Goal: Submit feedback/report problem: Submit feedback/report problem

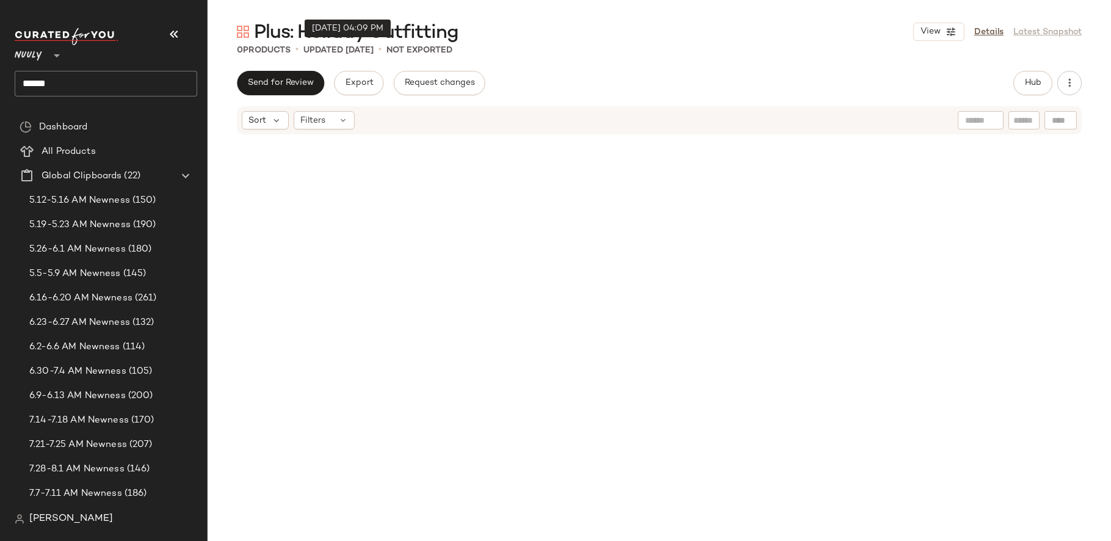
scroll to position [633, 0]
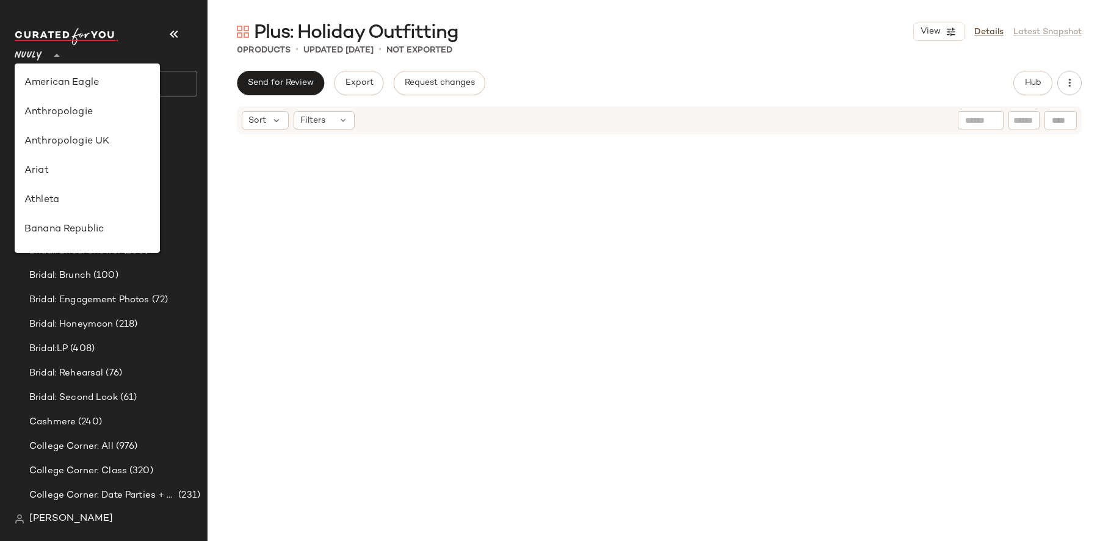
click at [43, 52] on div "Nuuly **" at bounding box center [31, 48] width 32 height 31
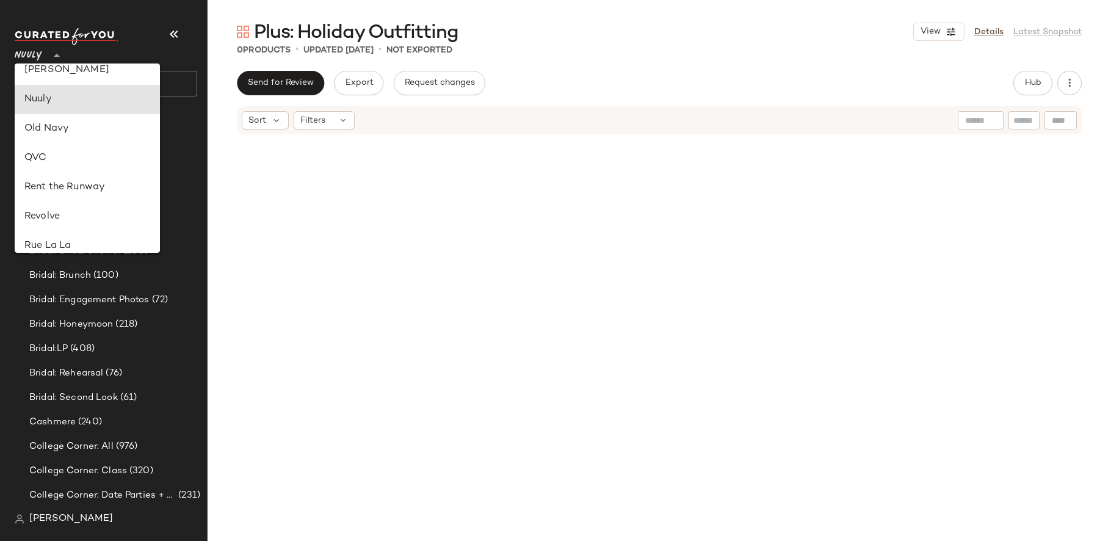
scroll to position [450, 0]
click at [79, 212] on div "Revolve" at bounding box center [87, 218] width 126 height 15
type input "**"
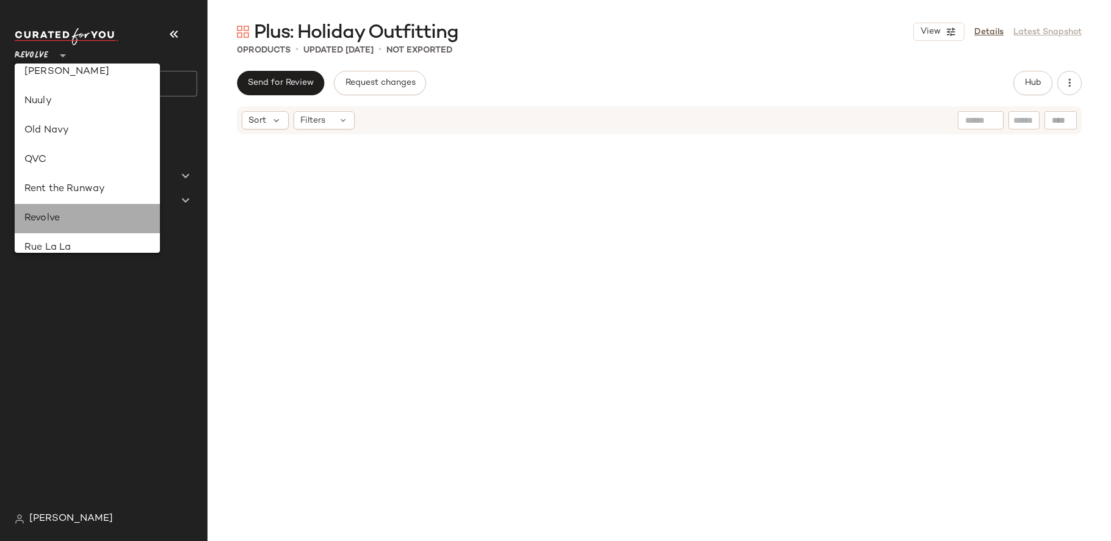
scroll to position [0, 0]
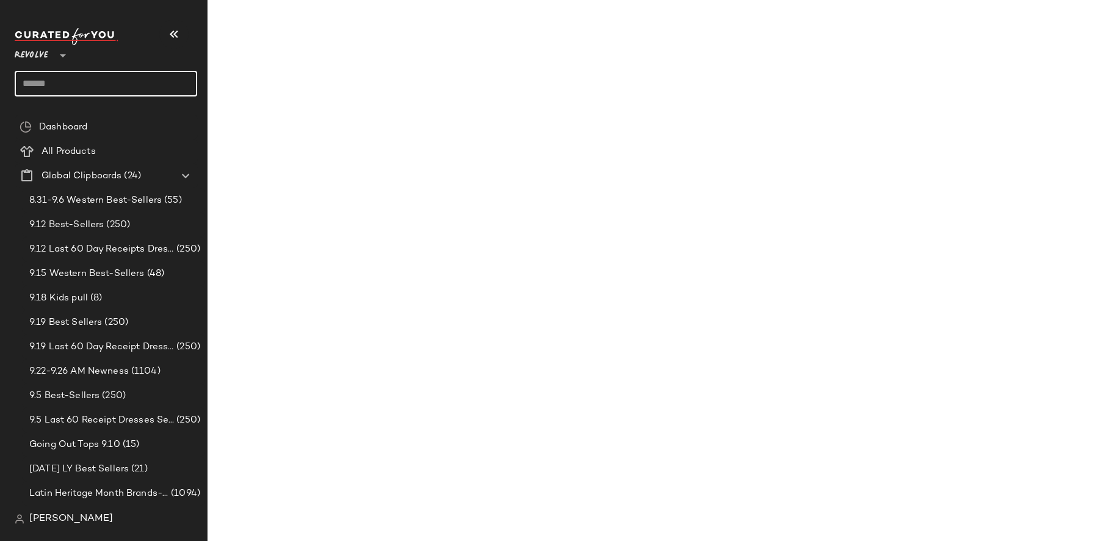
click at [86, 79] on input "text" at bounding box center [106, 84] width 182 height 26
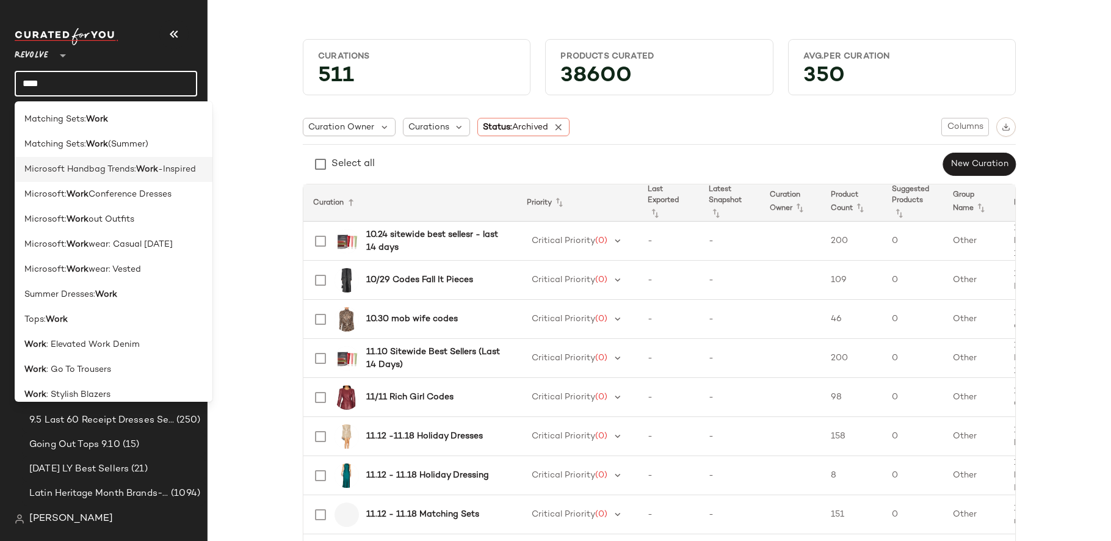
scroll to position [210, 0]
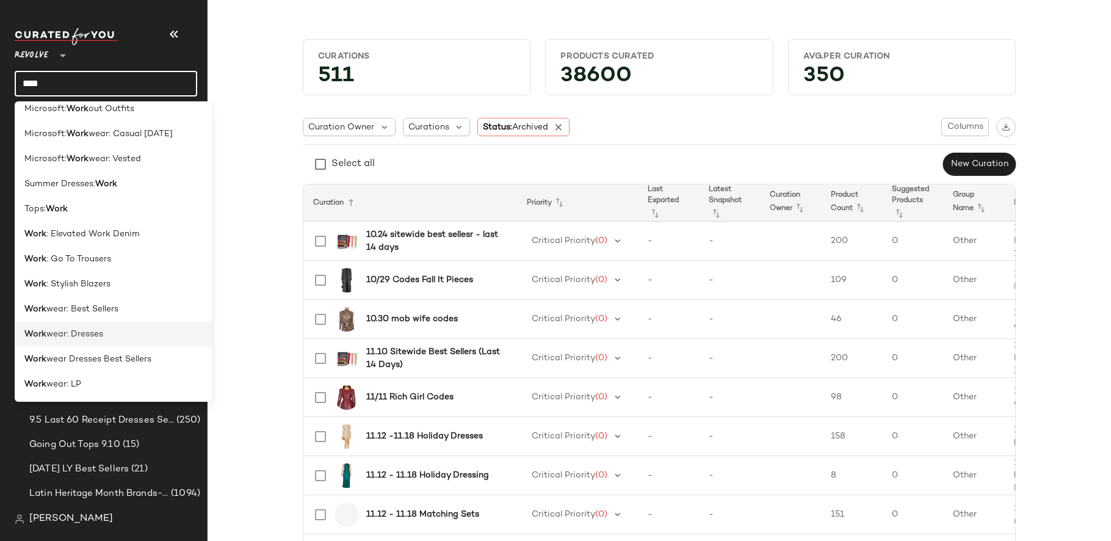
type input "****"
click at [115, 330] on div "Work wear: Dresses" at bounding box center [113, 334] width 178 height 13
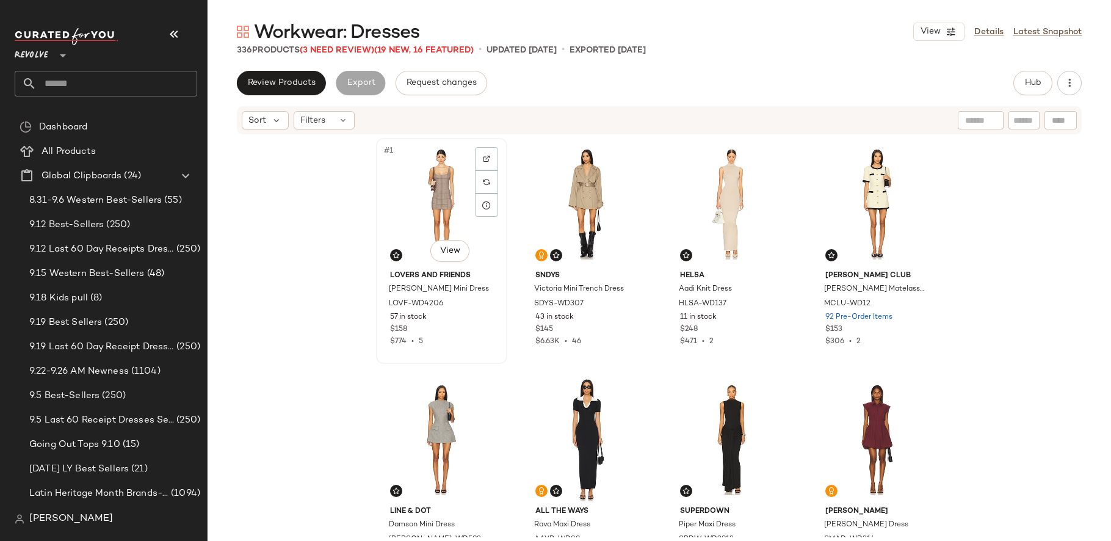
click at [425, 193] on div "#1 View" at bounding box center [441, 203] width 123 height 123
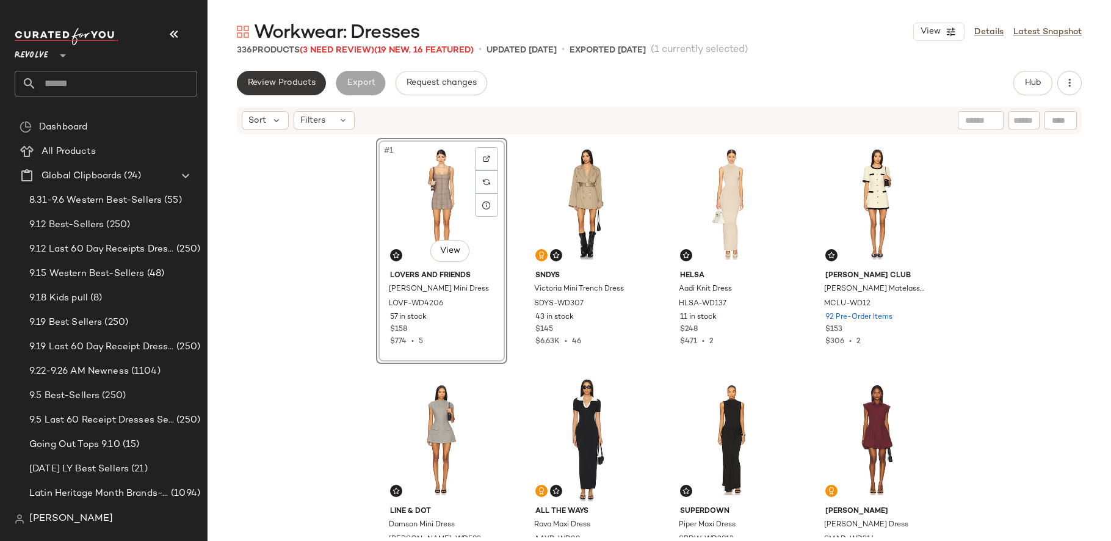
click at [283, 78] on span "Review Products" at bounding box center [281, 83] width 68 height 10
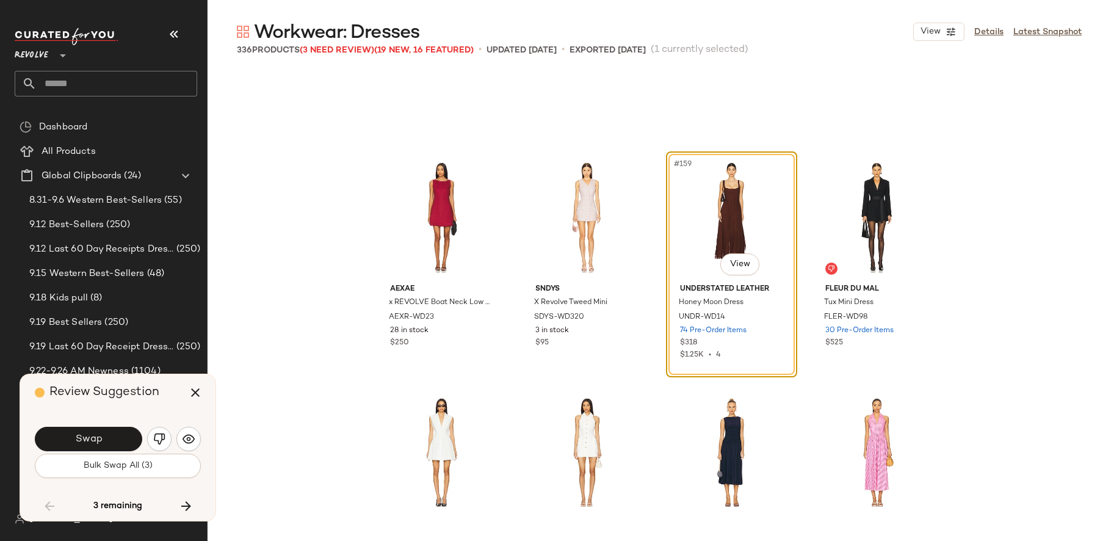
scroll to position [9116, 0]
click at [740, 270] on body "Revolve ** Dashboard All Products Global Clipboards (24) 8.31-9.6 Western Best-…" at bounding box center [555, 270] width 1111 height 541
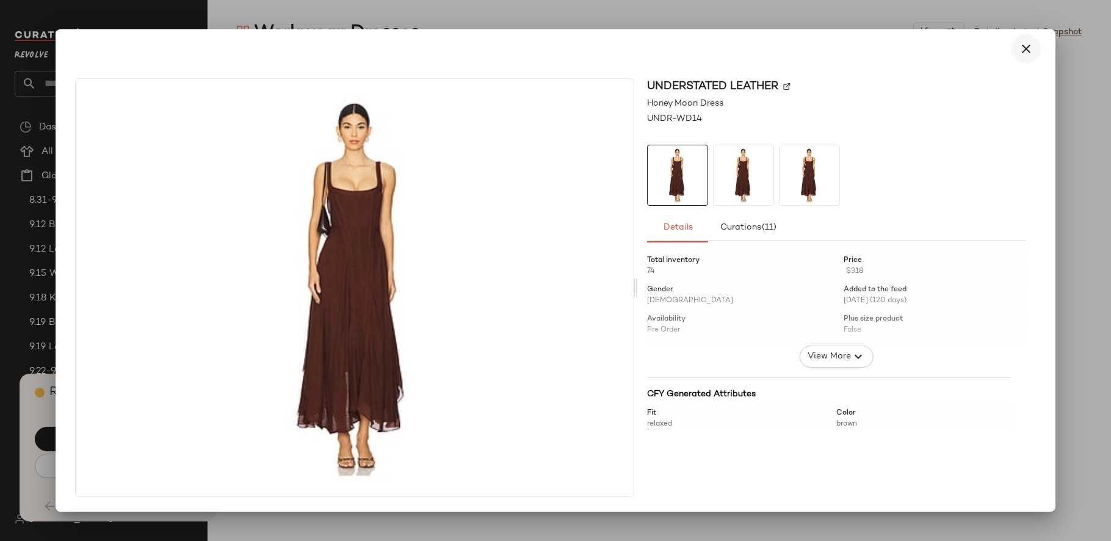
click at [1031, 52] on icon "button" at bounding box center [1025, 48] width 15 height 15
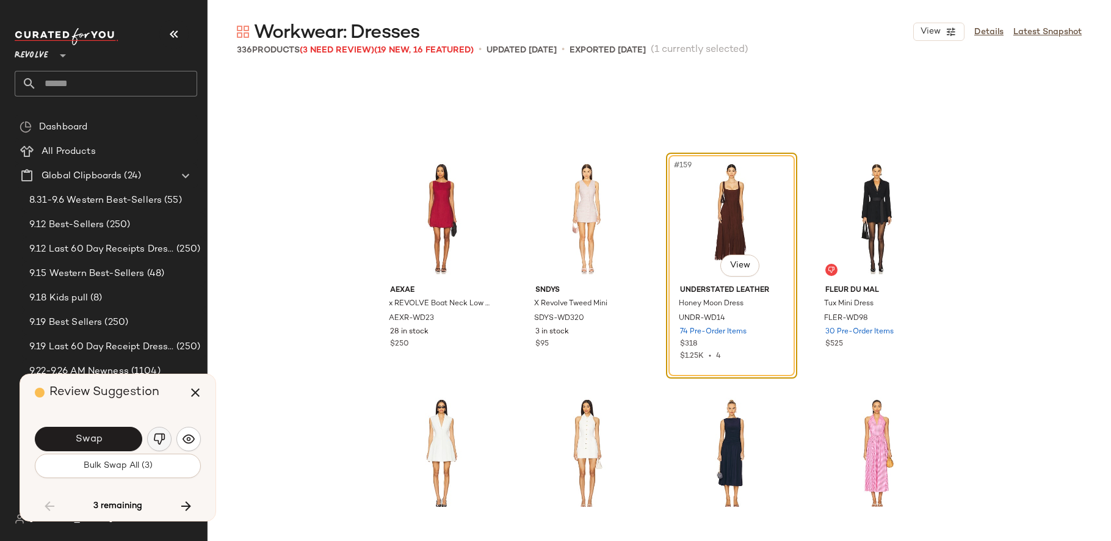
click at [166, 439] on button "button" at bounding box center [159, 439] width 24 height 24
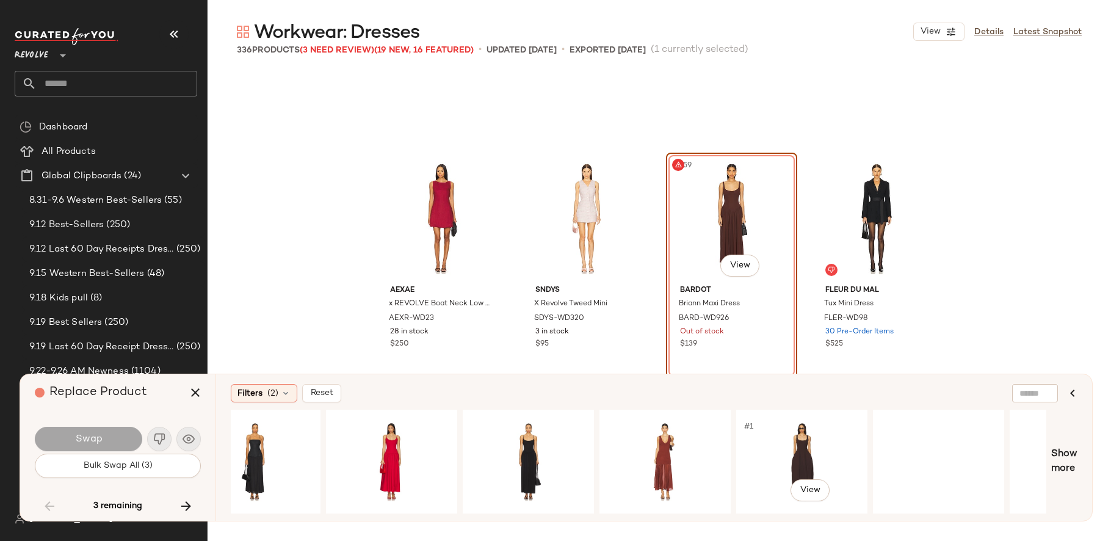
scroll to position [0, 794]
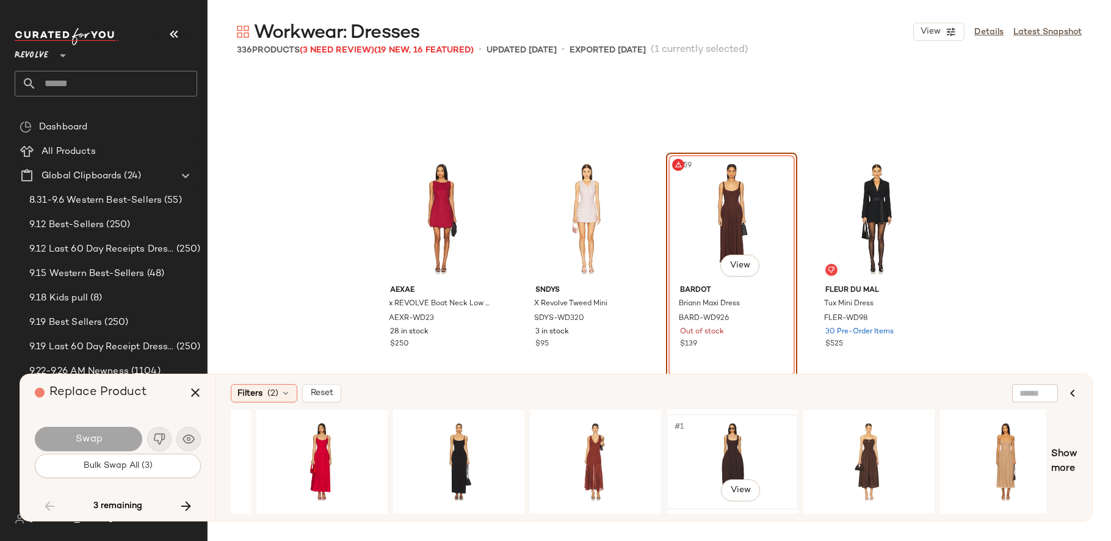
click at [722, 438] on div "#1 View" at bounding box center [732, 461] width 123 height 87
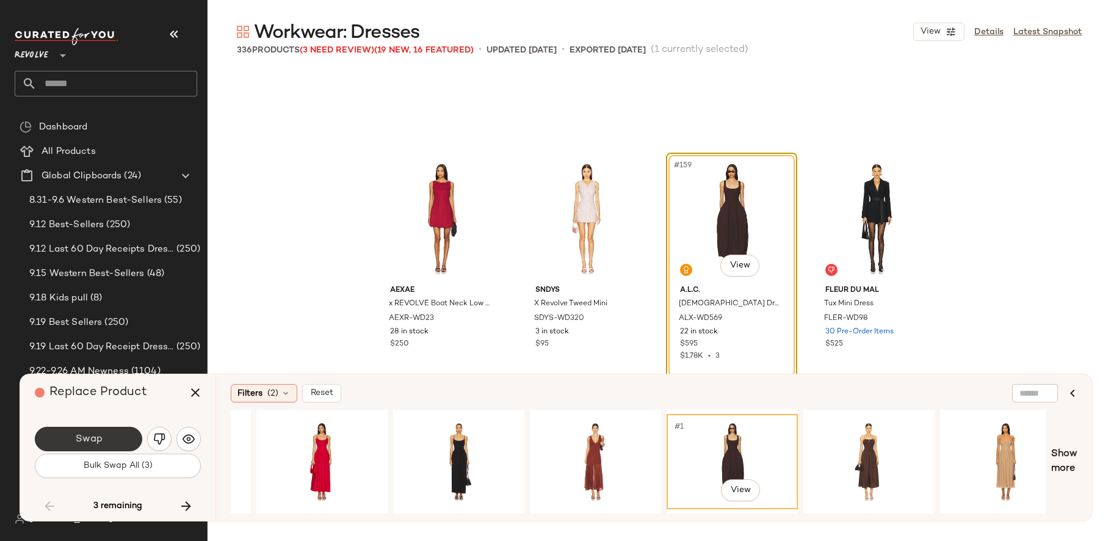
click at [115, 444] on button "Swap" at bounding box center [88, 439] width 107 height 24
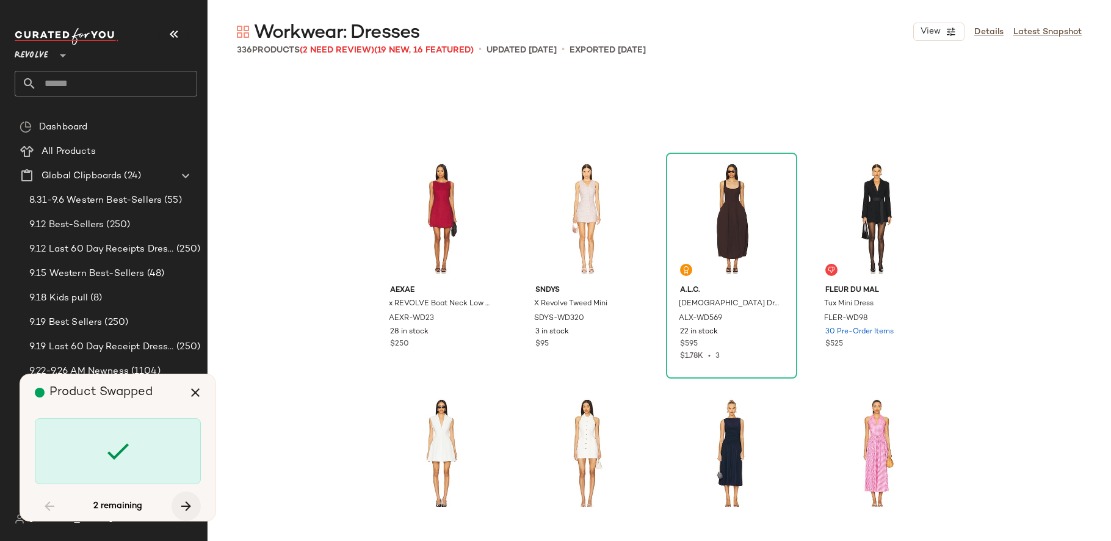
click at [190, 508] on icon "button" at bounding box center [186, 506] width 15 height 15
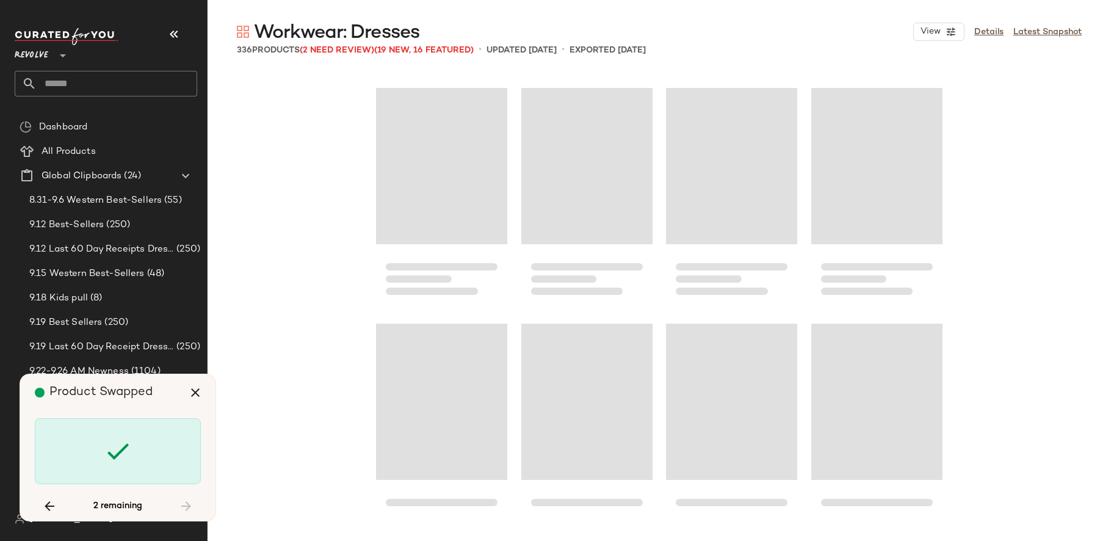
scroll to position [10364, 0]
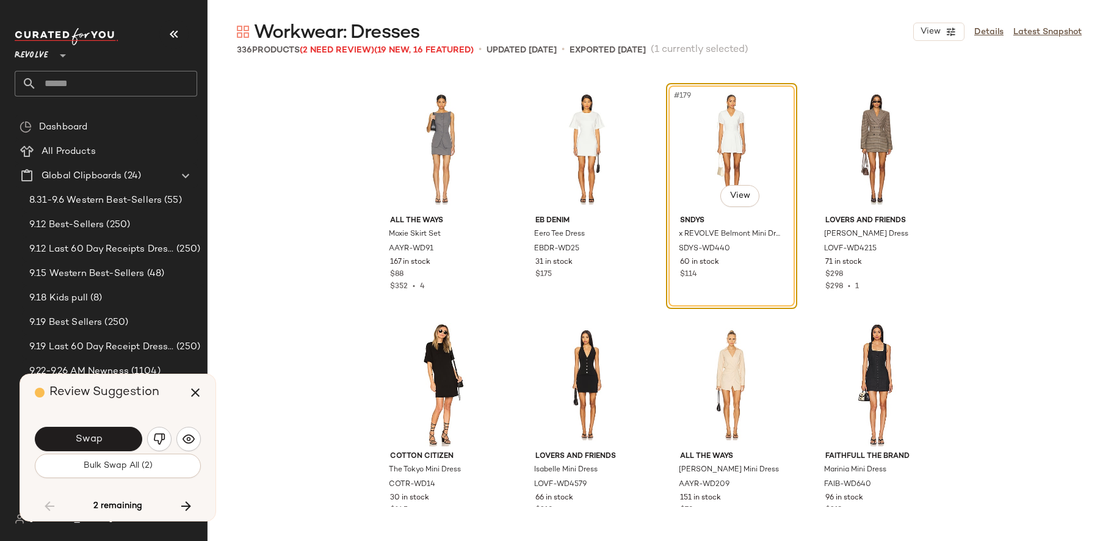
click at [756, 129] on div "#179 View" at bounding box center [731, 148] width 123 height 123
click at [182, 444] on img "button" at bounding box center [188, 439] width 12 height 12
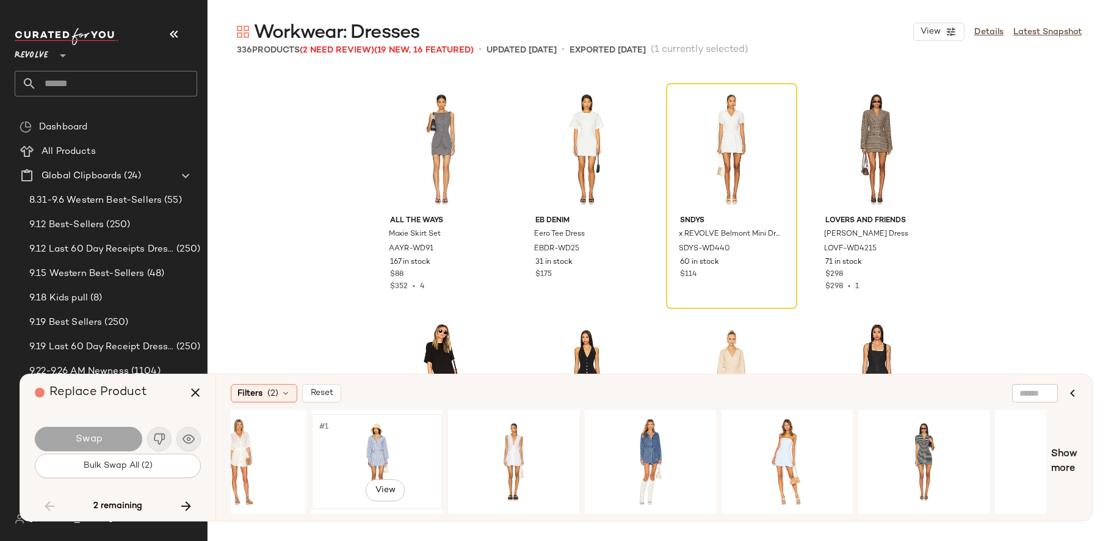
scroll to position [0, 649]
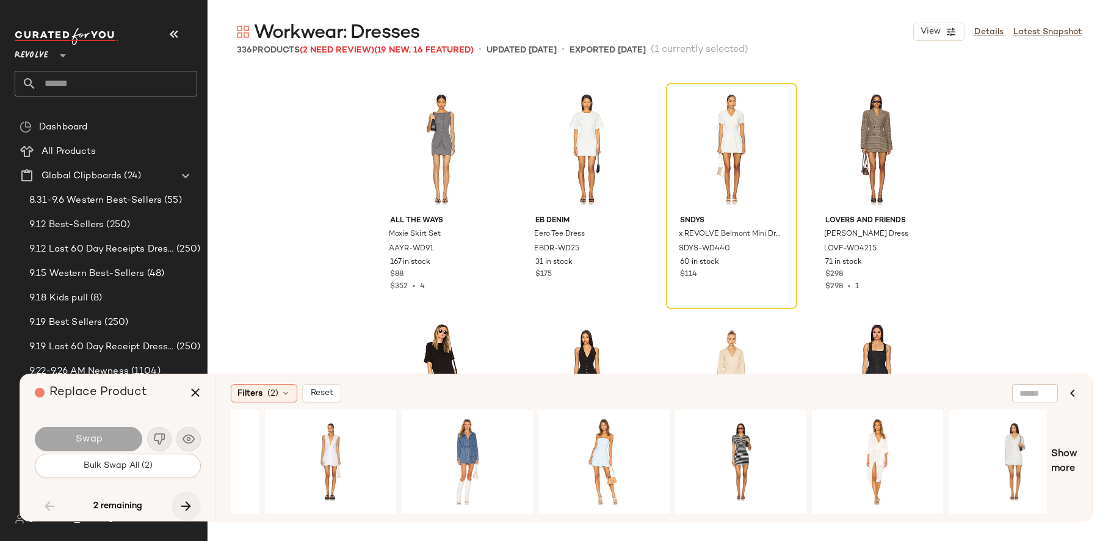
click at [189, 499] on icon "button" at bounding box center [186, 506] width 15 height 15
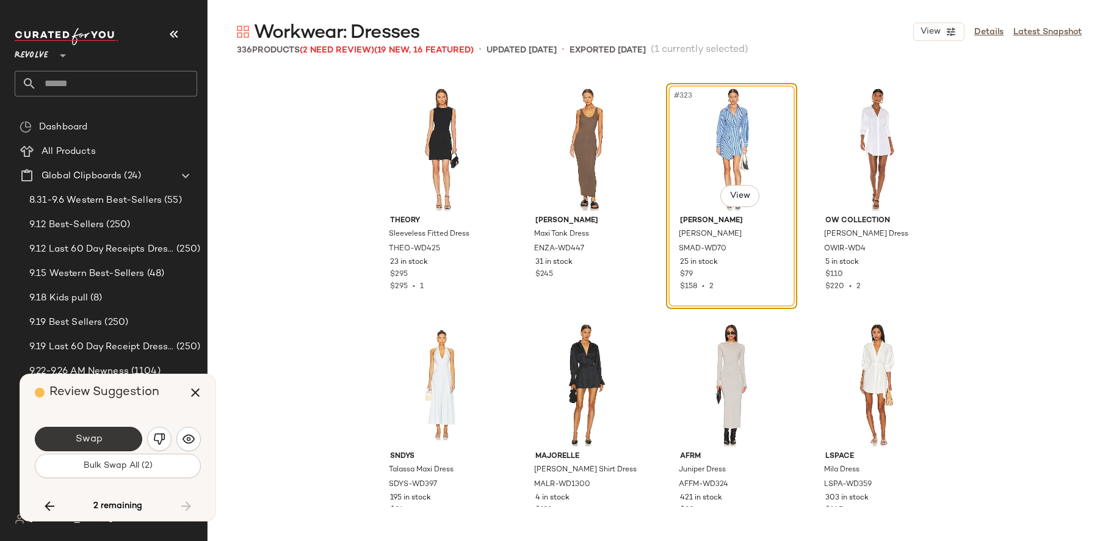
click at [115, 438] on button "Swap" at bounding box center [88, 439] width 107 height 24
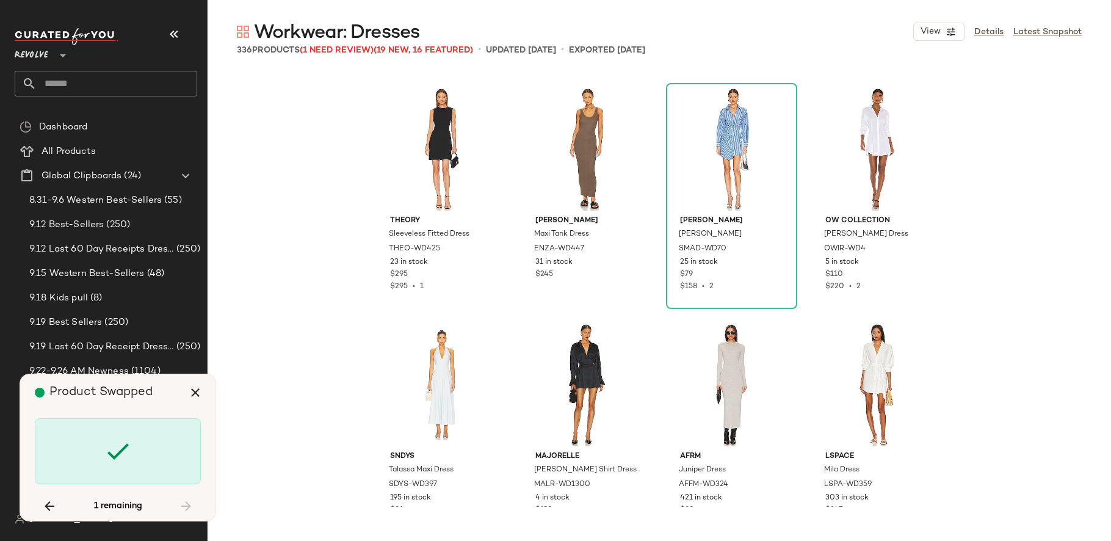
click at [290, 383] on div "Theory Sleeveless Fitted Dress THEO-WD425 23 in stock $295 $295 • 1 [PERSON_NAM…" at bounding box center [658, 289] width 903 height 436
click at [196, 390] on icon "button" at bounding box center [195, 392] width 15 height 15
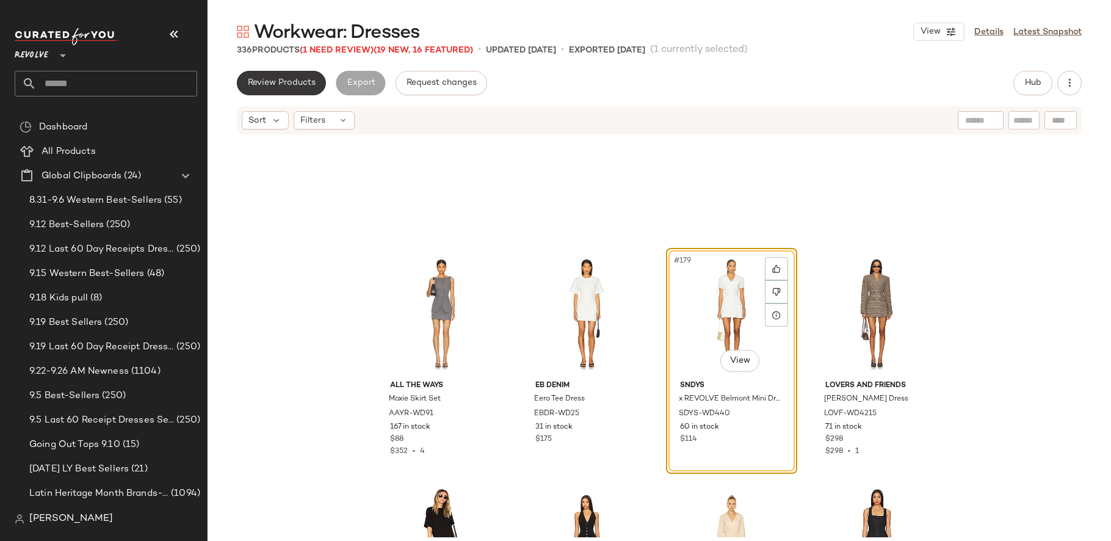
click at [297, 77] on button "Review Products" at bounding box center [281, 83] width 89 height 24
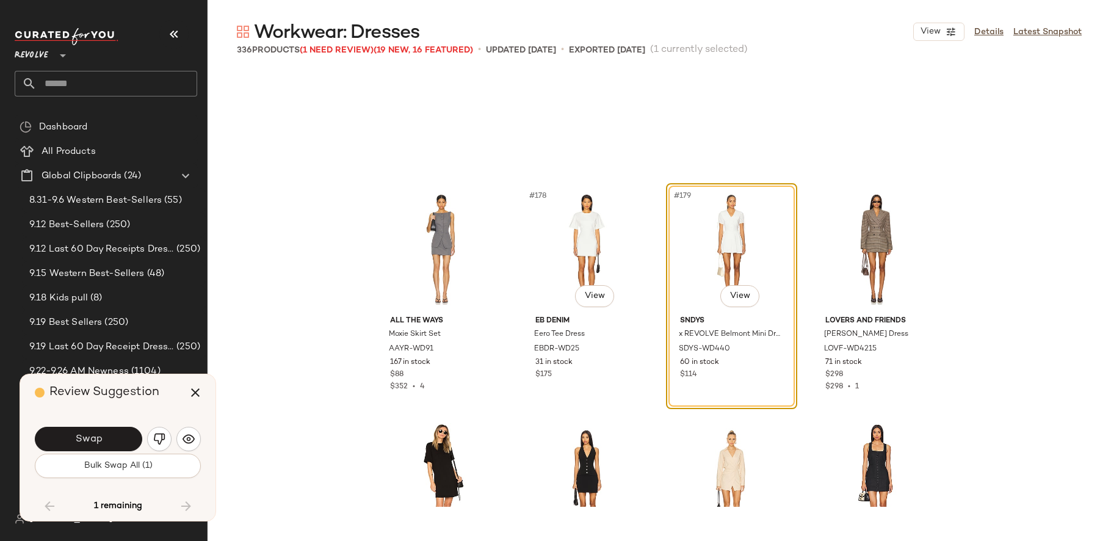
scroll to position [10364, 0]
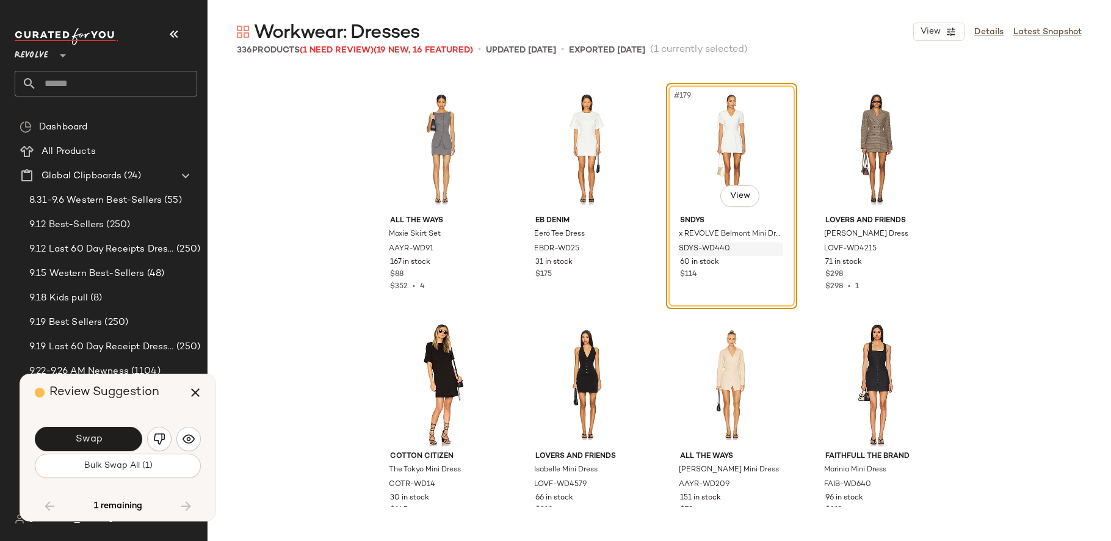
click at [710, 253] on span "SDYS-WD440" at bounding box center [704, 248] width 51 height 11
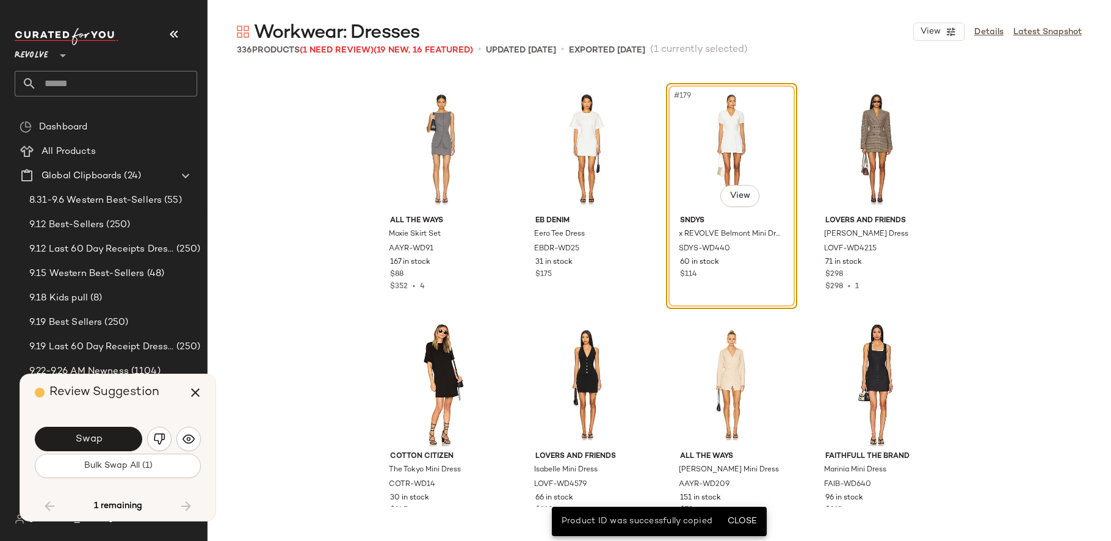
click at [722, 151] on div "#179 View" at bounding box center [731, 148] width 123 height 123
click at [743, 527] on button "Close" at bounding box center [742, 521] width 40 height 22
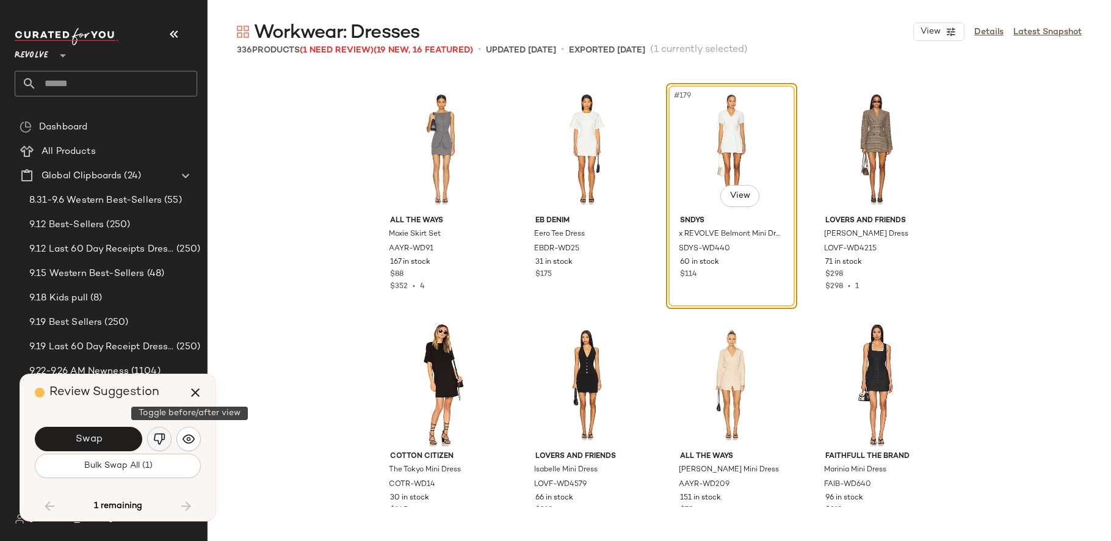
click at [160, 436] on img "button" at bounding box center [159, 439] width 12 height 12
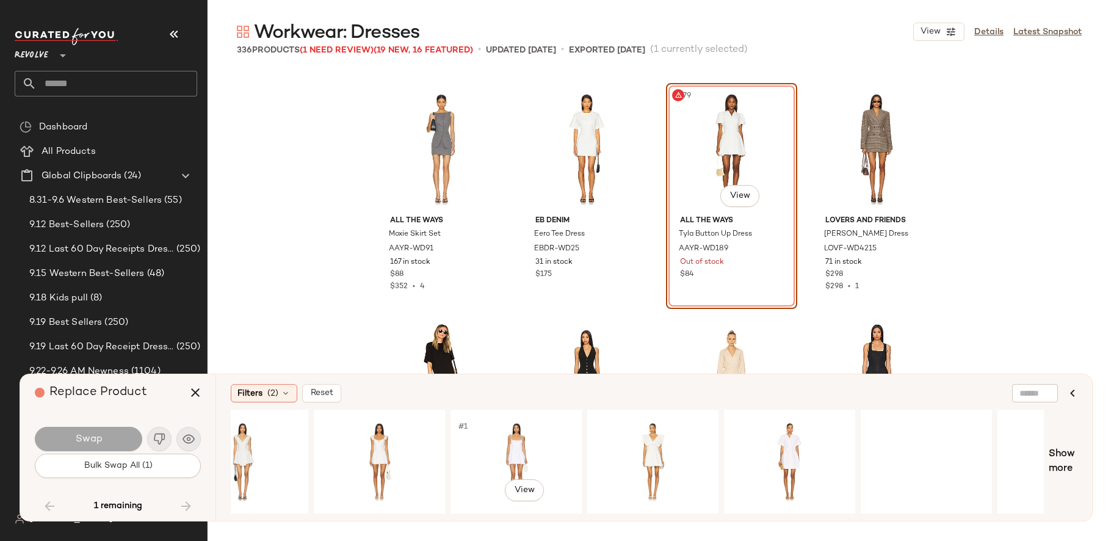
scroll to position [0, 664]
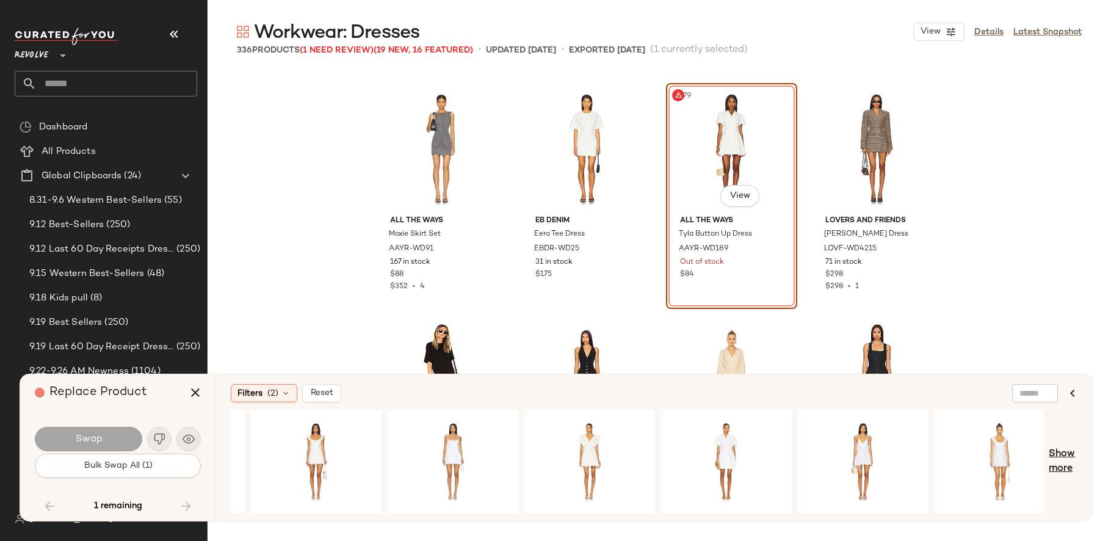
click at [1070, 449] on span "Show more" at bounding box center [1062, 461] width 29 height 29
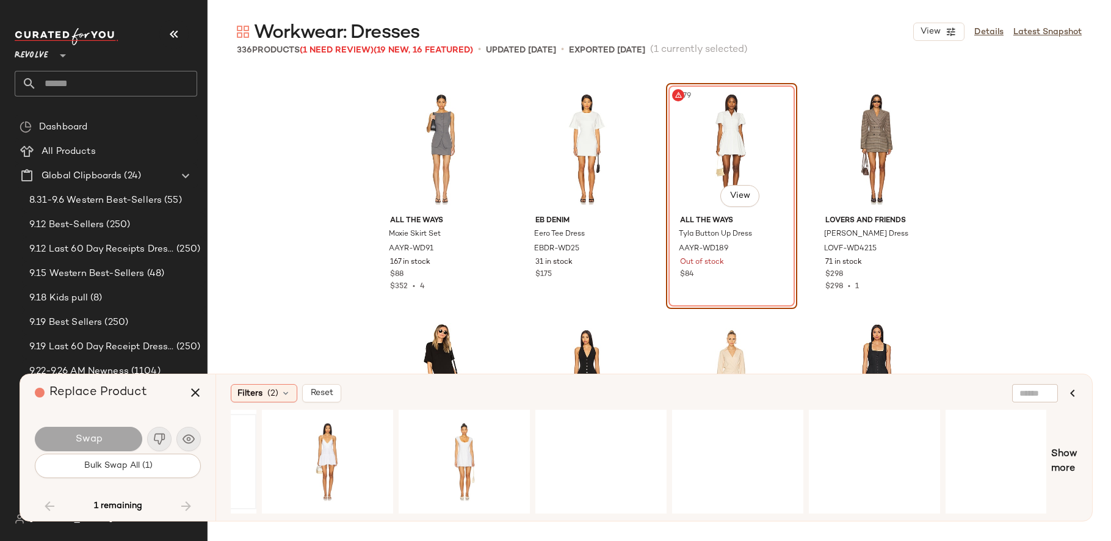
scroll to position [0, 1365]
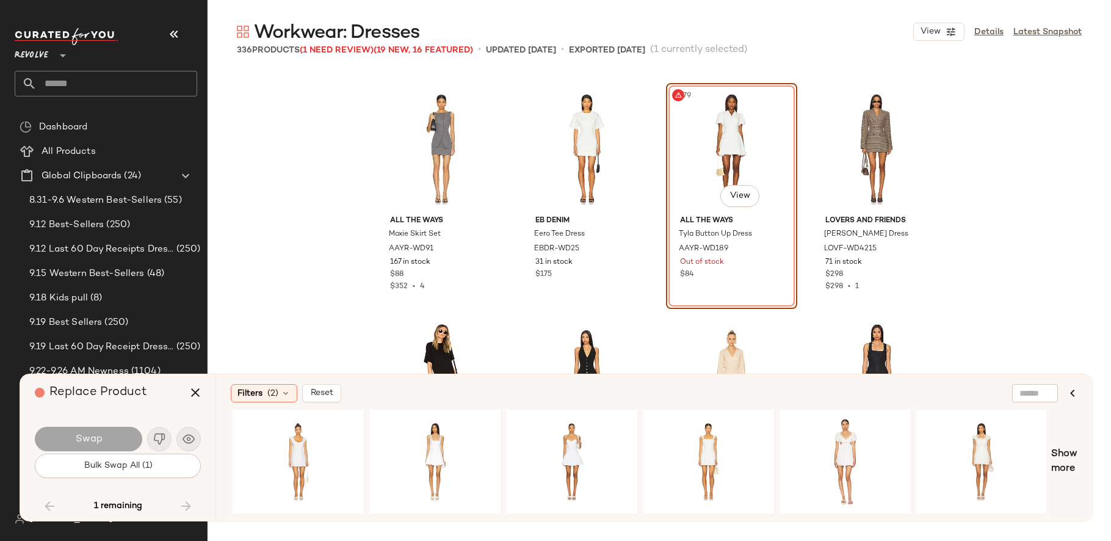
click at [1079, 372] on div "ALL THE WAYS Moxie Skirt Set AAYR-WD91 167 in stock $88 $352 • 4 EB Denim Eero …" at bounding box center [658, 289] width 903 height 436
click at [1006, 319] on div "ALL THE WAYS Moxie Skirt Set AAYR-WD91 167 in stock $88 $352 • 4 EB Denim Eero …" at bounding box center [658, 289] width 903 height 436
click at [195, 392] on icon "button" at bounding box center [195, 392] width 15 height 15
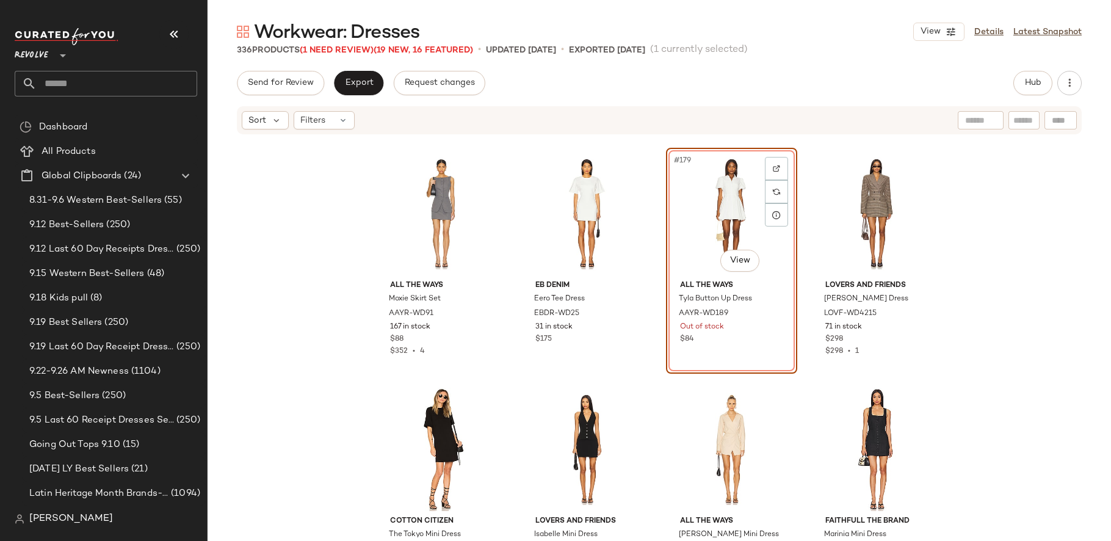
click at [713, 181] on div "#179 View" at bounding box center [731, 213] width 123 height 123
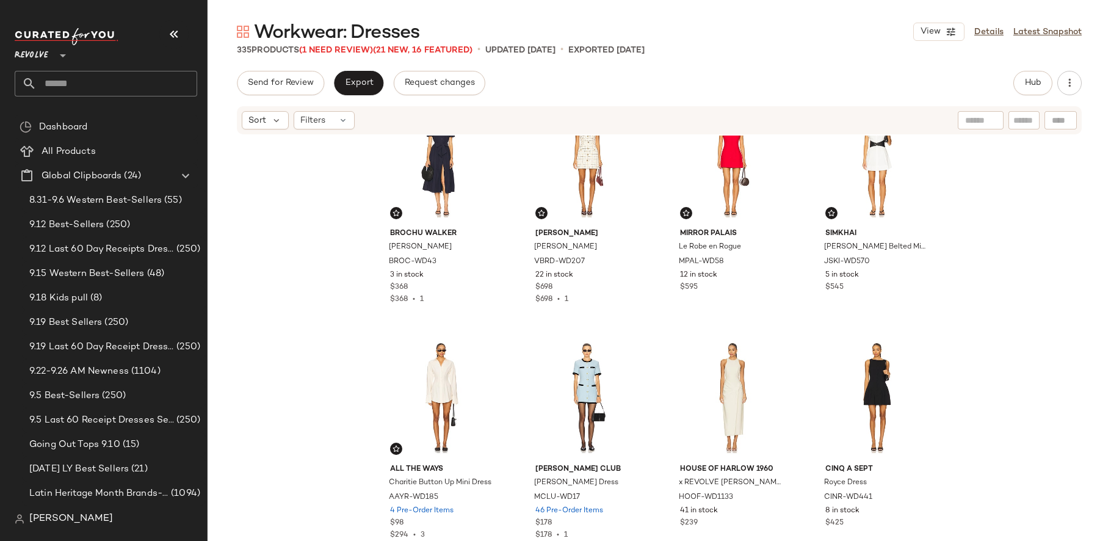
scroll to position [1469, 0]
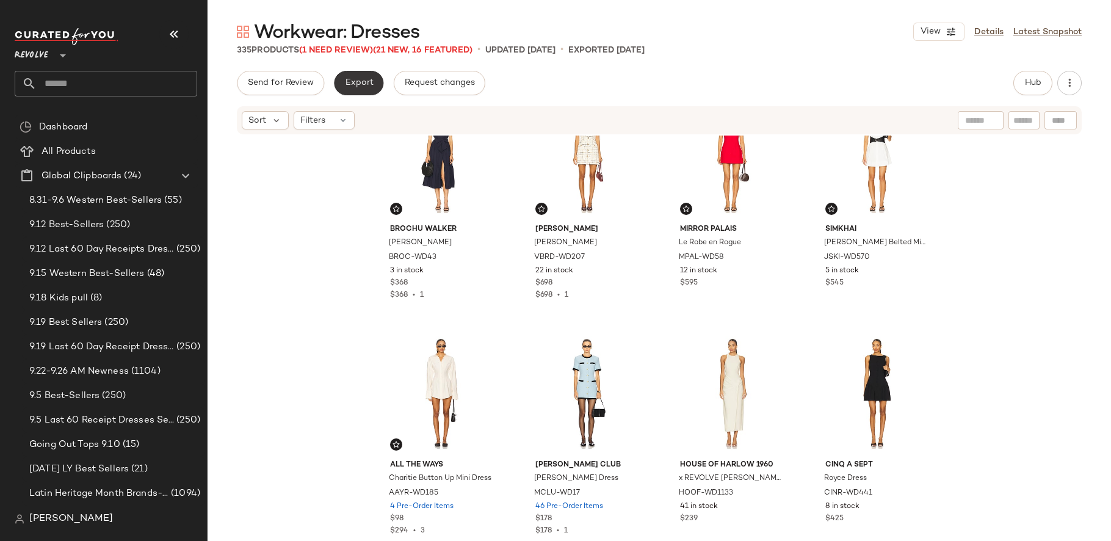
click at [367, 80] on span "Export" at bounding box center [358, 83] width 29 height 10
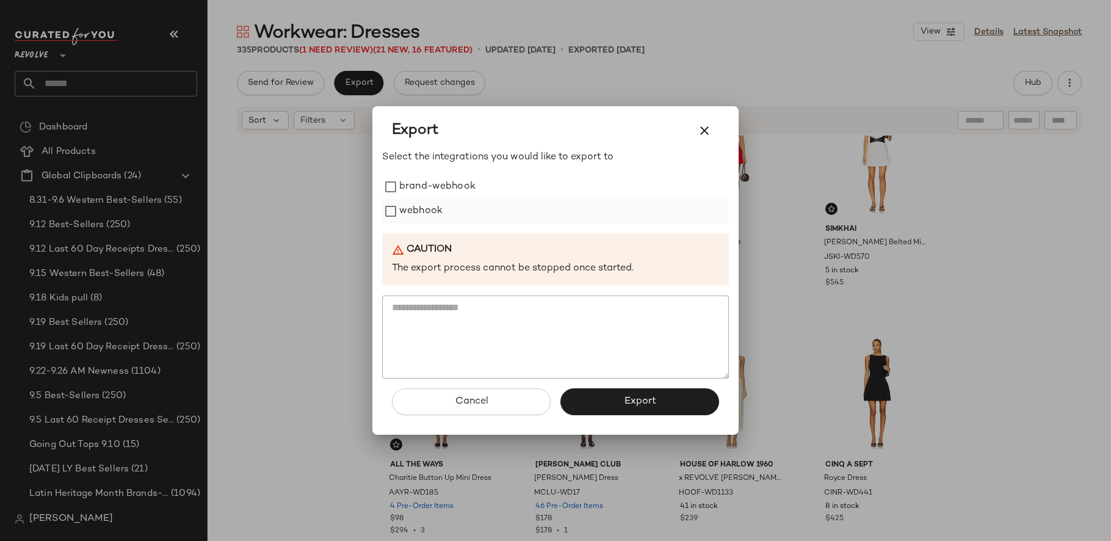
click at [434, 206] on label "webhook" at bounding box center [420, 211] width 43 height 24
click at [639, 411] on button "Export" at bounding box center [639, 401] width 159 height 27
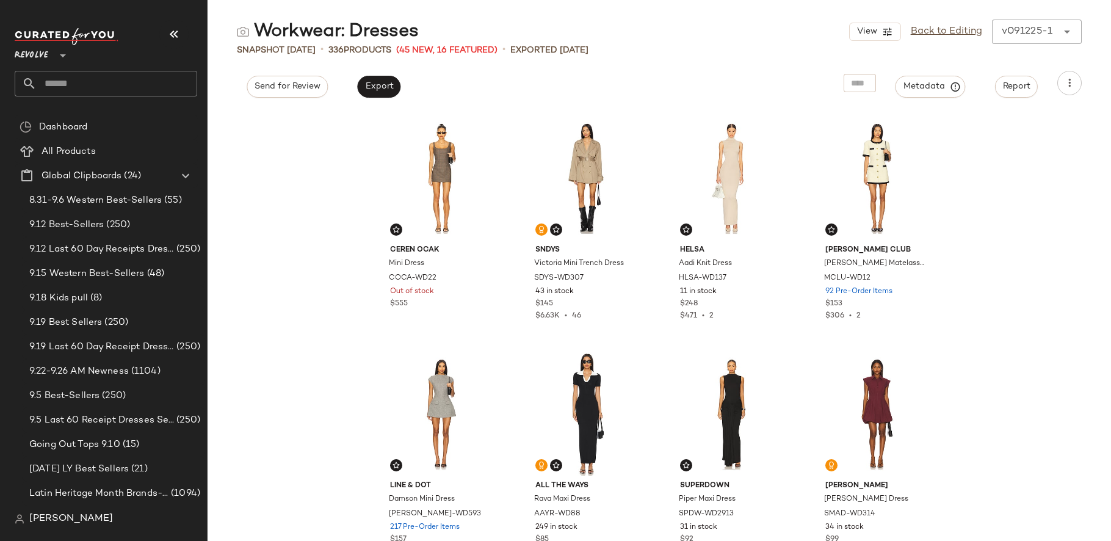
click at [104, 76] on input "text" at bounding box center [117, 84] width 160 height 26
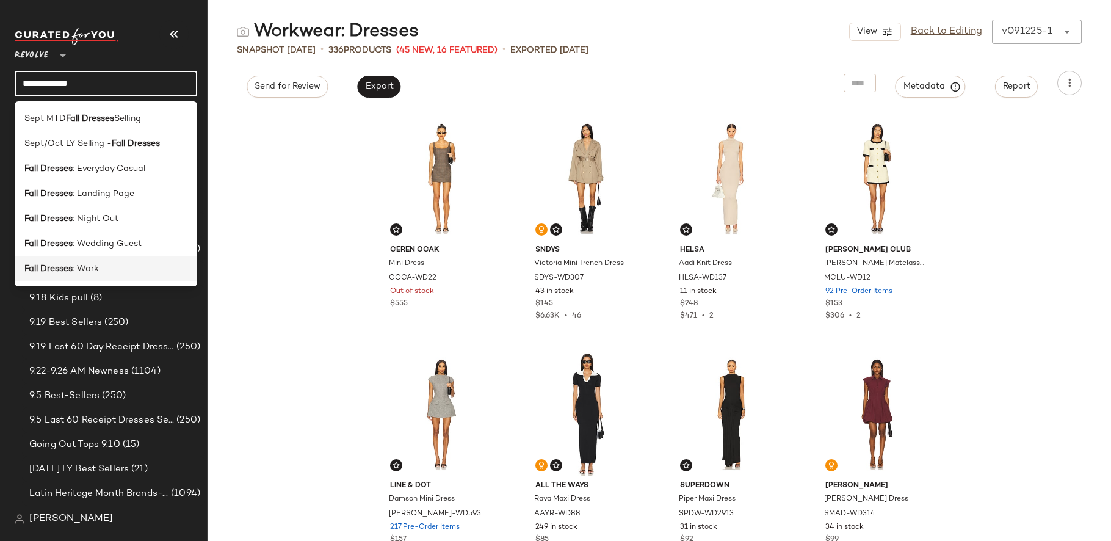
type input "**********"
click at [106, 274] on div "Fall Dresses : Work" at bounding box center [105, 268] width 163 height 13
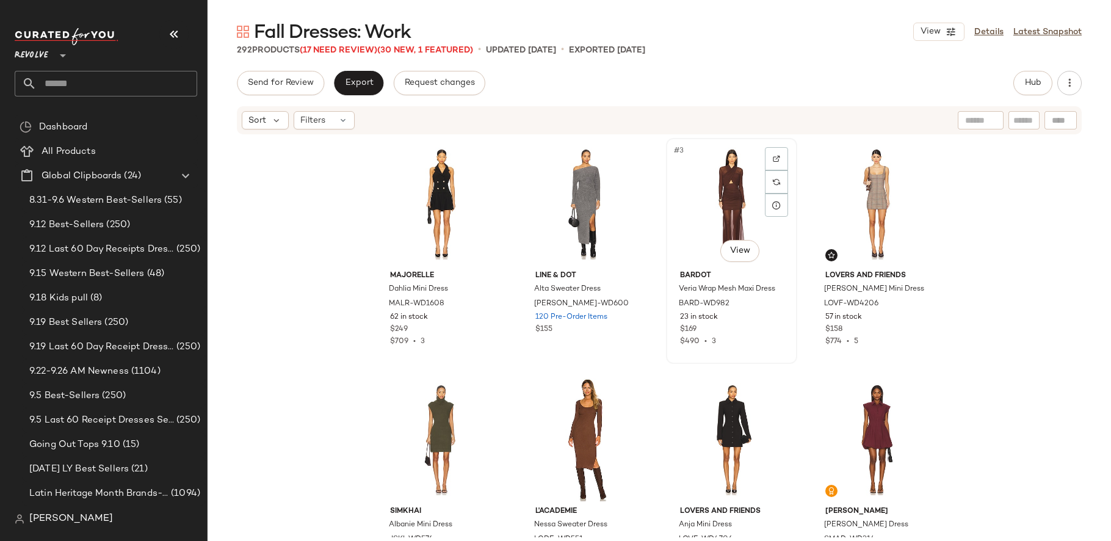
click at [743, 195] on div "#3 View" at bounding box center [731, 203] width 123 height 123
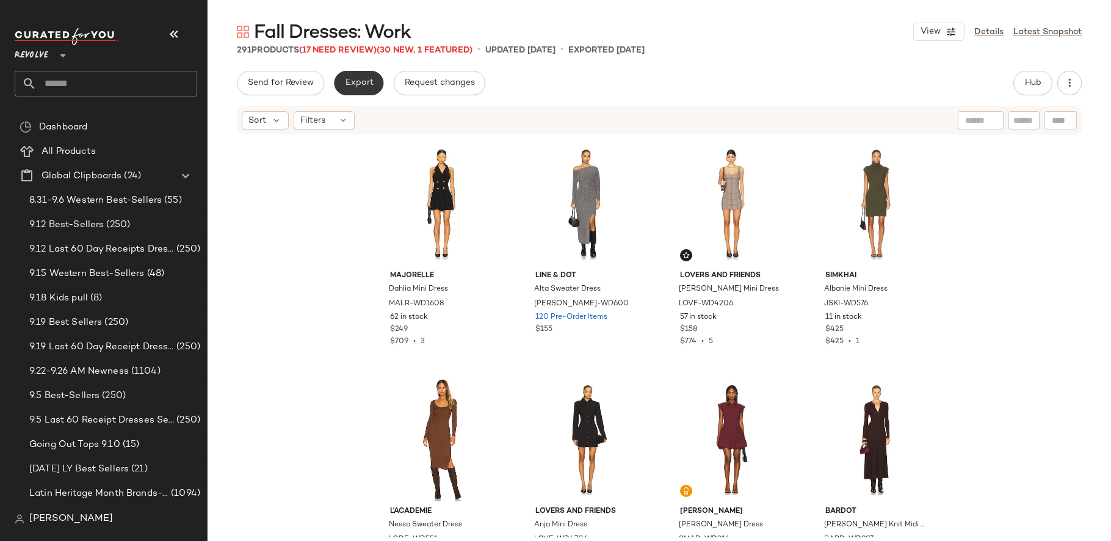
click at [373, 77] on button "Export" at bounding box center [358, 83] width 49 height 24
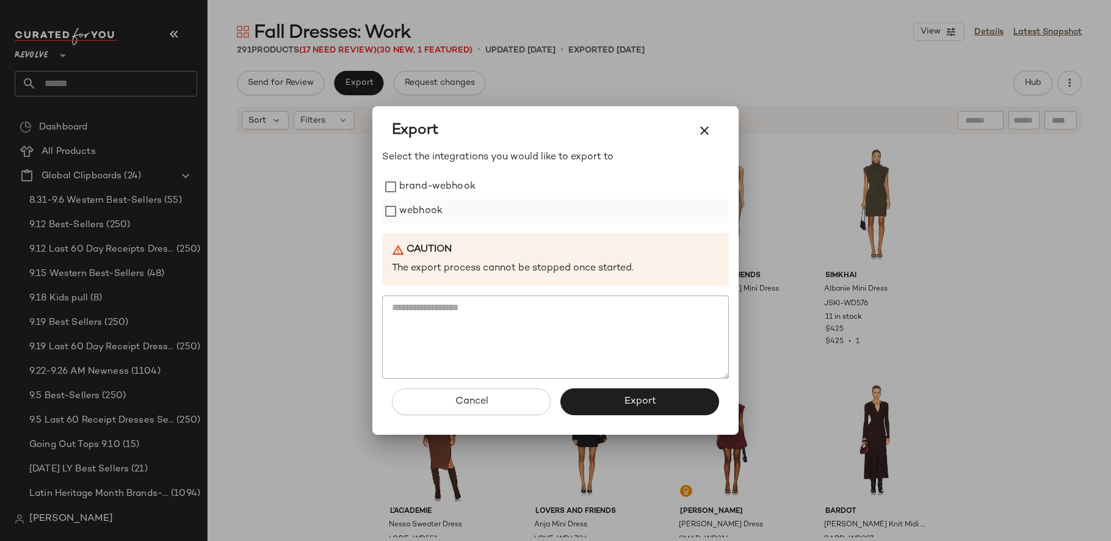
click at [422, 210] on label "webhook" at bounding box center [420, 211] width 43 height 24
click at [639, 407] on span "Export" at bounding box center [639, 401] width 32 height 12
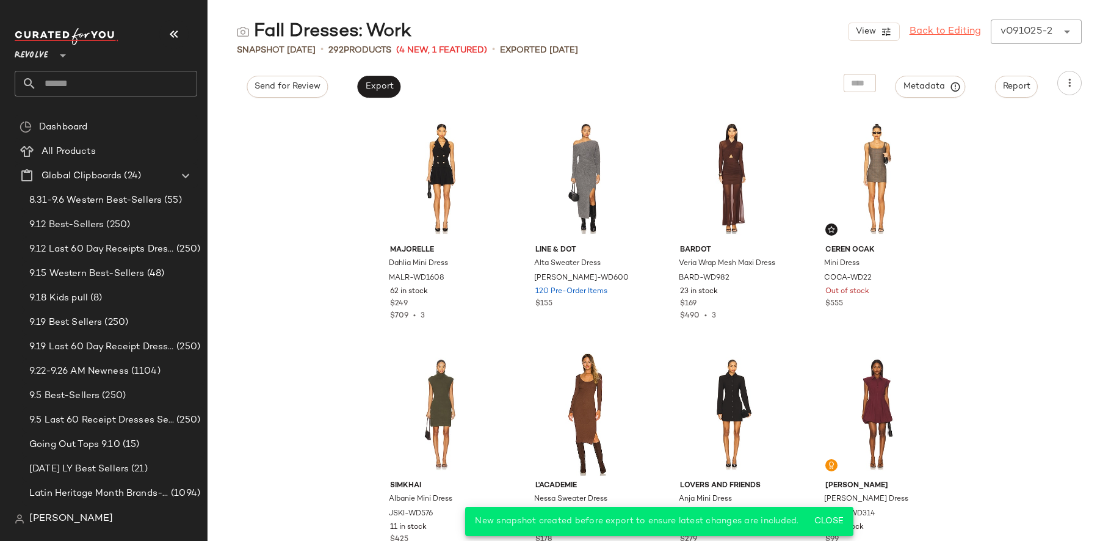
click at [961, 37] on link "Back to Editing" at bounding box center [944, 31] width 71 height 15
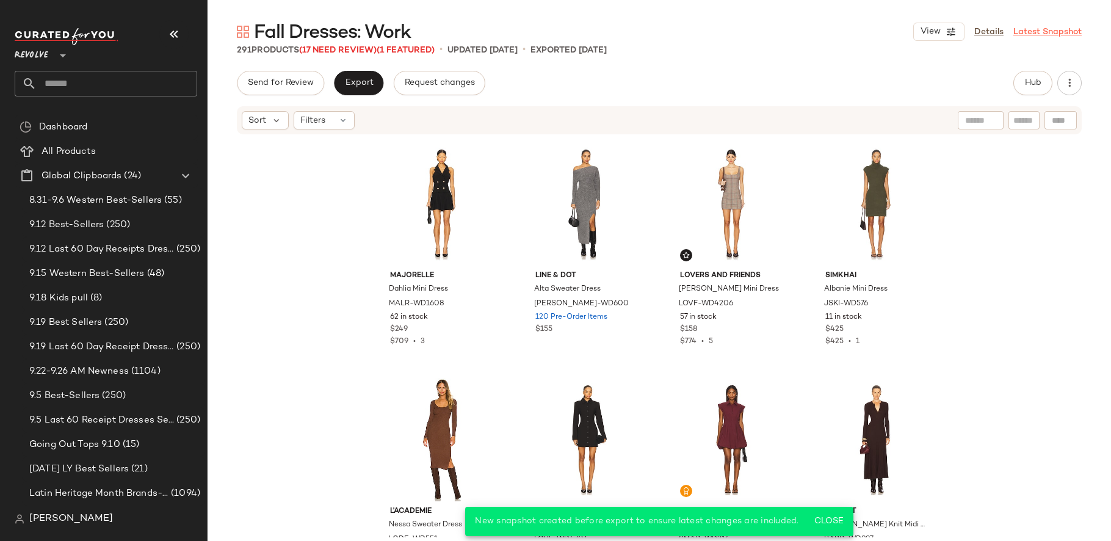
click at [1031, 31] on link "Latest Snapshot" at bounding box center [1047, 32] width 68 height 13
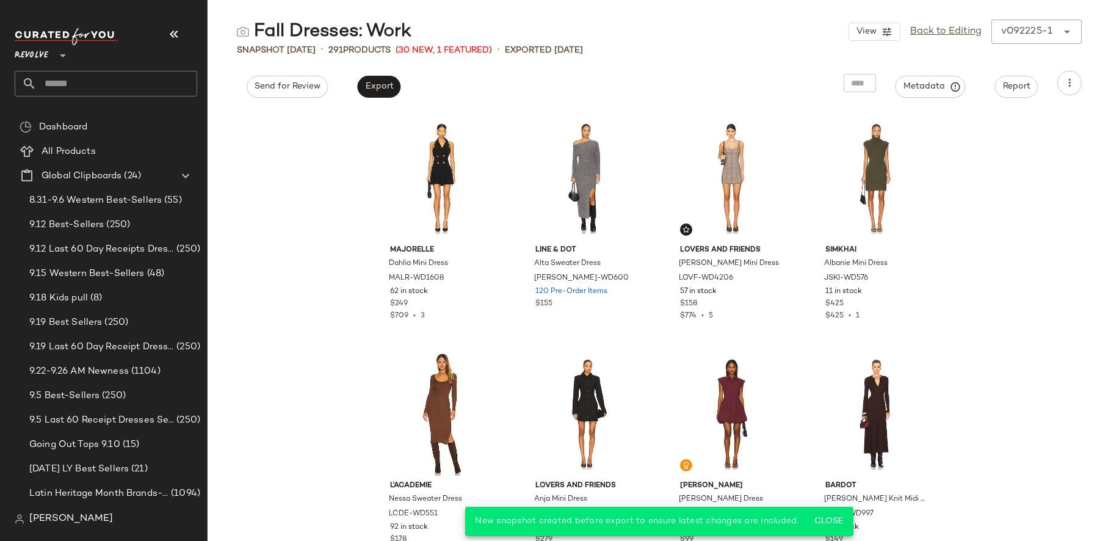
click at [1029, 28] on div "View Back to Editing v092225-1 ******" at bounding box center [964, 32] width 233 height 24
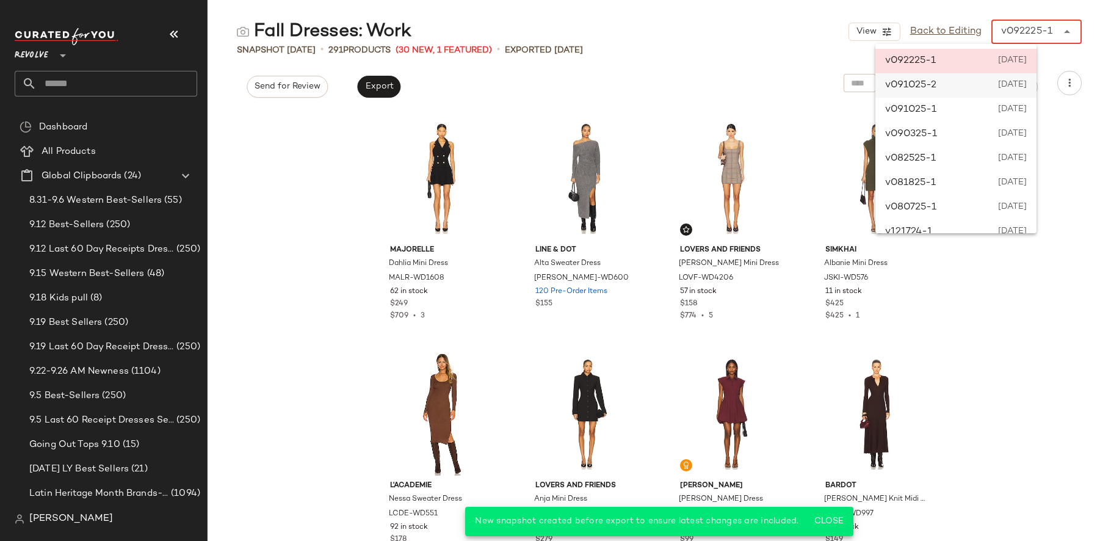
click at [1023, 90] on span "[DATE]" at bounding box center [1011, 85] width 29 height 15
type input "******"
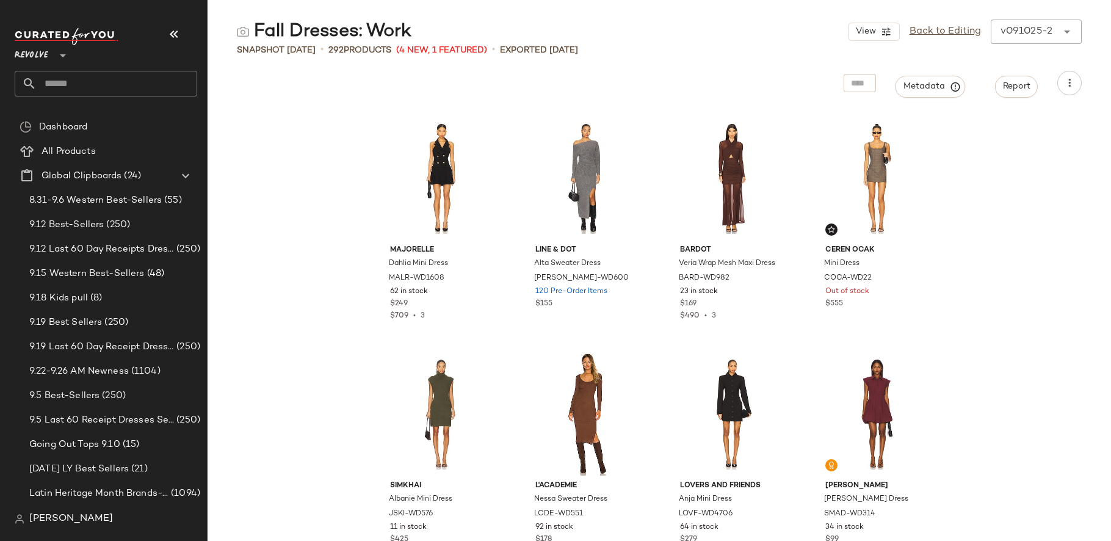
click at [1042, 36] on div "v091025-2" at bounding box center [1026, 31] width 52 height 15
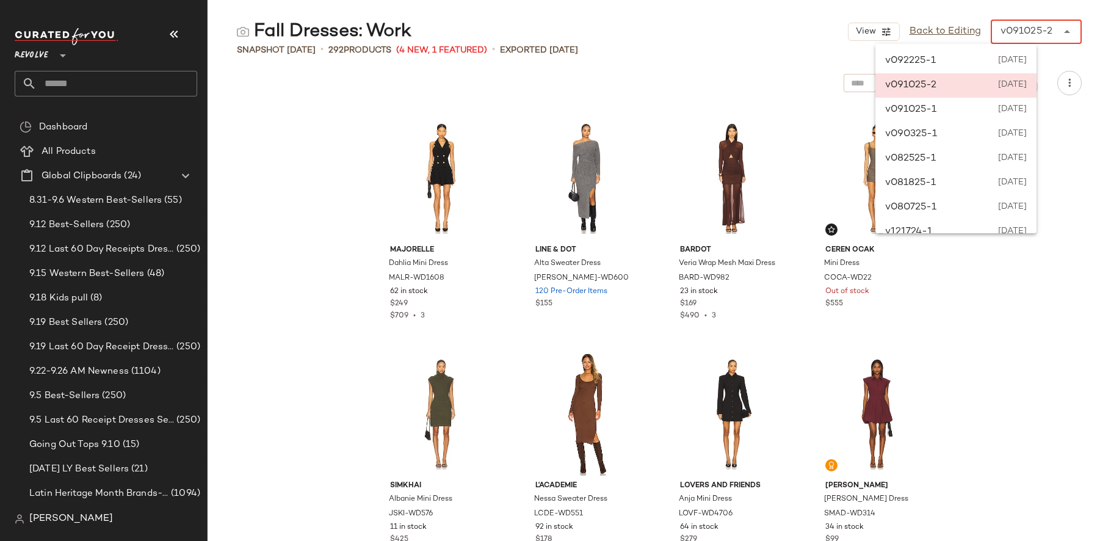
click at [995, 95] on div "v091025-2 [DATE]" at bounding box center [955, 85] width 161 height 24
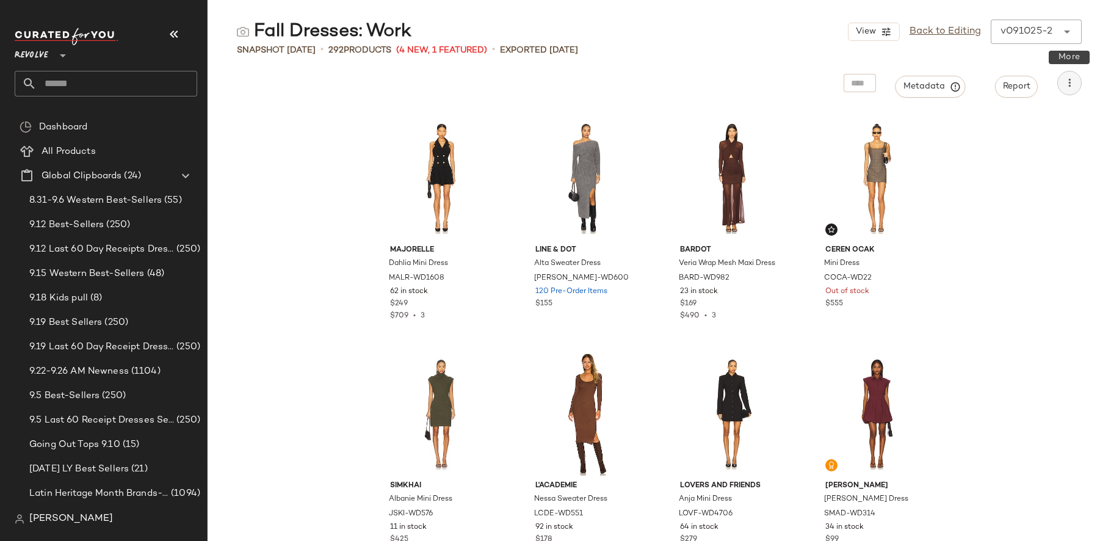
click at [1069, 81] on icon "button" at bounding box center [1069, 83] width 12 height 12
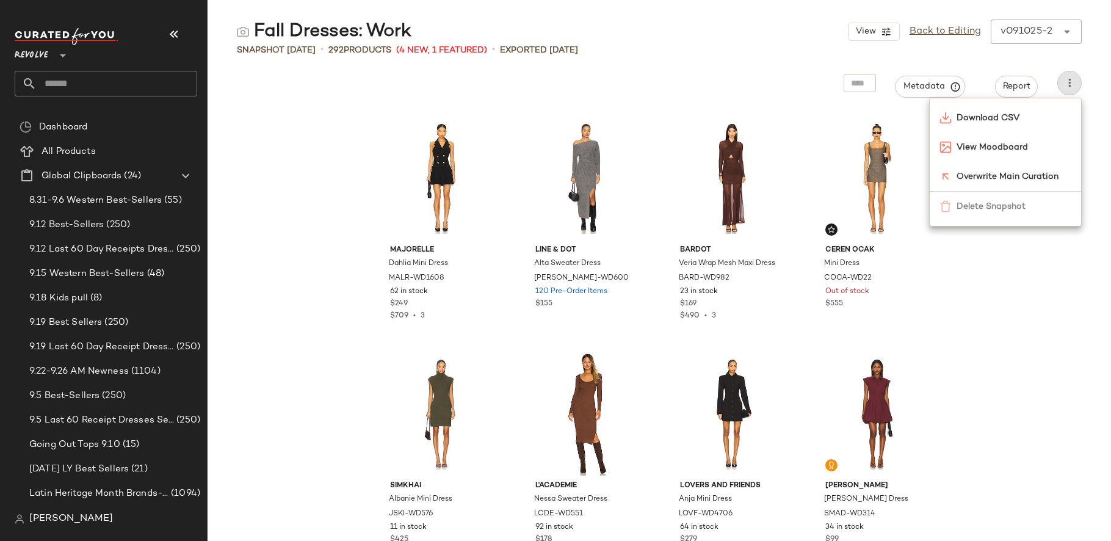
click at [987, 287] on div "MAJORELLE Dahlia Mini Dress MALR-WD1608 62 in stock $249 $709 • 3 Line & Dot Al…" at bounding box center [658, 325] width 903 height 431
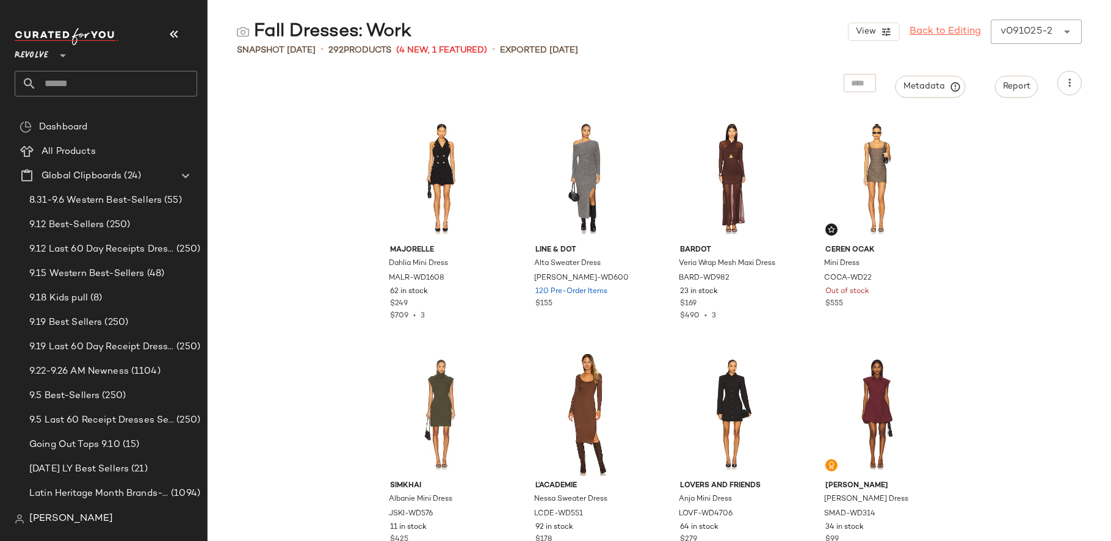
click at [973, 31] on link "Back to Editing" at bounding box center [944, 31] width 71 height 15
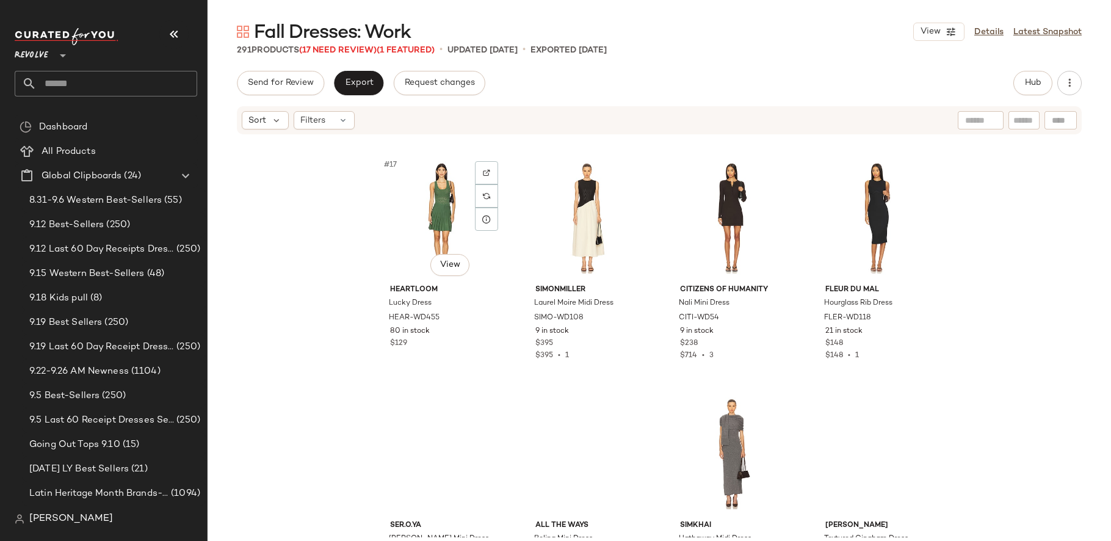
scroll to position [945, 0]
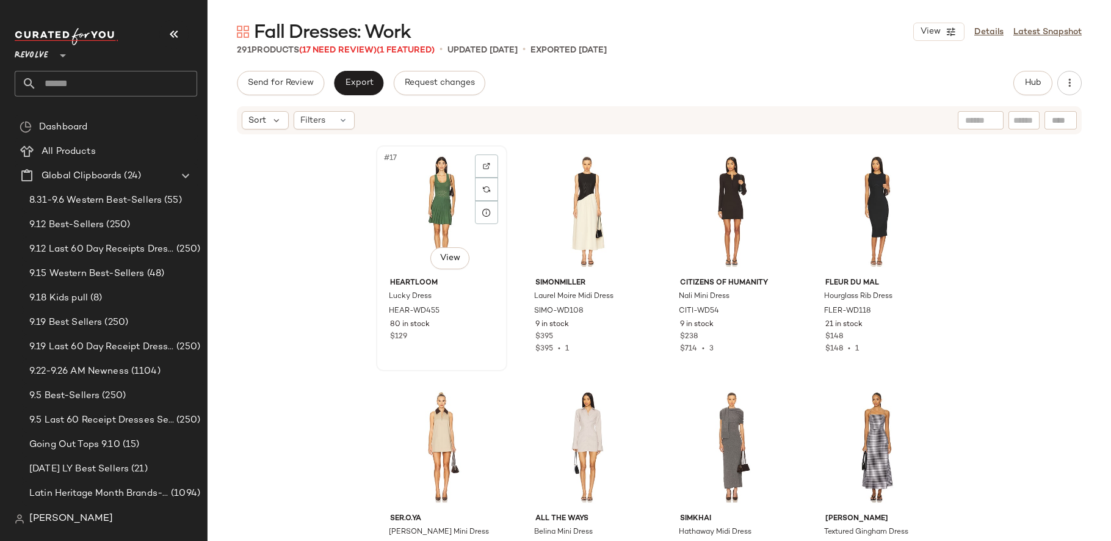
click at [441, 209] on div "#17 View" at bounding box center [441, 210] width 123 height 123
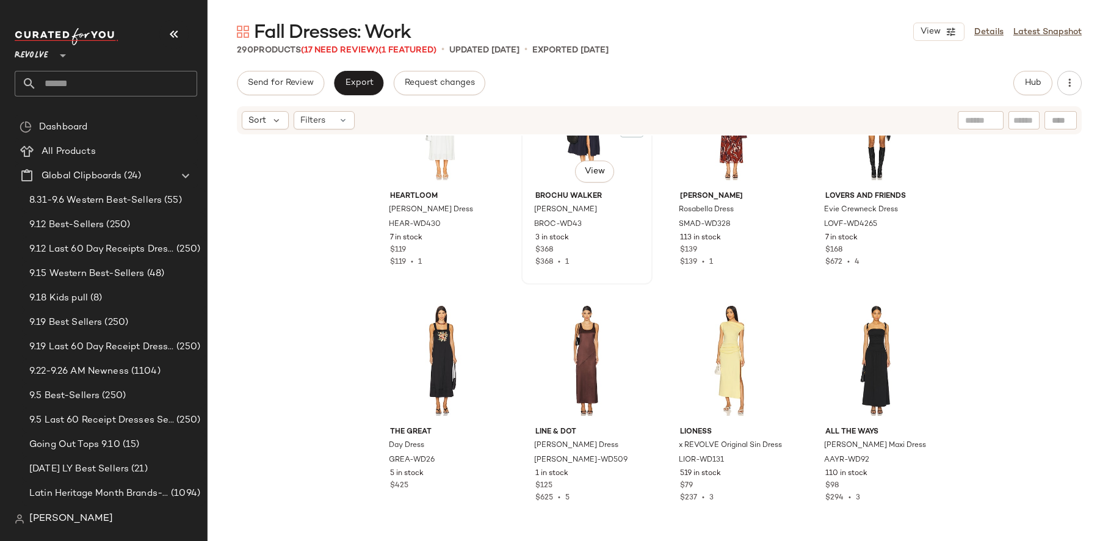
scroll to position [1509, 0]
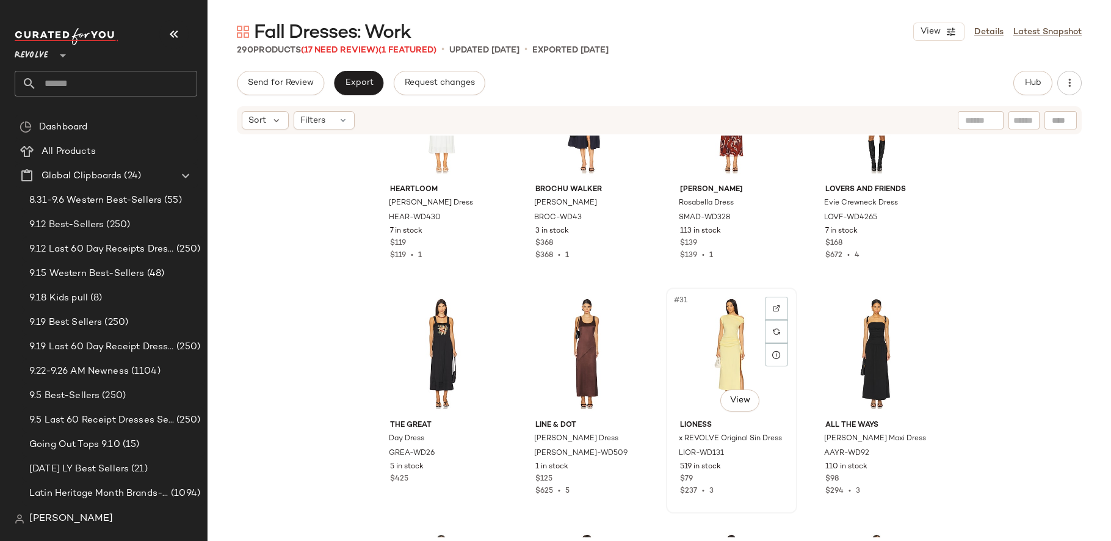
click at [715, 337] on div "#31 View" at bounding box center [731, 353] width 123 height 123
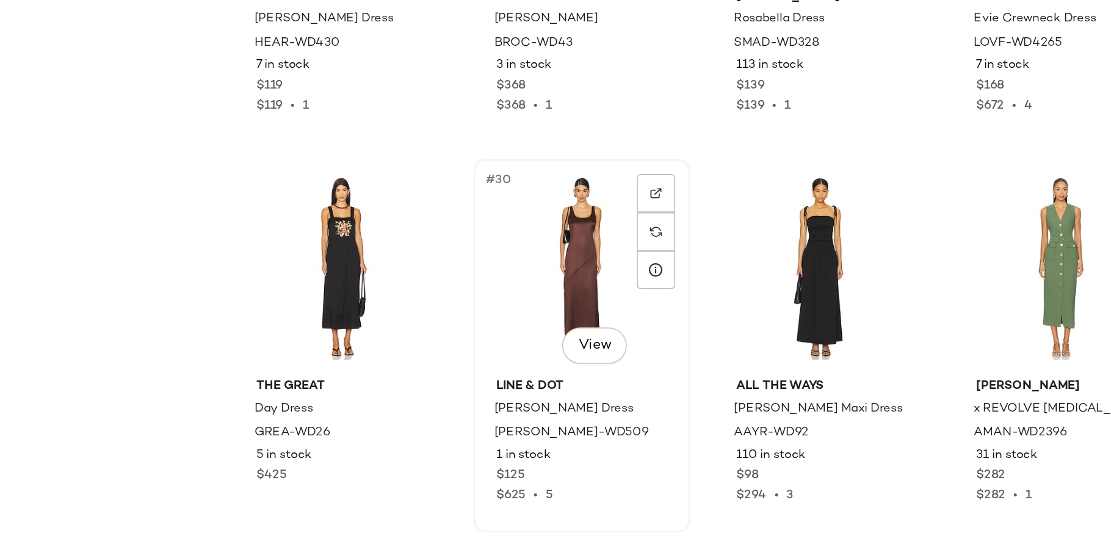
scroll to position [1506, 0]
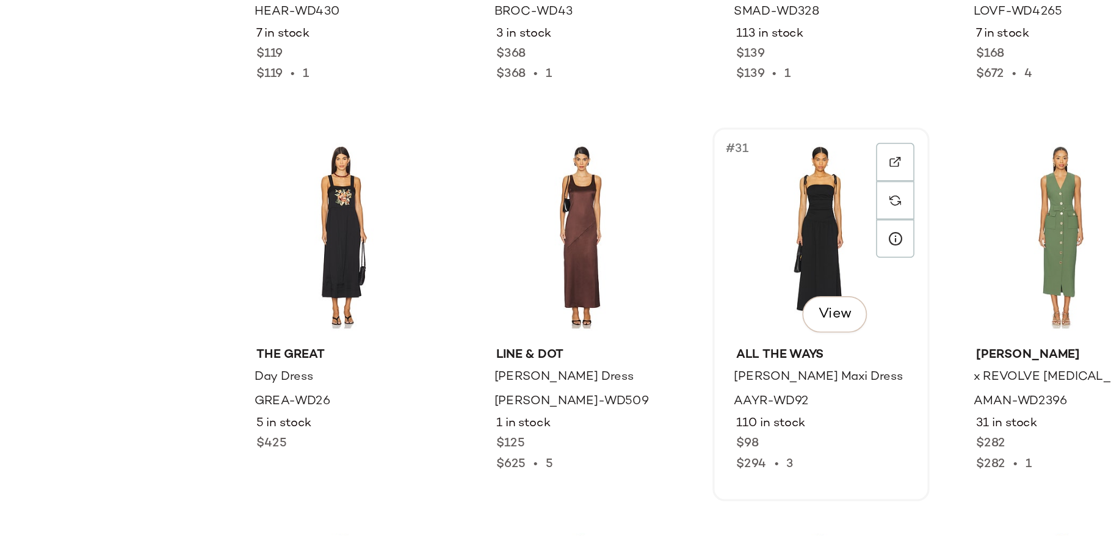
click at [722, 360] on div "#31 View" at bounding box center [731, 356] width 123 height 123
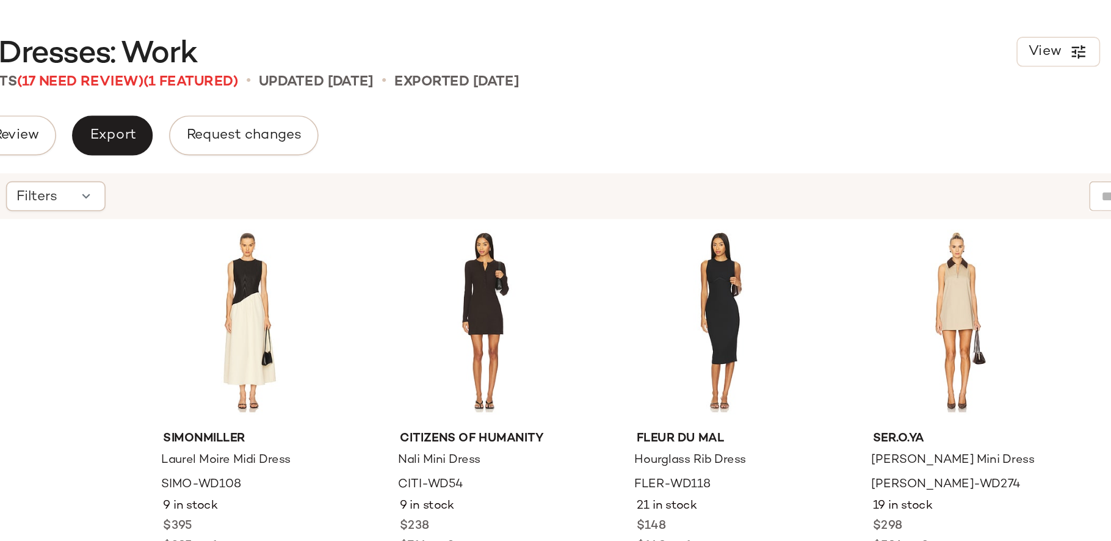
scroll to position [963, 0]
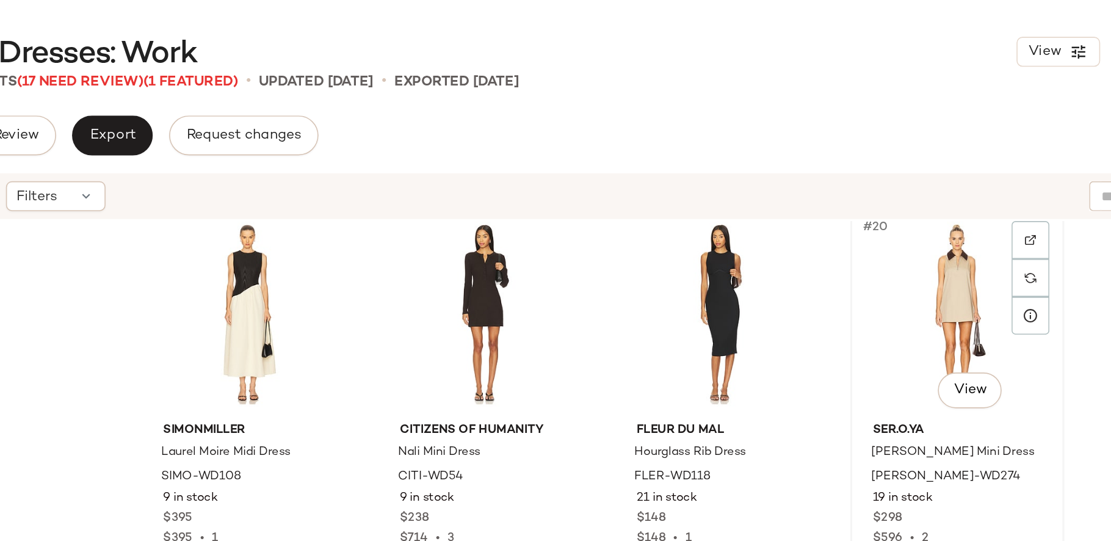
click at [851, 206] on div "#20 View" at bounding box center [876, 192] width 123 height 123
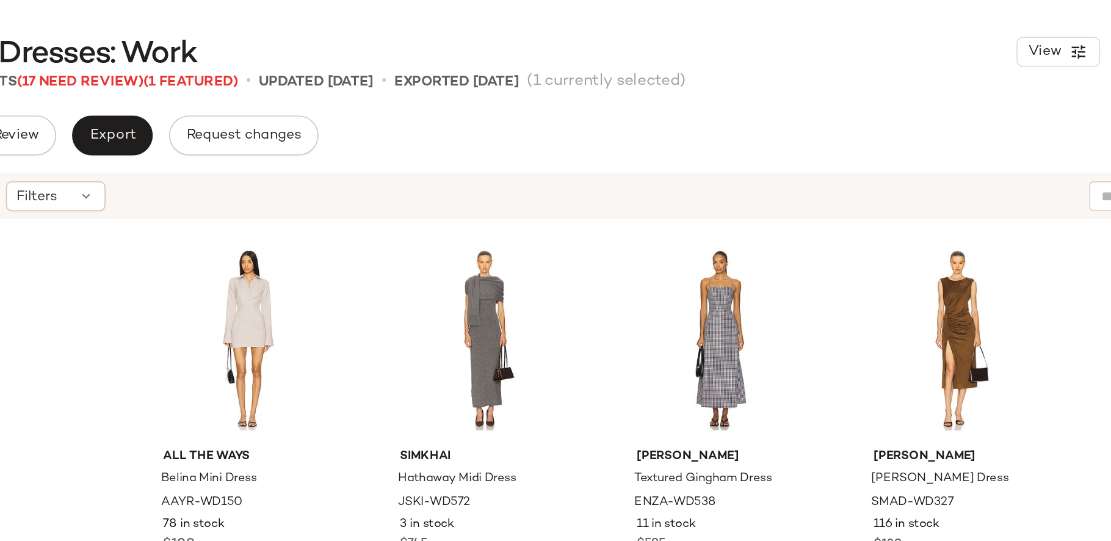
scroll to position [1202, 0]
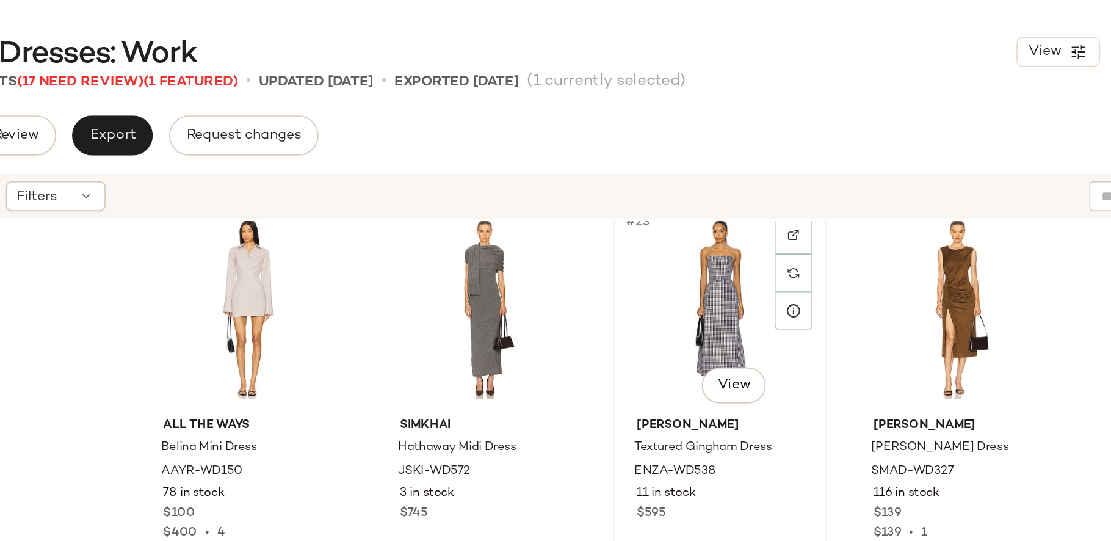
click at [713, 207] on div "#23 View" at bounding box center [731, 189] width 123 height 123
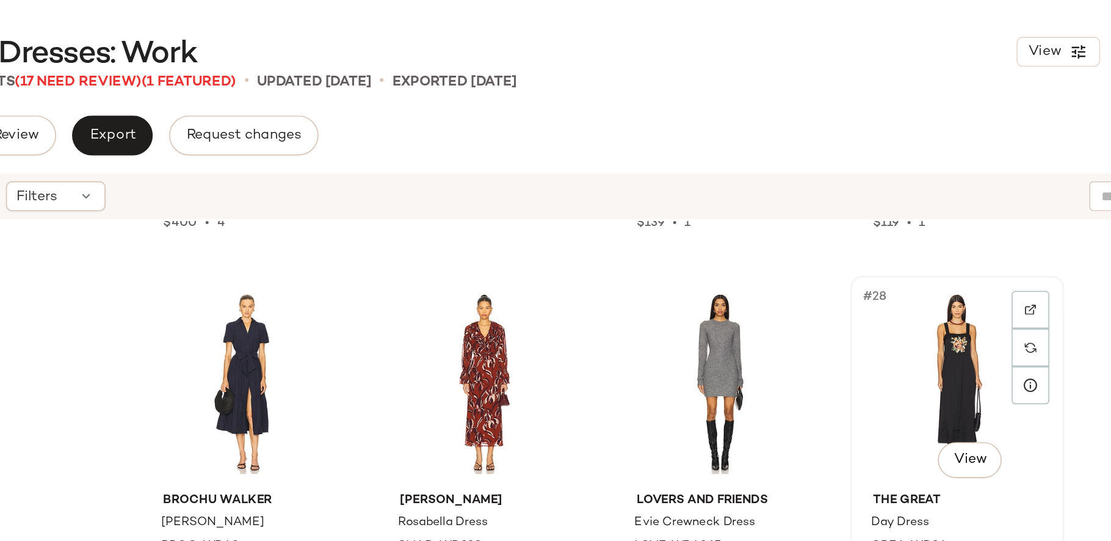
scroll to position [1397, 0]
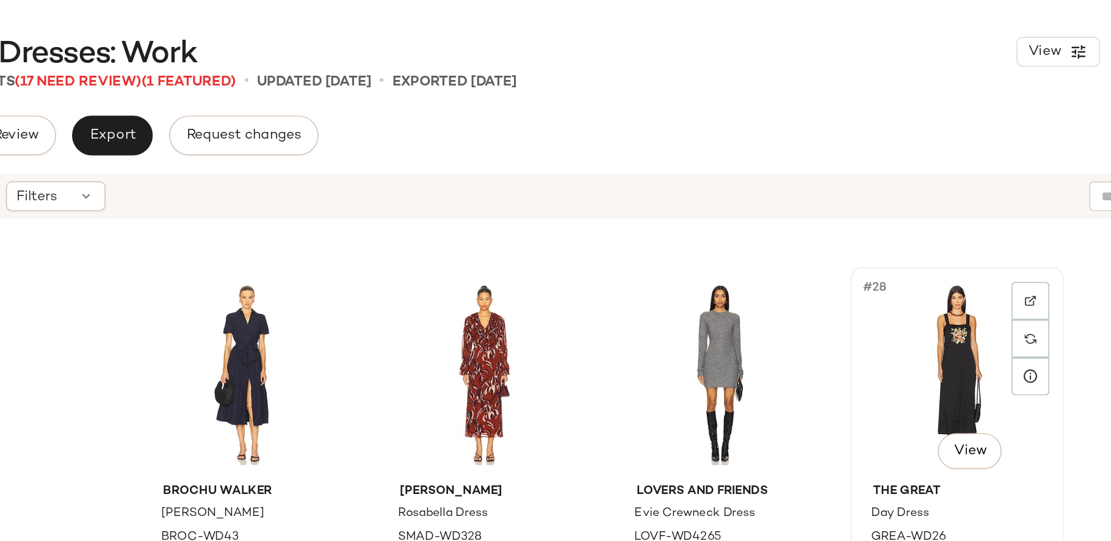
click at [838, 247] on div "#28 View" at bounding box center [876, 229] width 123 height 123
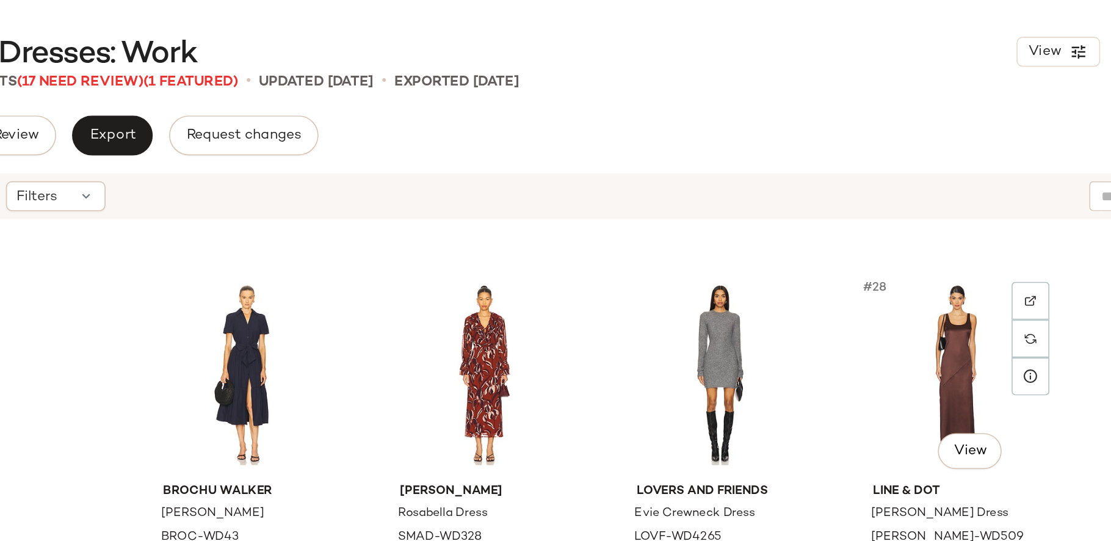
scroll to position [1417, 0]
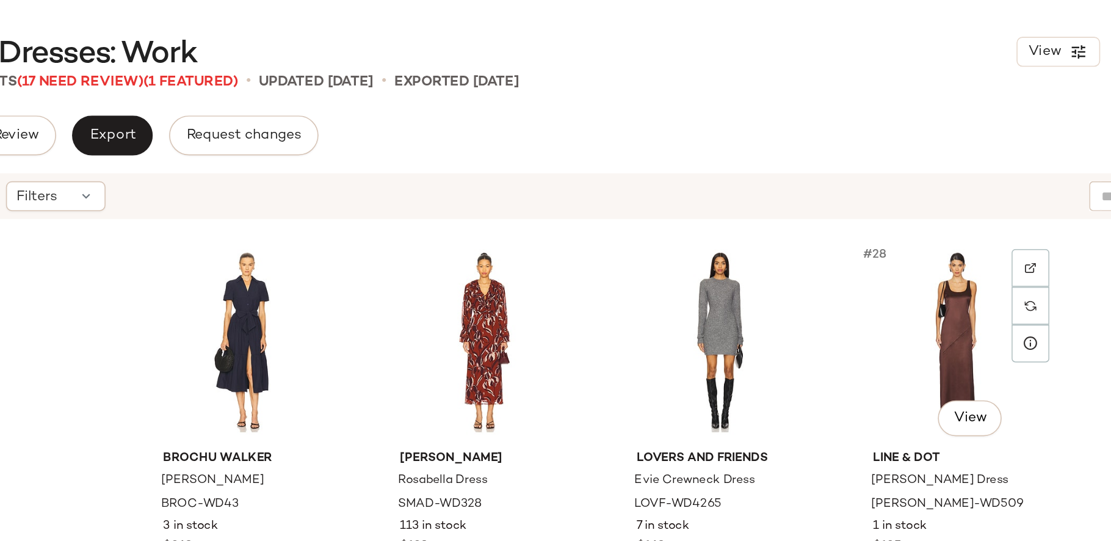
click at [838, 247] on div "#28 View" at bounding box center [876, 209] width 123 height 123
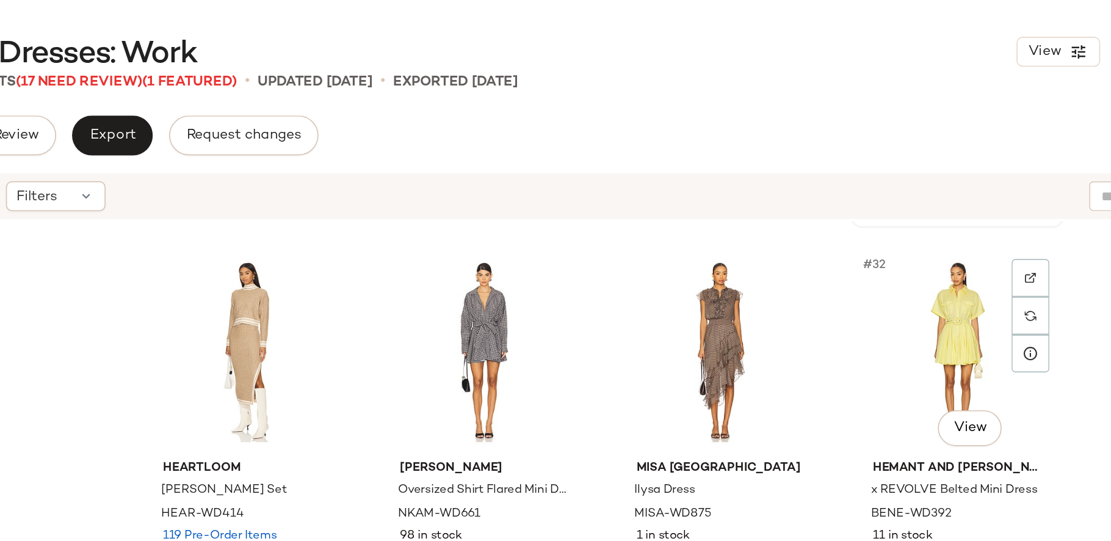
scroll to position [1660, 0]
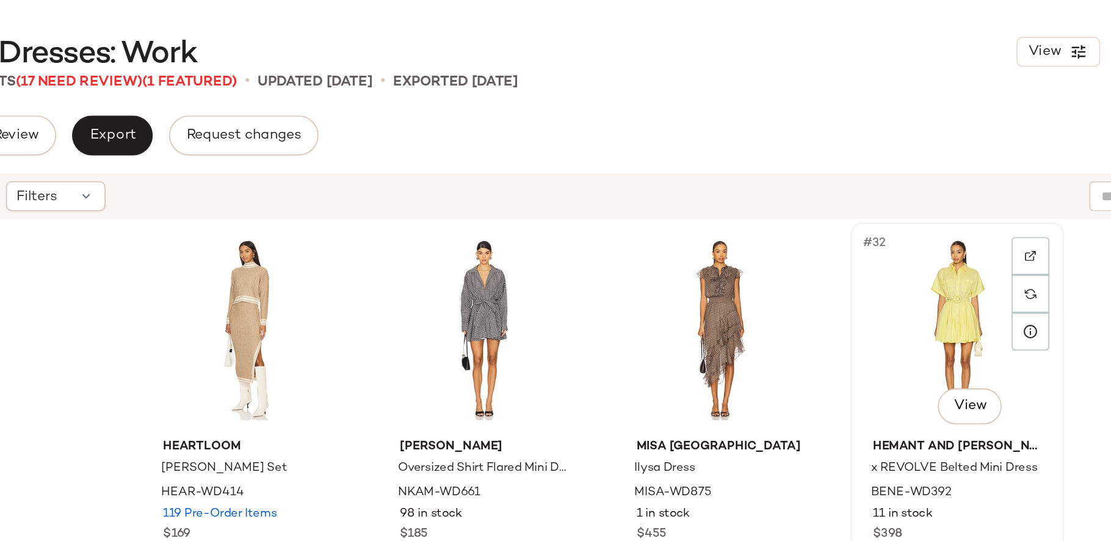
click at [842, 223] on div "#32 View" at bounding box center [876, 201] width 123 height 123
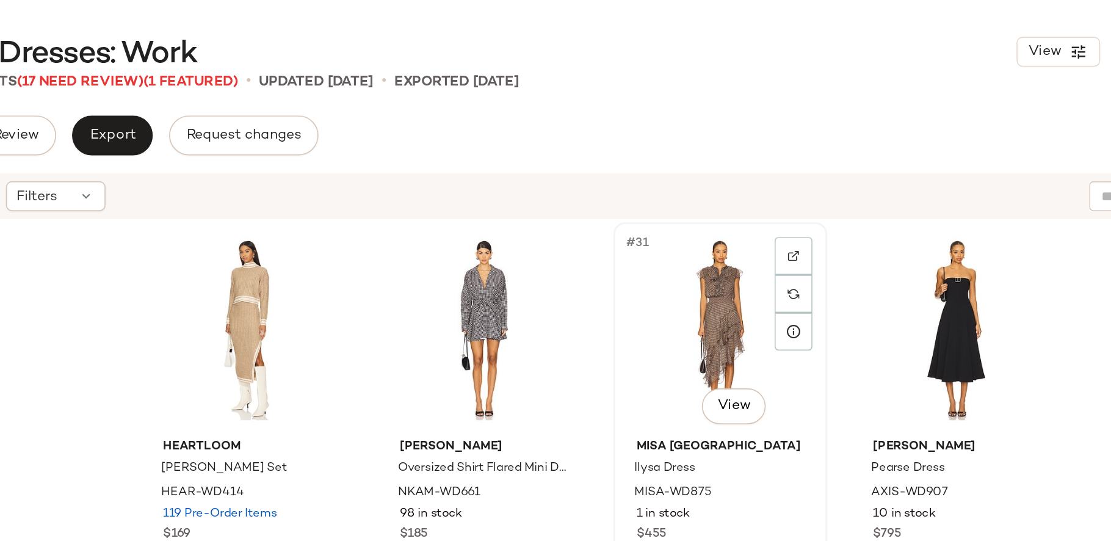
click at [736, 222] on div "#31 View" at bounding box center [731, 201] width 123 height 123
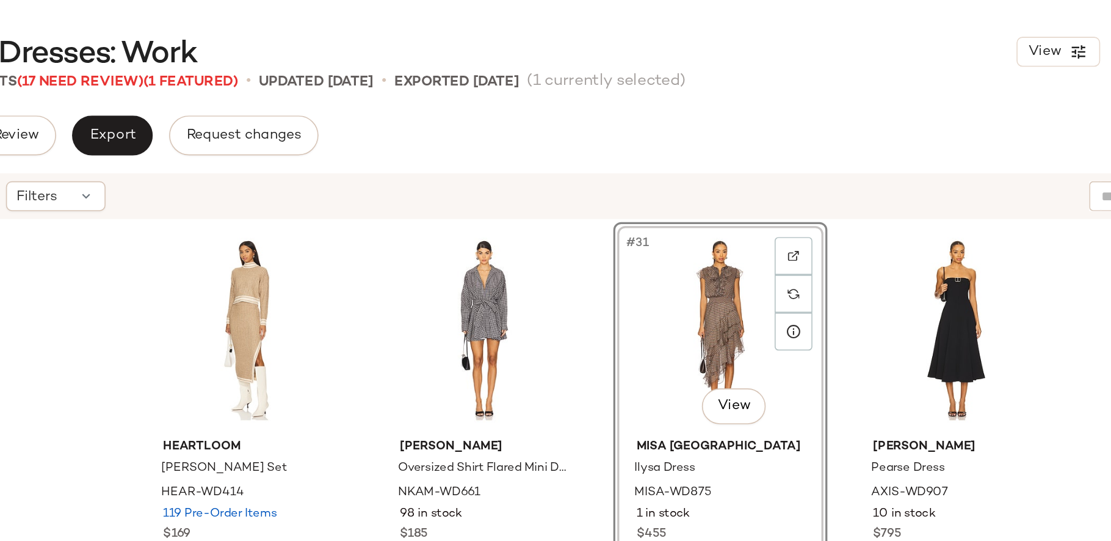
scroll to position [1676, 0]
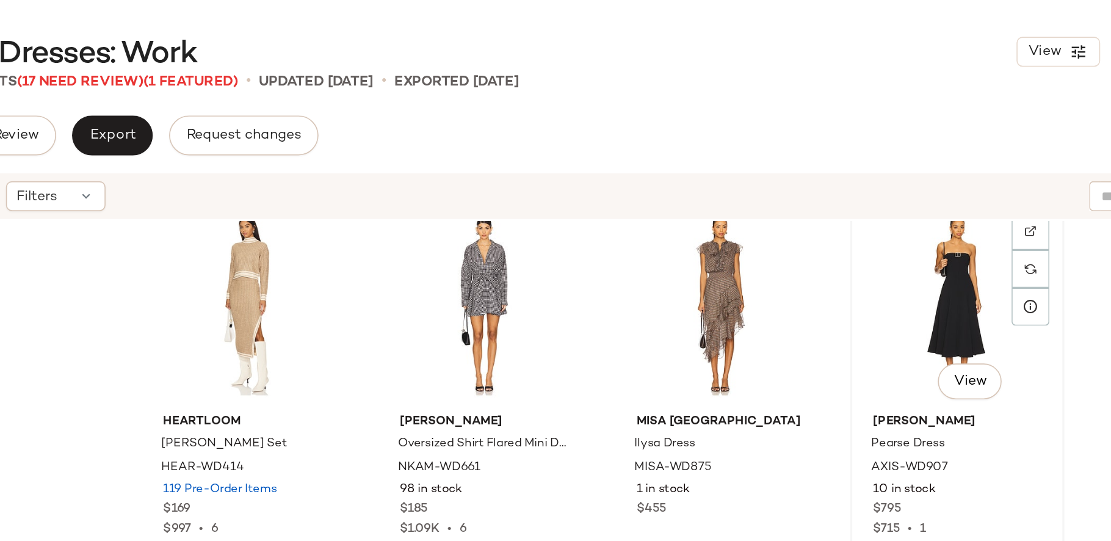
click at [830, 202] on div "#32 View" at bounding box center [876, 186] width 123 height 123
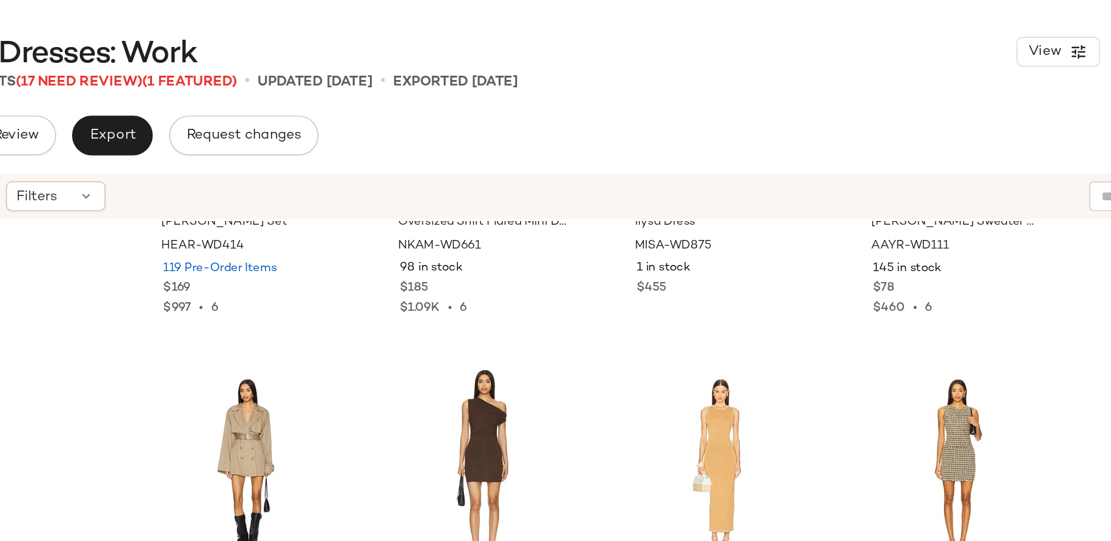
scroll to position [1873, 0]
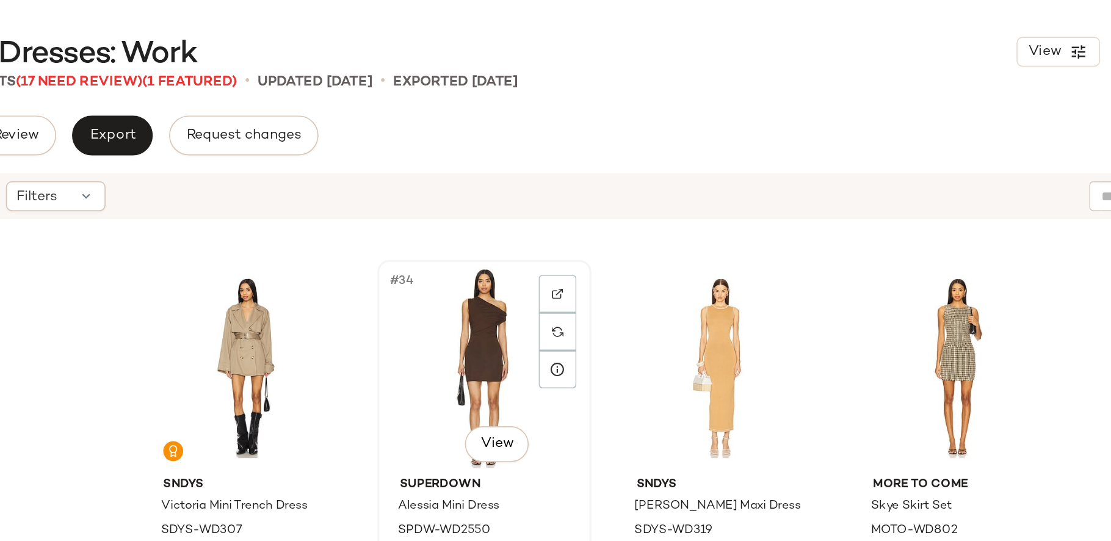
click at [583, 206] on div "#34 View" at bounding box center [586, 225] width 123 height 123
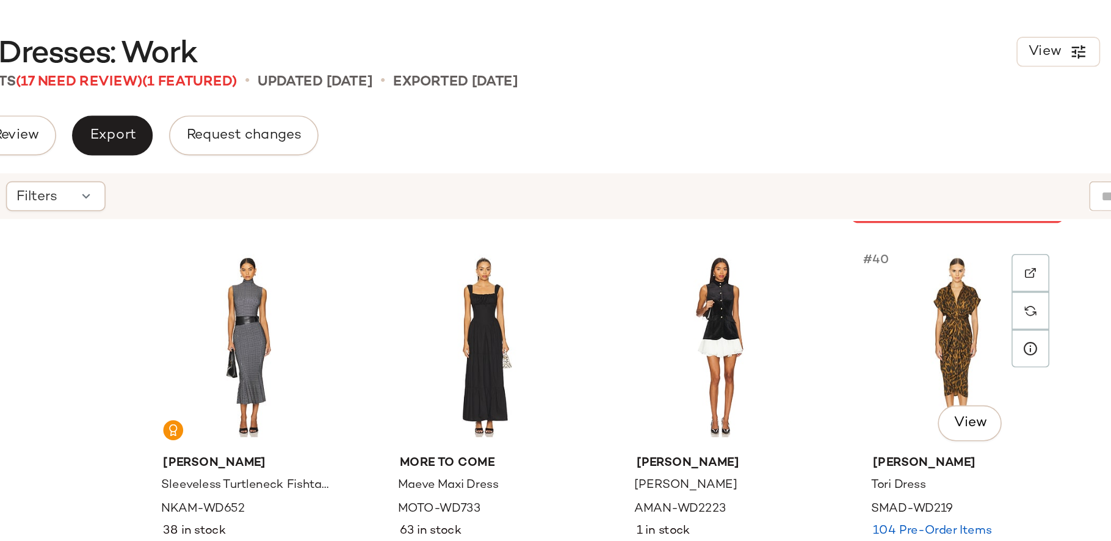
scroll to position [2134, 0]
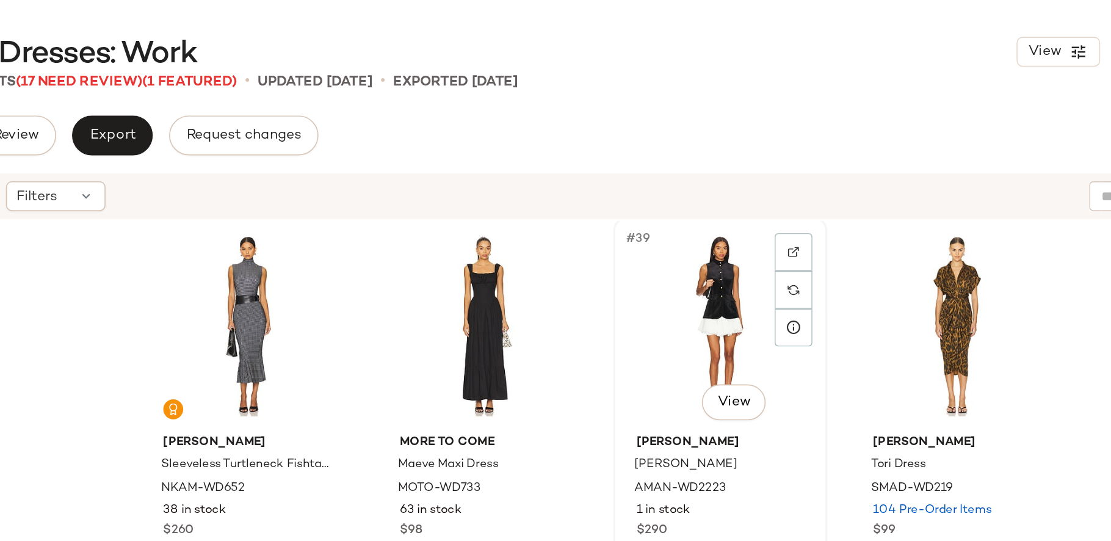
click at [722, 209] on div "#39 View" at bounding box center [731, 199] width 123 height 123
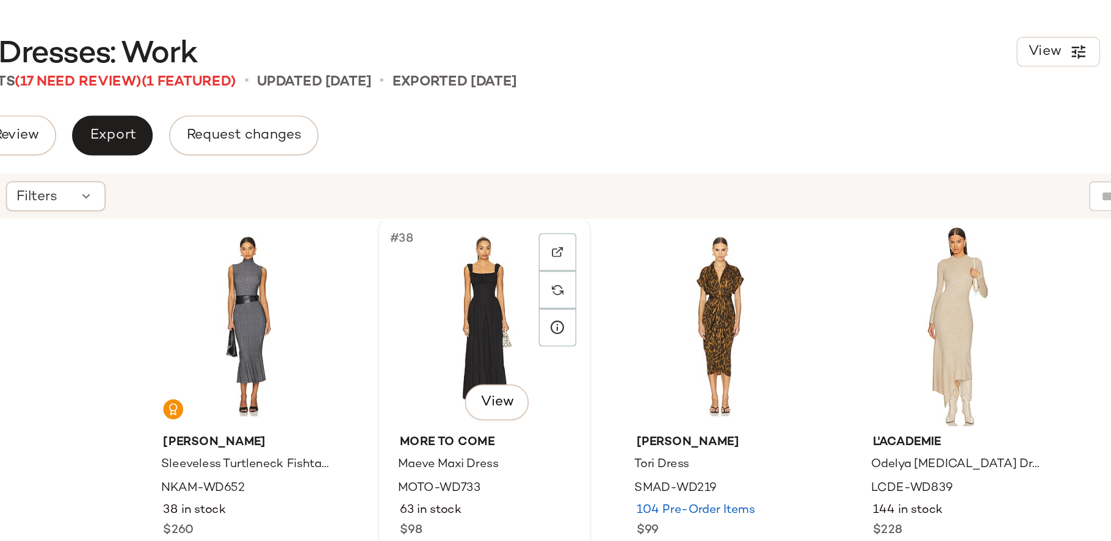
click at [589, 195] on div "#38 View" at bounding box center [586, 199] width 123 height 123
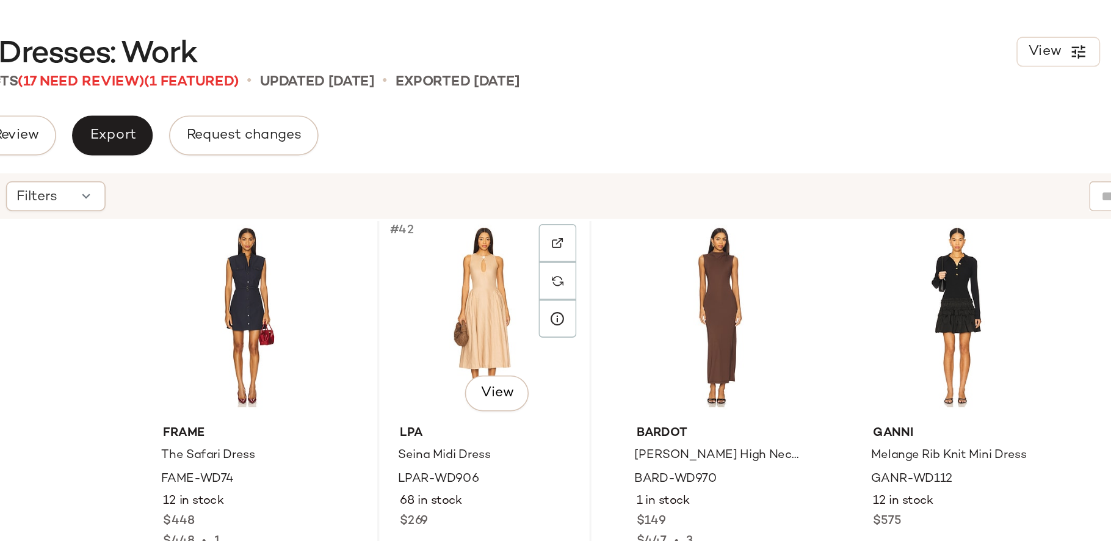
scroll to position [2620, 0]
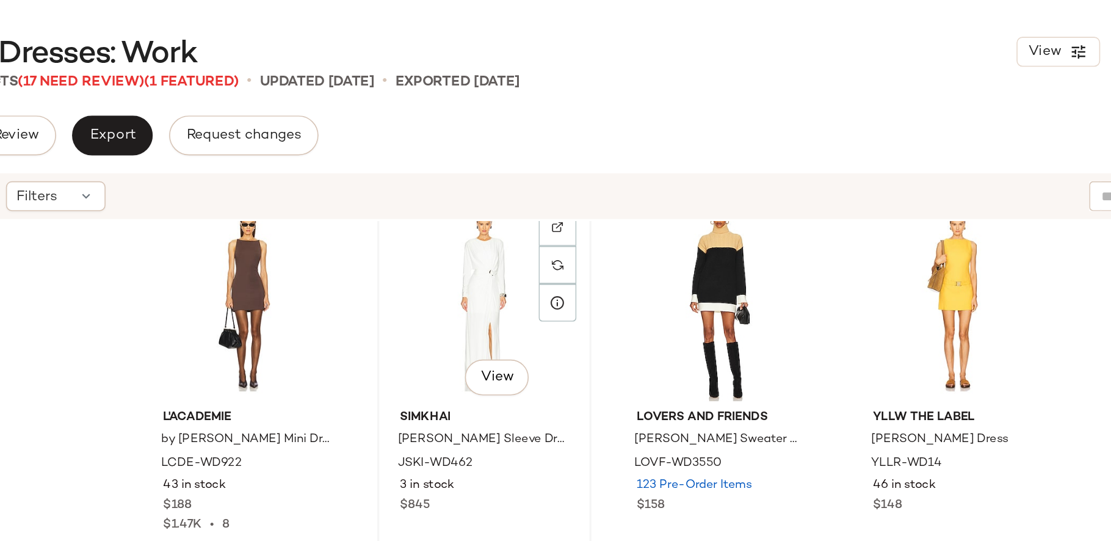
click at [579, 185] on div "#46 View" at bounding box center [586, 184] width 123 height 123
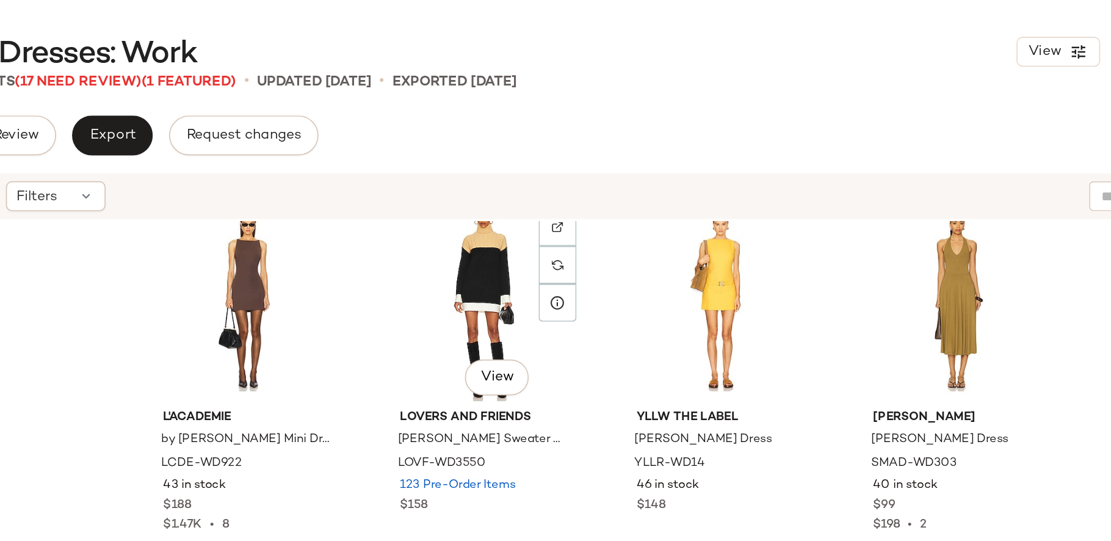
scroll to position [2584, 0]
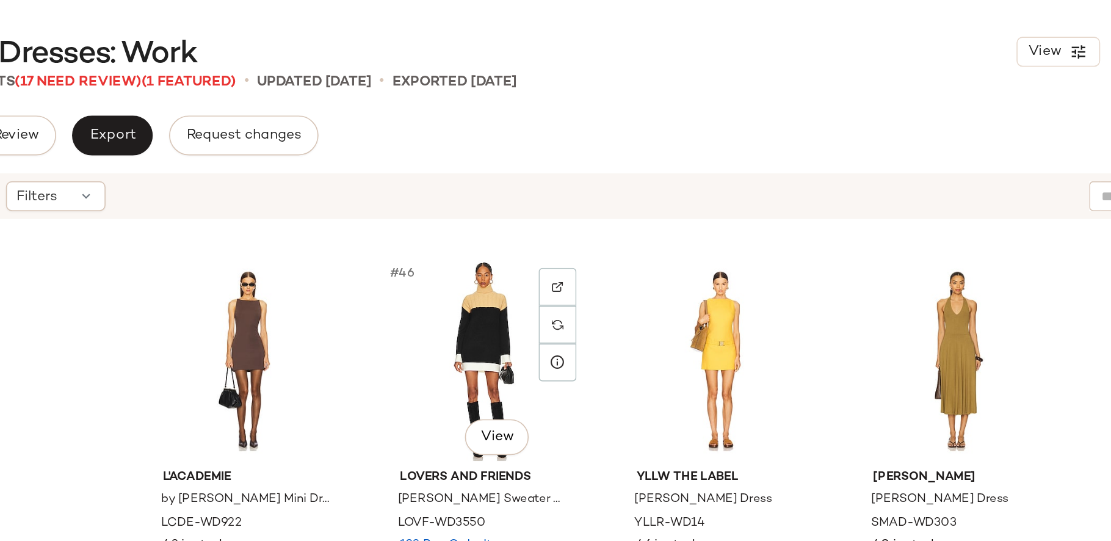
click at [579, 185] on div "#46 View" at bounding box center [586, 220] width 123 height 123
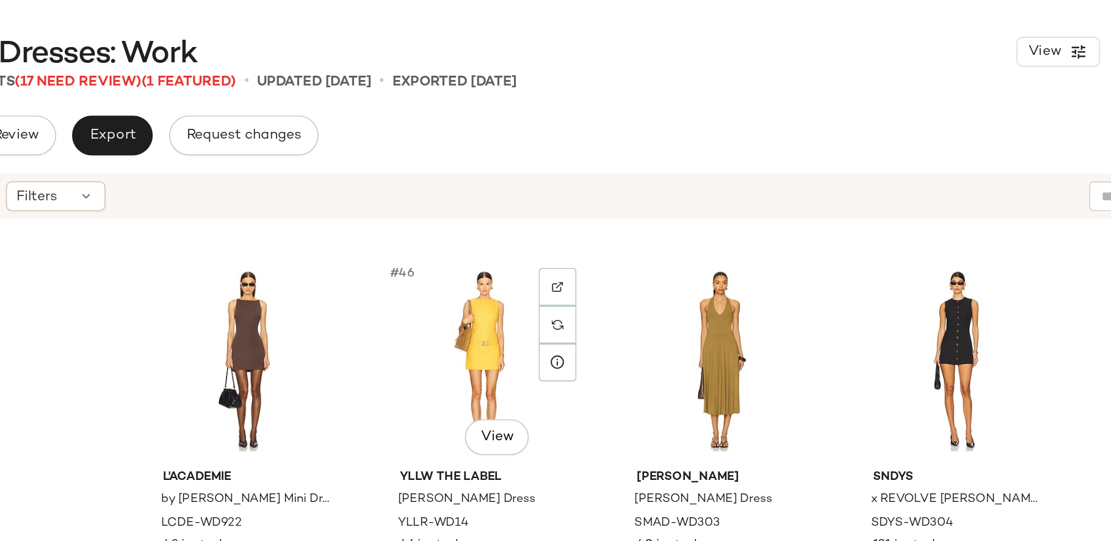
click at [579, 185] on div "#46 View" at bounding box center [586, 220] width 123 height 123
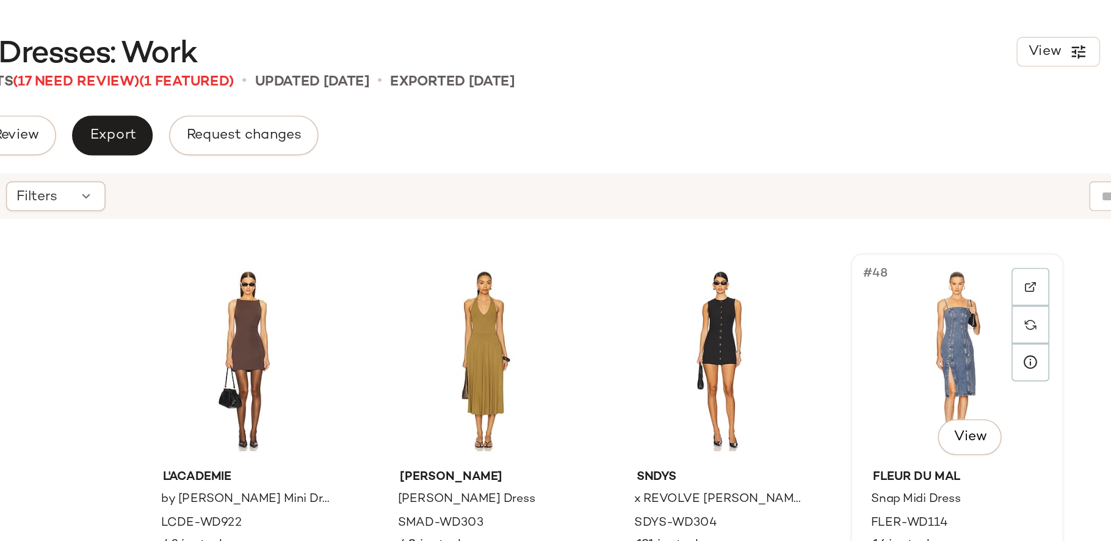
click at [881, 209] on div "#48 View" at bounding box center [876, 220] width 123 height 123
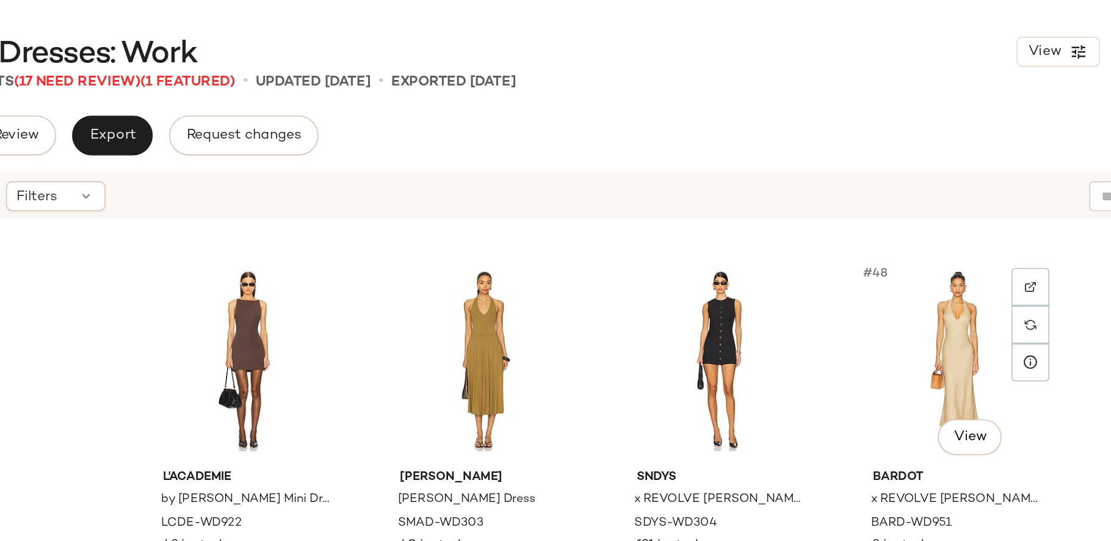
scroll to position [2599, 0]
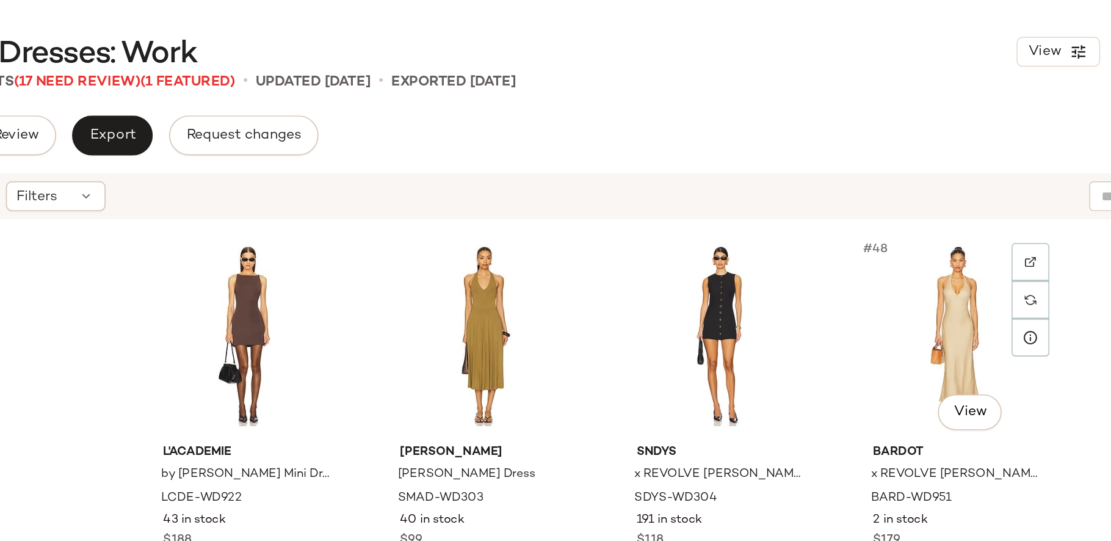
click at [881, 209] on div "#48 View" at bounding box center [876, 205] width 123 height 123
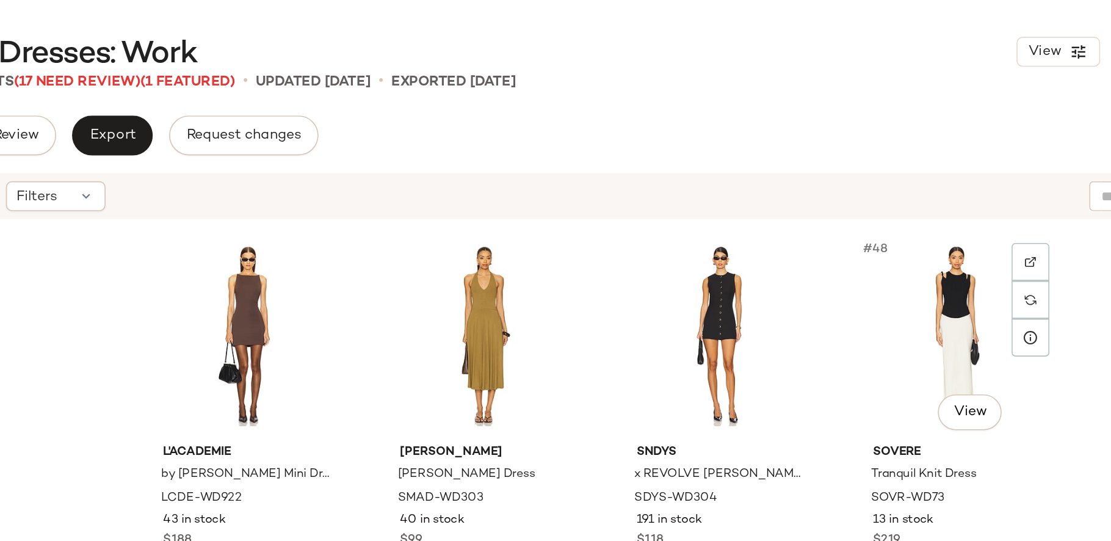
click at [881, 209] on div "#48 View" at bounding box center [876, 205] width 123 height 123
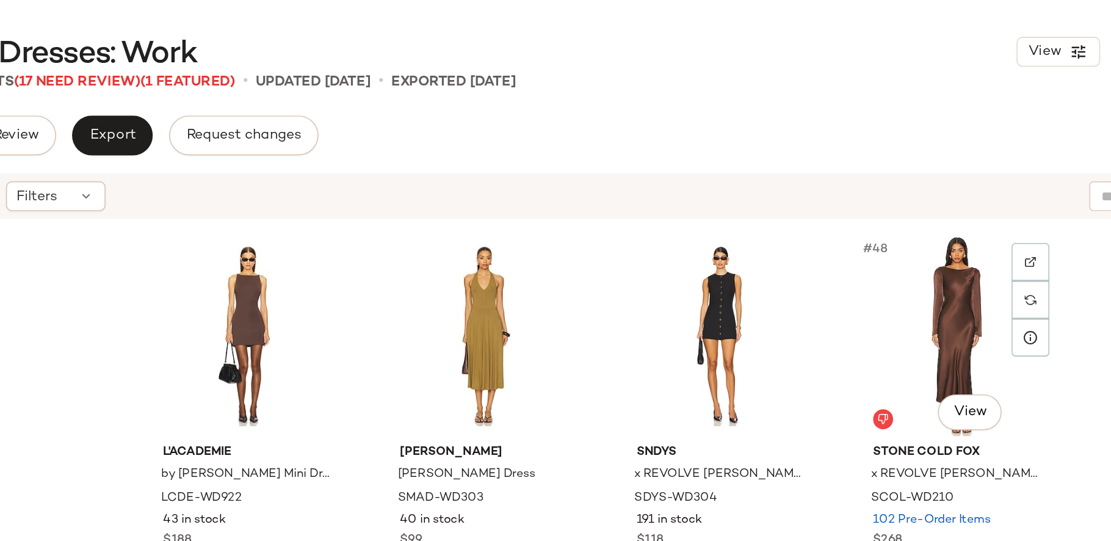
click at [881, 209] on div "#48 View" at bounding box center [876, 205] width 123 height 123
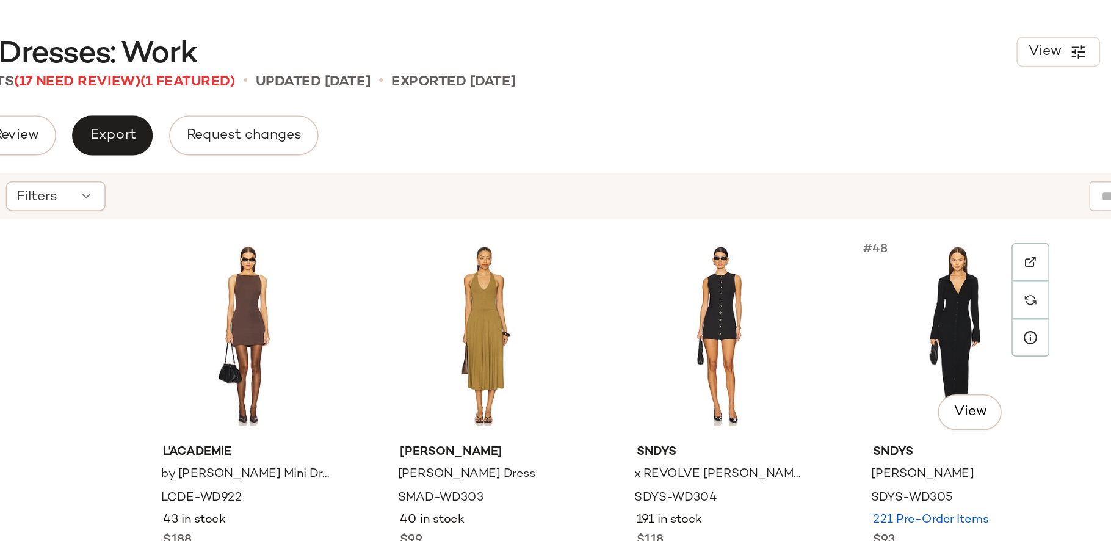
click at [881, 209] on div "#48 View" at bounding box center [876, 205] width 123 height 123
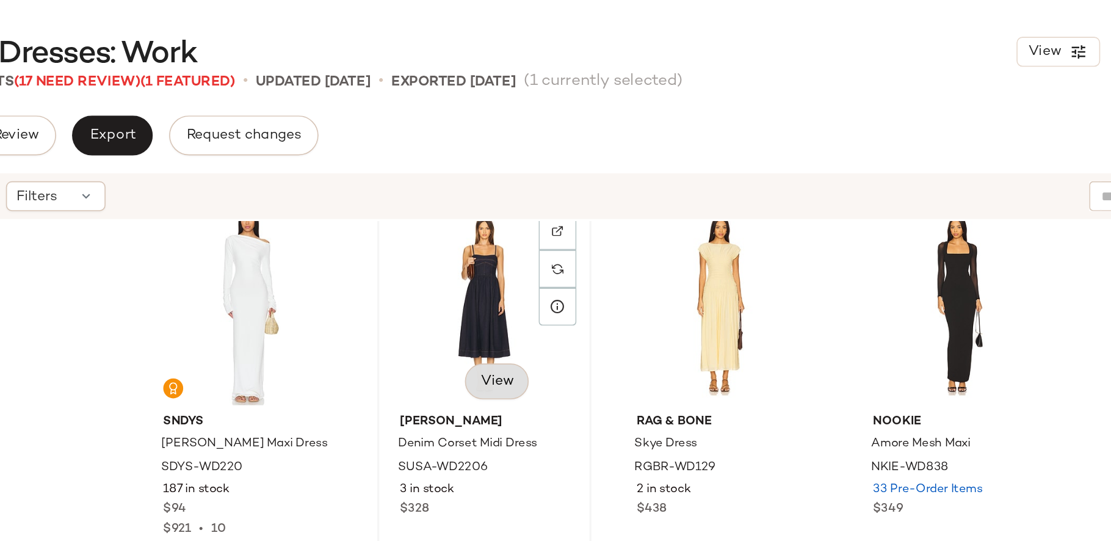
scroll to position [2822, 0]
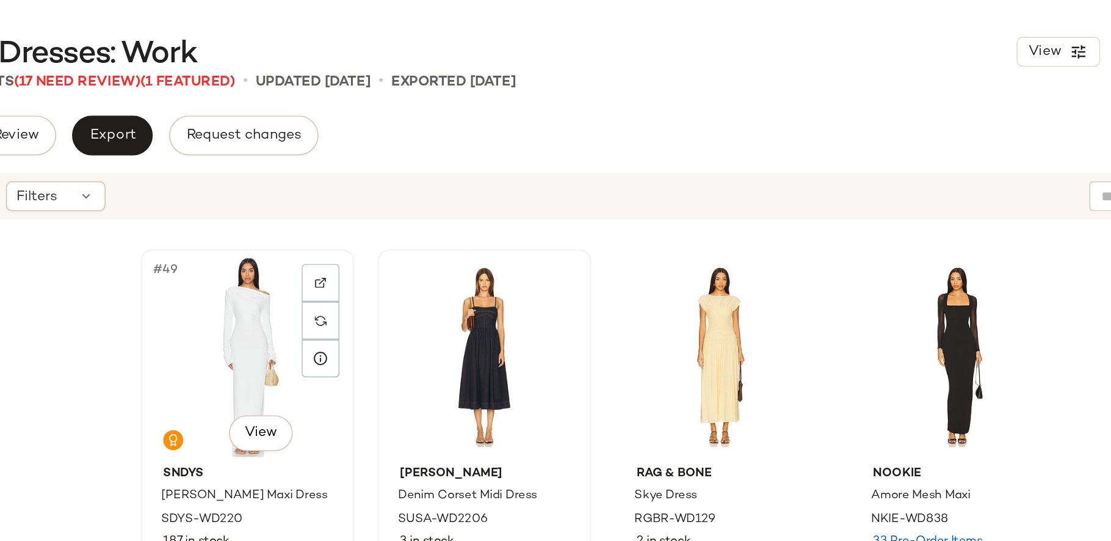
click at [447, 214] on div "#49 View" at bounding box center [441, 218] width 123 height 123
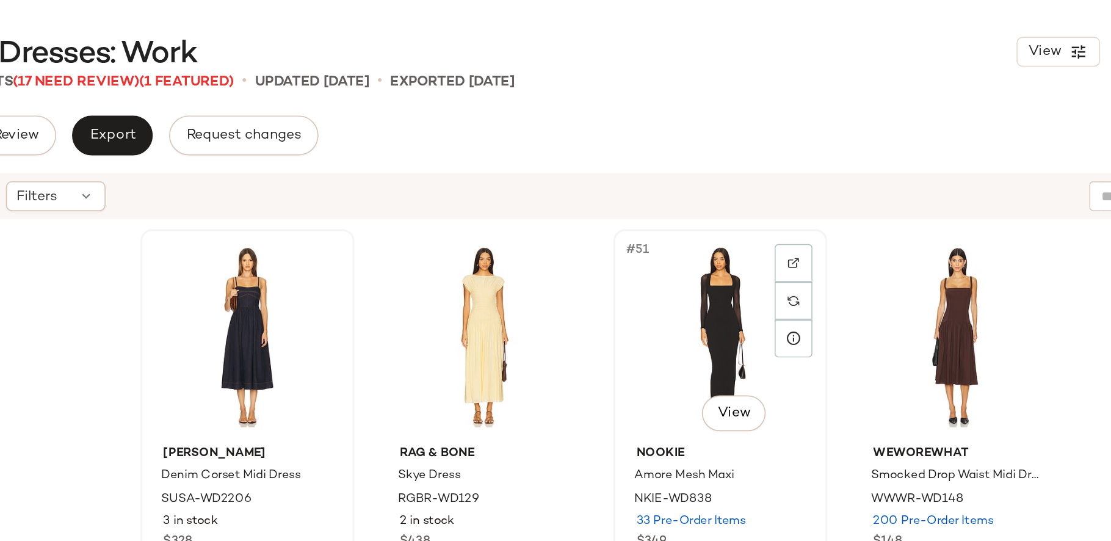
scroll to position [2831, 0]
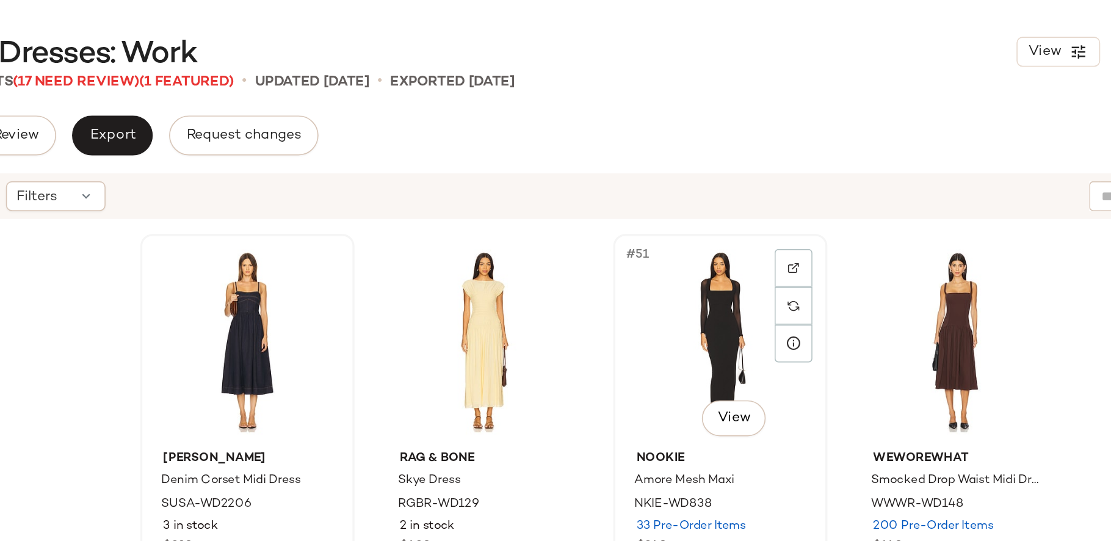
click at [747, 204] on div "#51 View" at bounding box center [731, 209] width 123 height 123
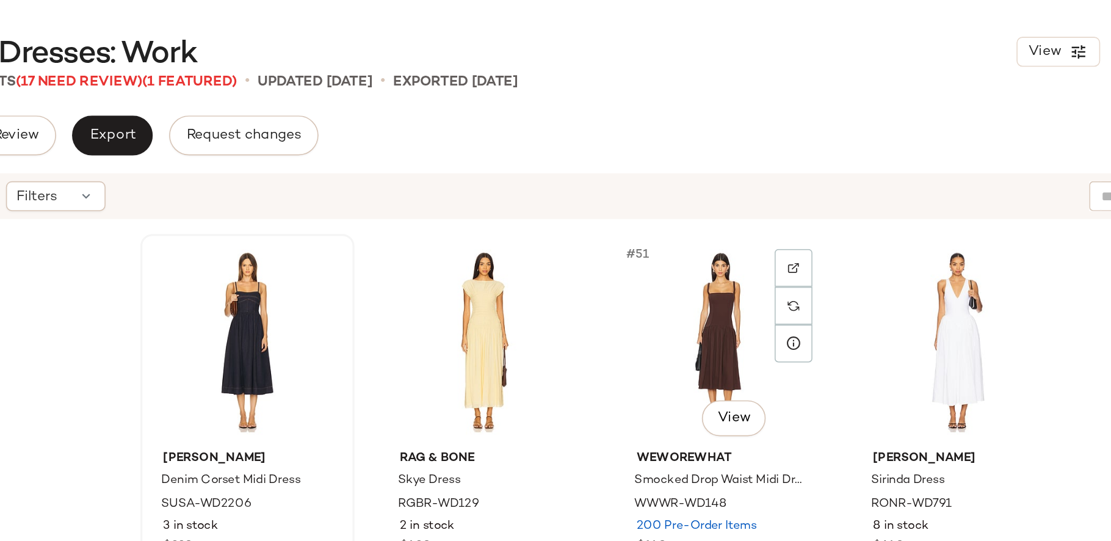
click at [747, 204] on div "#51 View" at bounding box center [731, 209] width 123 height 123
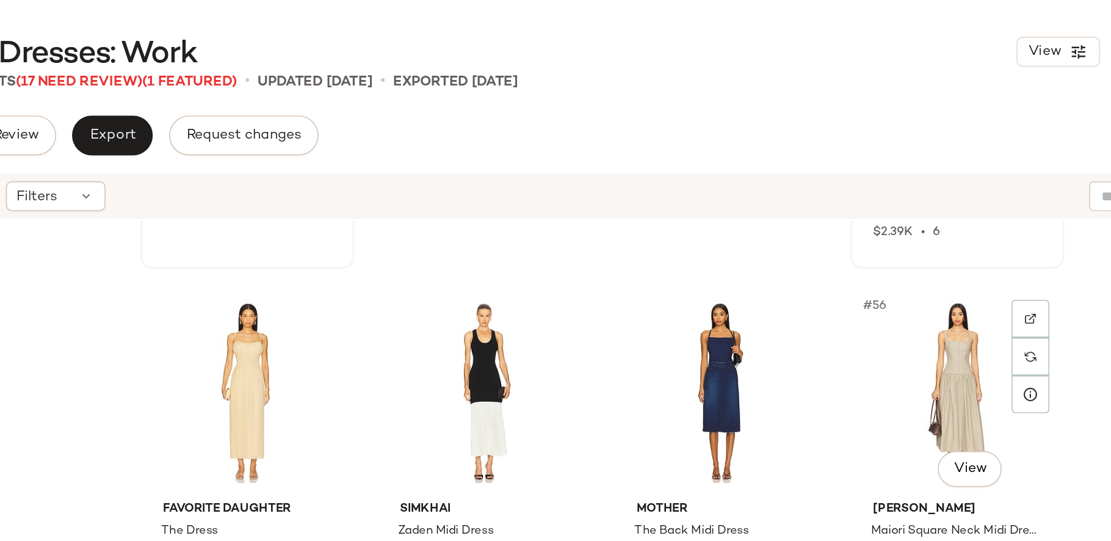
scroll to position [3036, 0]
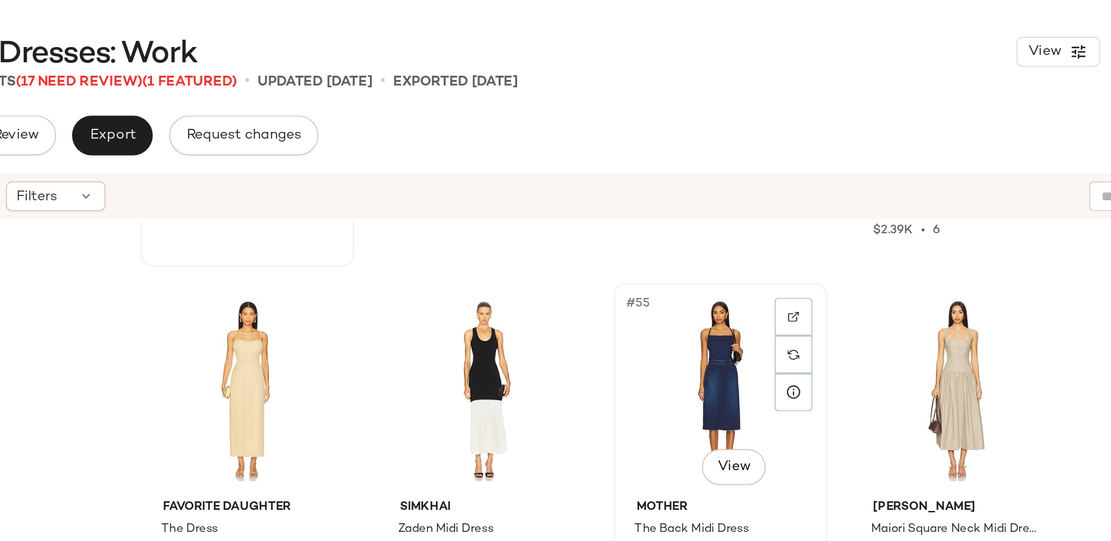
click at [728, 239] on div "#55 View" at bounding box center [731, 239] width 123 height 123
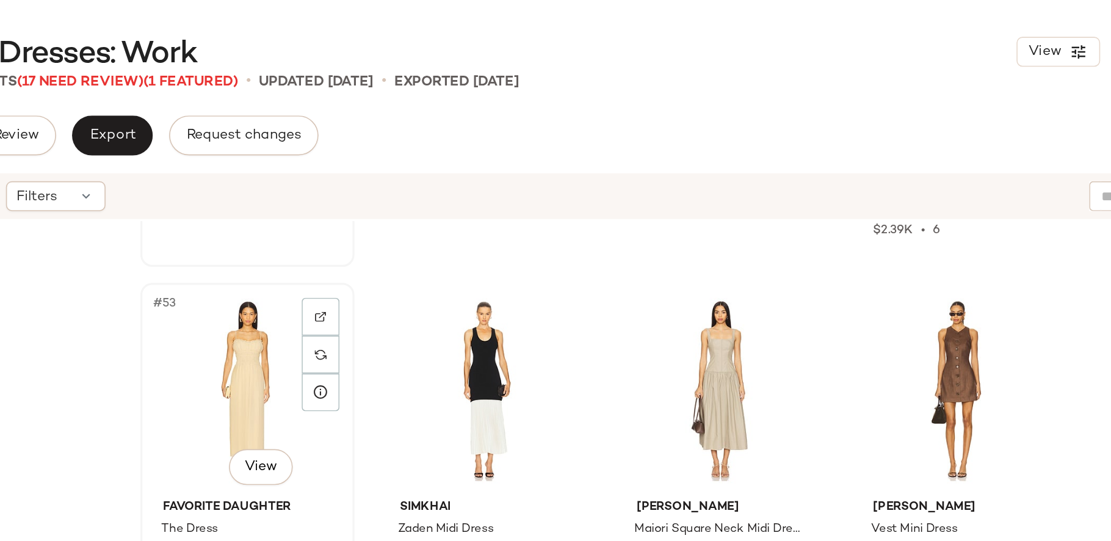
click at [448, 246] on div "#53 View" at bounding box center [441, 239] width 123 height 123
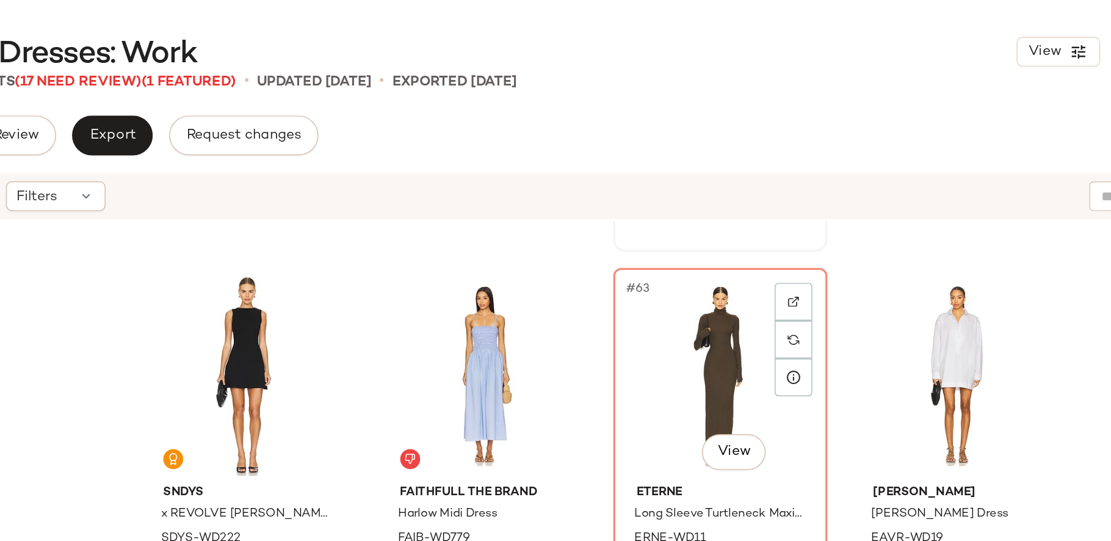
scroll to position [3516, 0]
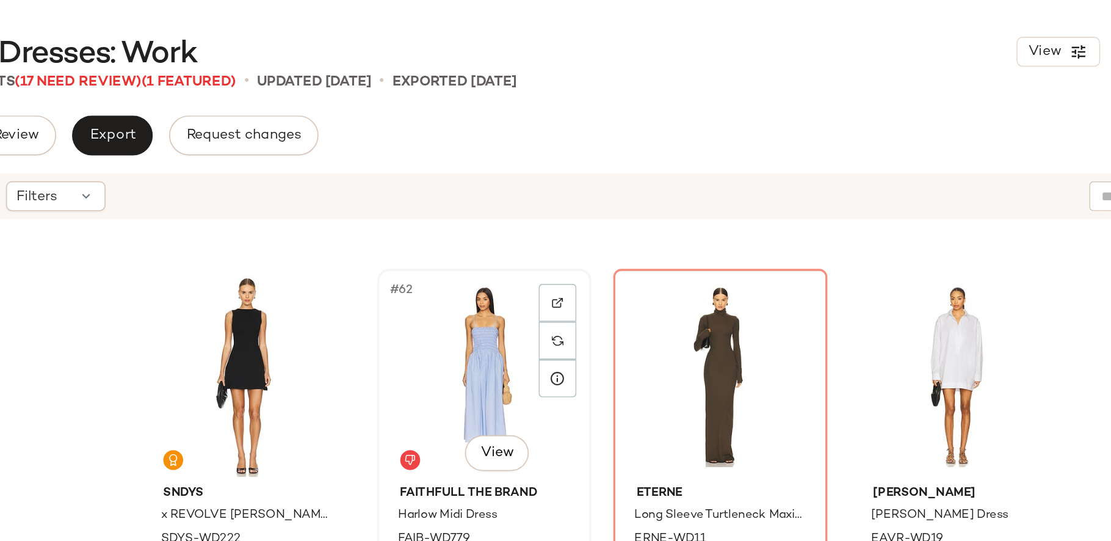
click at [581, 231] on div "#62 View" at bounding box center [586, 230] width 123 height 123
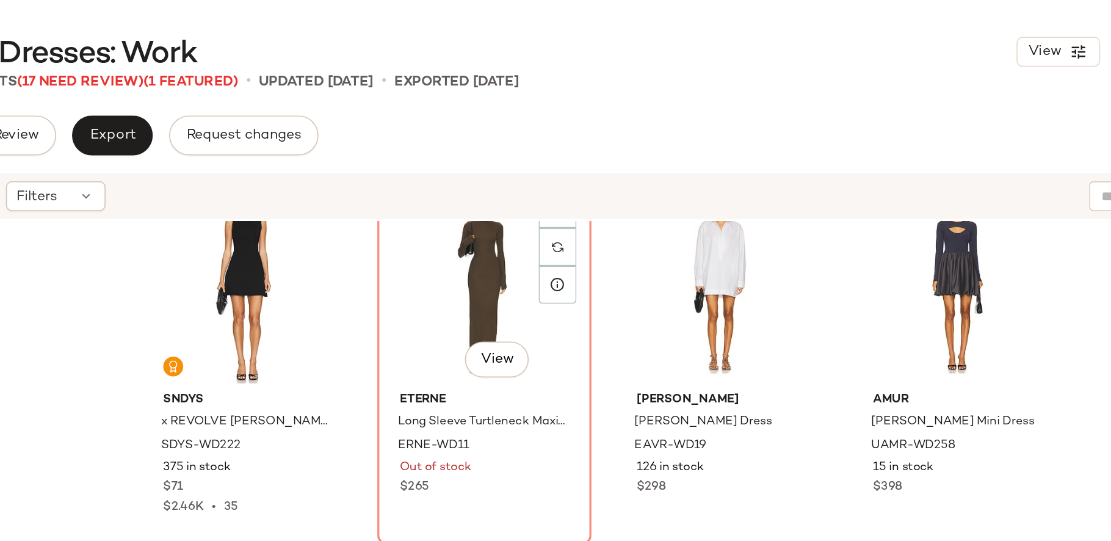
scroll to position [3523, 0]
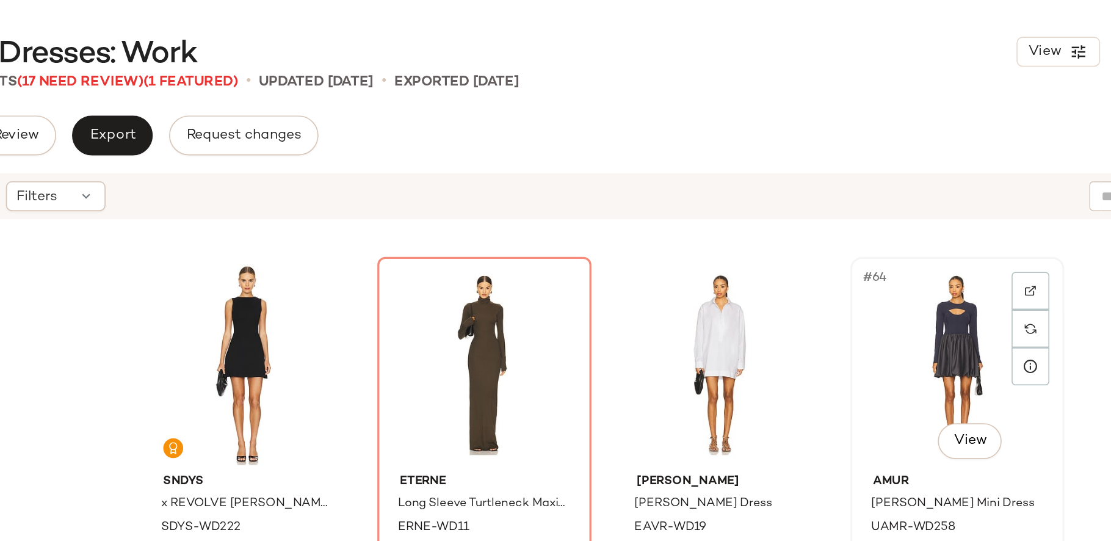
click at [854, 239] on div "#64 View" at bounding box center [876, 223] width 123 height 123
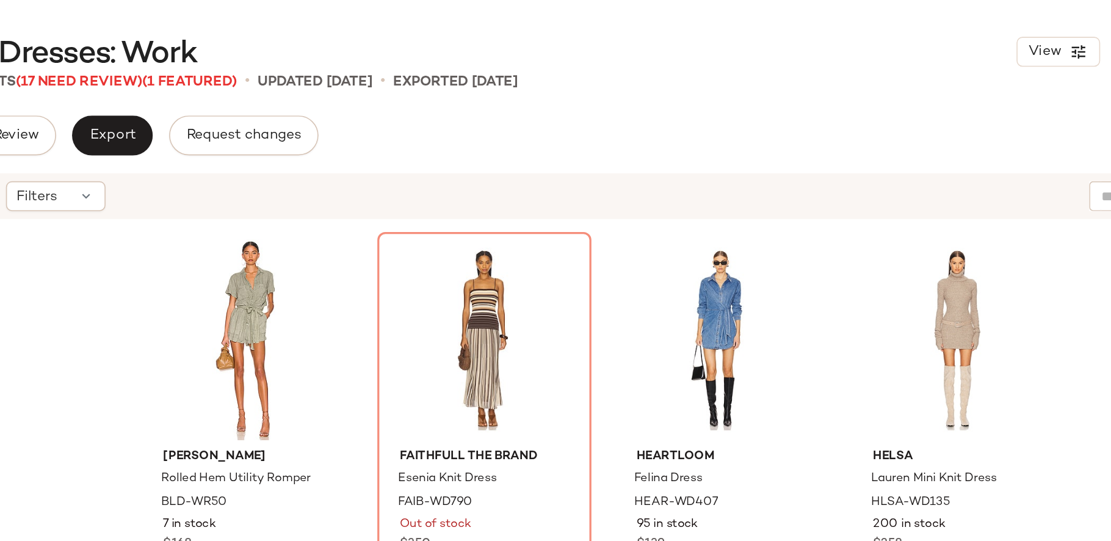
scroll to position [3775, 0]
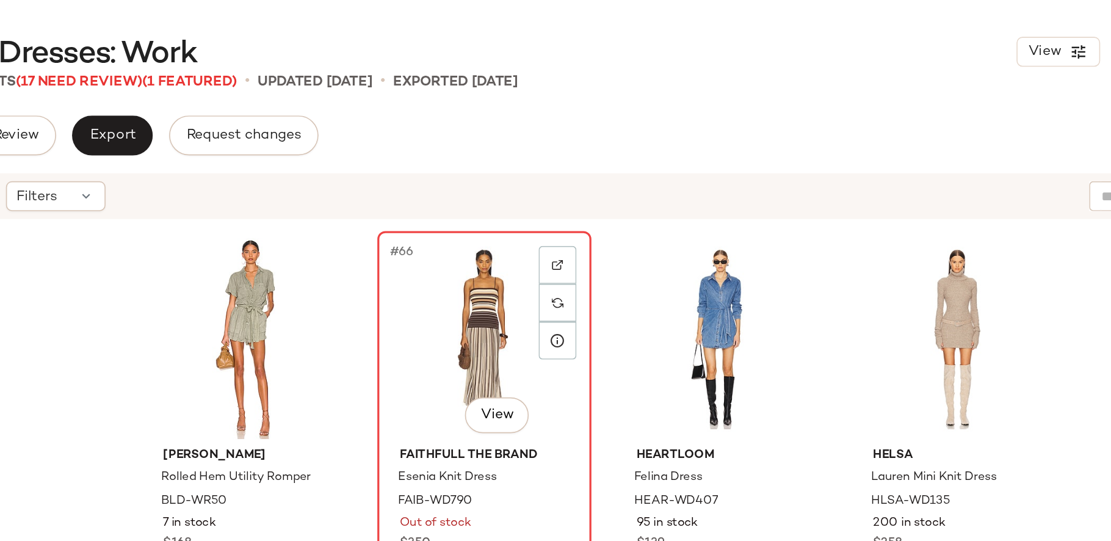
click at [577, 220] on div "#66 View" at bounding box center [586, 207] width 123 height 123
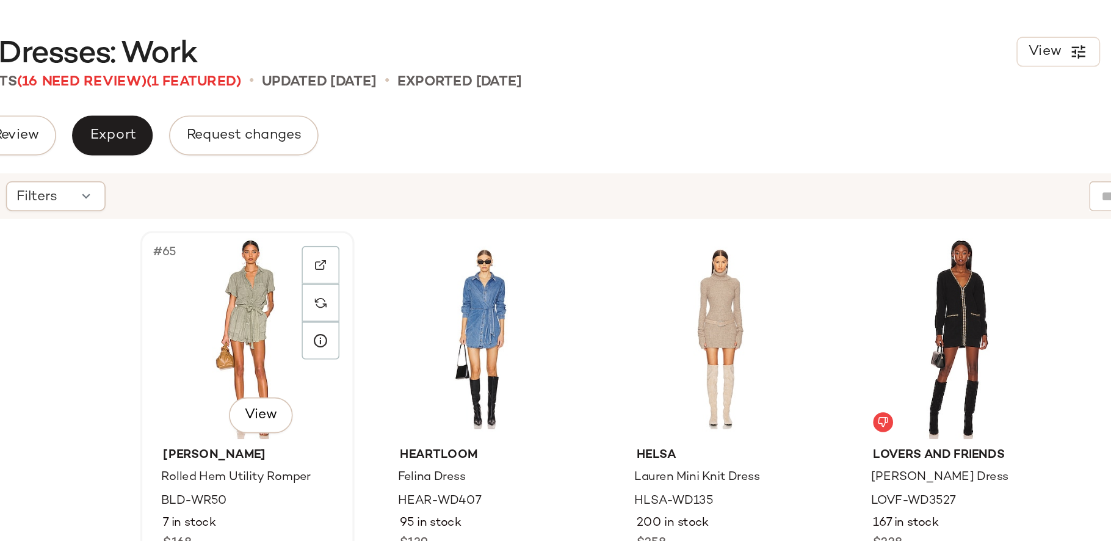
click at [439, 198] on div "#65 View" at bounding box center [441, 207] width 123 height 123
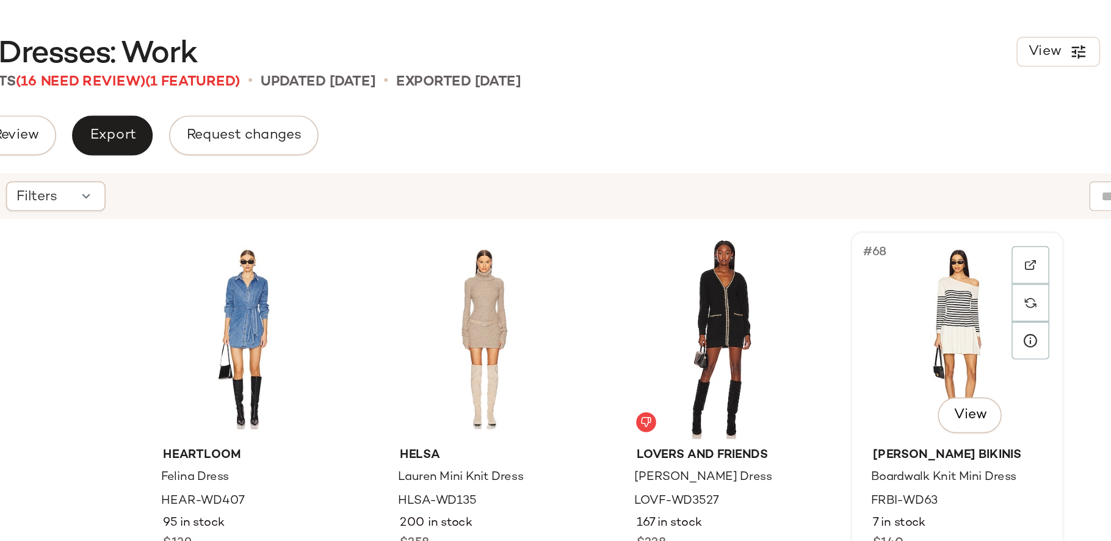
click at [859, 185] on div "#68 View" at bounding box center [876, 207] width 123 height 123
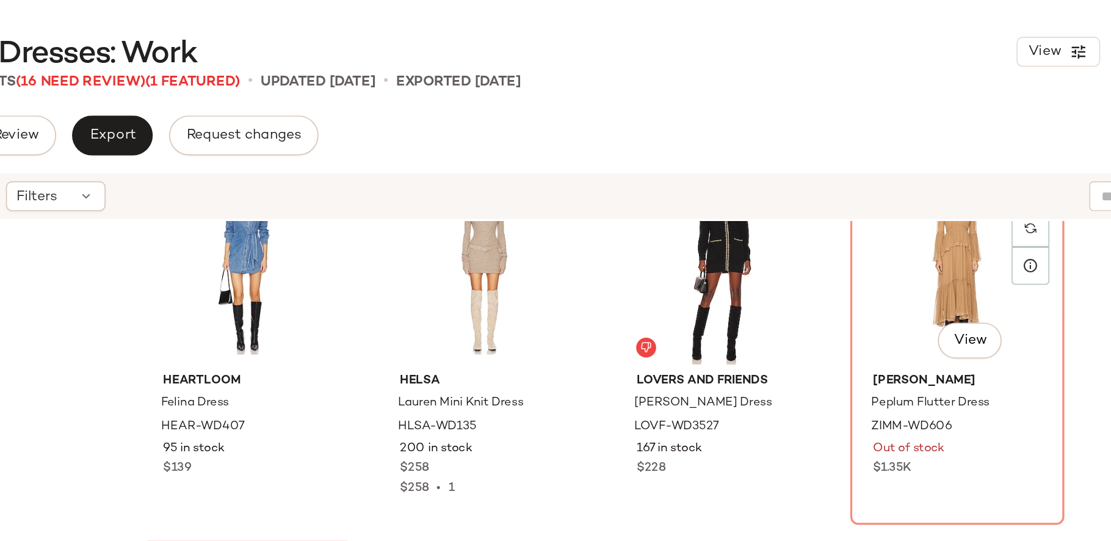
scroll to position [3819, 0]
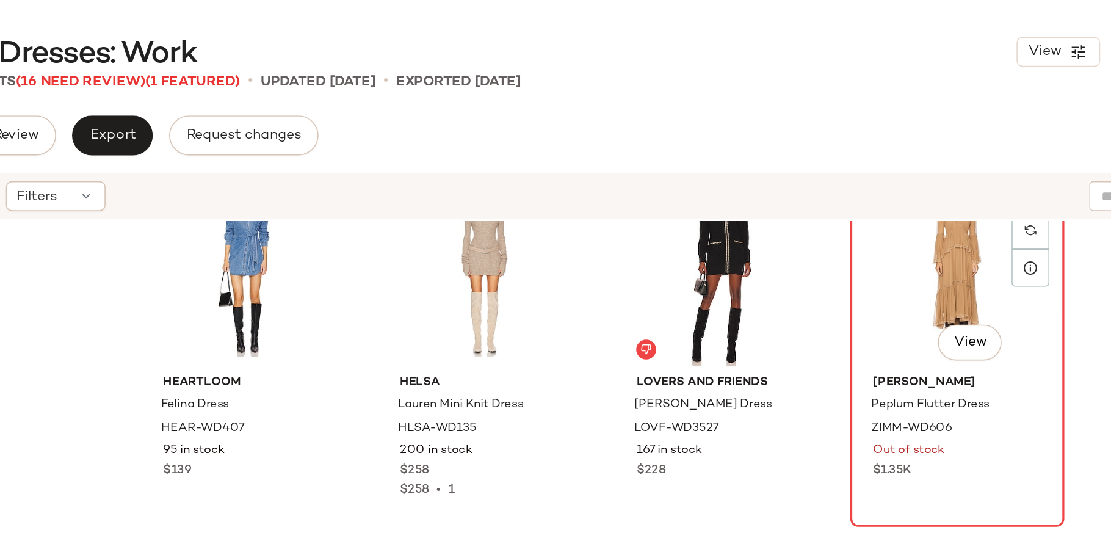
click at [858, 185] on div "#68 View" at bounding box center [876, 162] width 123 height 123
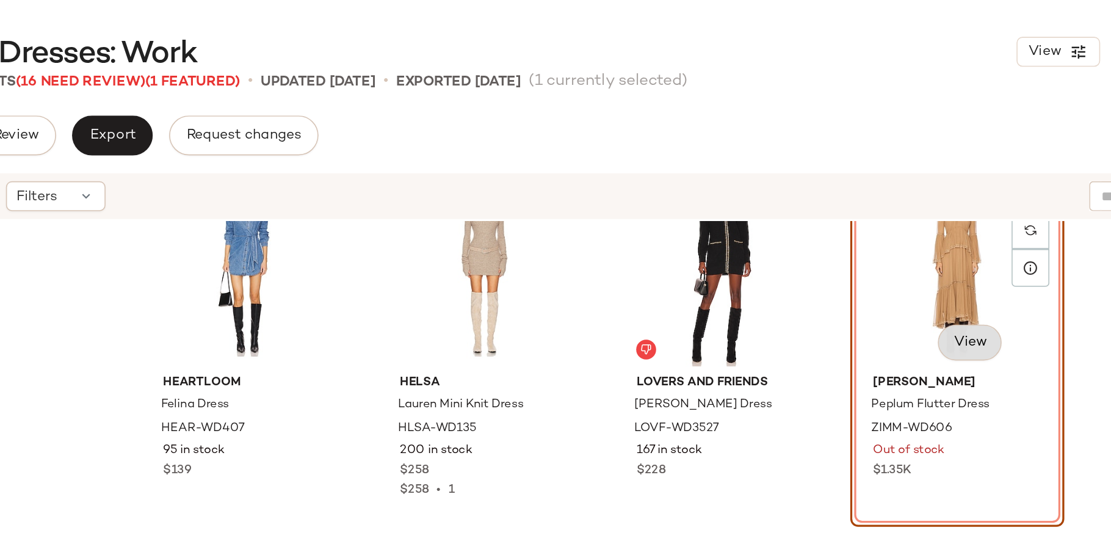
click at [885, 214] on body "Revolve ** Dashboard All Products Global Clipboards (24) 8.31-9.6 Western Best-…" at bounding box center [555, 270] width 1111 height 541
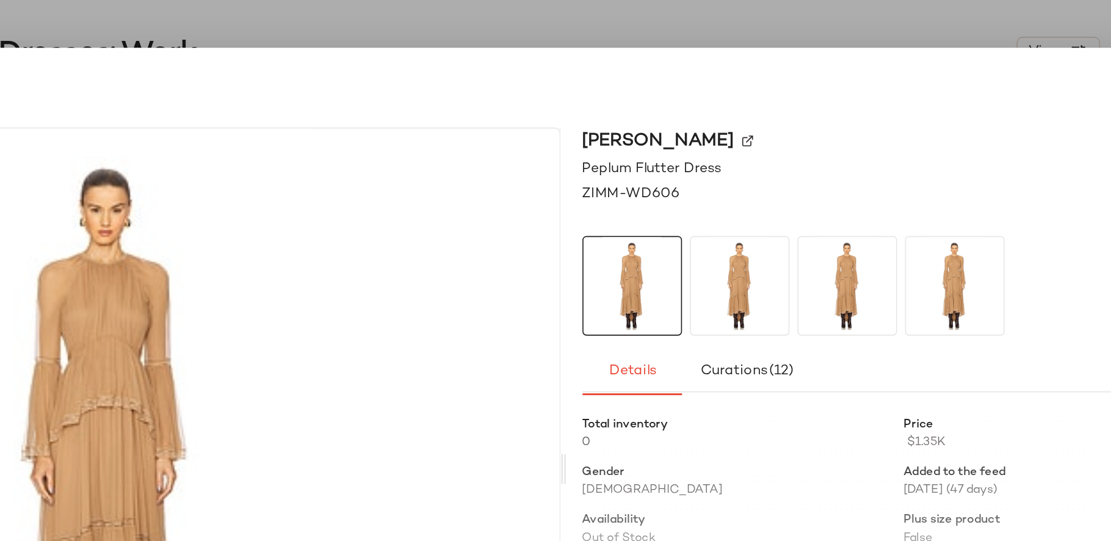
click at [932, 20] on div at bounding box center [555, 270] width 1111 height 541
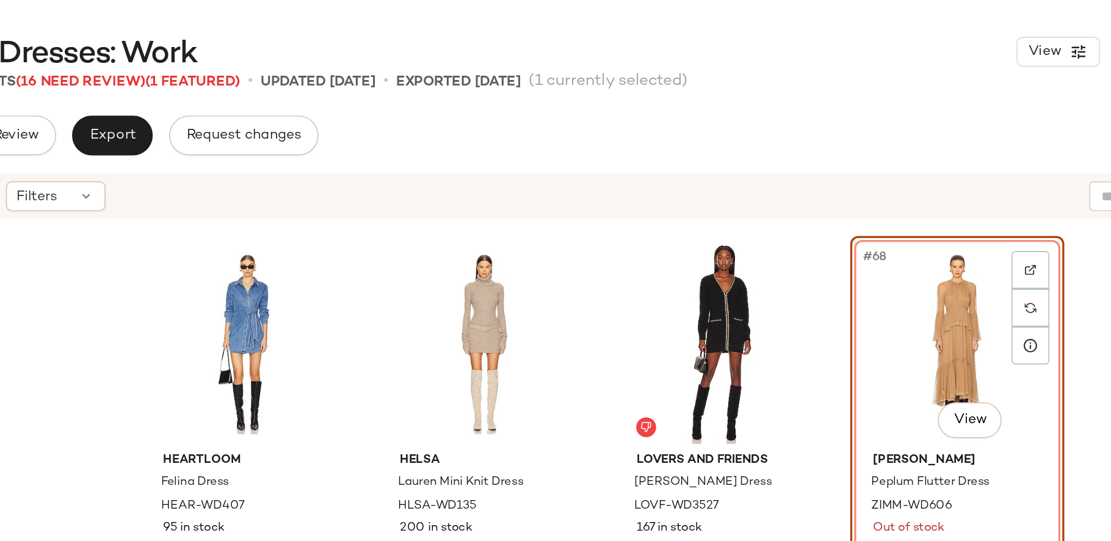
scroll to position [3759, 0]
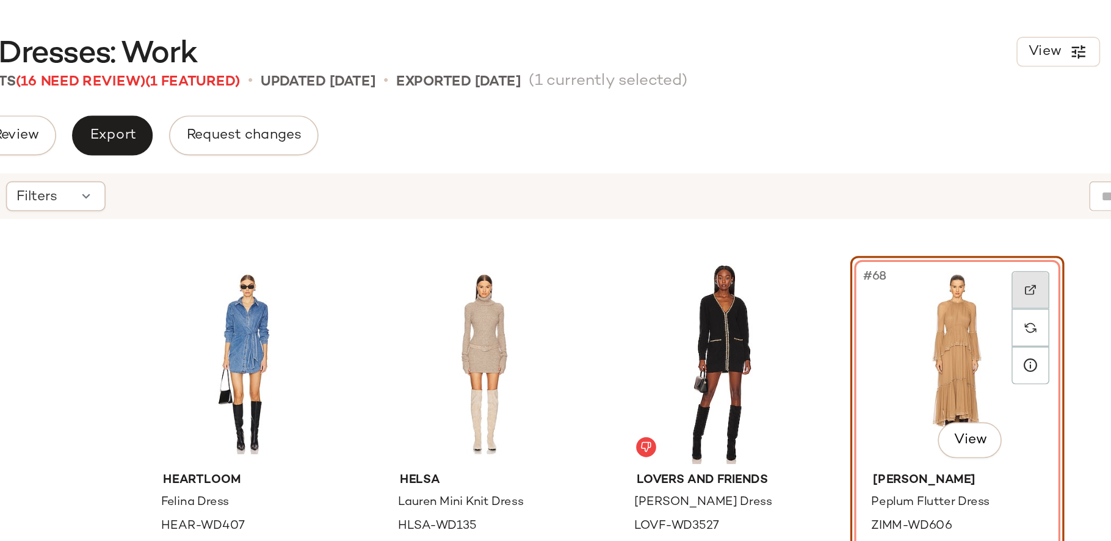
click at [918, 171] on div at bounding box center [921, 177] width 23 height 23
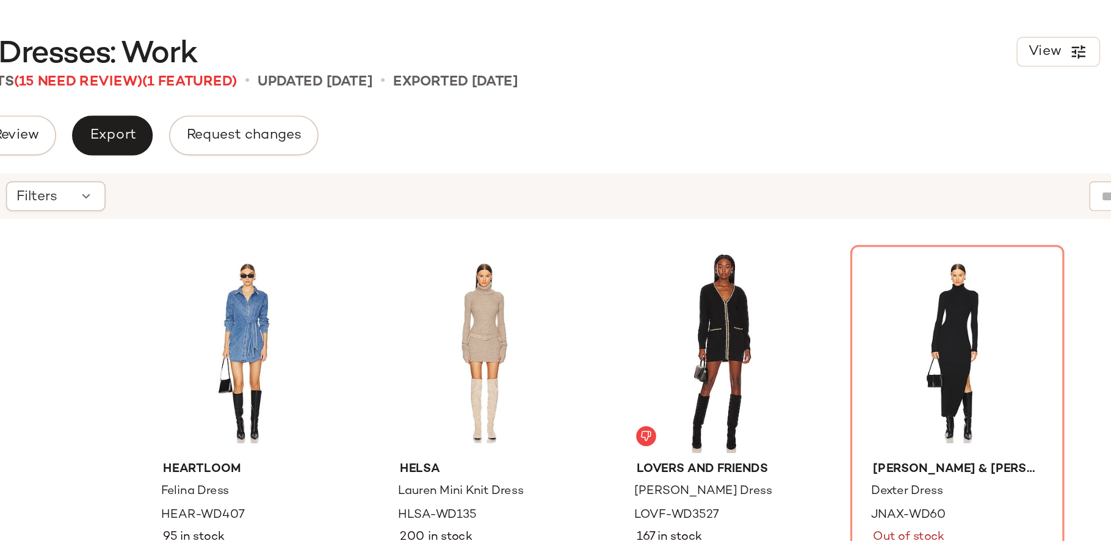
scroll to position [3756, 0]
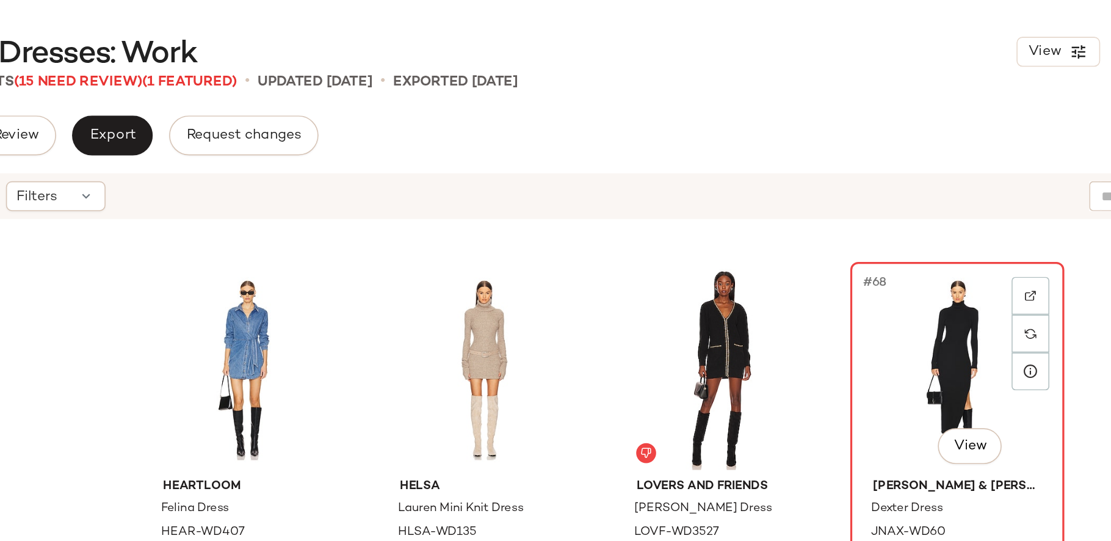
click at [873, 217] on div "#68 View" at bounding box center [876, 226] width 123 height 123
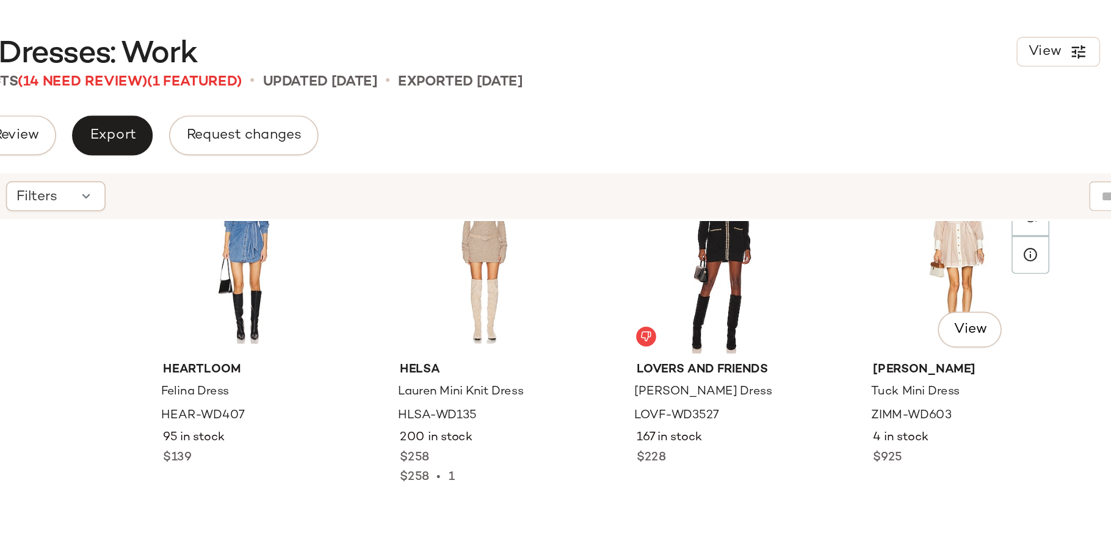
scroll to position [4025, 0]
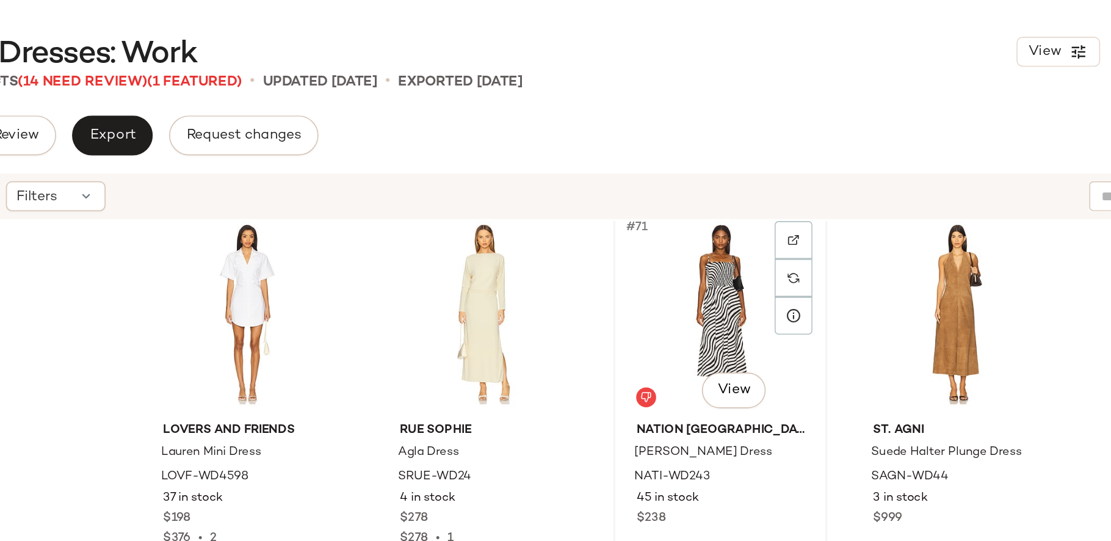
click at [697, 179] on div "#71 View" at bounding box center [731, 192] width 123 height 123
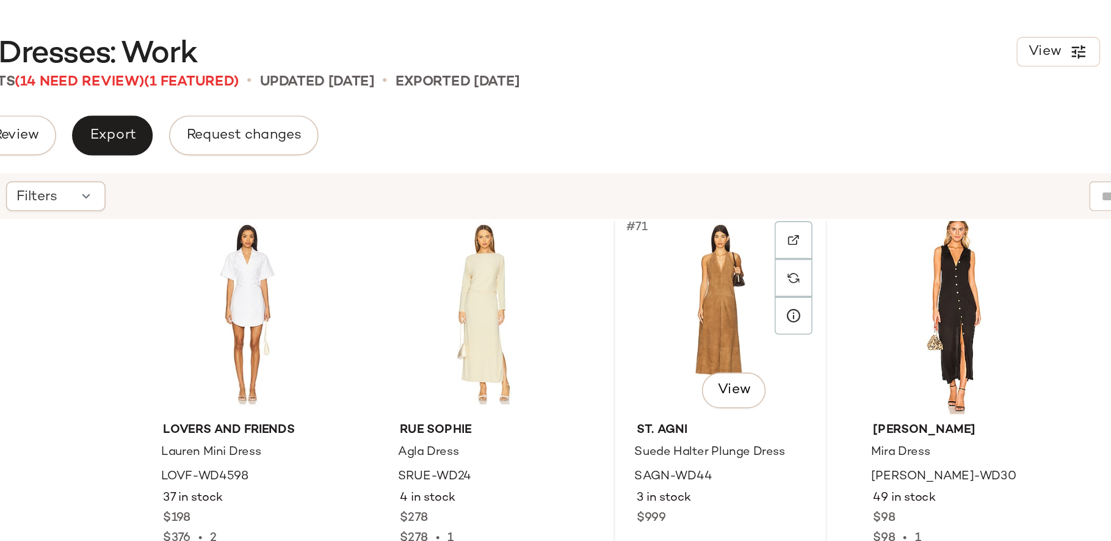
click at [729, 208] on div "#71 View" at bounding box center [731, 192] width 123 height 123
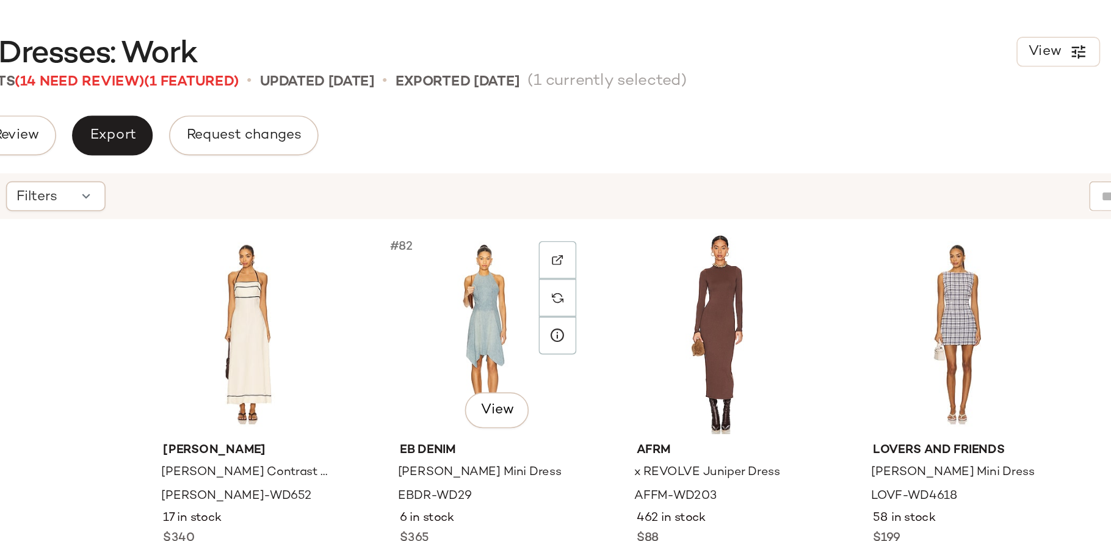
scroll to position [4722, 0]
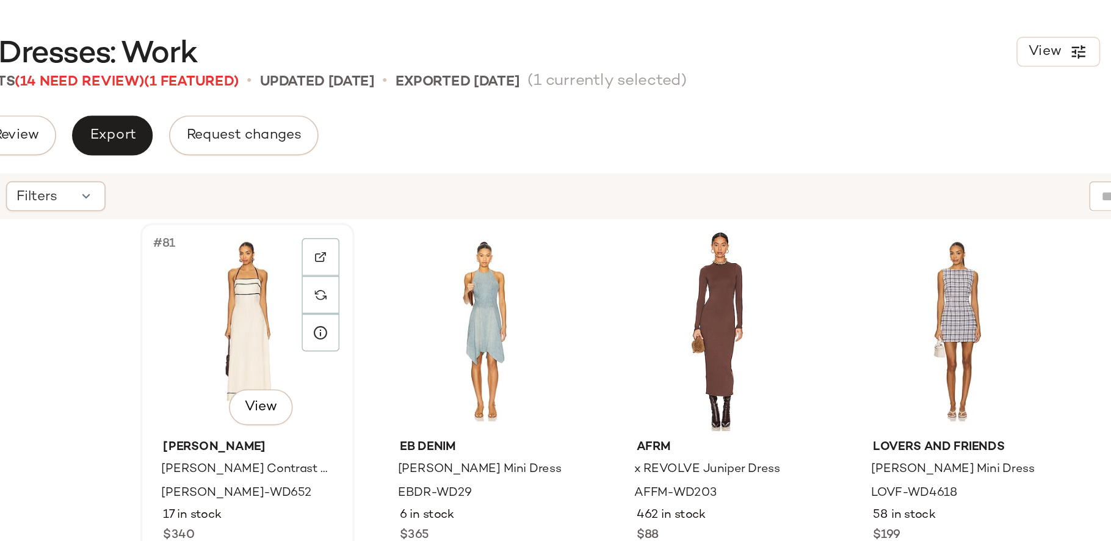
click at [446, 216] on div "#81 View" at bounding box center [441, 202] width 123 height 123
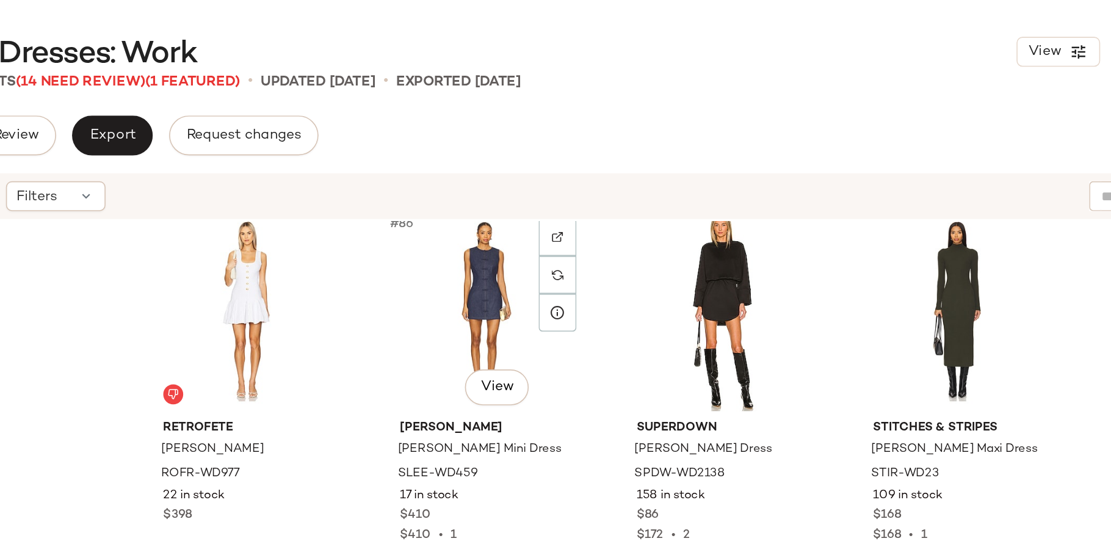
scroll to position [4971, 0]
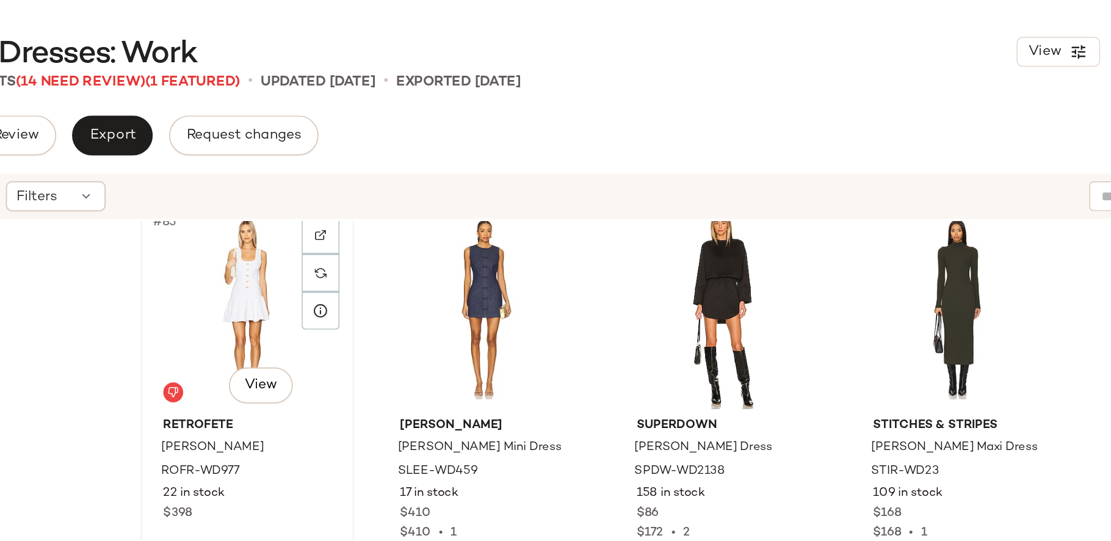
click at [447, 177] on div "#85 View" at bounding box center [441, 189] width 123 height 123
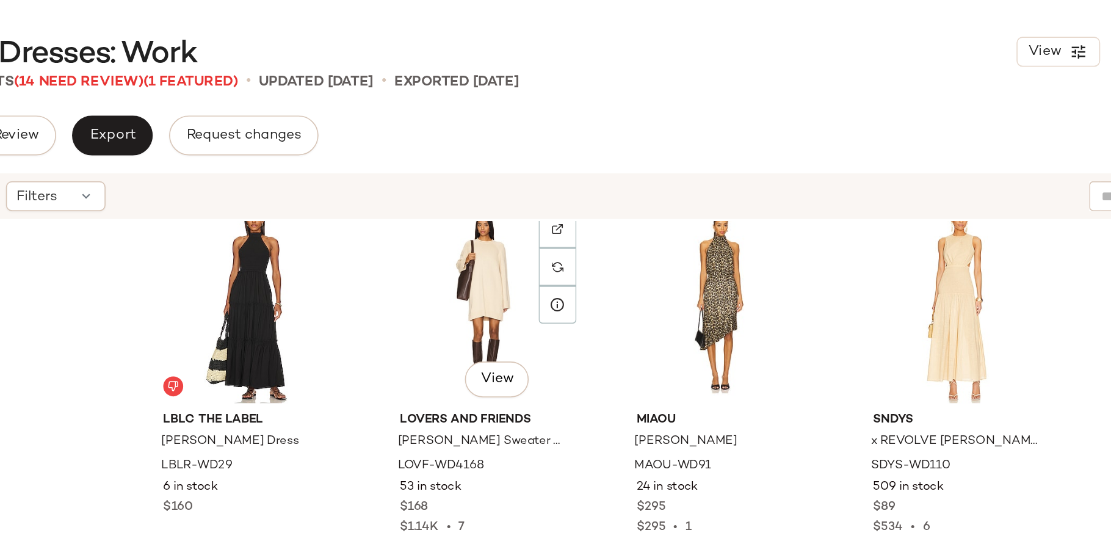
scroll to position [5144, 0]
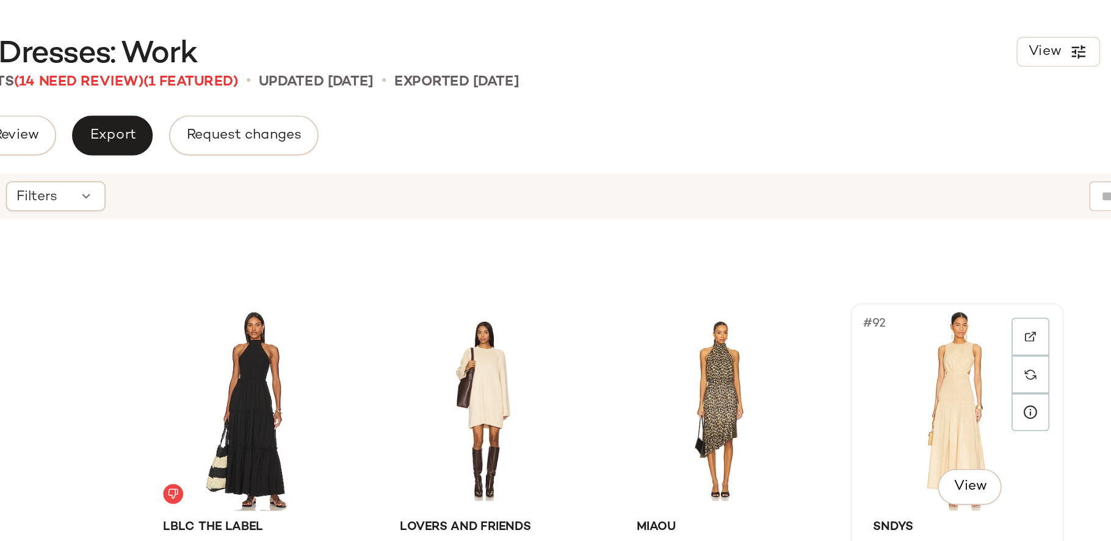
click at [833, 256] on div "#92 View" at bounding box center [876, 251] width 123 height 123
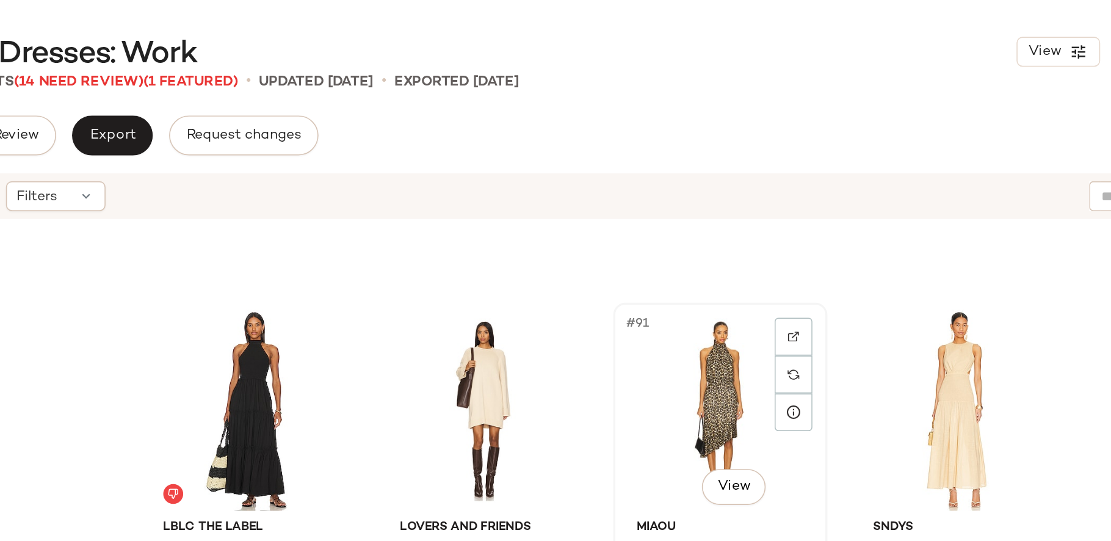
click at [739, 246] on div "#91 View" at bounding box center [731, 251] width 123 height 123
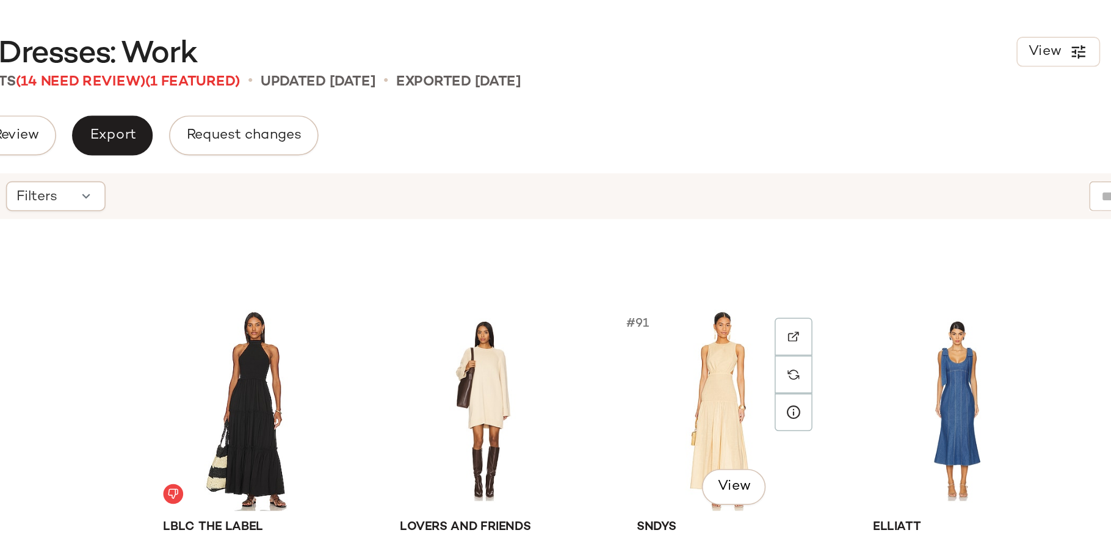
click at [739, 246] on div "#91 View" at bounding box center [731, 251] width 123 height 123
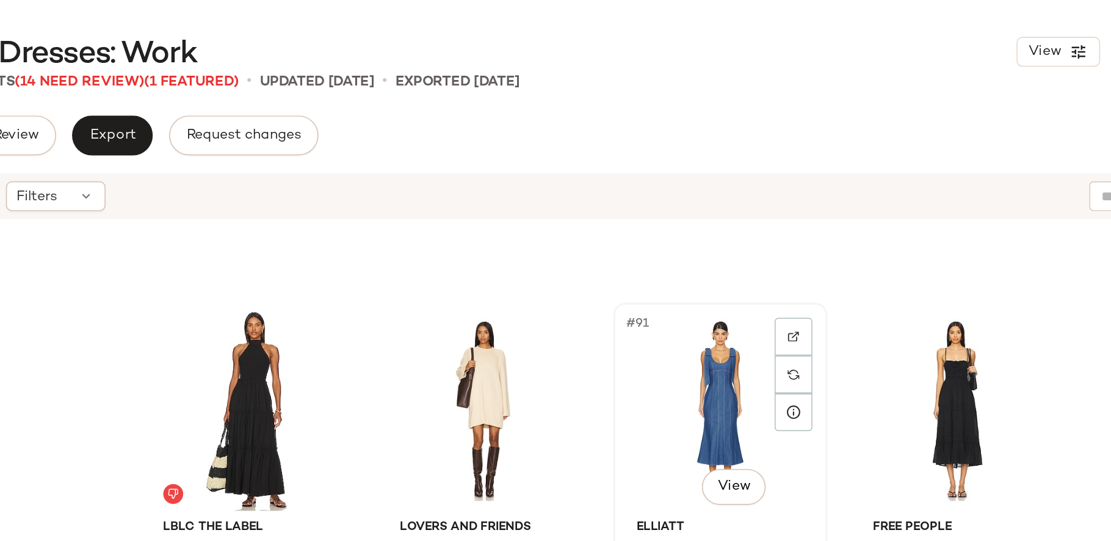
click at [738, 246] on div "#91 View" at bounding box center [731, 251] width 123 height 123
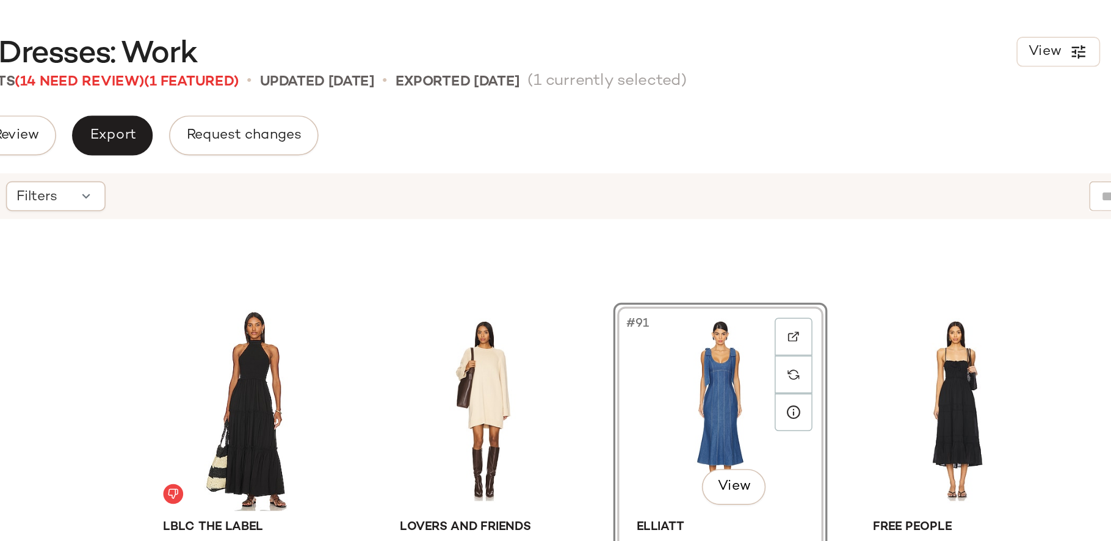
scroll to position [5209, 0]
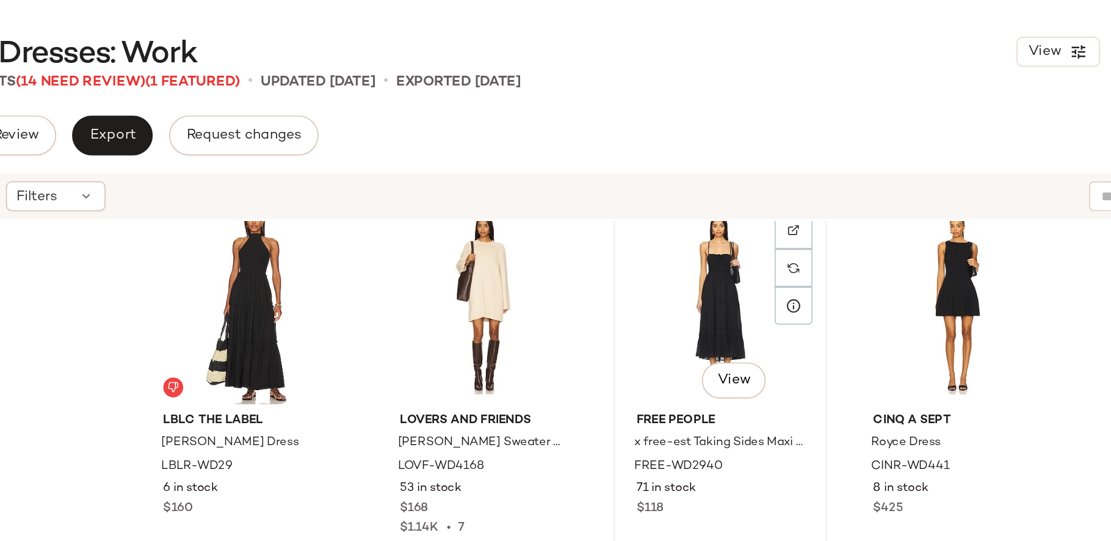
click at [716, 215] on div "#91 View" at bounding box center [731, 185] width 123 height 123
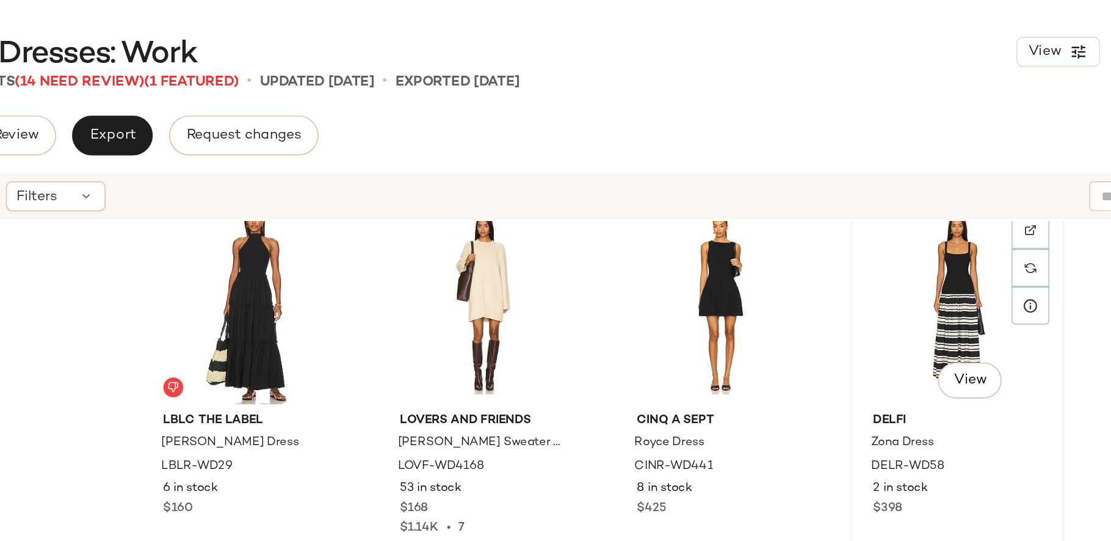
click at [871, 171] on div "#92 View" at bounding box center [876, 185] width 123 height 123
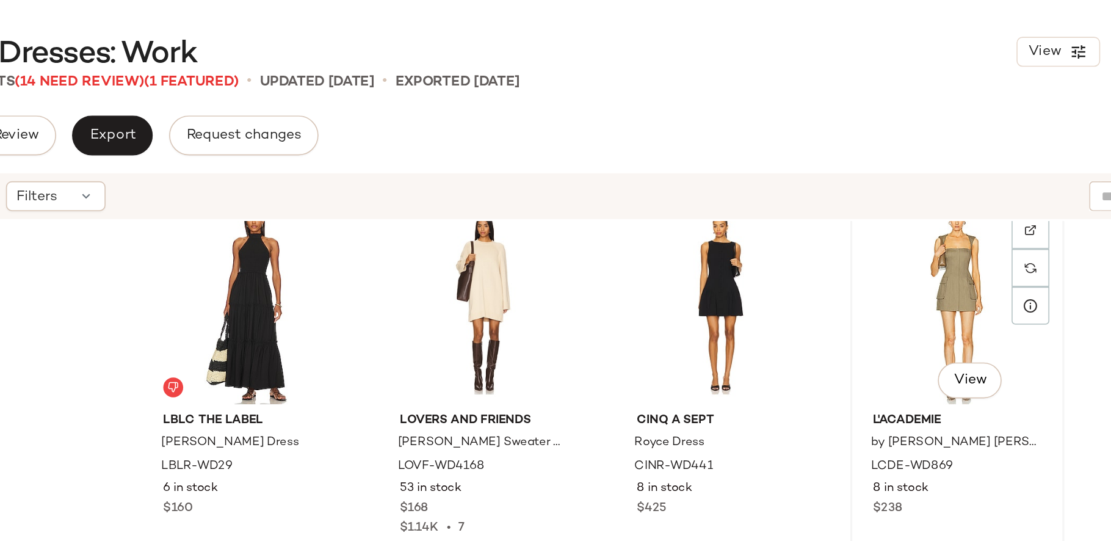
click at [869, 174] on div "#92 View" at bounding box center [876, 185] width 123 height 123
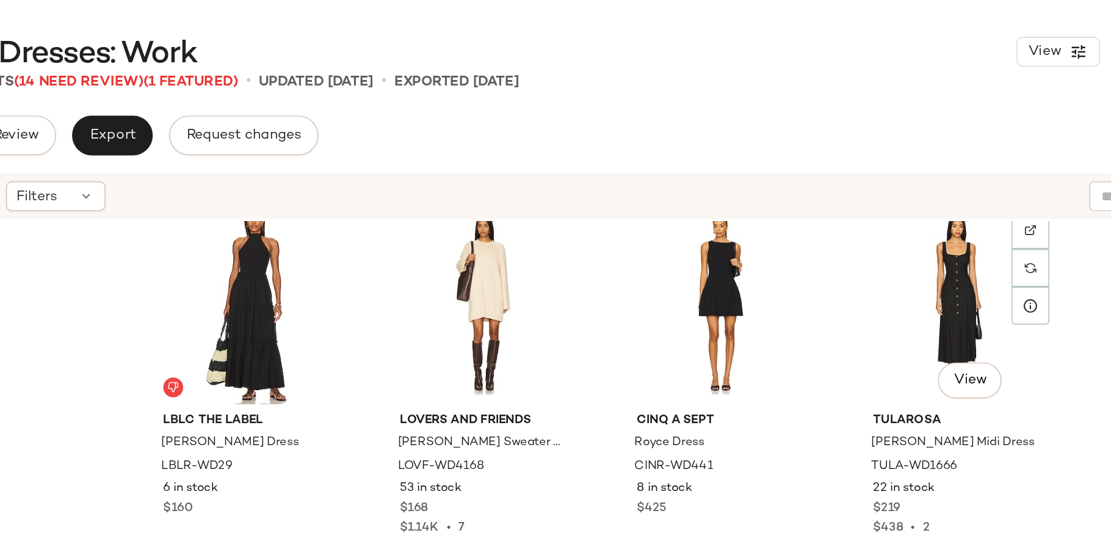
click at [869, 174] on div "#92 View" at bounding box center [876, 185] width 123 height 123
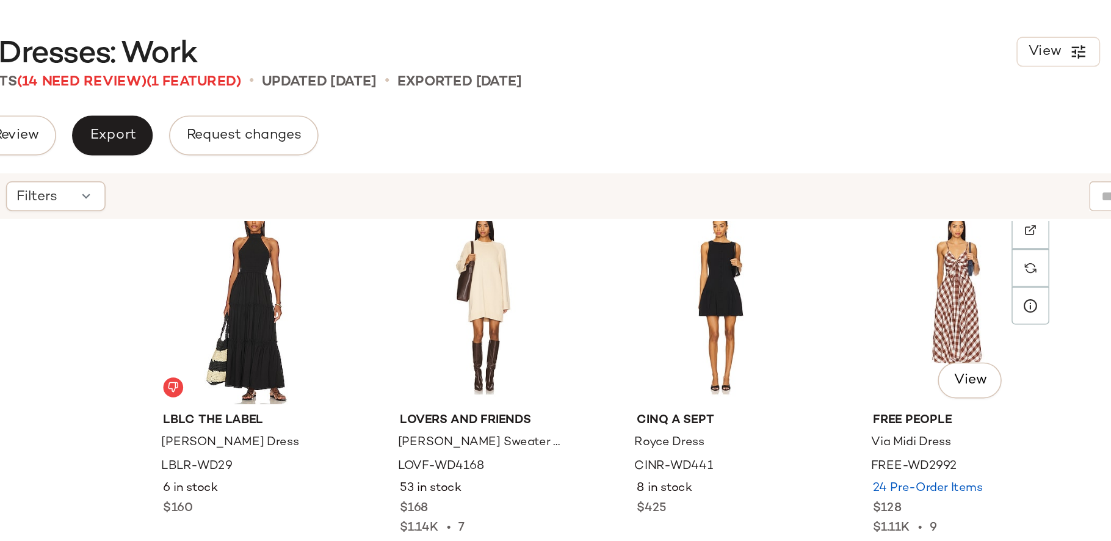
click at [869, 174] on div "#92 View" at bounding box center [876, 185] width 123 height 123
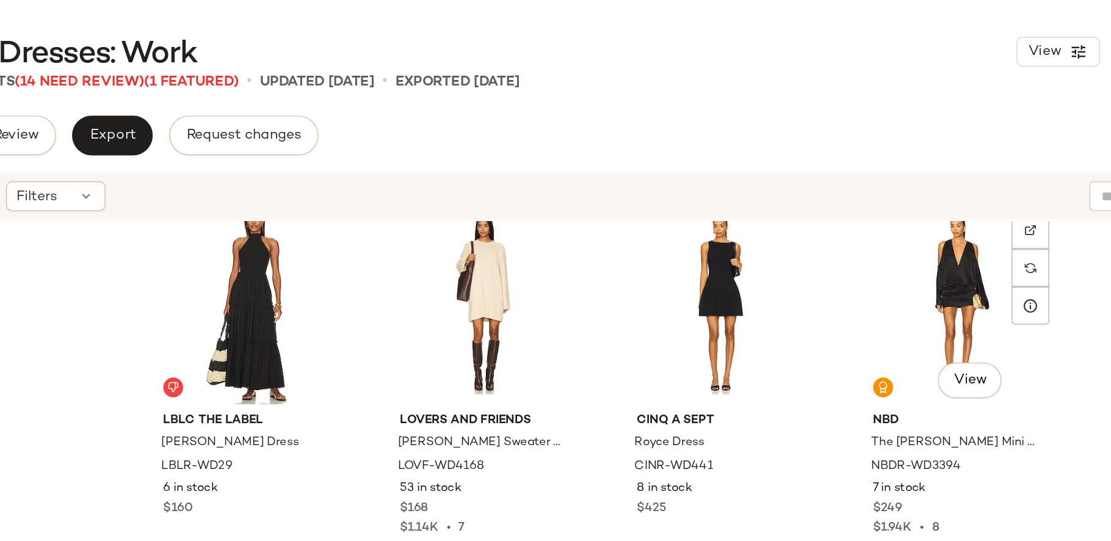
click at [869, 174] on div "#92 View" at bounding box center [876, 185] width 123 height 123
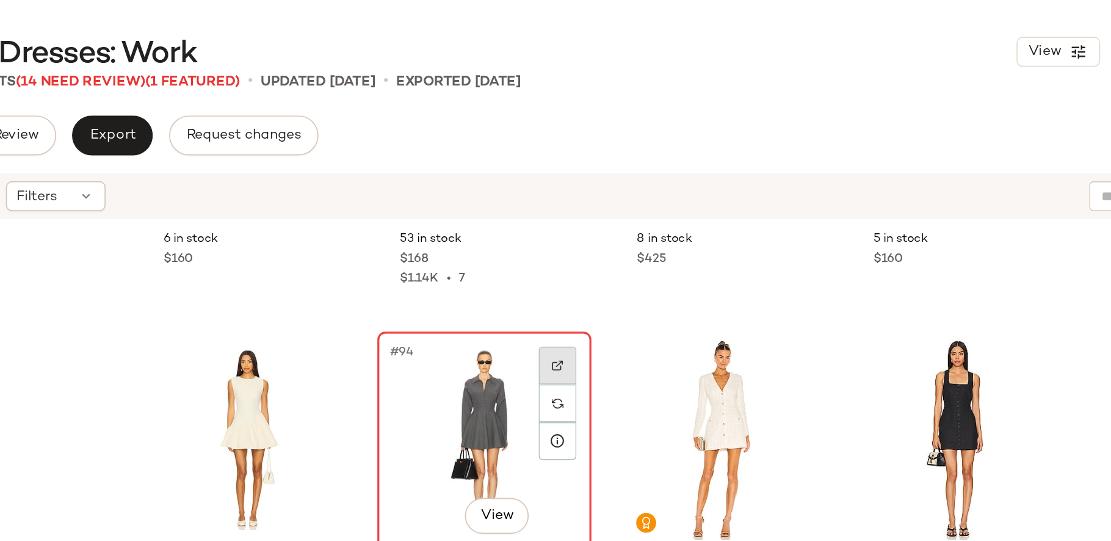
scroll to position [5397, 0]
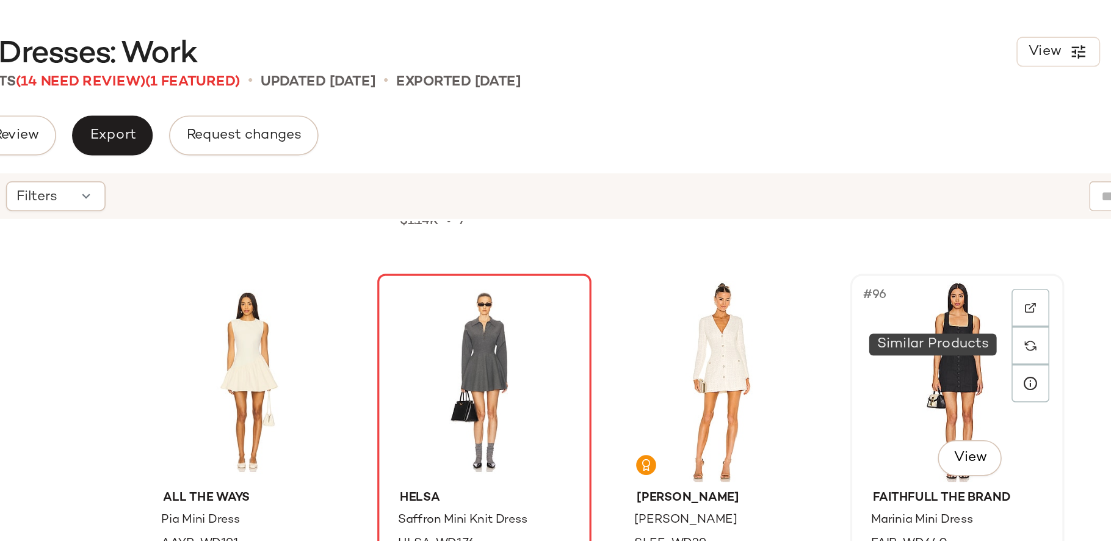
click at [893, 219] on div "#96 View" at bounding box center [876, 233] width 123 height 123
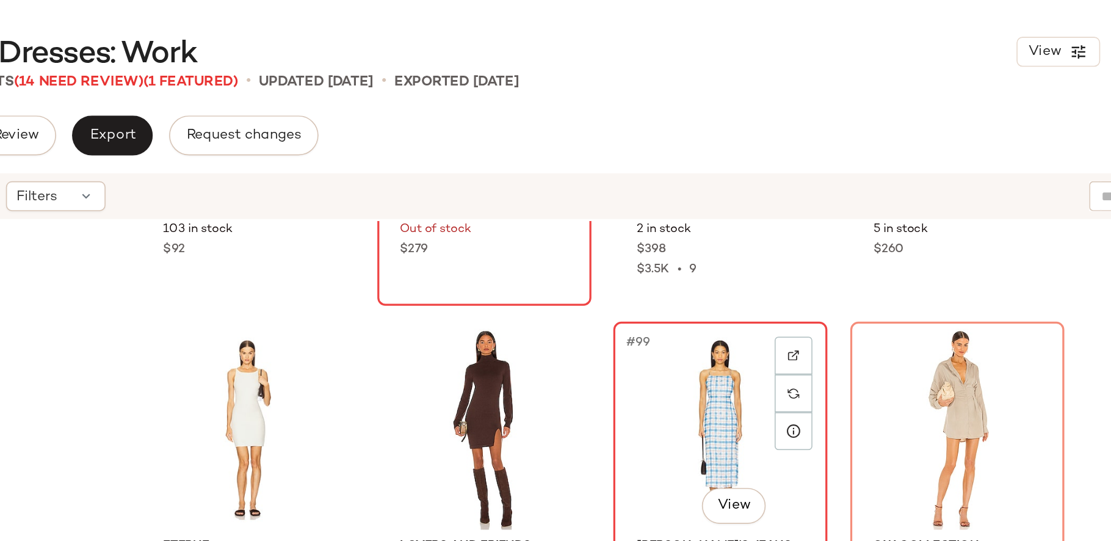
scroll to position [5643, 0]
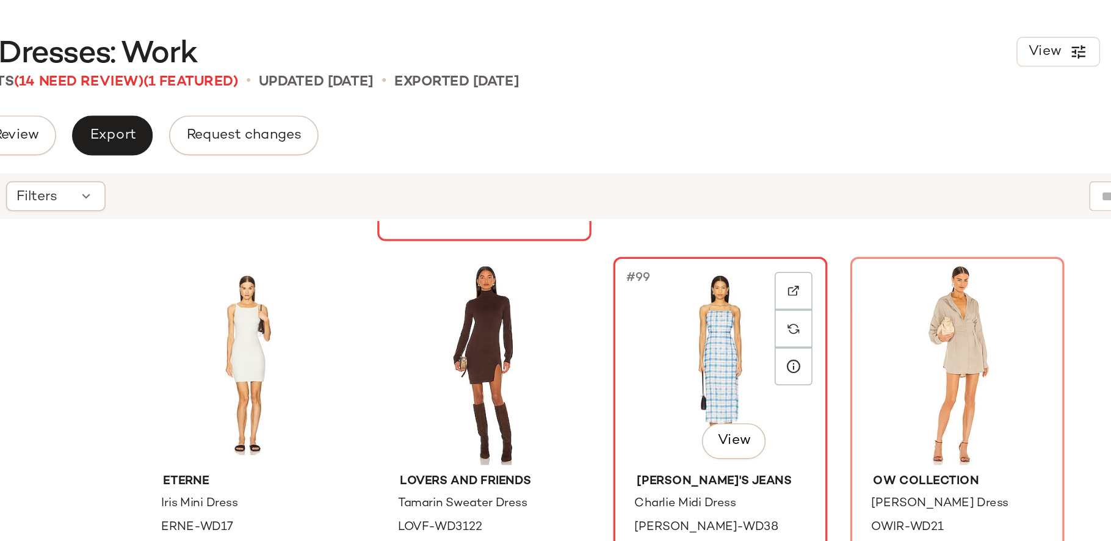
click at [702, 246] on div "#99 View" at bounding box center [731, 223] width 123 height 123
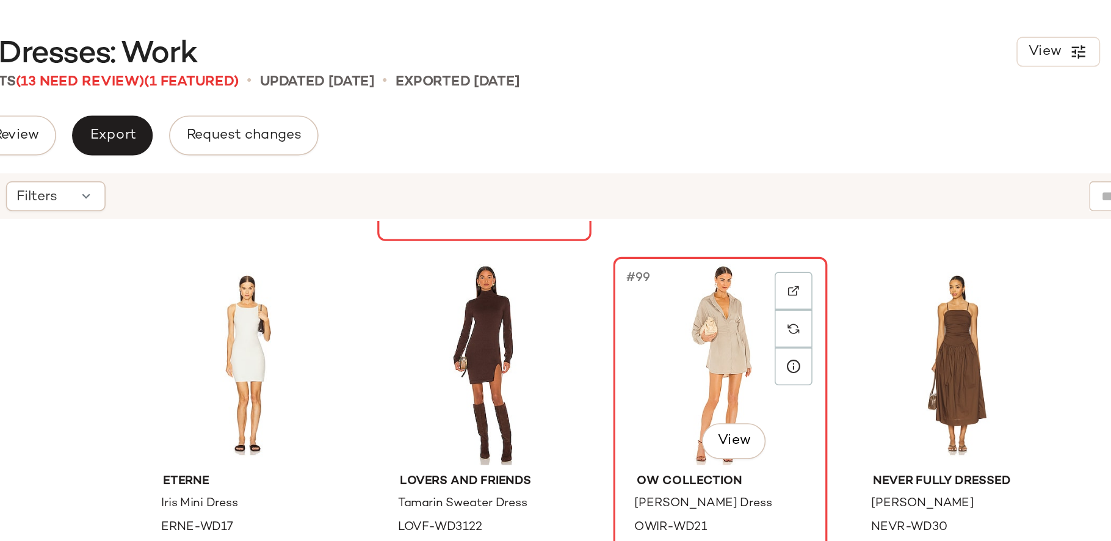
click at [685, 223] on div "#99 View" at bounding box center [731, 223] width 123 height 123
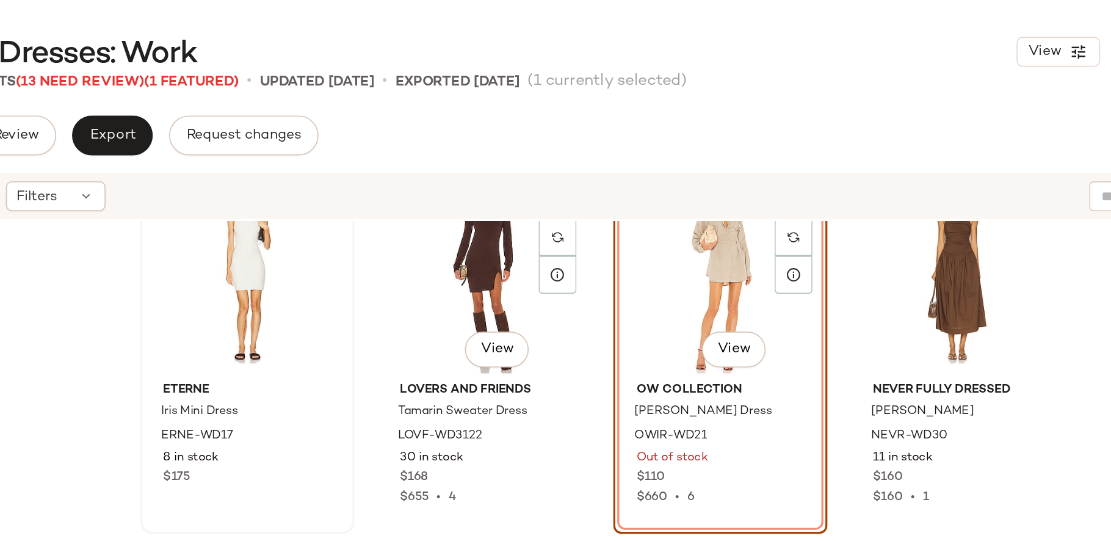
scroll to position [5701, 0]
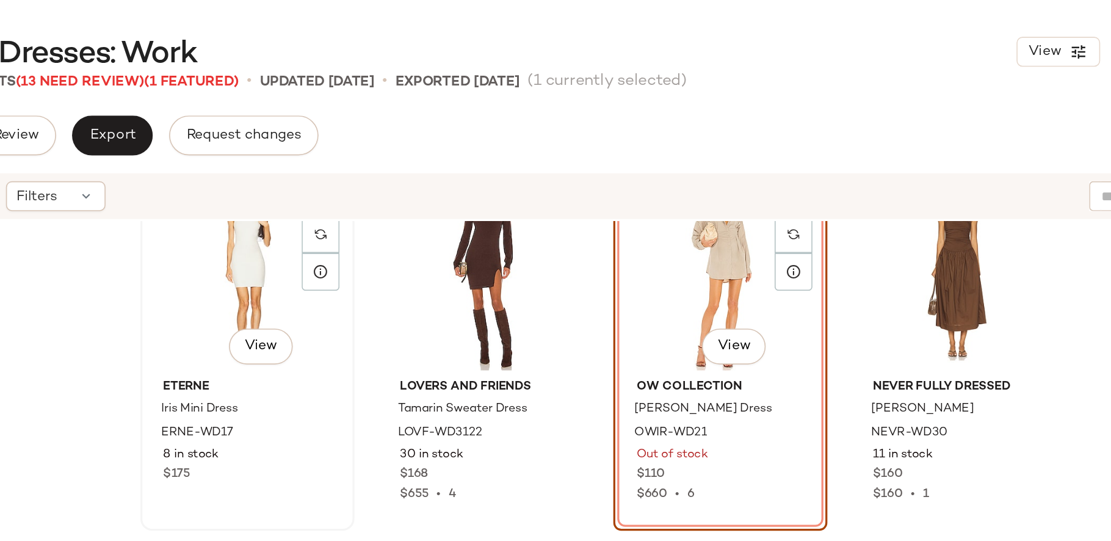
click at [445, 186] on div "#97 View" at bounding box center [441, 165] width 123 height 123
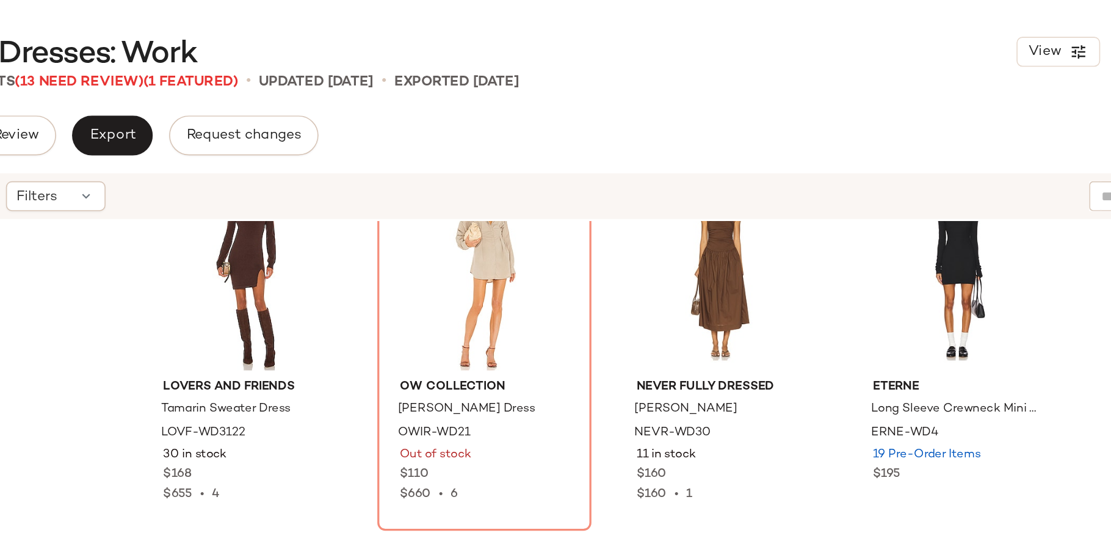
scroll to position [5635, 0]
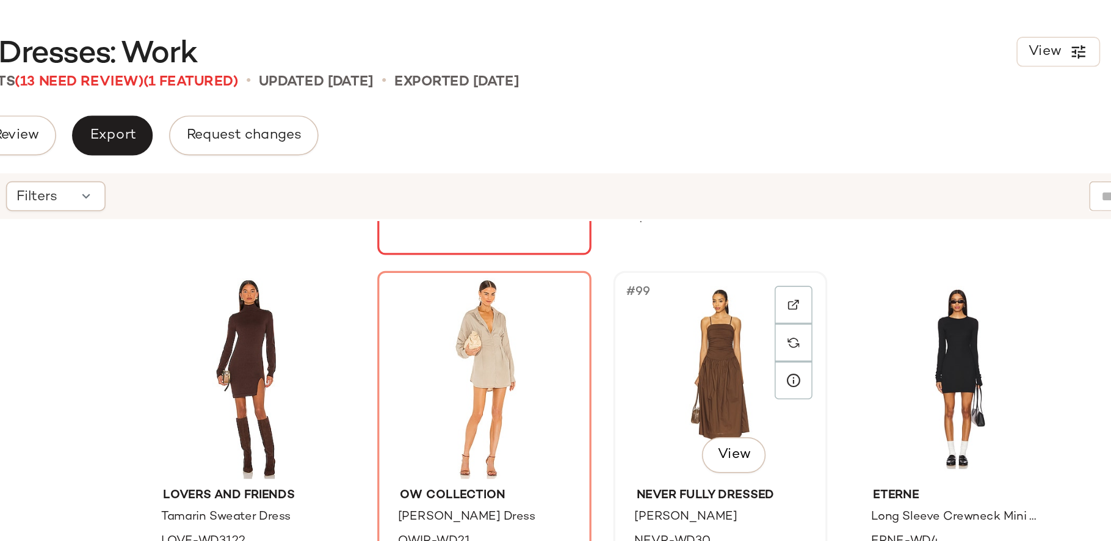
click at [706, 219] on div "#99 View" at bounding box center [731, 231] width 123 height 123
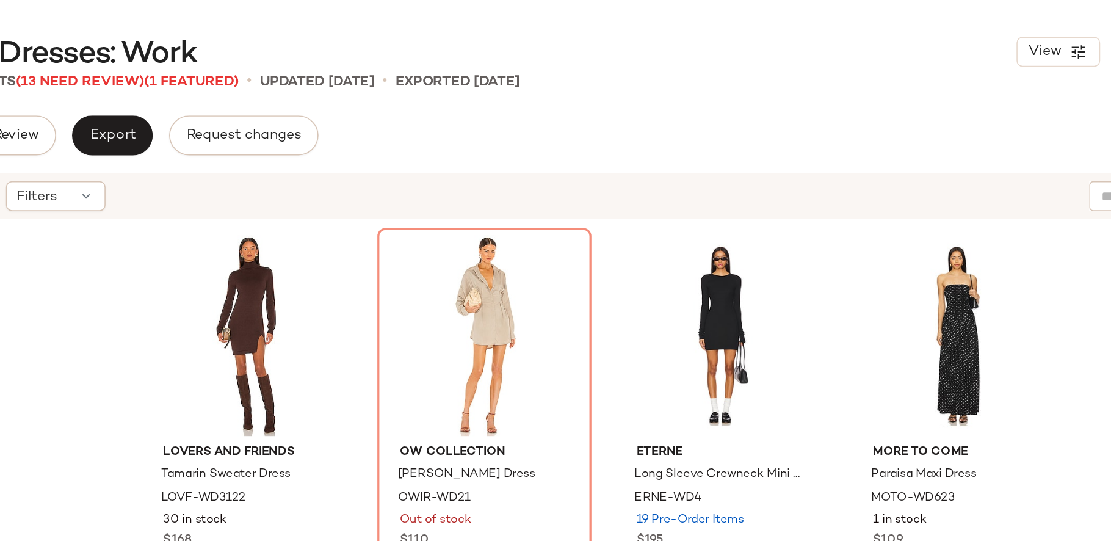
scroll to position [5669, 0]
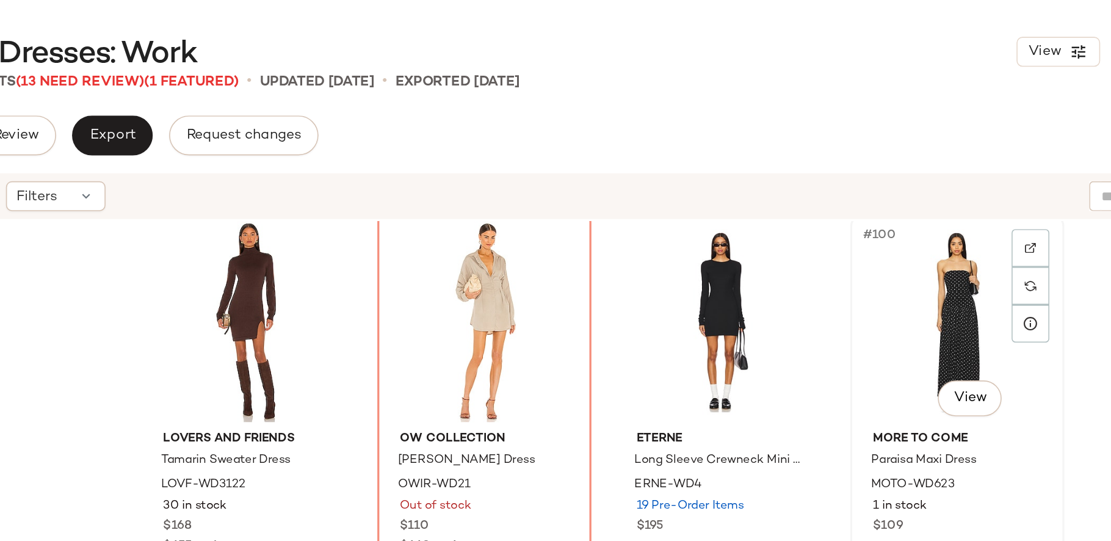
click at [874, 206] on div "#100 View" at bounding box center [876, 196] width 123 height 123
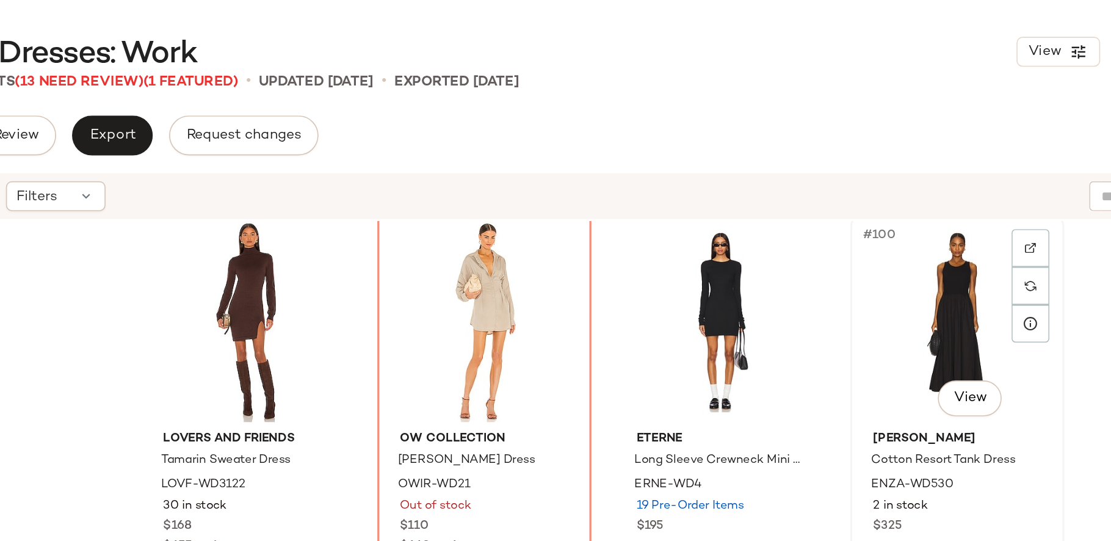
click at [848, 204] on div "#100 View" at bounding box center [876, 196] width 123 height 123
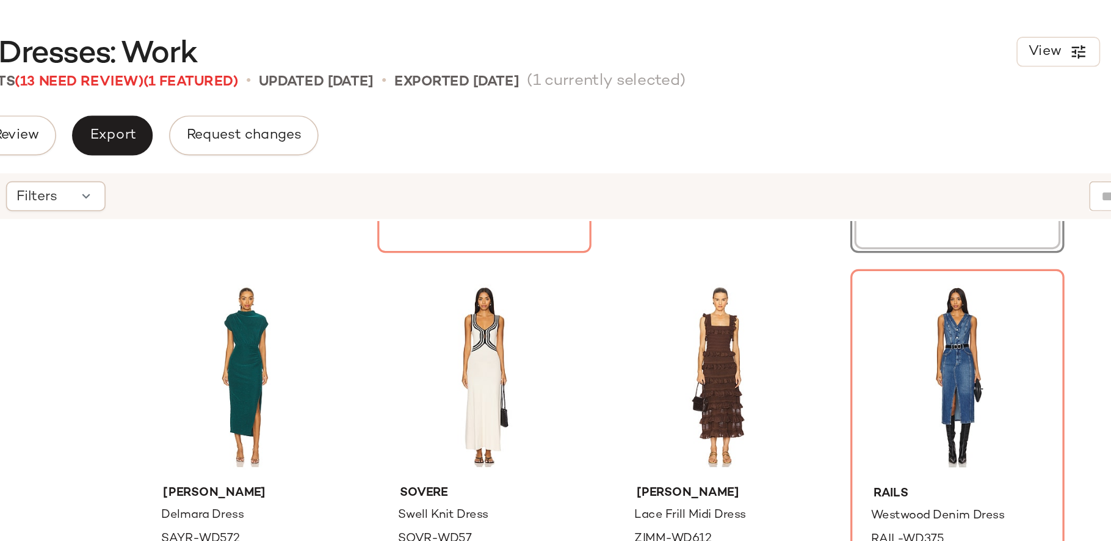
scroll to position [5874, 0]
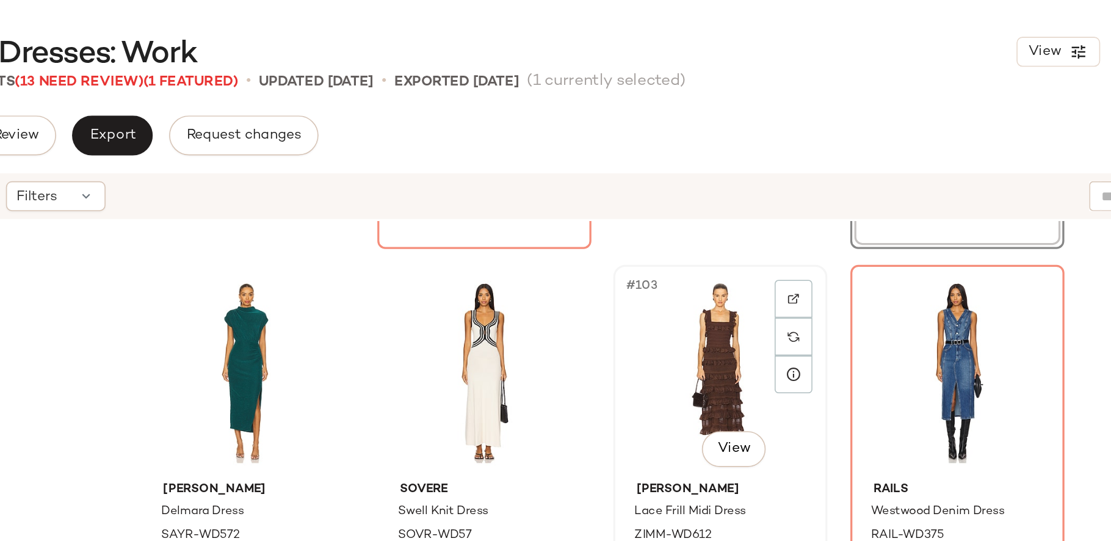
click at [709, 220] on div "#103 View" at bounding box center [731, 228] width 123 height 123
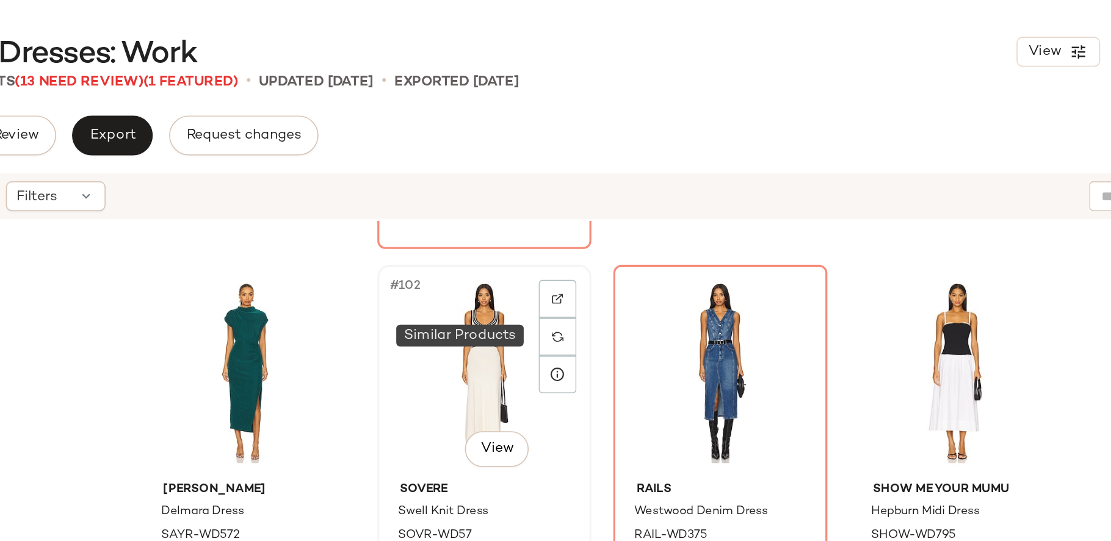
click at [597, 222] on div "#102 View" at bounding box center [586, 228] width 123 height 123
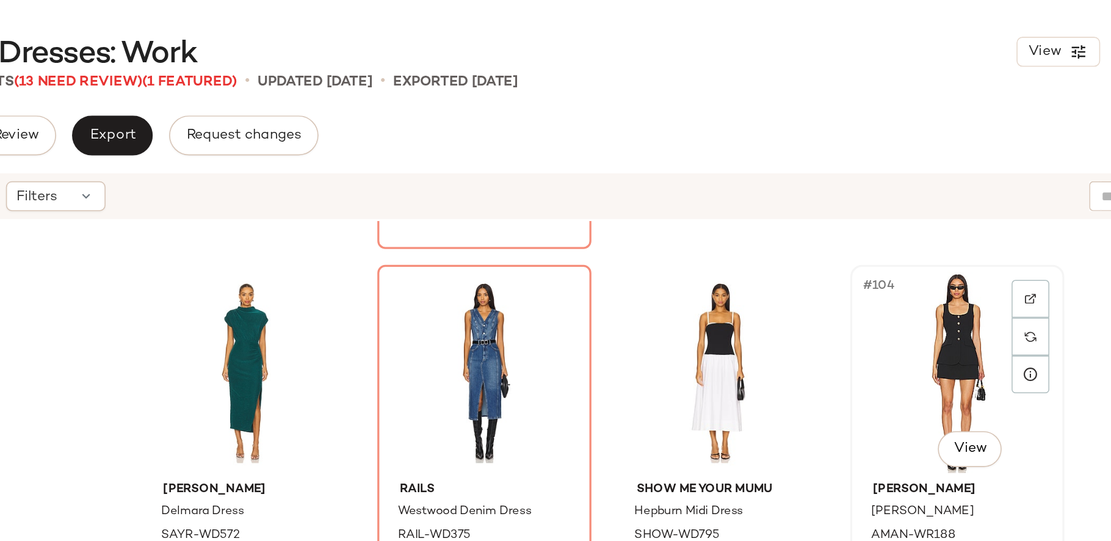
click at [868, 215] on div "#104 View" at bounding box center [876, 228] width 123 height 123
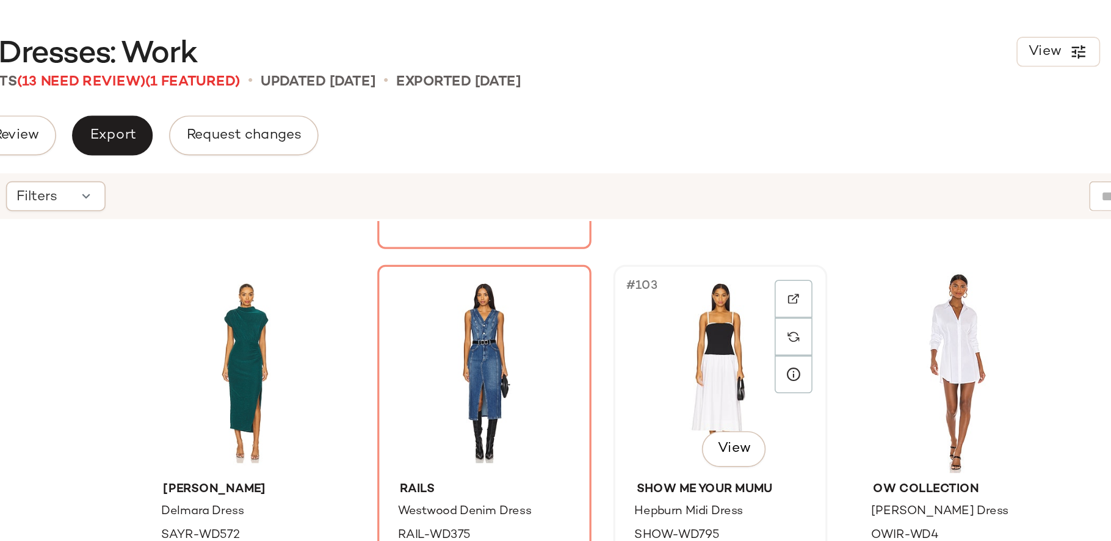
click at [726, 230] on div "#103 View" at bounding box center [731, 228] width 123 height 123
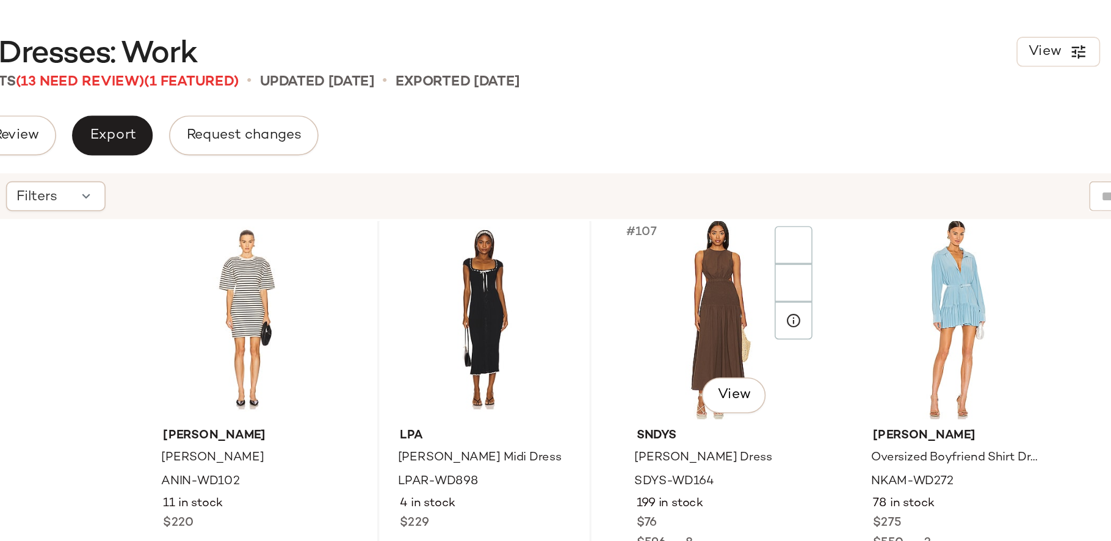
scroll to position [6143, 0]
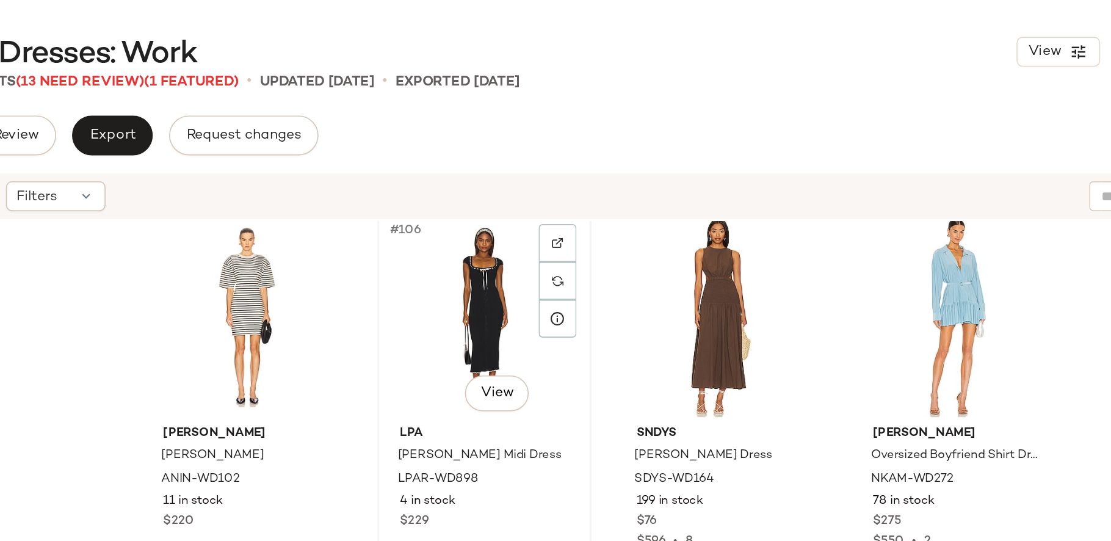
click at [556, 218] on div "#106 View" at bounding box center [586, 193] width 123 height 123
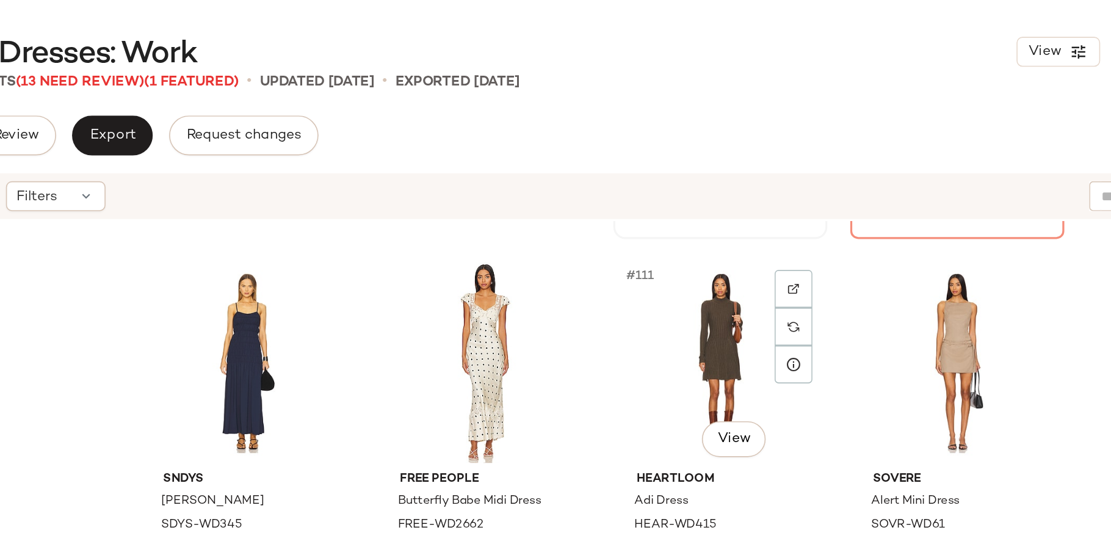
scroll to position [6352, 0]
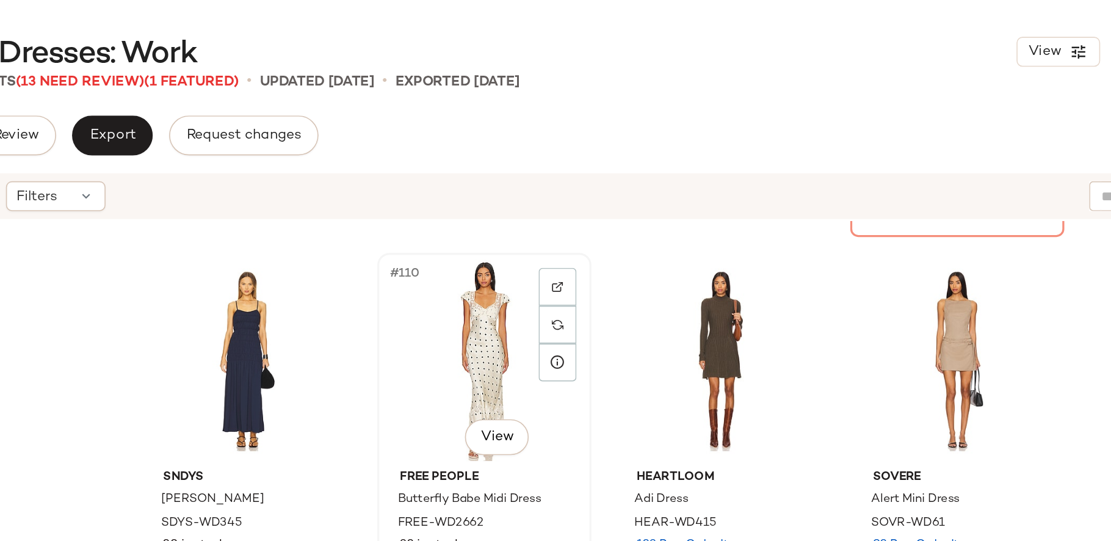
click at [553, 240] on div "#110 View" at bounding box center [586, 220] width 123 height 123
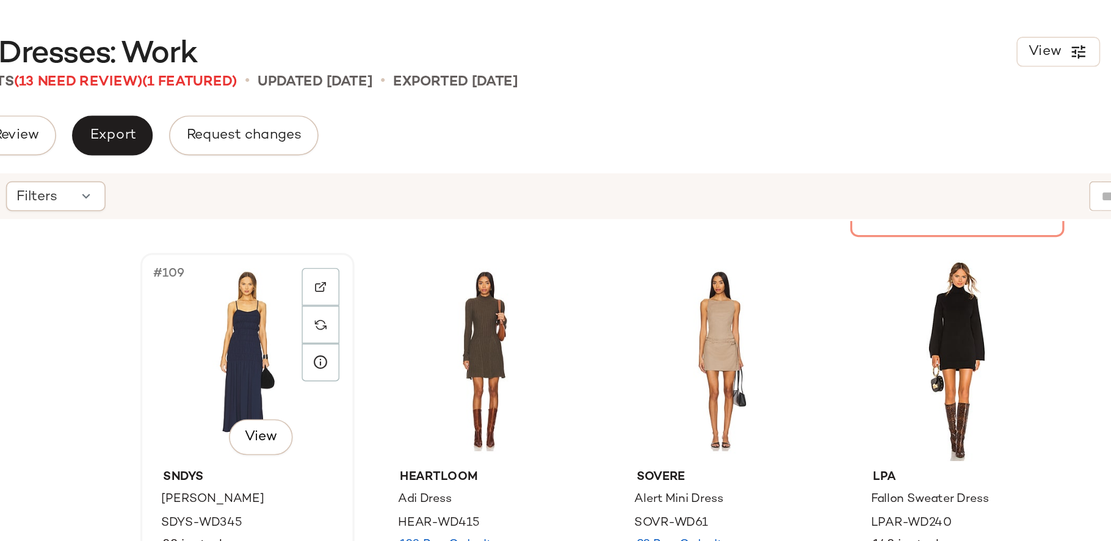
click at [410, 225] on div "#109 View" at bounding box center [441, 220] width 123 height 123
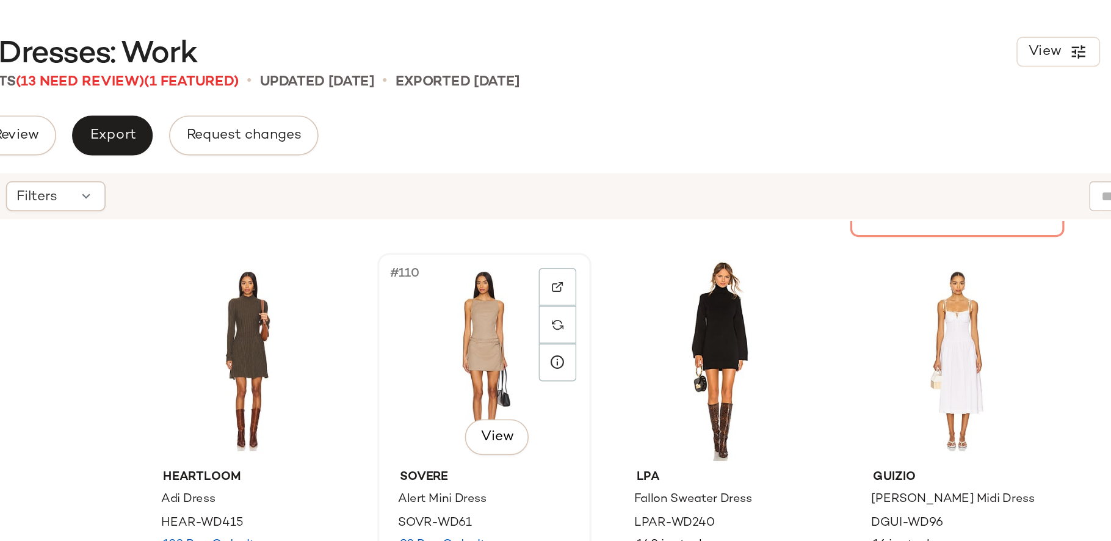
click at [561, 214] on div "#110 View" at bounding box center [586, 220] width 123 height 123
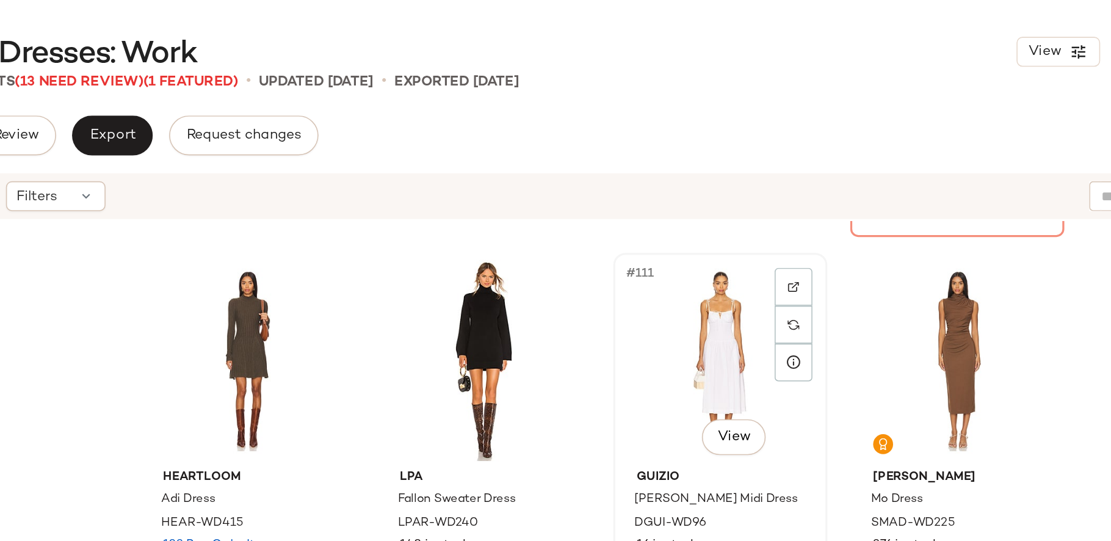
click at [752, 211] on div "#111 View" at bounding box center [731, 220] width 123 height 123
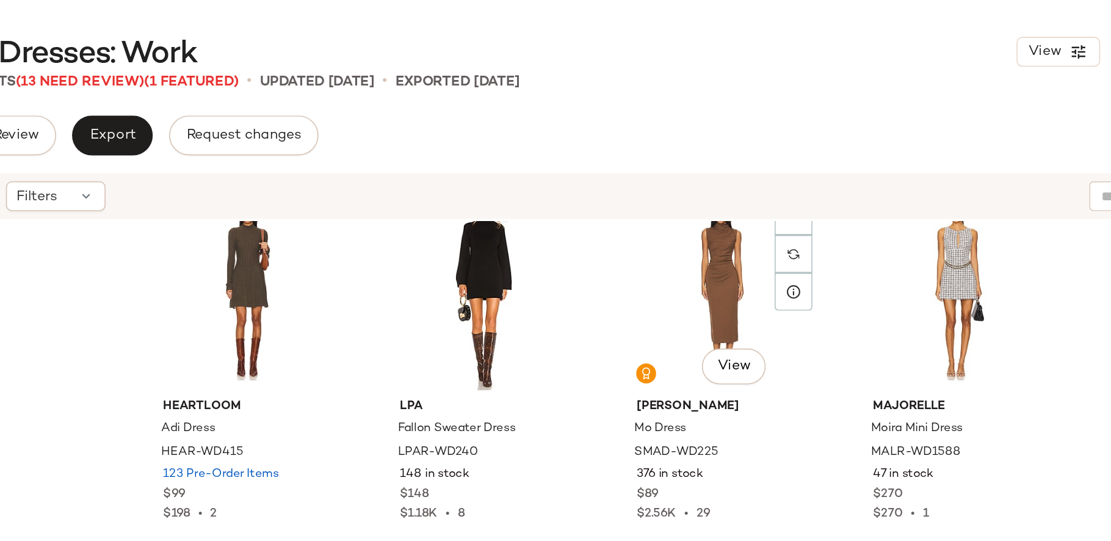
scroll to position [6396, 0]
click at [860, 202] on div "#112 View" at bounding box center [876, 176] width 123 height 123
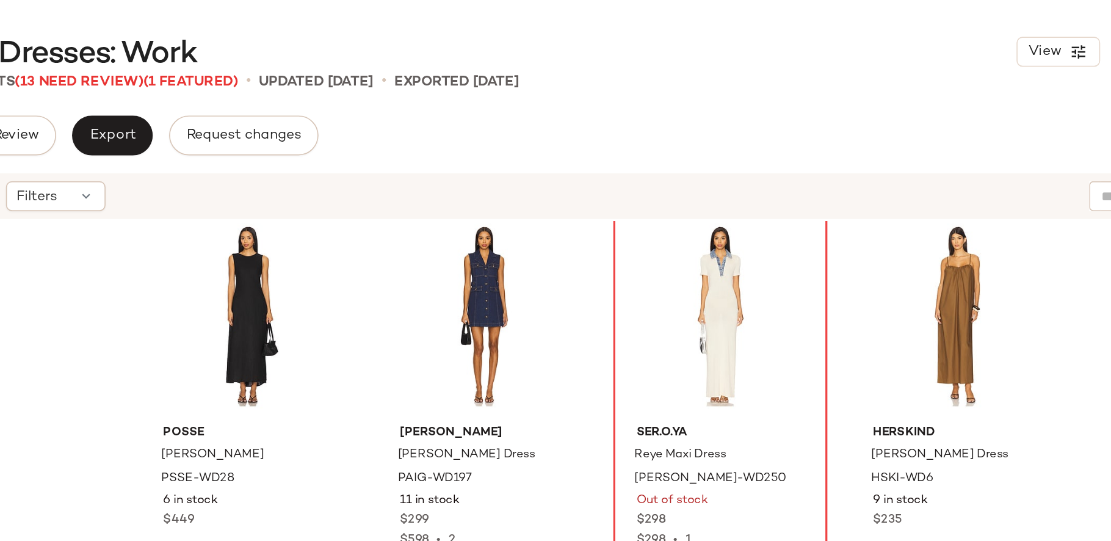
scroll to position [6611, 0]
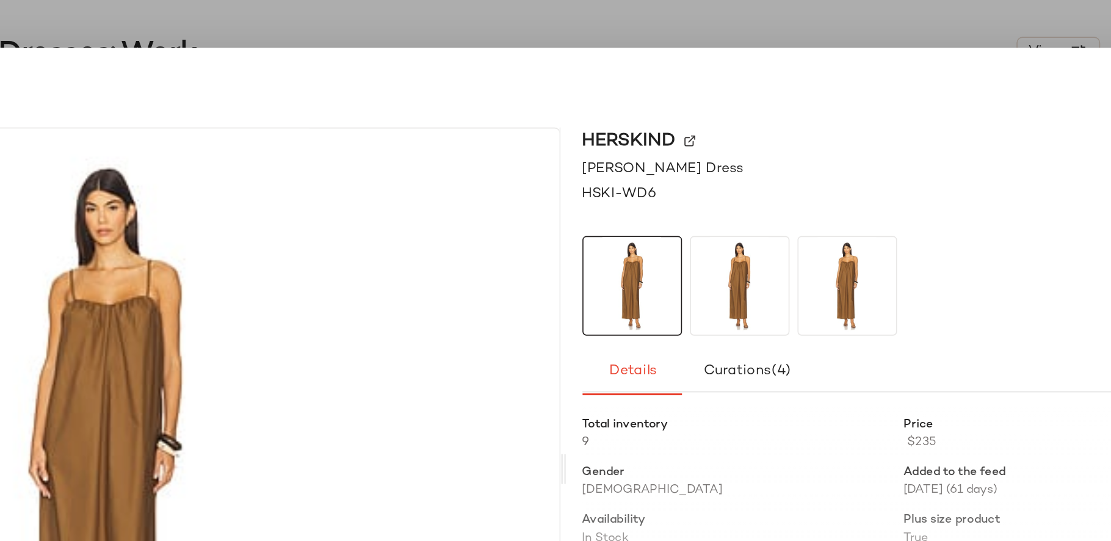
click at [866, 15] on div at bounding box center [555, 270] width 1111 height 541
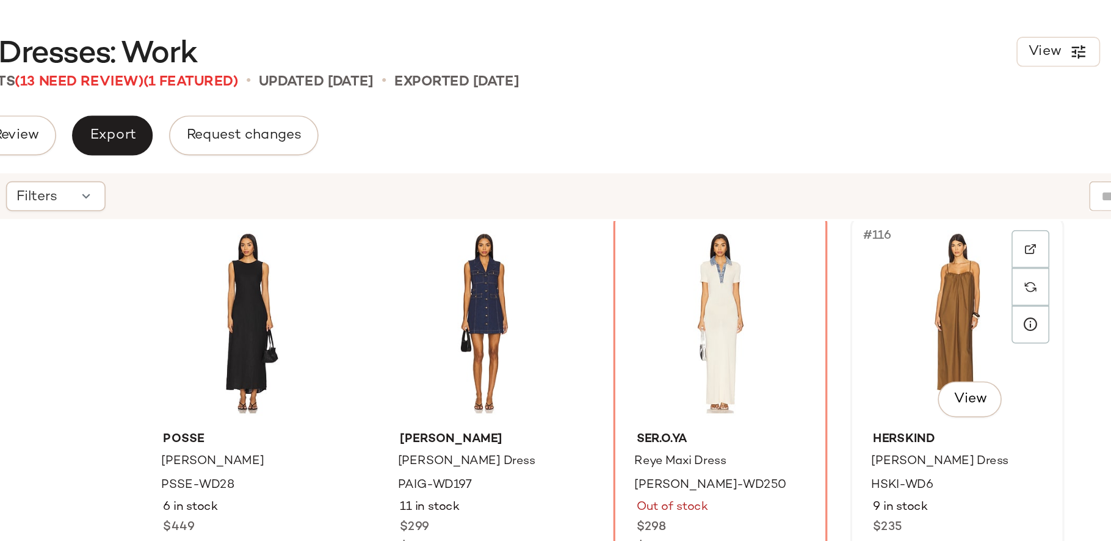
click at [871, 179] on div "#116 View" at bounding box center [876, 197] width 123 height 123
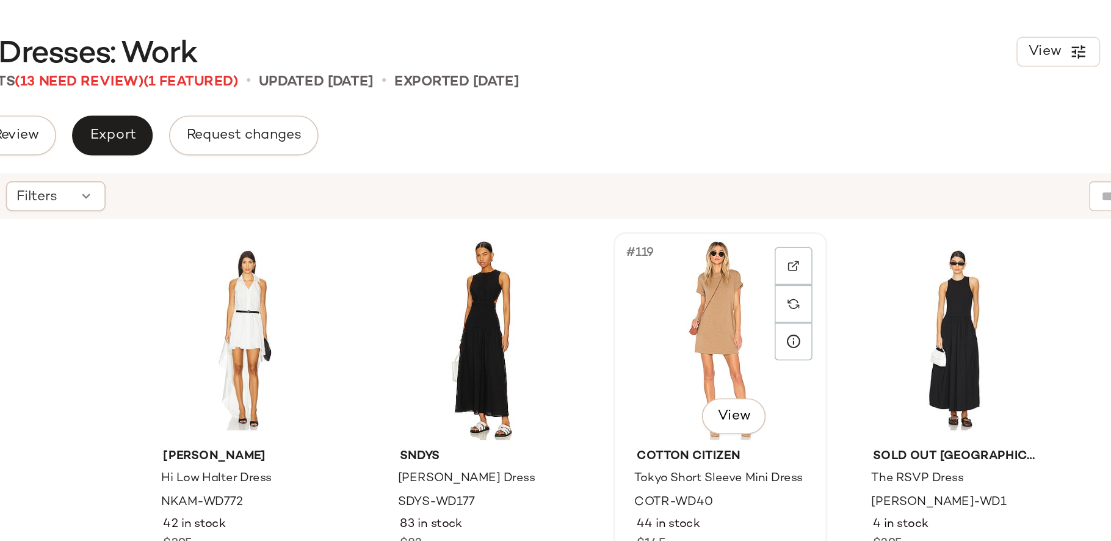
scroll to position [6837, 0]
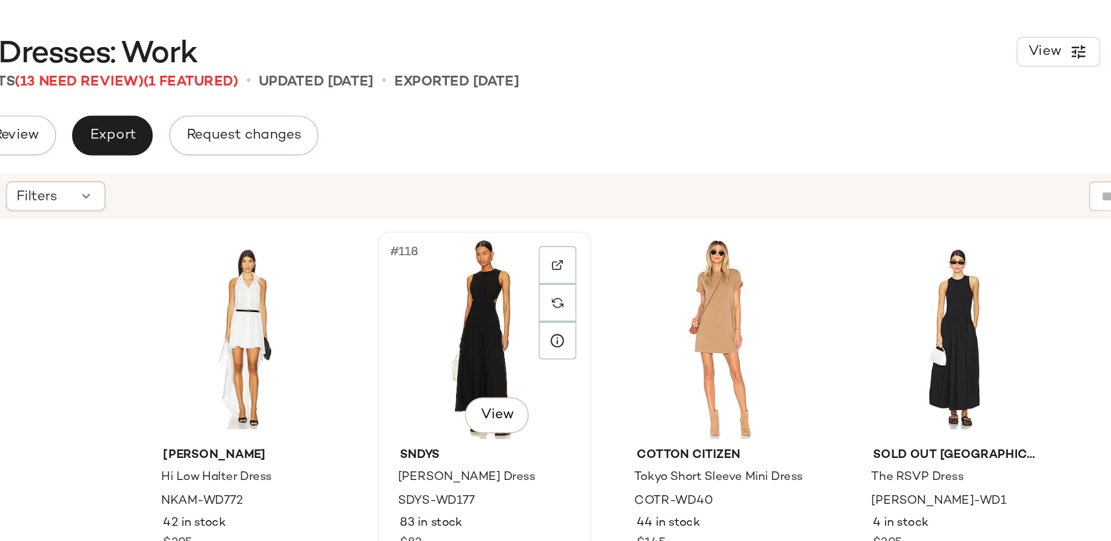
click at [589, 214] on div "#118 View" at bounding box center [586, 207] width 123 height 123
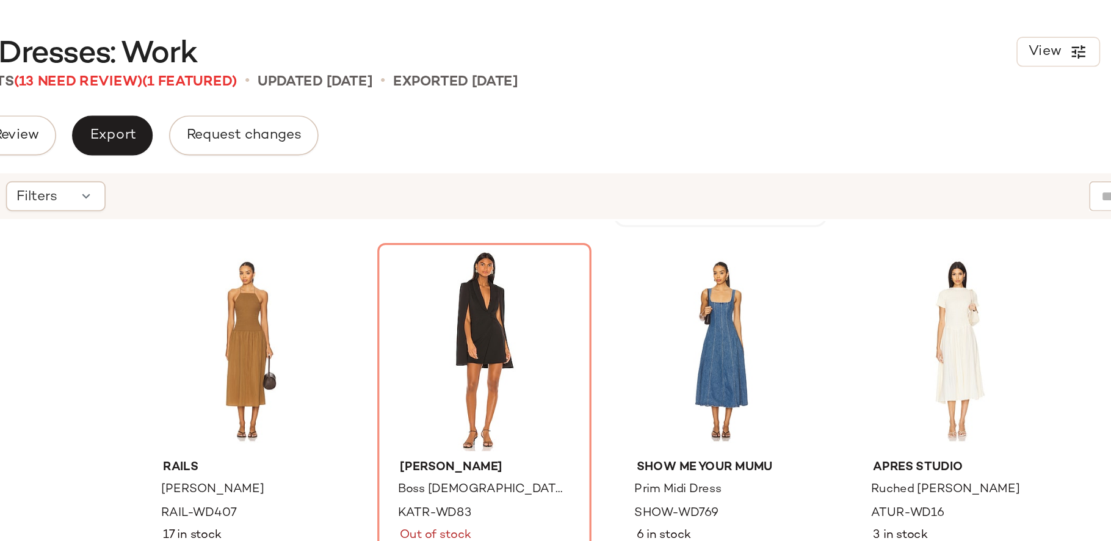
scroll to position [7065, 0]
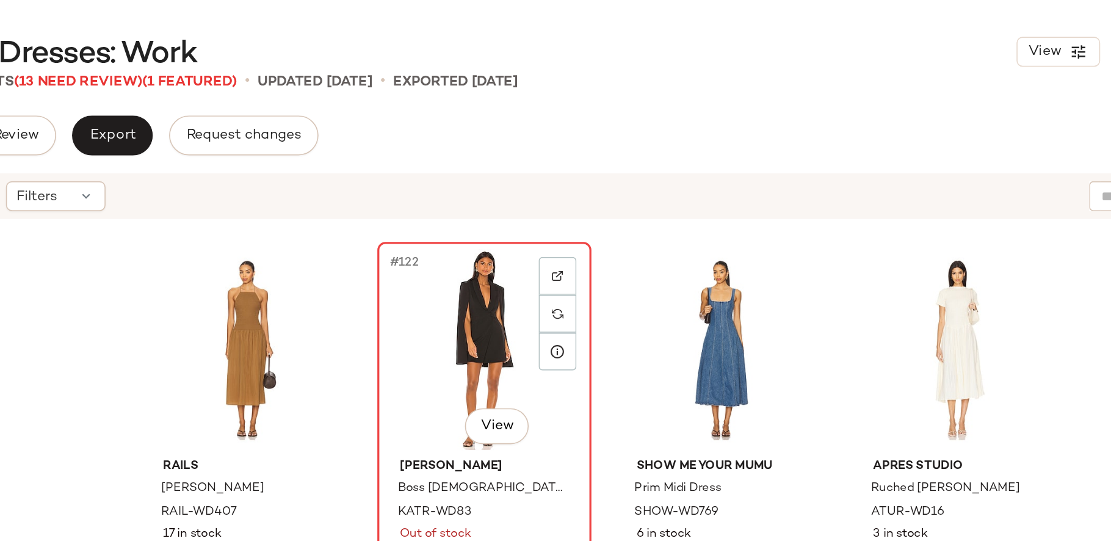
click at [594, 222] on div "#122 View" at bounding box center [586, 214] width 123 height 123
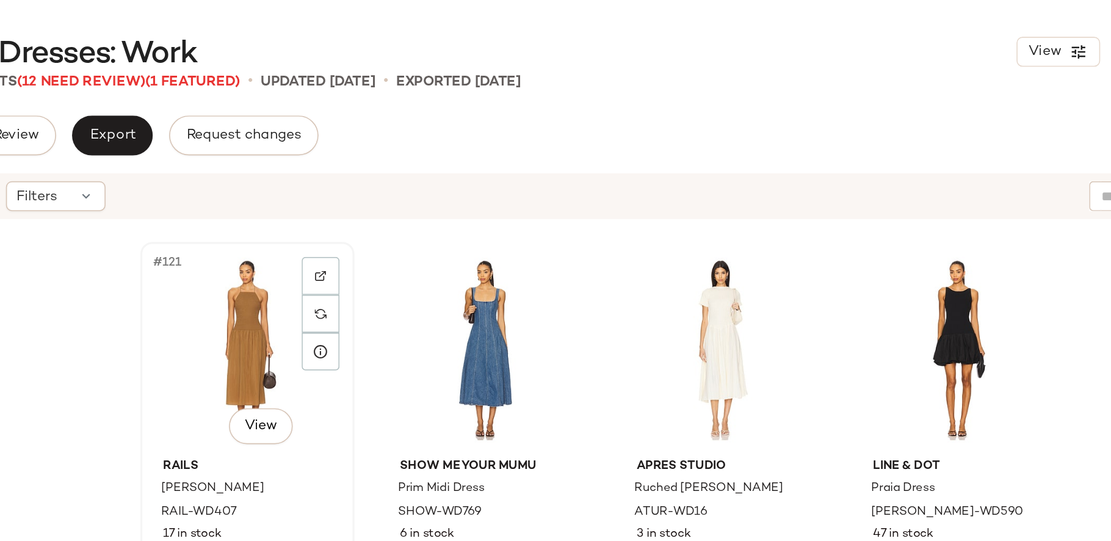
click at [431, 215] on div "#121 View" at bounding box center [441, 214] width 123 height 123
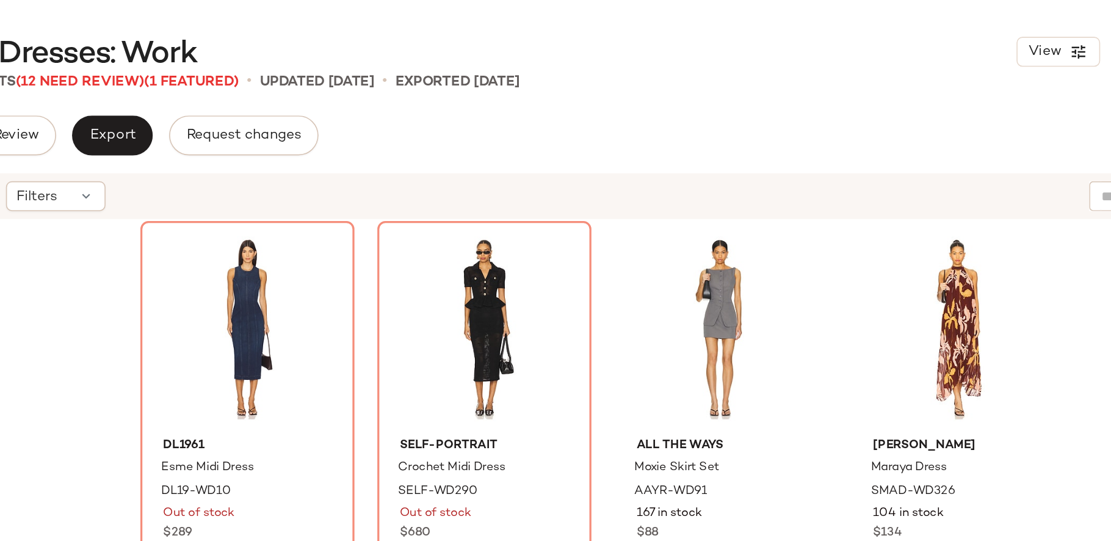
scroll to position [7552, 0]
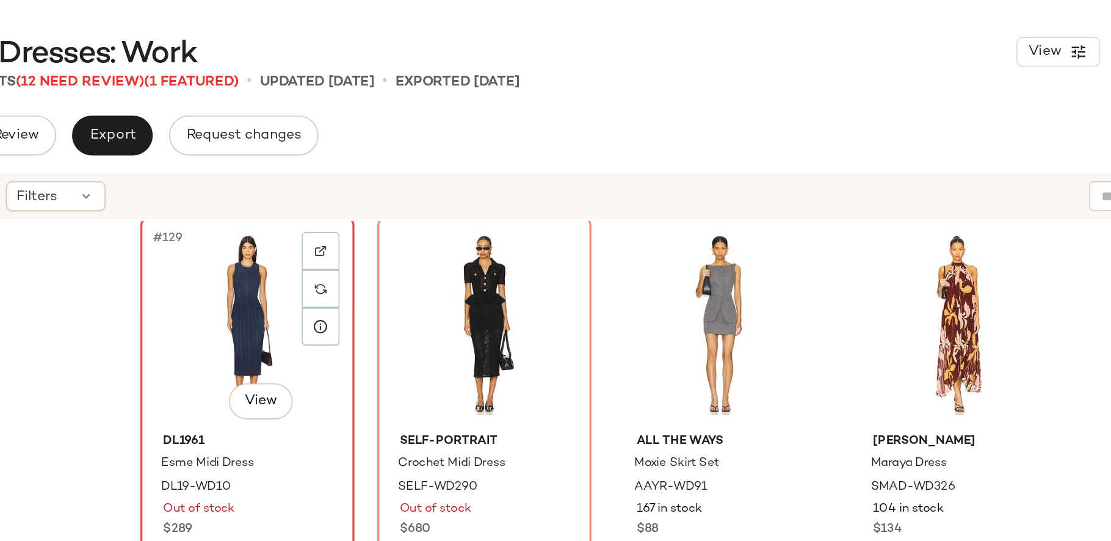
click at [444, 215] on div "#129 View" at bounding box center [441, 198] width 123 height 123
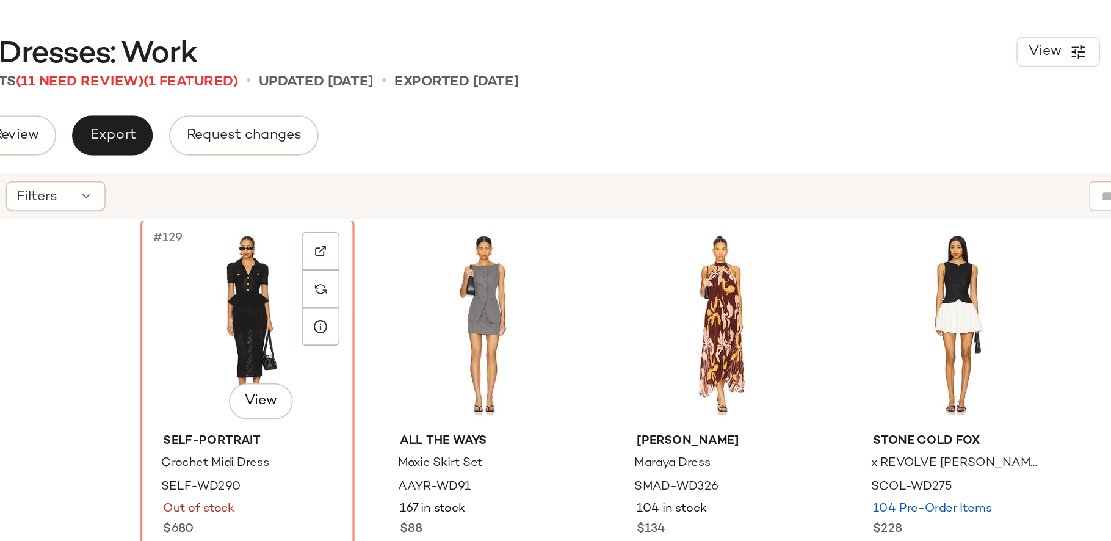
click at [444, 215] on div "#129 View" at bounding box center [441, 198] width 123 height 123
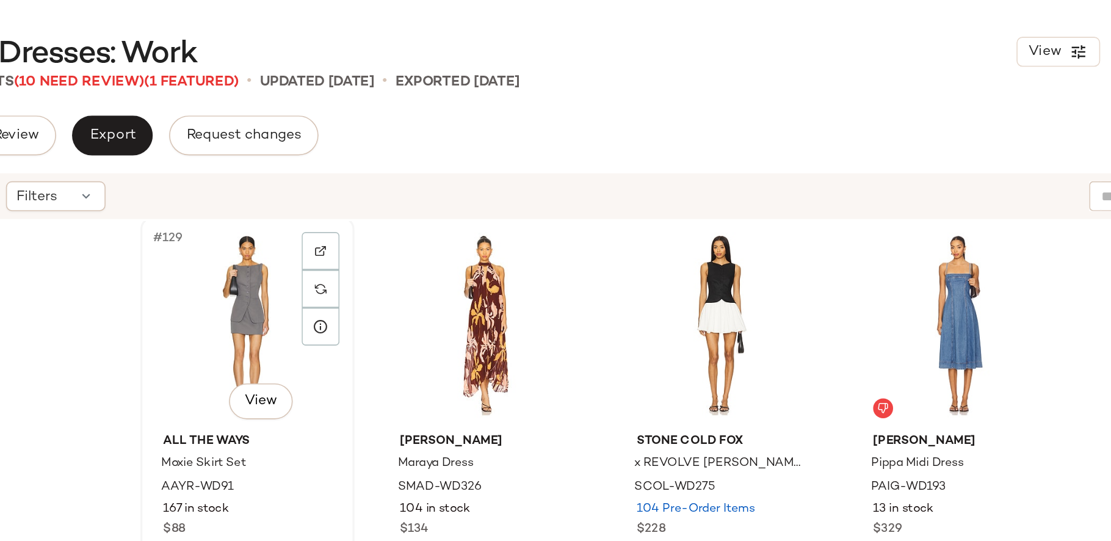
click at [433, 225] on div "#129 View" at bounding box center [441, 198] width 123 height 123
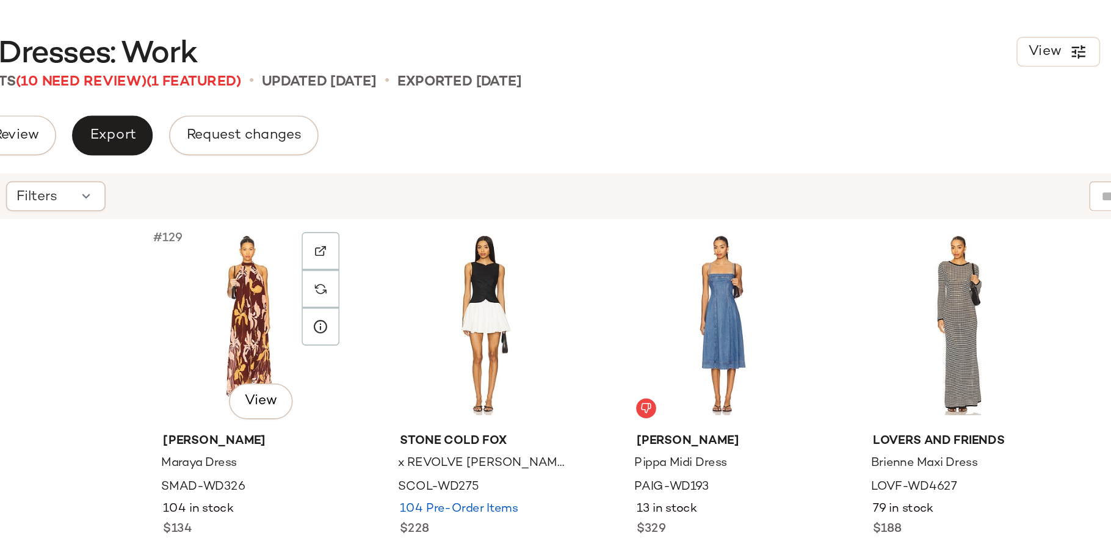
click at [433, 225] on div "#129 View" at bounding box center [441, 198] width 123 height 123
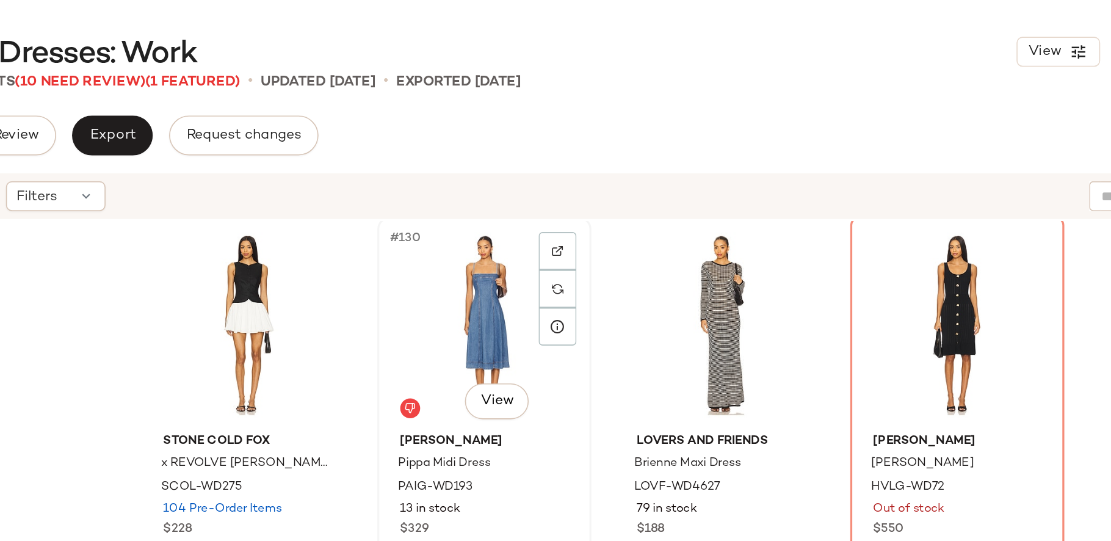
click at [539, 218] on div "#130 View" at bounding box center [586, 198] width 123 height 123
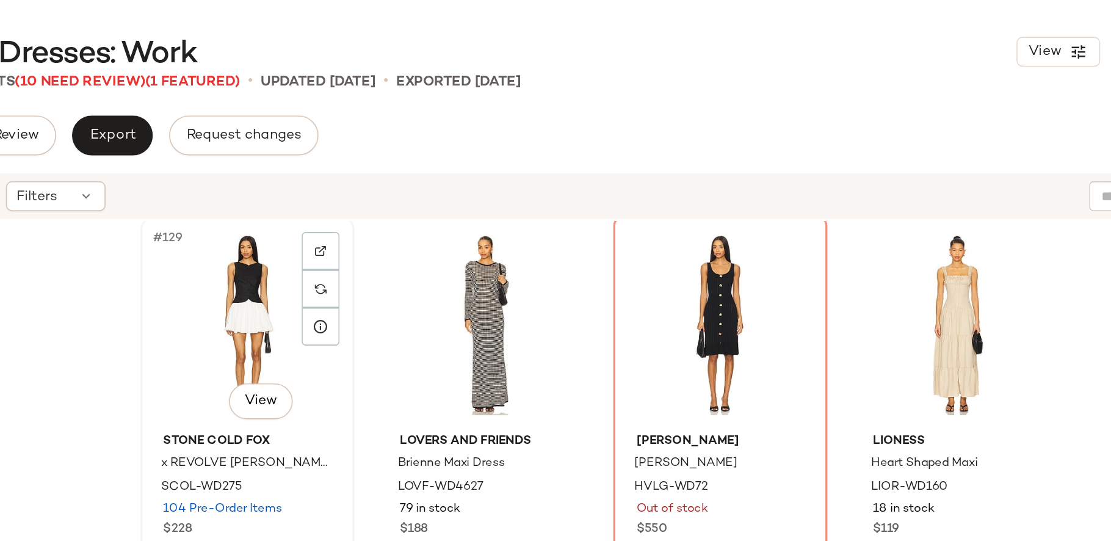
click at [458, 194] on div "#129 View" at bounding box center [441, 198] width 123 height 123
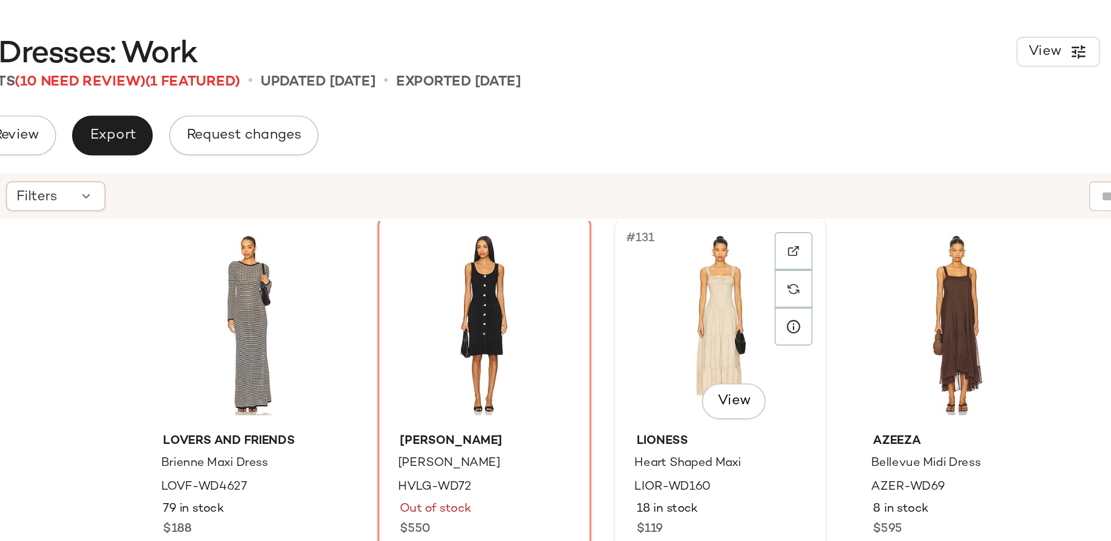
click at [727, 202] on div "#131 View" at bounding box center [731, 198] width 123 height 123
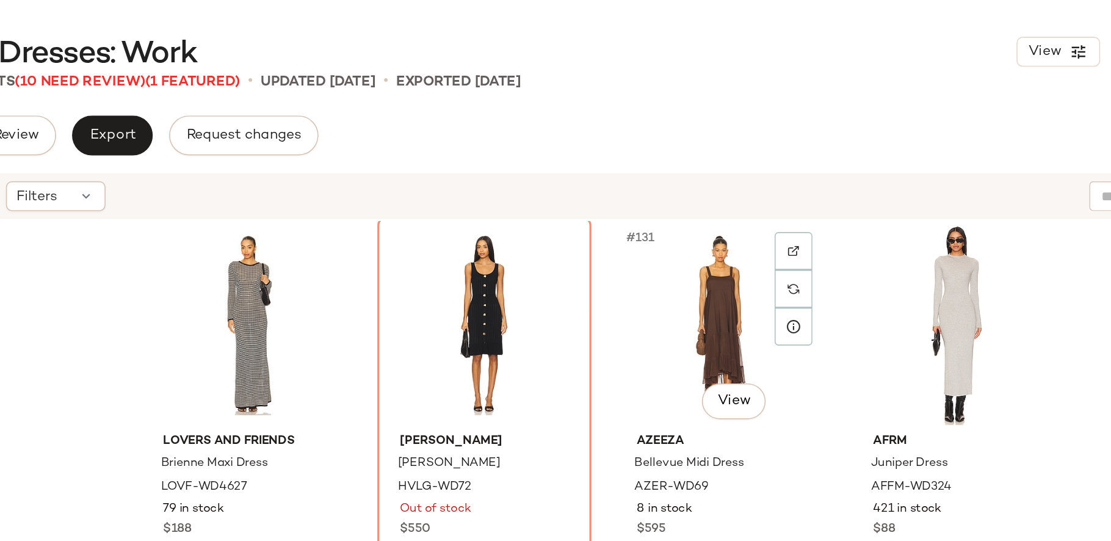
click at [727, 202] on div "#131 View" at bounding box center [731, 198] width 123 height 123
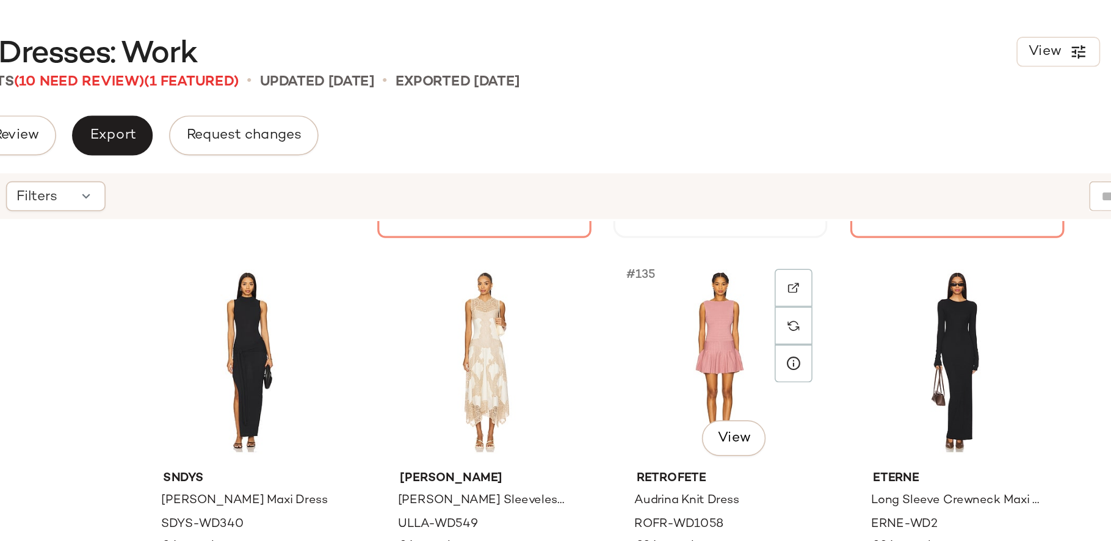
scroll to position [7781, 0]
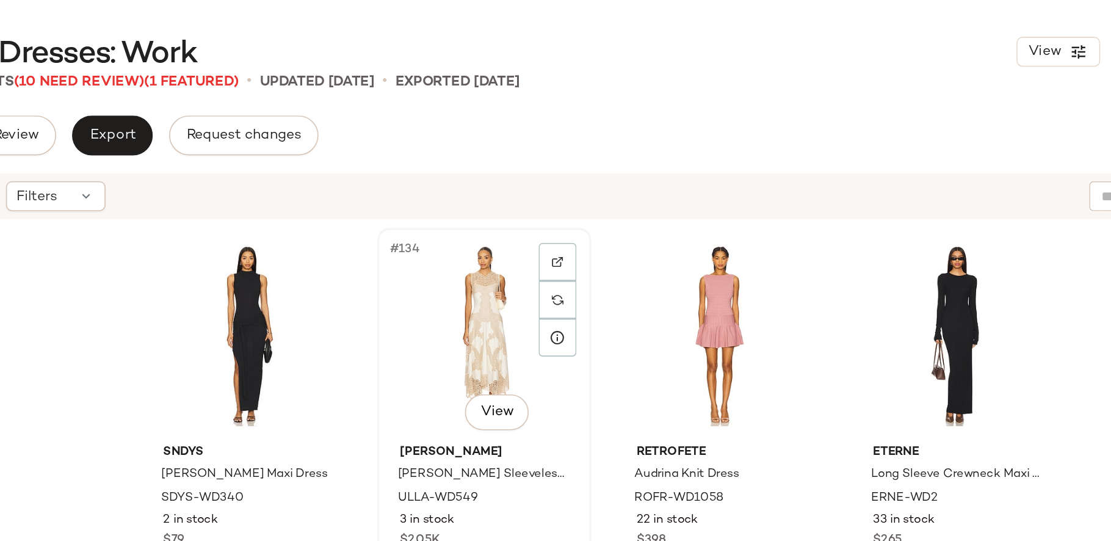
click at [577, 200] on div "#134 View" at bounding box center [586, 205] width 123 height 123
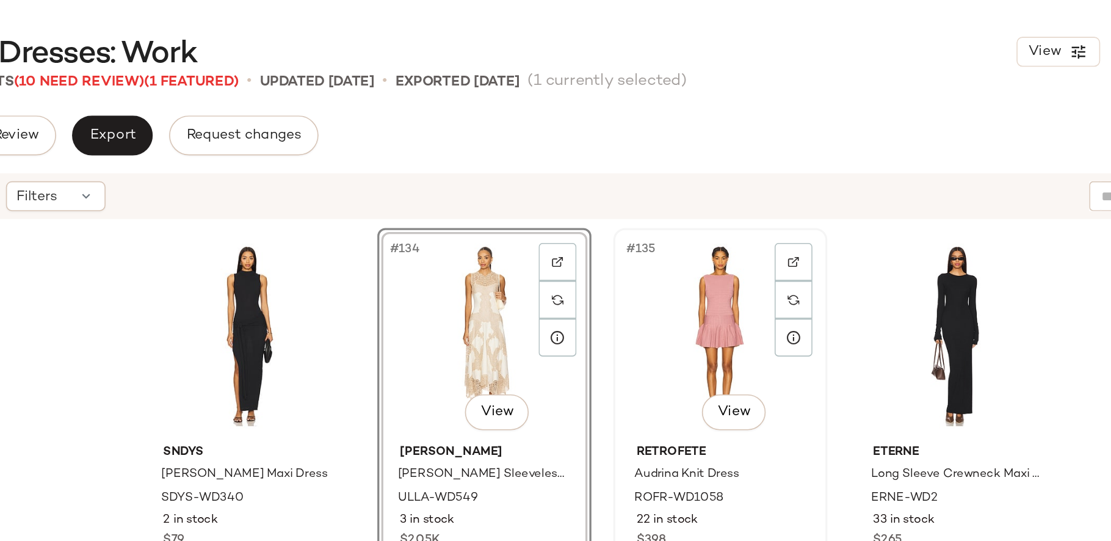
click at [710, 232] on div "#135 View" at bounding box center [731, 205] width 123 height 123
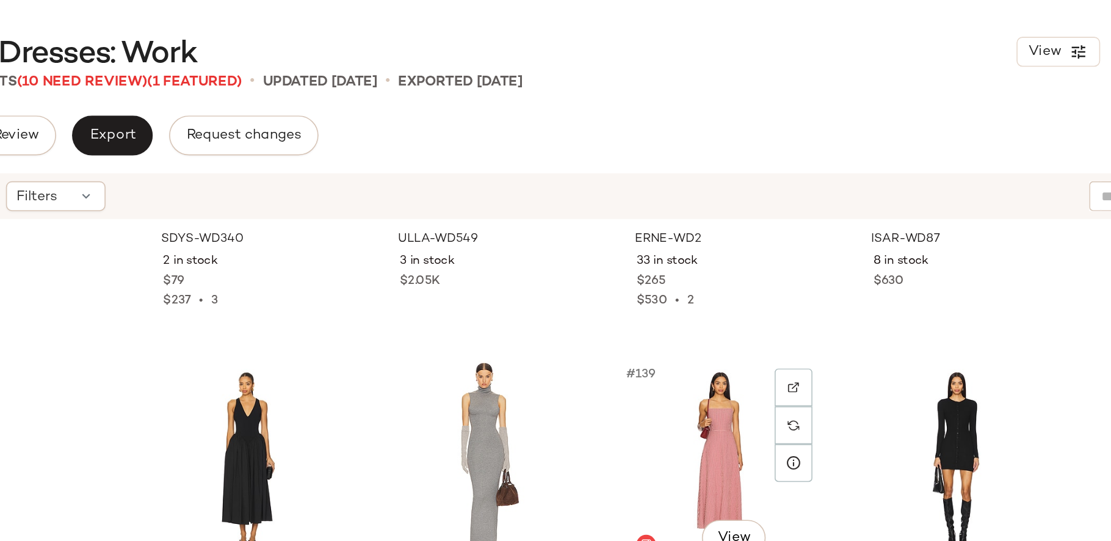
scroll to position [7974, 0]
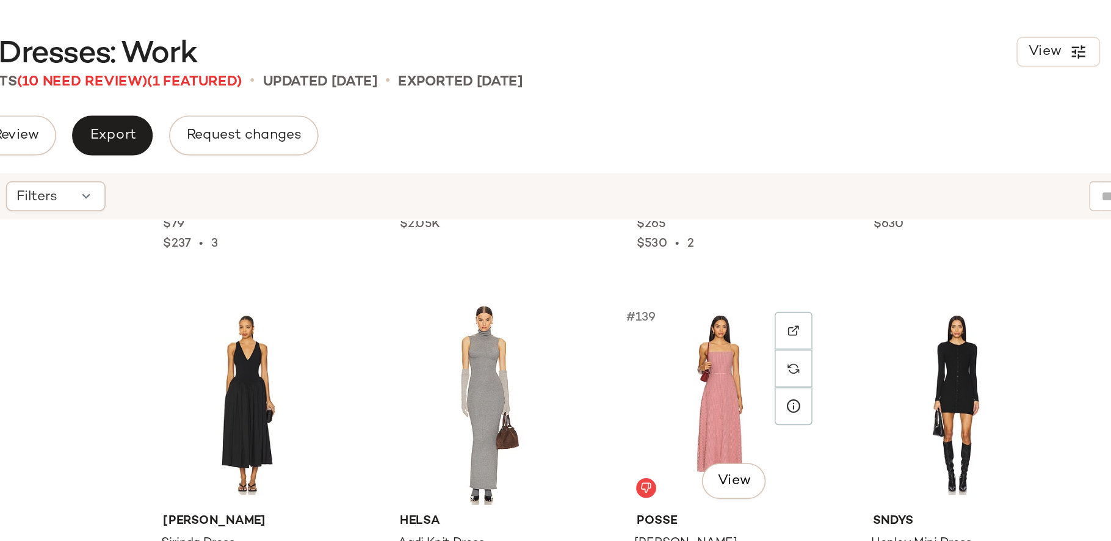
click at [710, 232] on div "#139 View" at bounding box center [731, 247] width 123 height 123
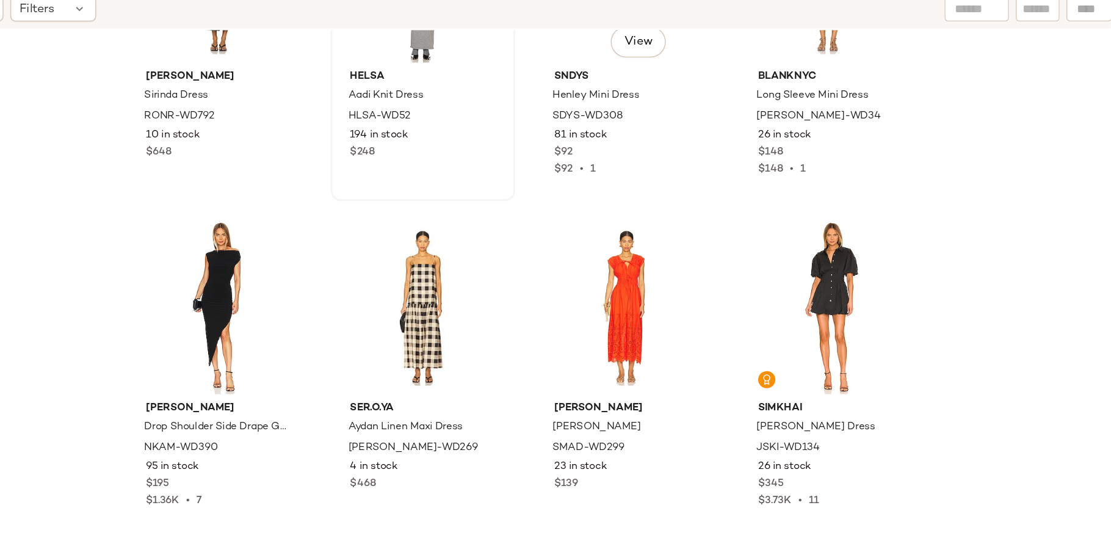
scroll to position [8128, 0]
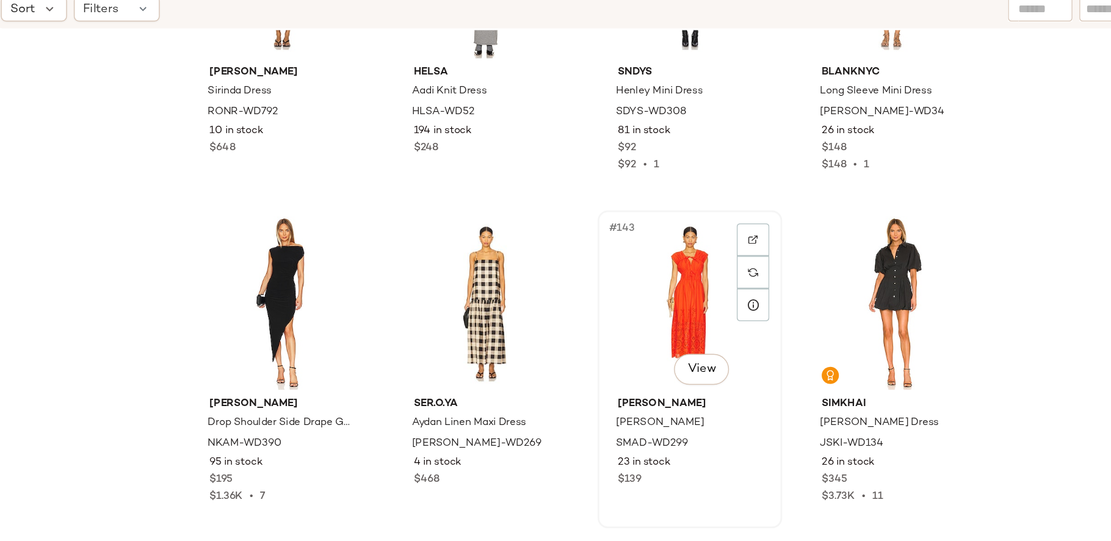
click at [708, 312] on div "#143 View" at bounding box center [731, 329] width 123 height 123
click at [578, 315] on div "#142 View" at bounding box center [586, 329] width 123 height 123
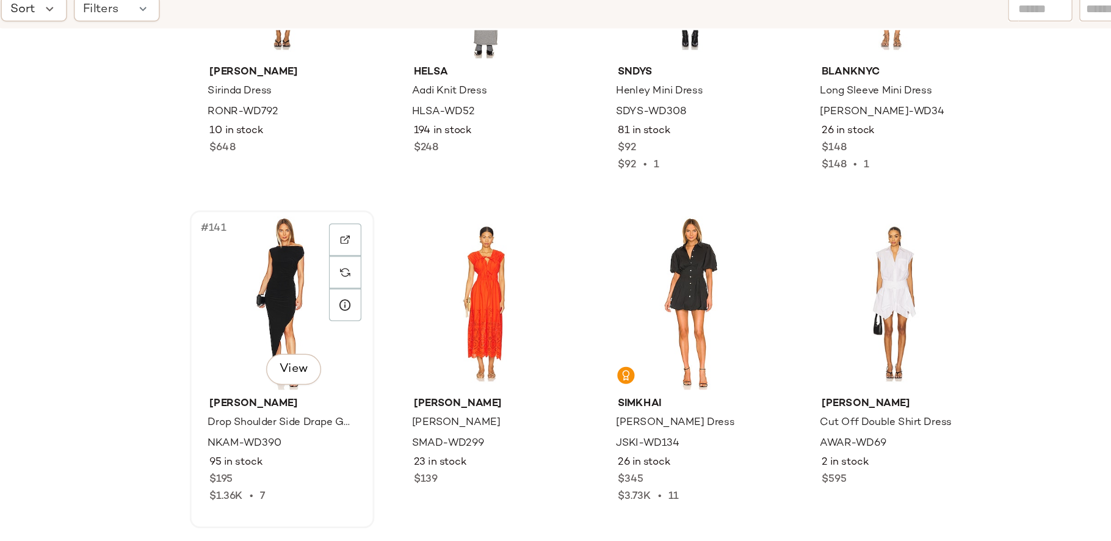
click at [420, 334] on div "#141 View" at bounding box center [441, 329] width 123 height 123
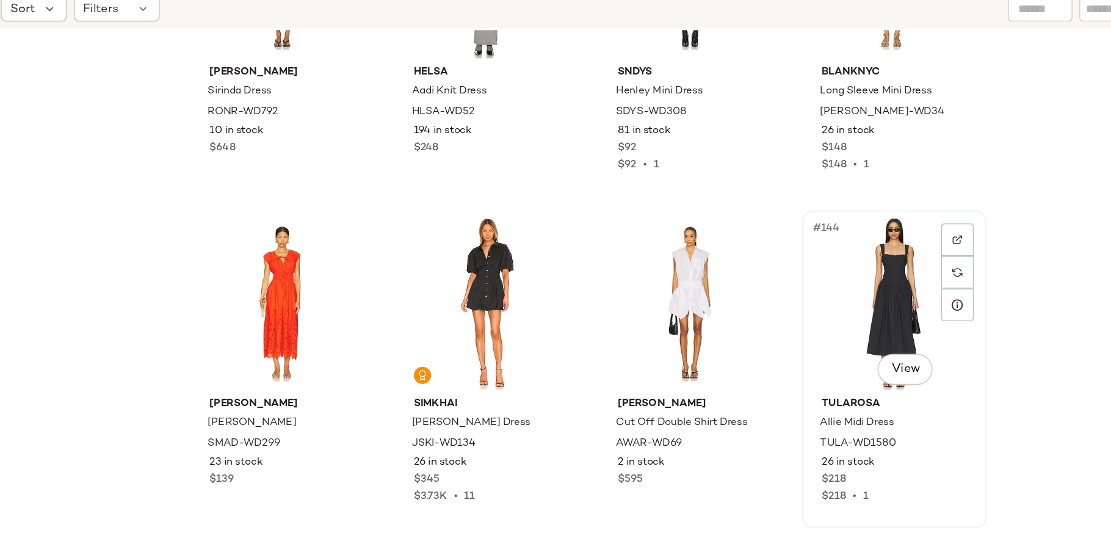
click at [825, 356] on div "#144 View" at bounding box center [876, 329] width 123 height 123
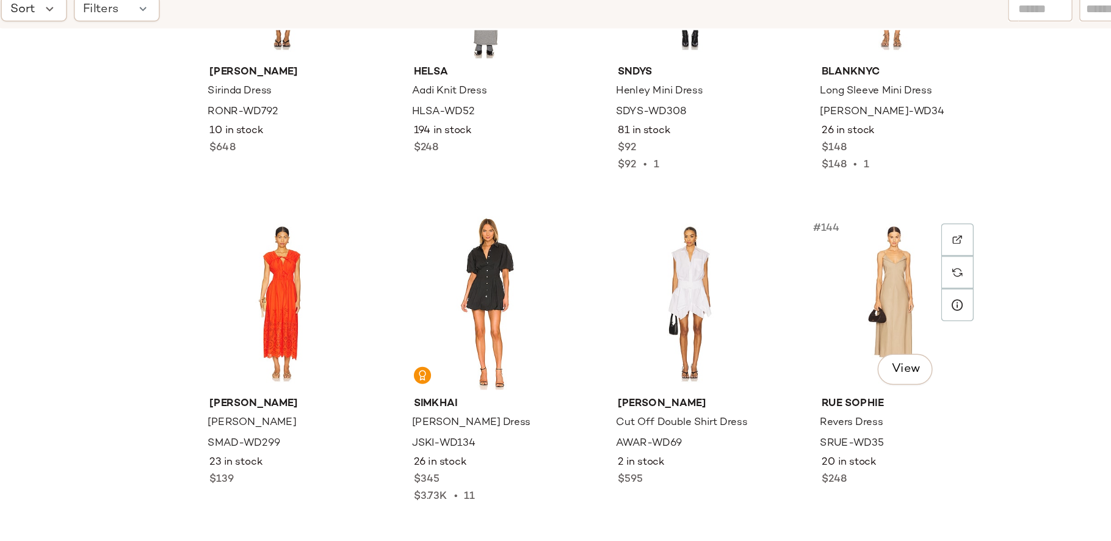
click at [825, 355] on div "#144 View" at bounding box center [876, 329] width 123 height 123
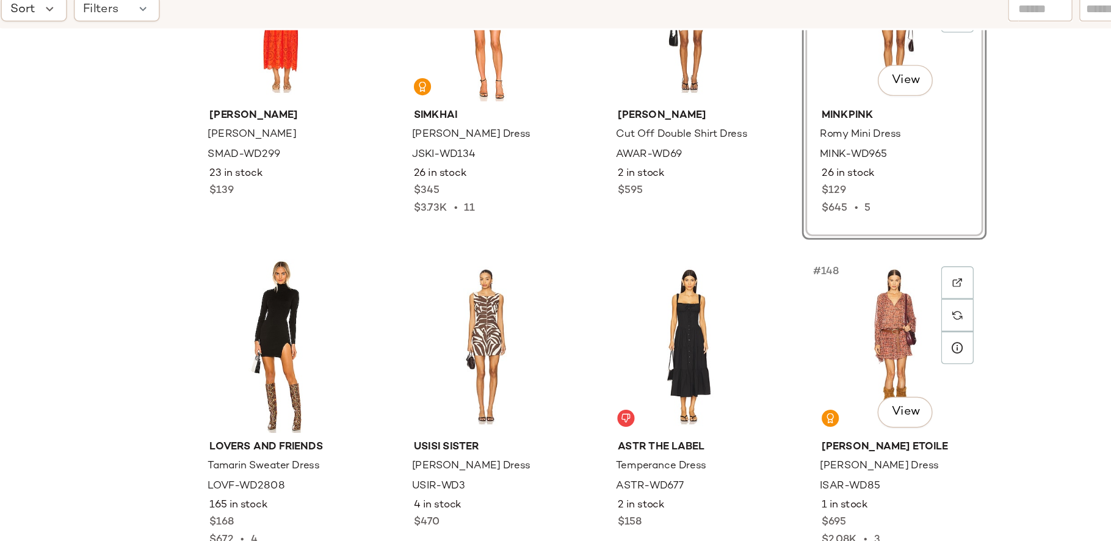
scroll to position [8337, 0]
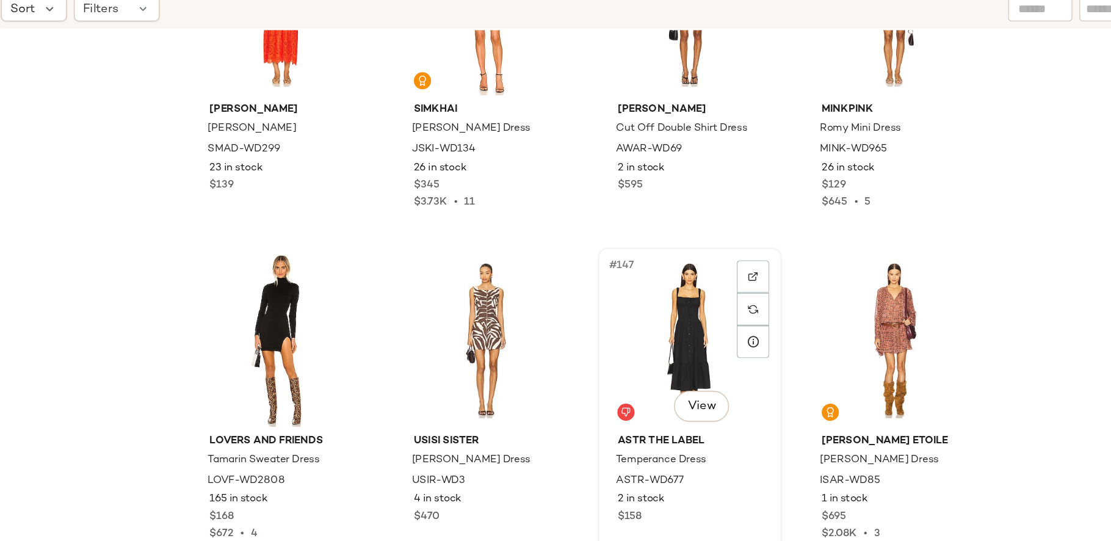
click at [722, 358] on div "#147 View" at bounding box center [731, 355] width 123 height 123
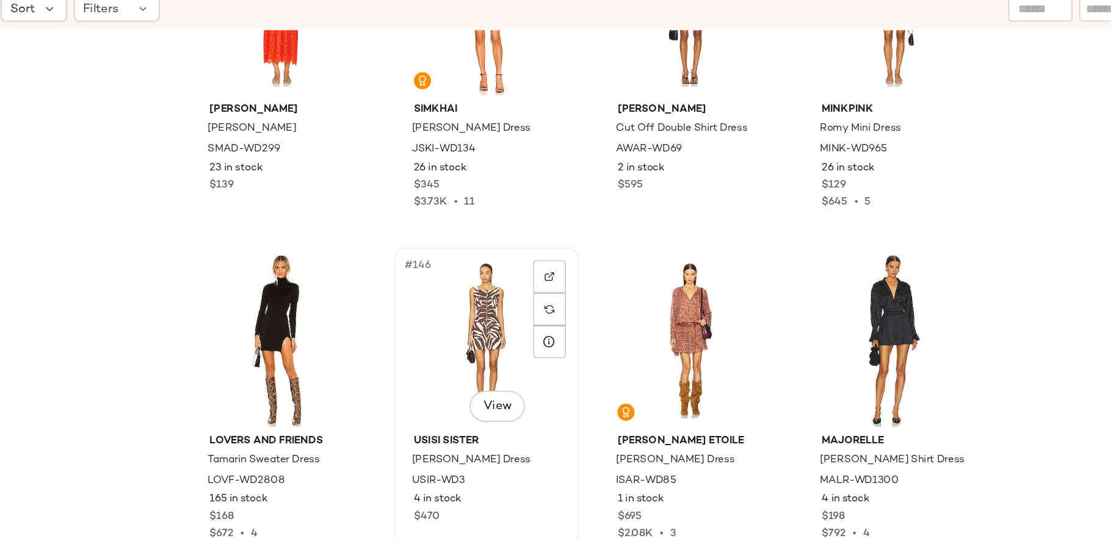
click at [581, 354] on div "#146 View" at bounding box center [586, 355] width 123 height 123
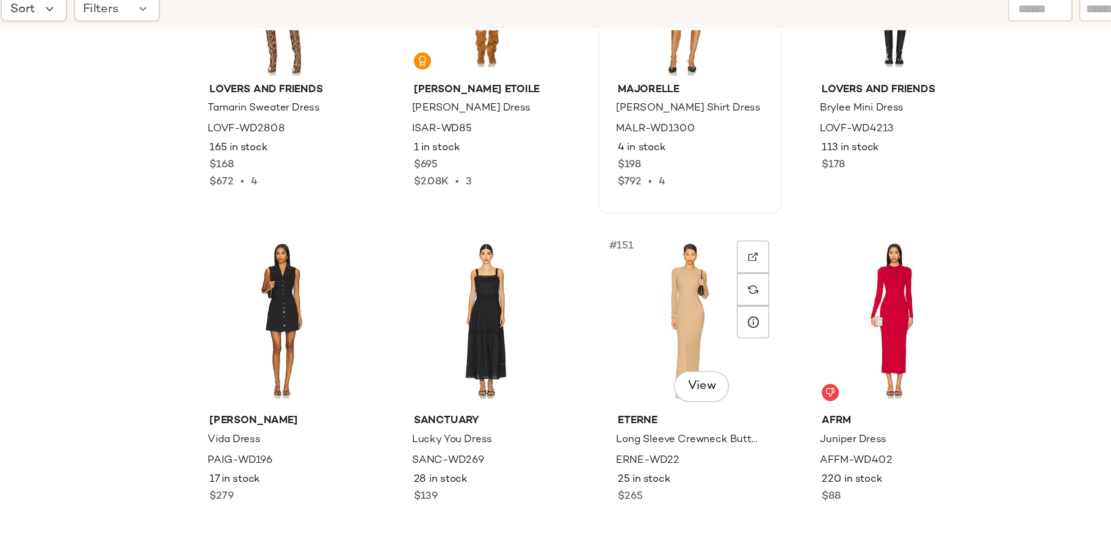
scroll to position [8587, 0]
click at [563, 341] on div "#150 View" at bounding box center [586, 340] width 123 height 123
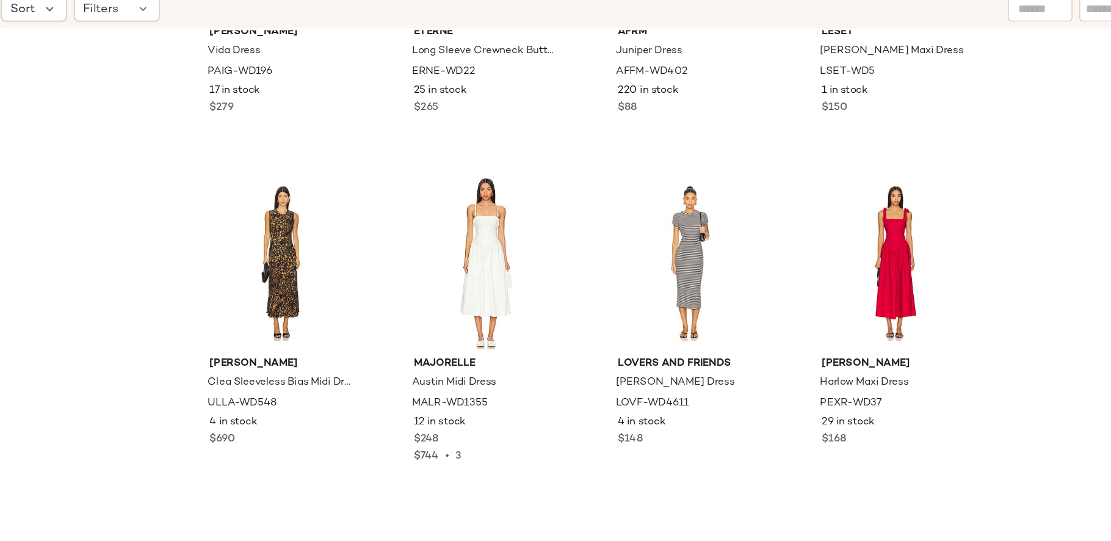
scroll to position [8865, 0]
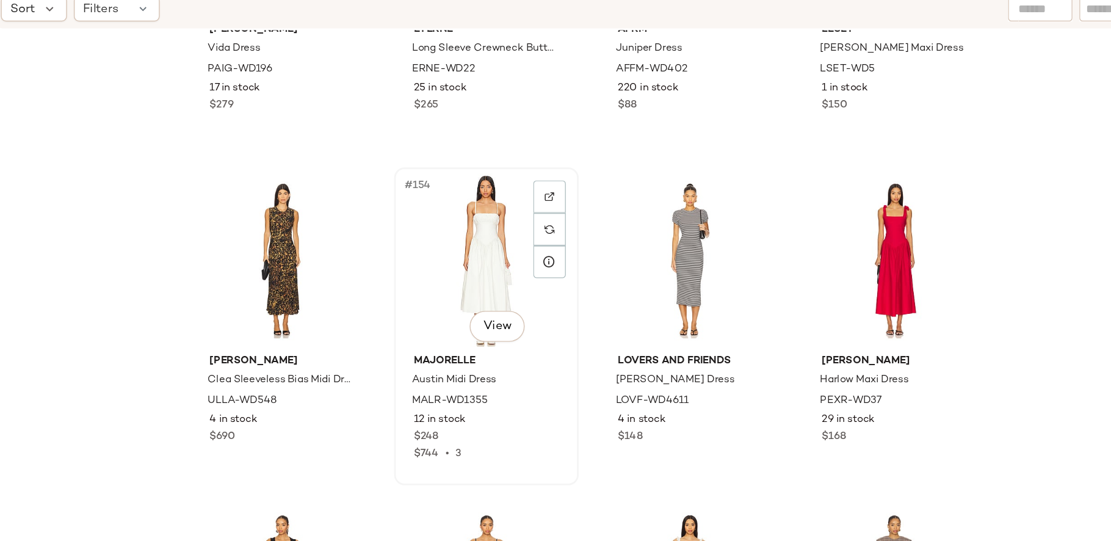
click at [566, 307] on div "#154 View" at bounding box center [586, 298] width 123 height 123
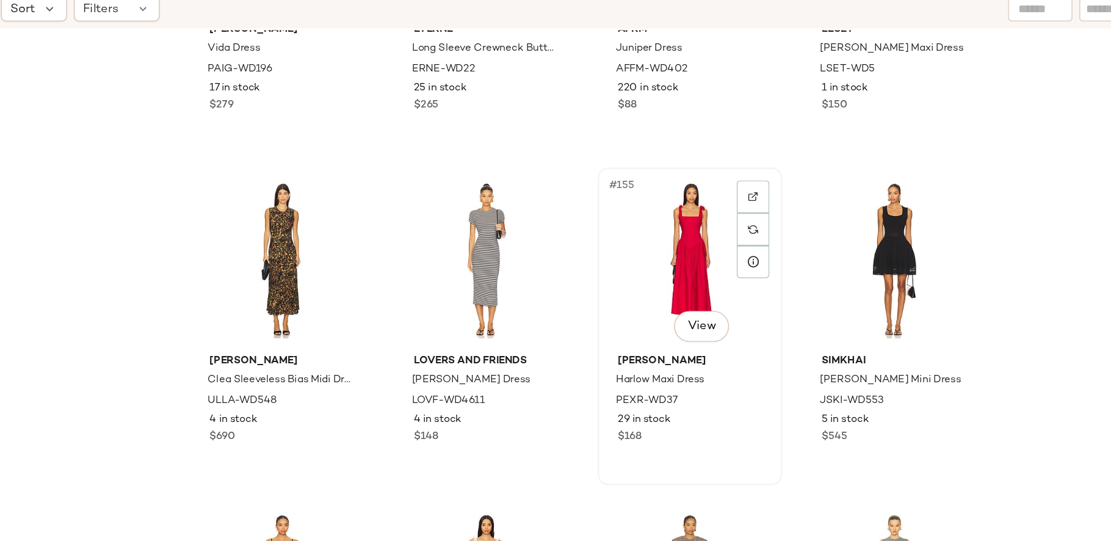
click at [722, 301] on div "#155 View" at bounding box center [731, 298] width 123 height 123
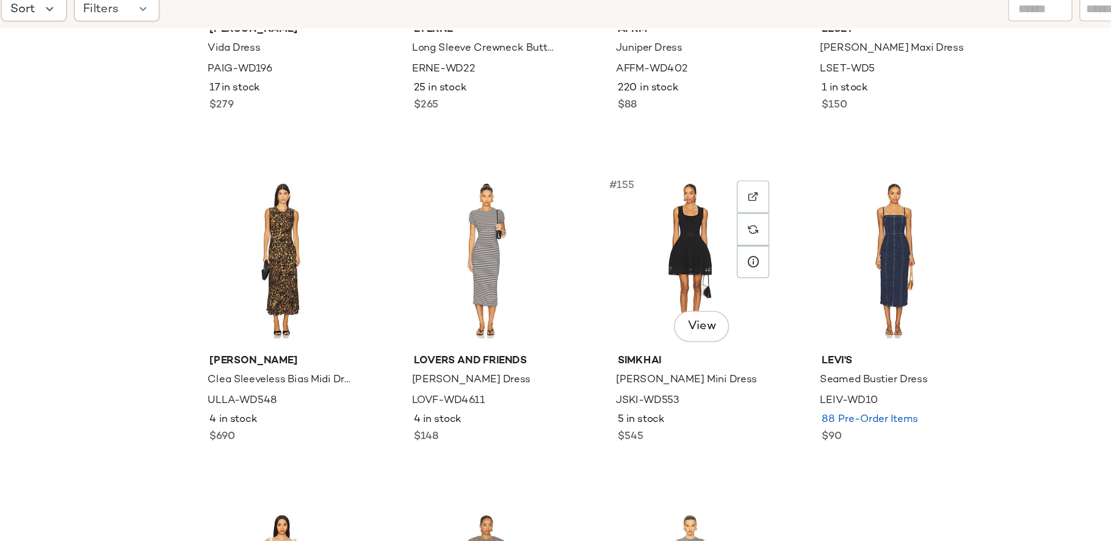
click at [722, 301] on div "#155 View" at bounding box center [731, 298] width 123 height 123
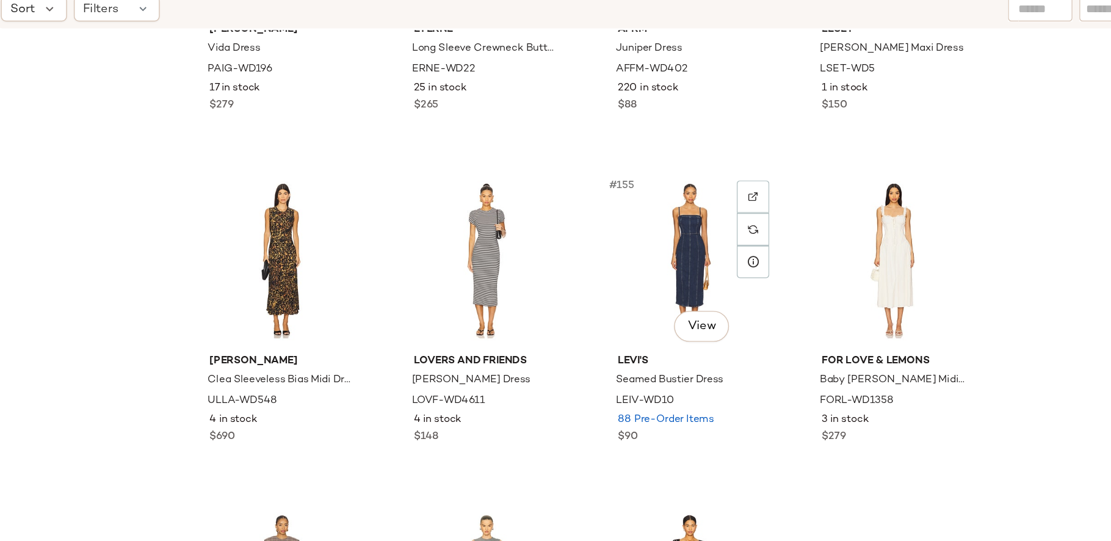
click at [722, 301] on div "#155 View" at bounding box center [731, 298] width 123 height 123
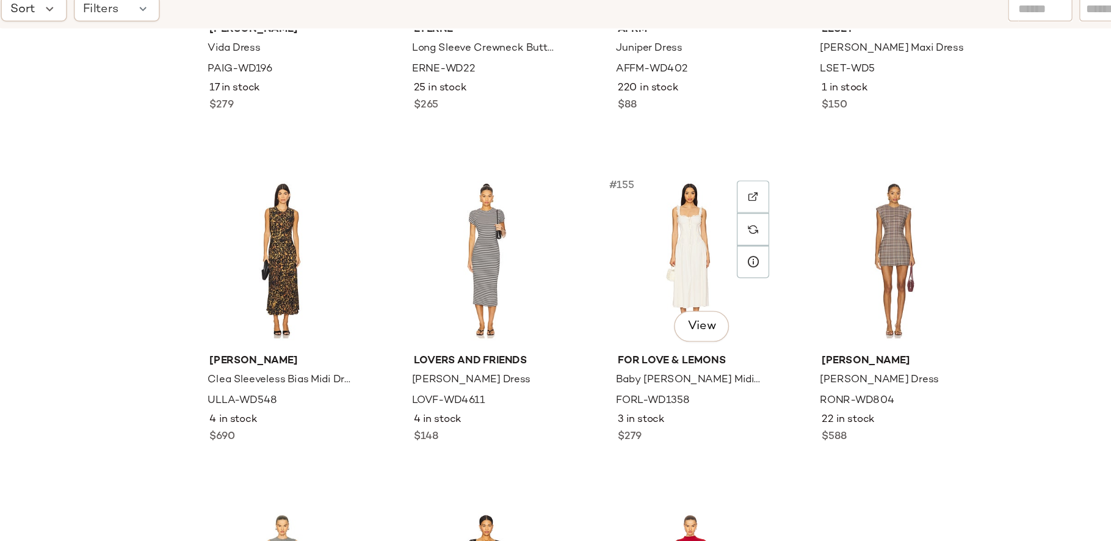
click at [722, 301] on div "#155 View" at bounding box center [731, 298] width 123 height 123
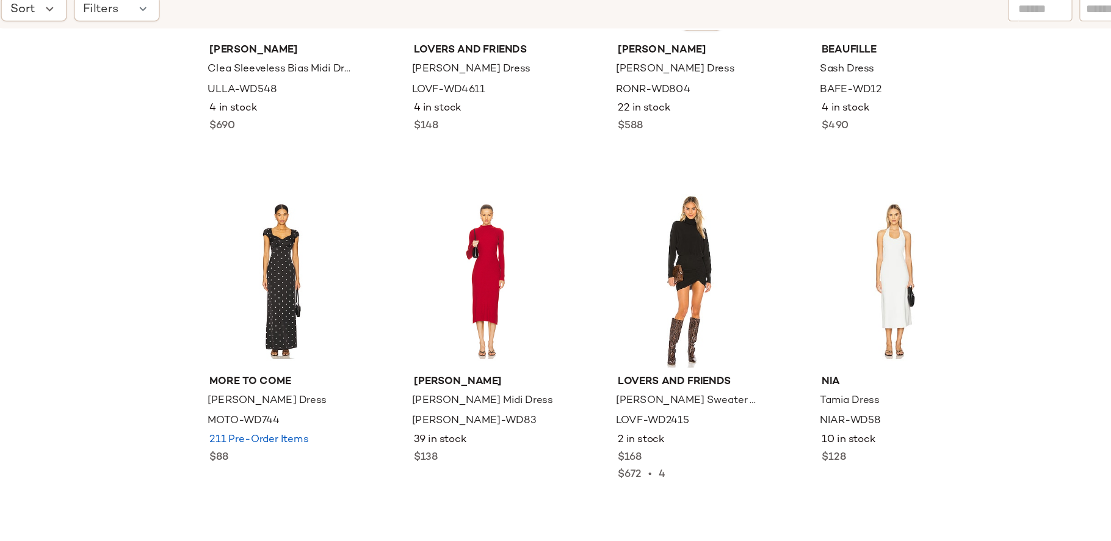
scroll to position [9089, 0]
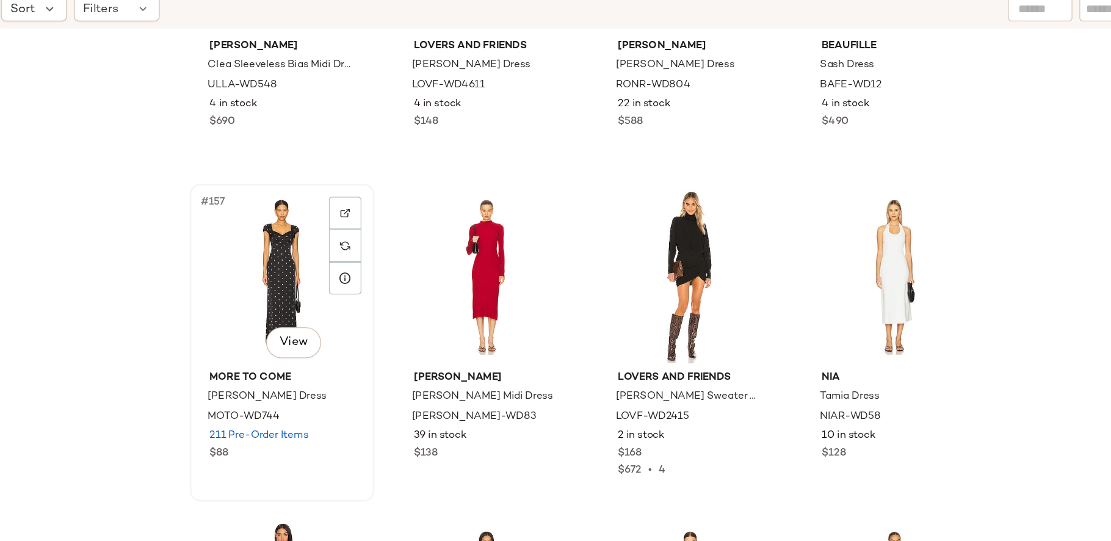
click at [438, 323] on div "#157 View" at bounding box center [441, 310] width 123 height 123
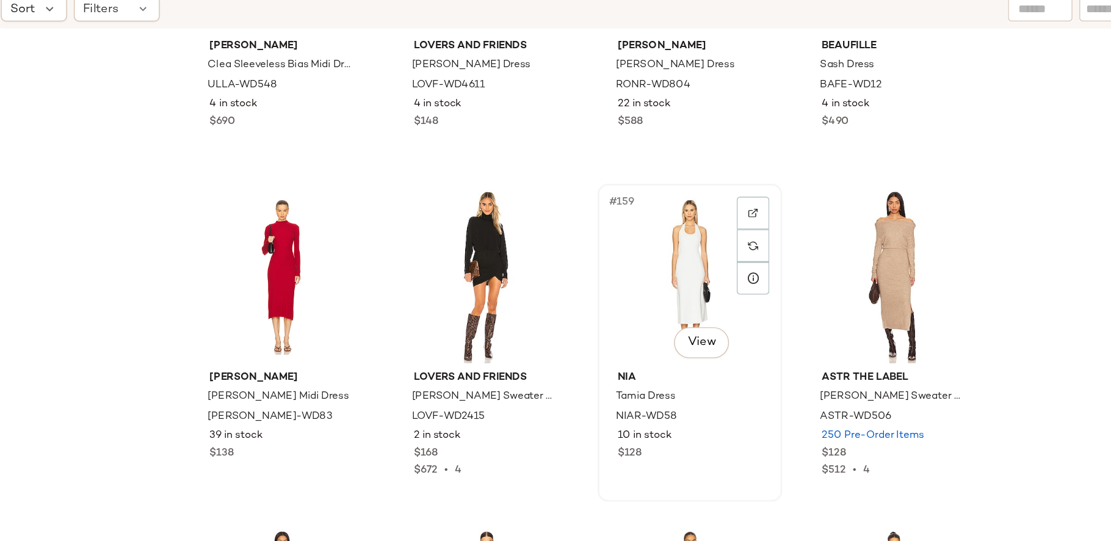
click at [728, 308] on div "#159 View" at bounding box center [731, 310] width 123 height 123
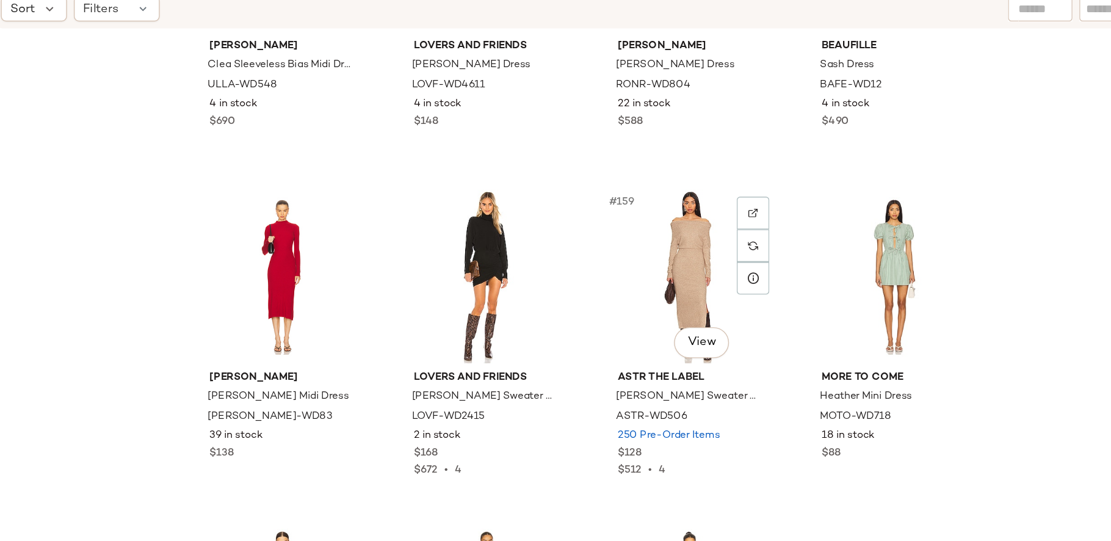
click at [728, 308] on div "#159 View" at bounding box center [731, 310] width 123 height 123
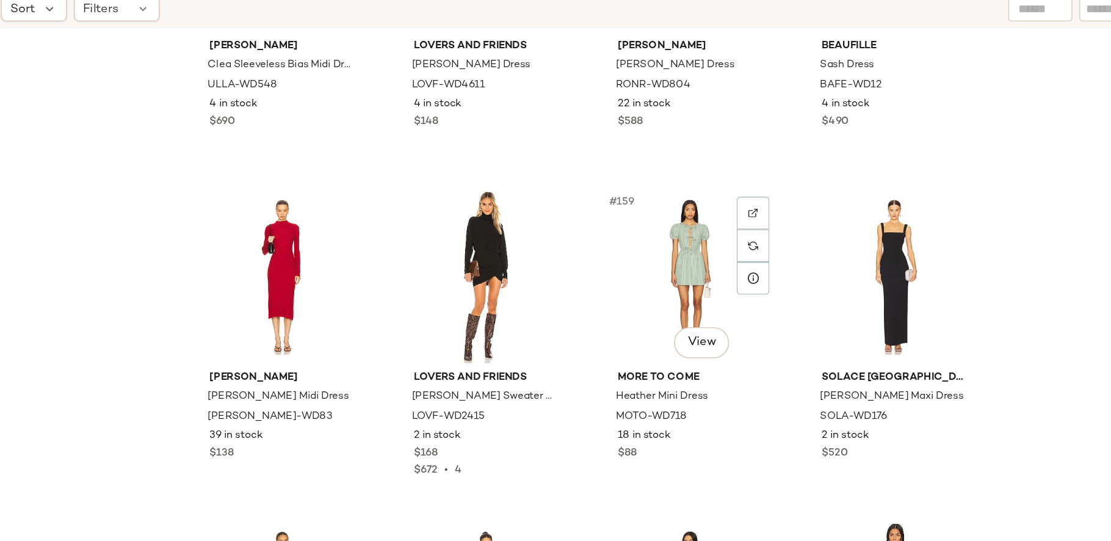
click at [728, 308] on div "#159 View" at bounding box center [731, 310] width 123 height 123
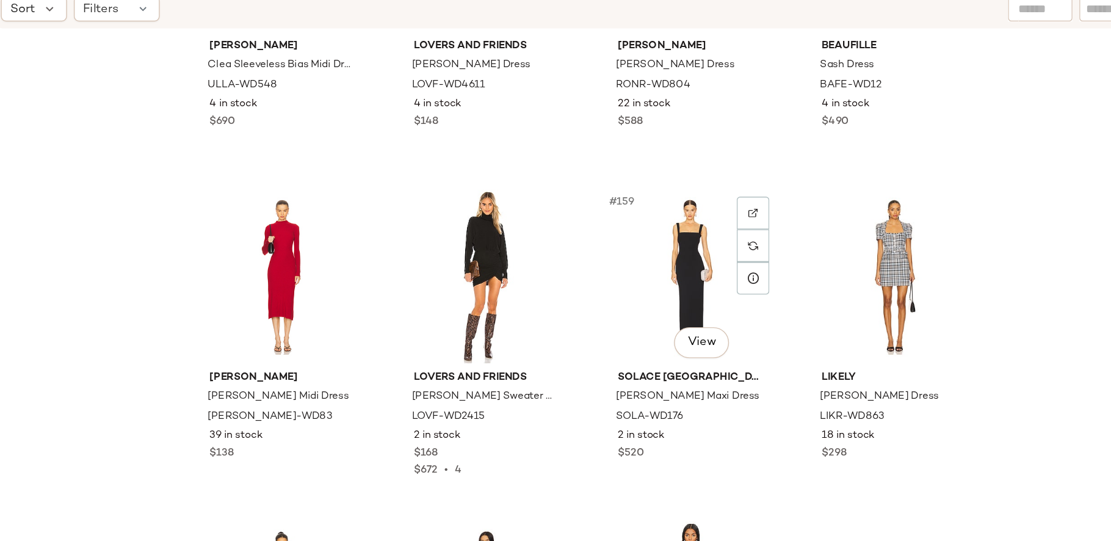
click at [728, 308] on div "#159 View" at bounding box center [731, 310] width 123 height 123
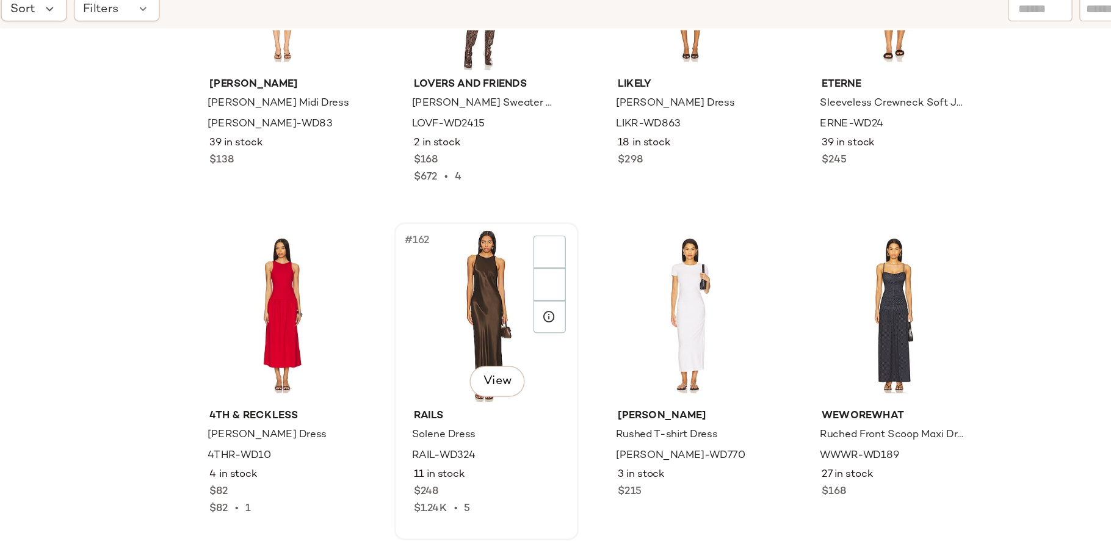
scroll to position [9296, 0]
click at [835, 337] on div "#164 View" at bounding box center [876, 338] width 123 height 123
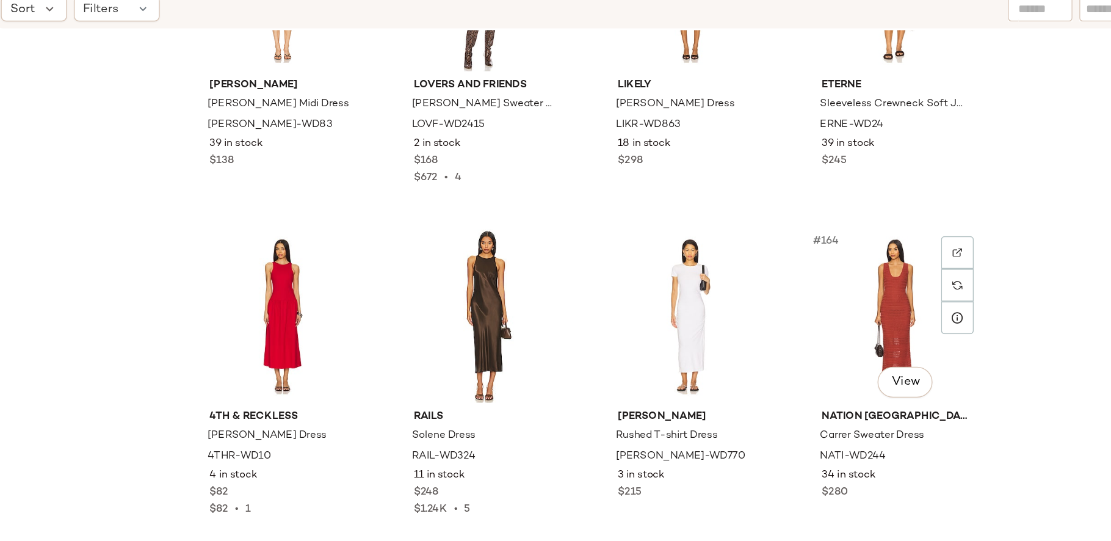
click at [835, 337] on div "#164 View" at bounding box center [876, 338] width 123 height 123
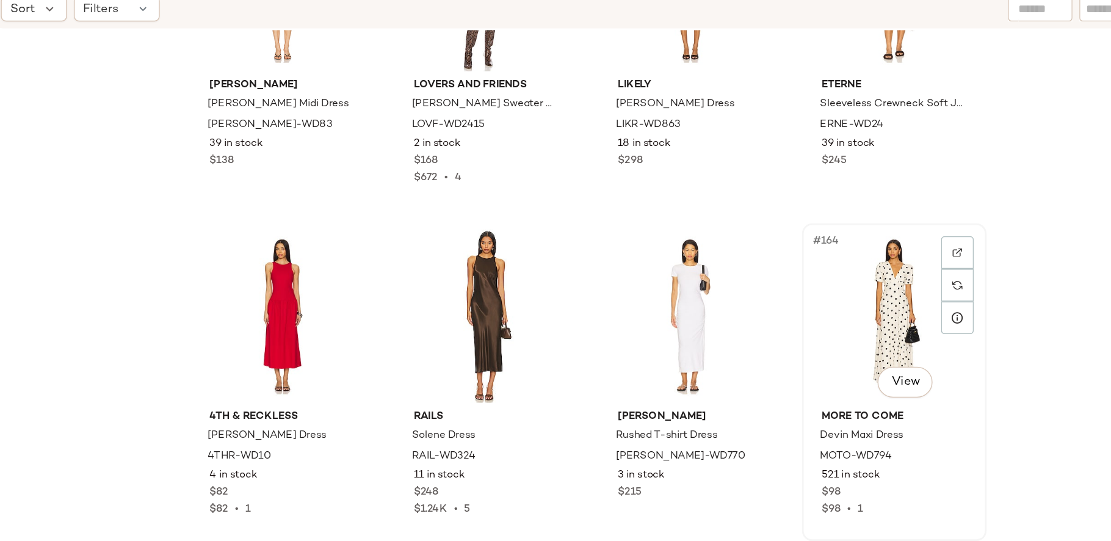
scroll to position [9550, 0]
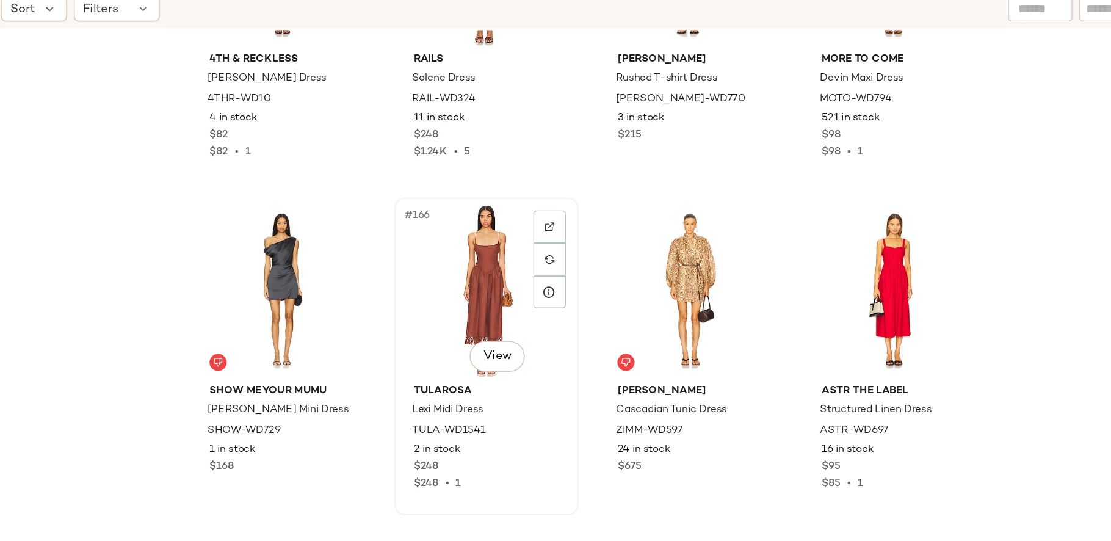
click at [583, 322] on div "#166 View" at bounding box center [586, 320] width 123 height 123
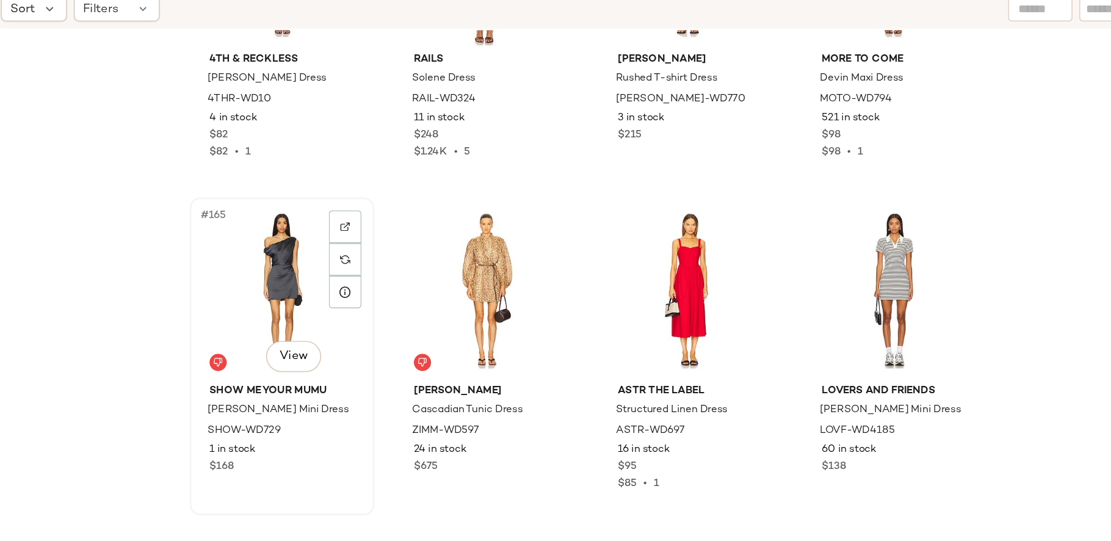
click at [431, 317] on div "#165 View" at bounding box center [441, 320] width 123 height 123
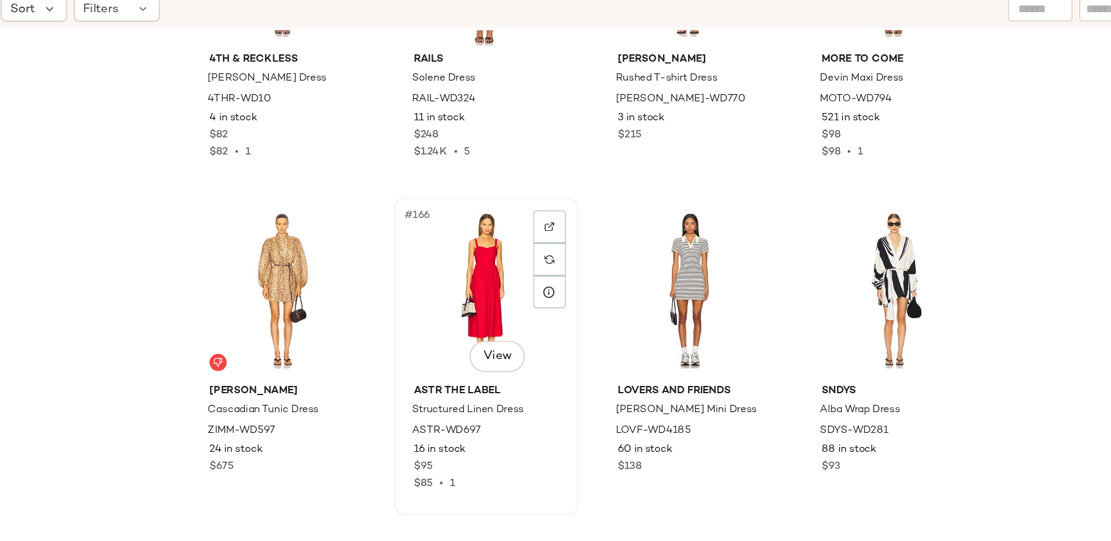
click at [571, 317] on div "#166 View" at bounding box center [586, 320] width 123 height 123
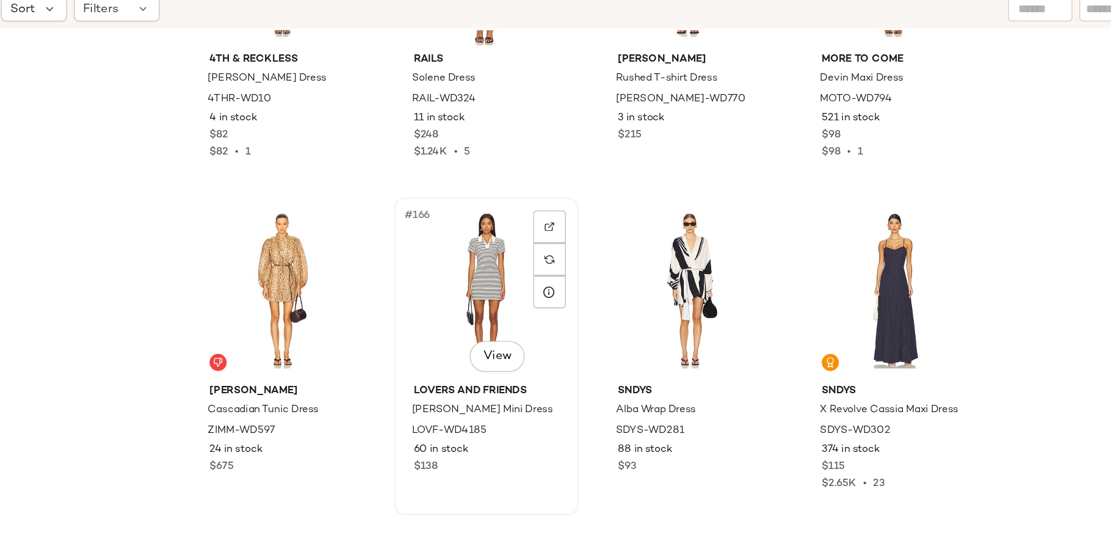
scroll to position [9551, 0]
click at [866, 294] on div "#168 View" at bounding box center [876, 319] width 123 height 123
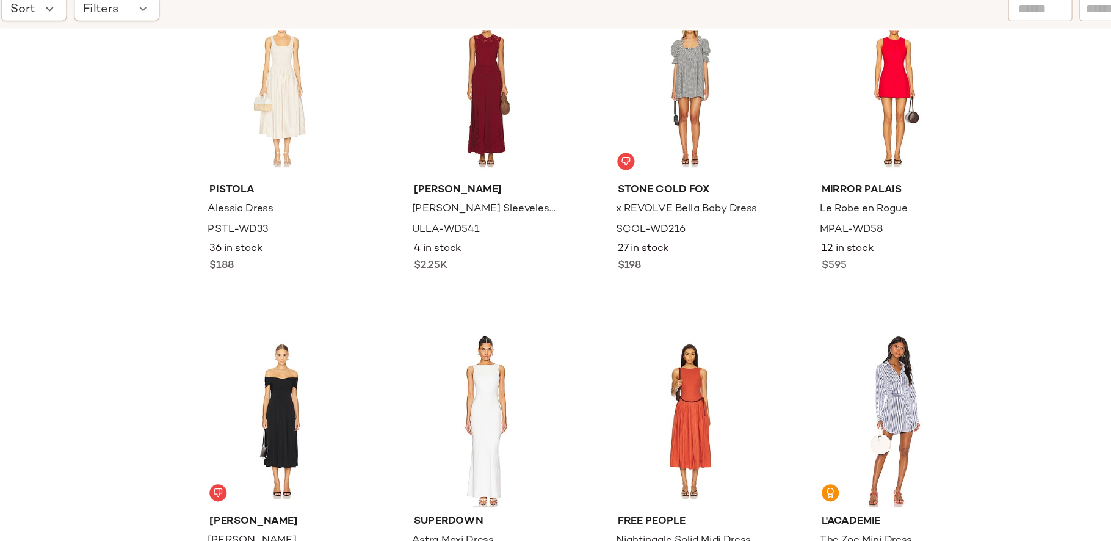
scroll to position [10008, 0]
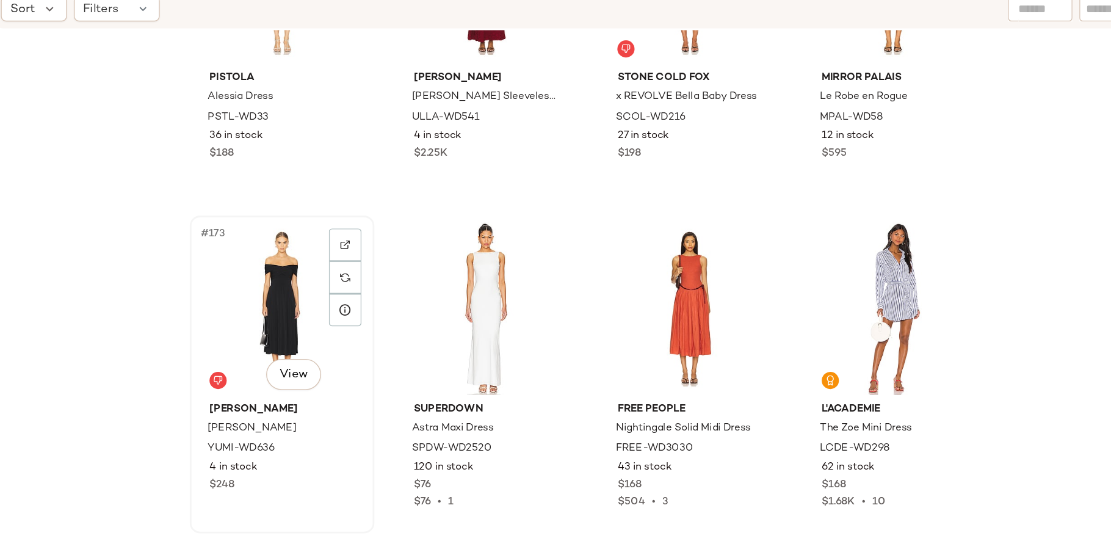
click at [439, 320] on div "#173 View" at bounding box center [441, 333] width 123 height 123
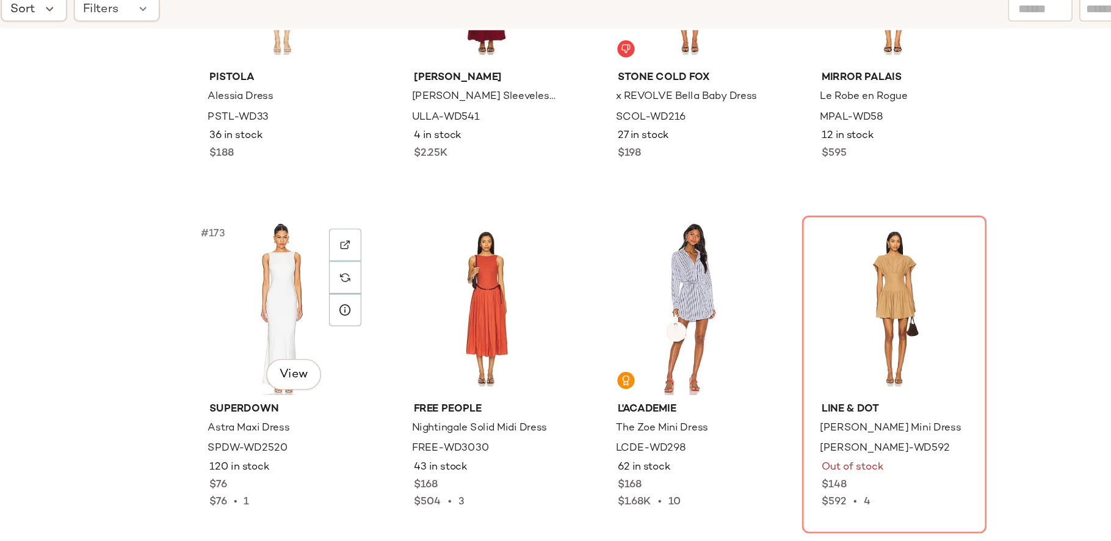
click at [438, 314] on div "#173 View" at bounding box center [441, 333] width 123 height 123
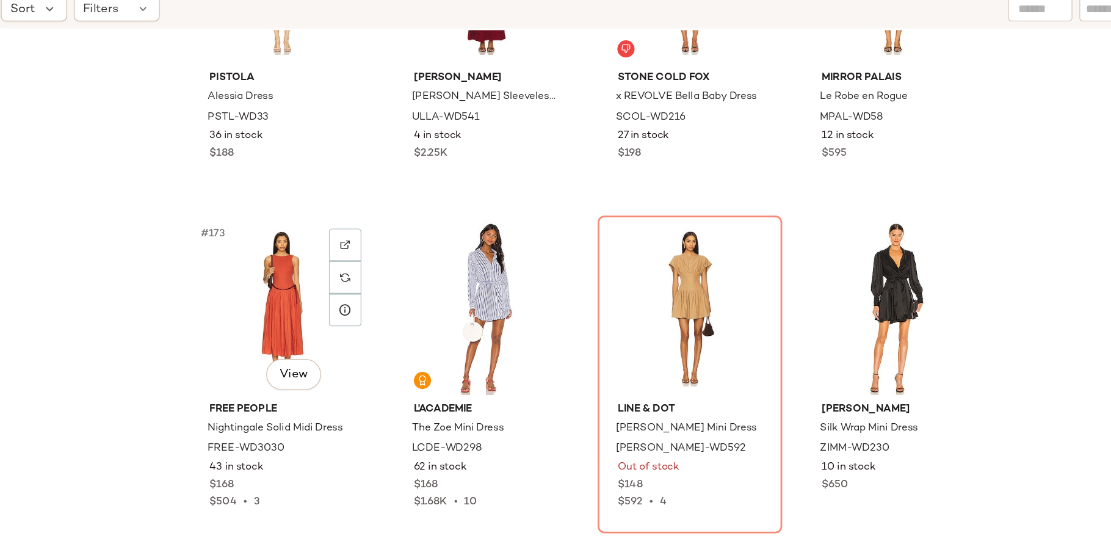
click at [438, 314] on div "#173 View" at bounding box center [441, 333] width 123 height 123
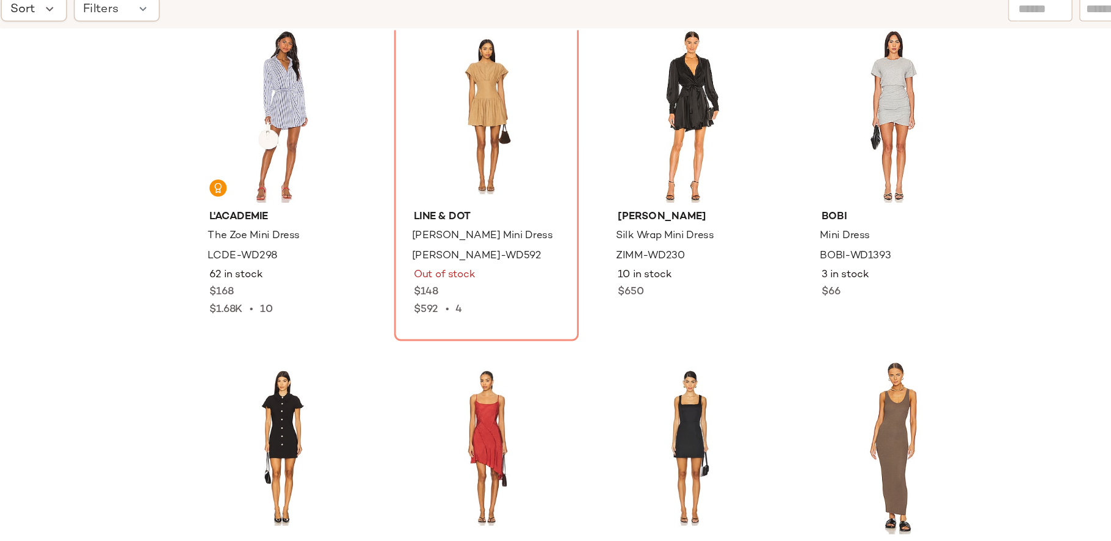
scroll to position [10146, 0]
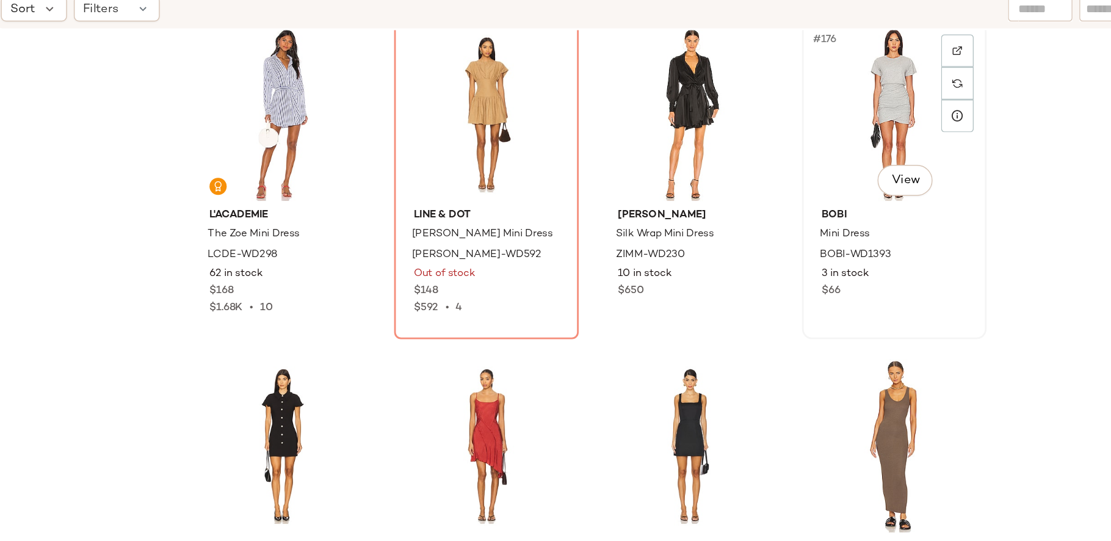
click at [862, 178] on div "#176 View" at bounding box center [876, 195] width 123 height 123
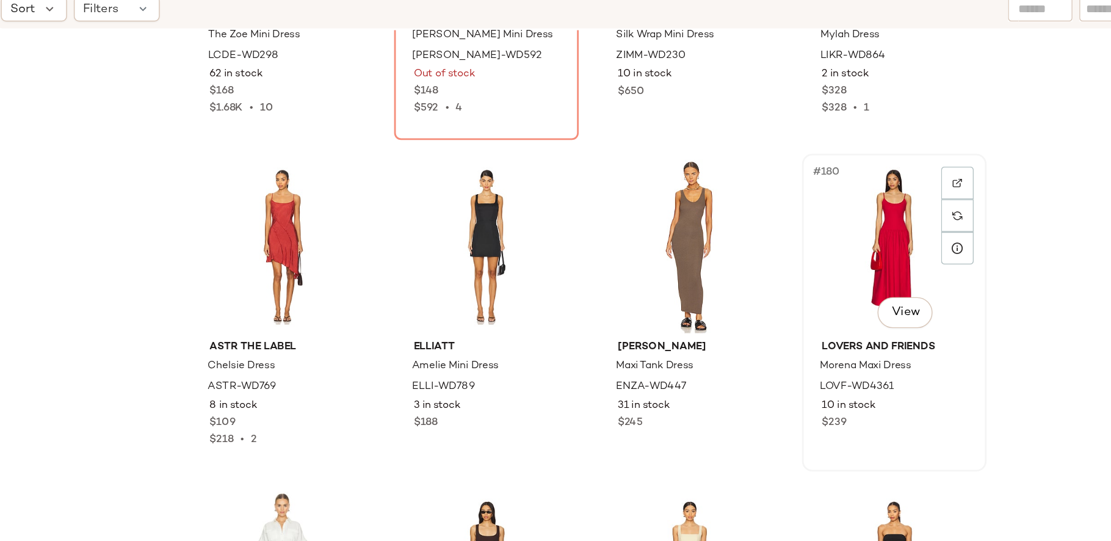
scroll to position [10290, 0]
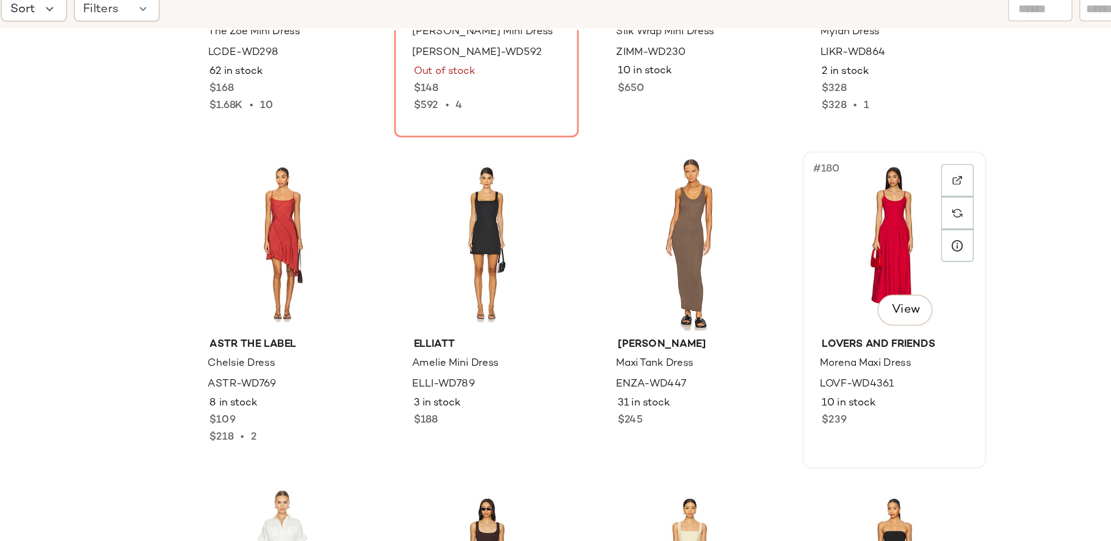
click at [840, 305] on div "#180 View" at bounding box center [876, 287] width 123 height 123
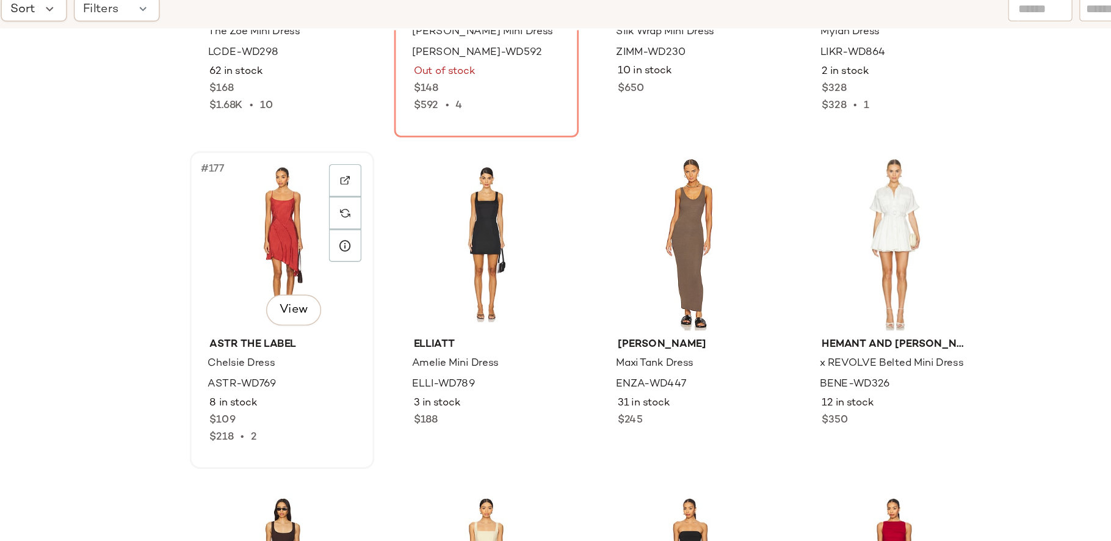
click at [412, 293] on div "#177 View" at bounding box center [441, 287] width 123 height 123
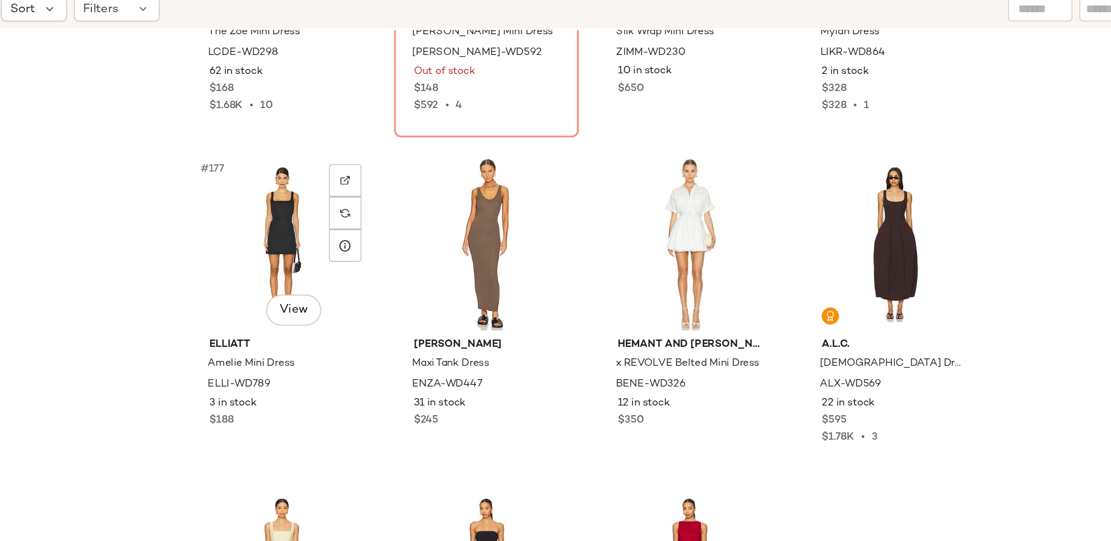
click at [412, 293] on div "#177 View" at bounding box center [441, 287] width 123 height 123
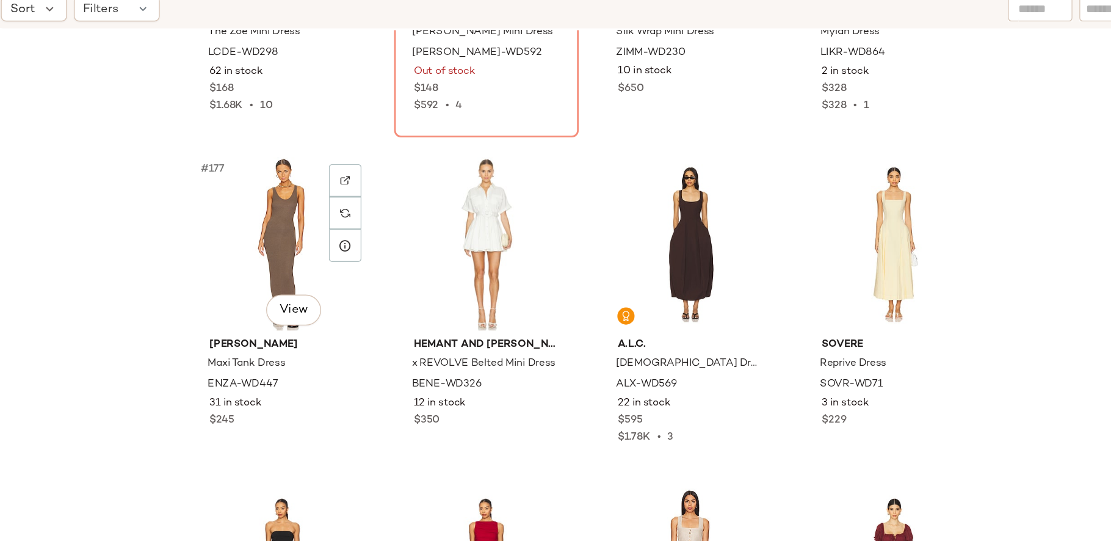
click at [412, 293] on div "#177 View" at bounding box center [441, 287] width 123 height 123
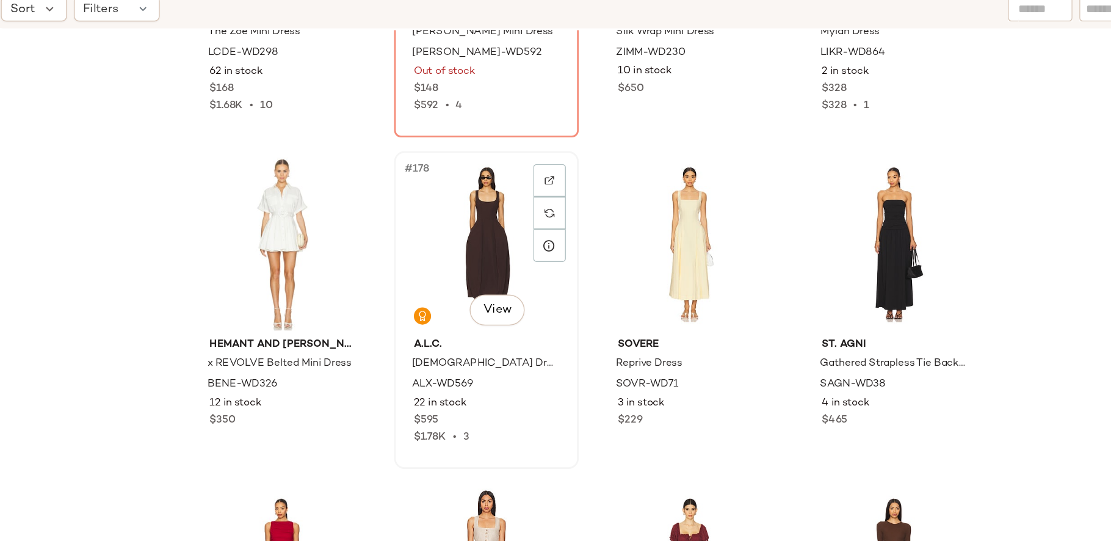
click at [567, 284] on div "#178 View" at bounding box center [586, 287] width 123 height 123
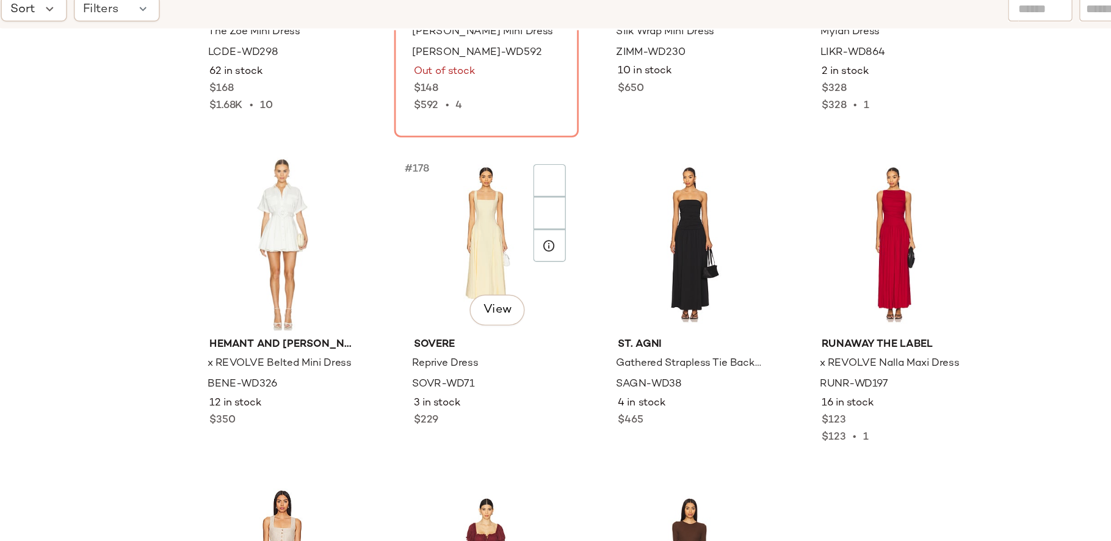
click at [567, 284] on div "#178 View" at bounding box center [586, 287] width 123 height 123
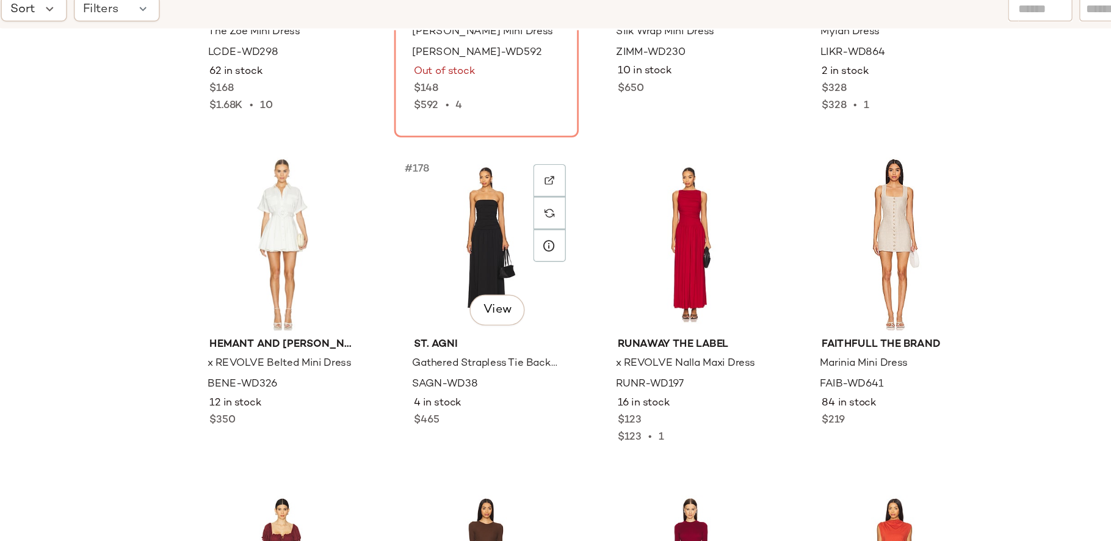
click at [567, 284] on div "#178 View" at bounding box center [586, 287] width 123 height 123
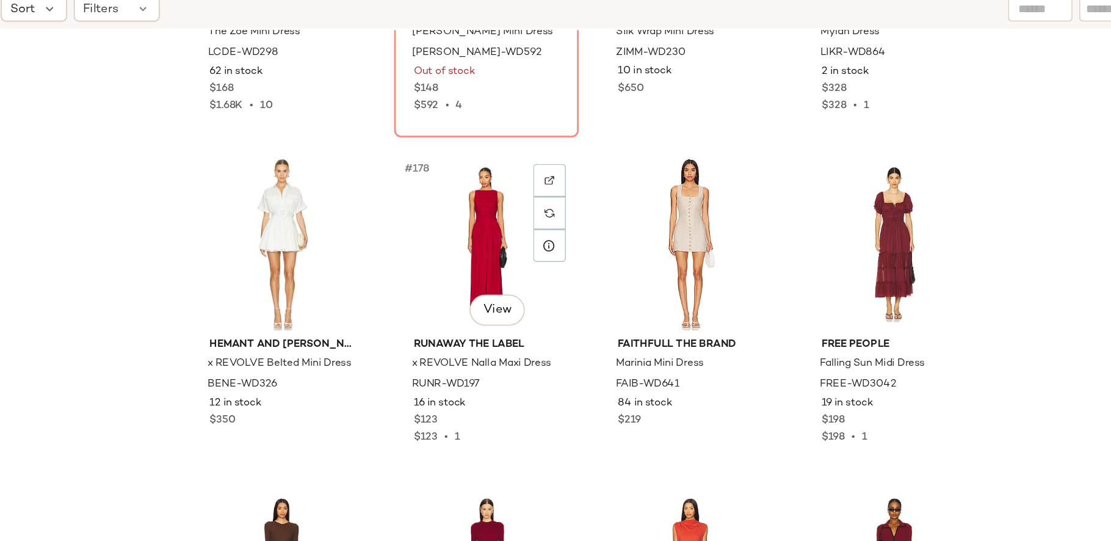
click at [567, 284] on div "#178 View" at bounding box center [586, 287] width 123 height 123
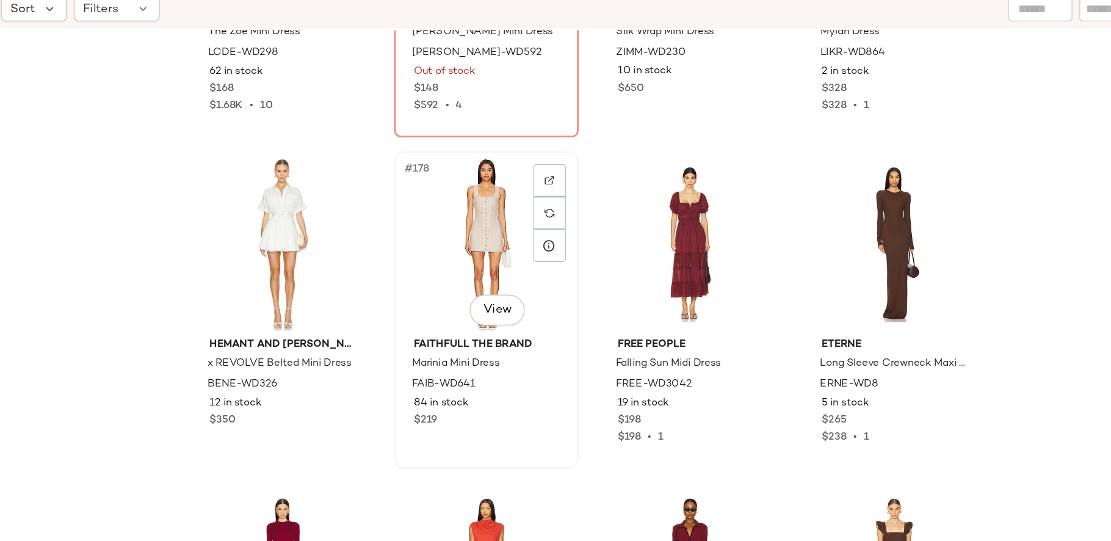
click at [594, 307] on div "#178 View" at bounding box center [586, 287] width 123 height 123
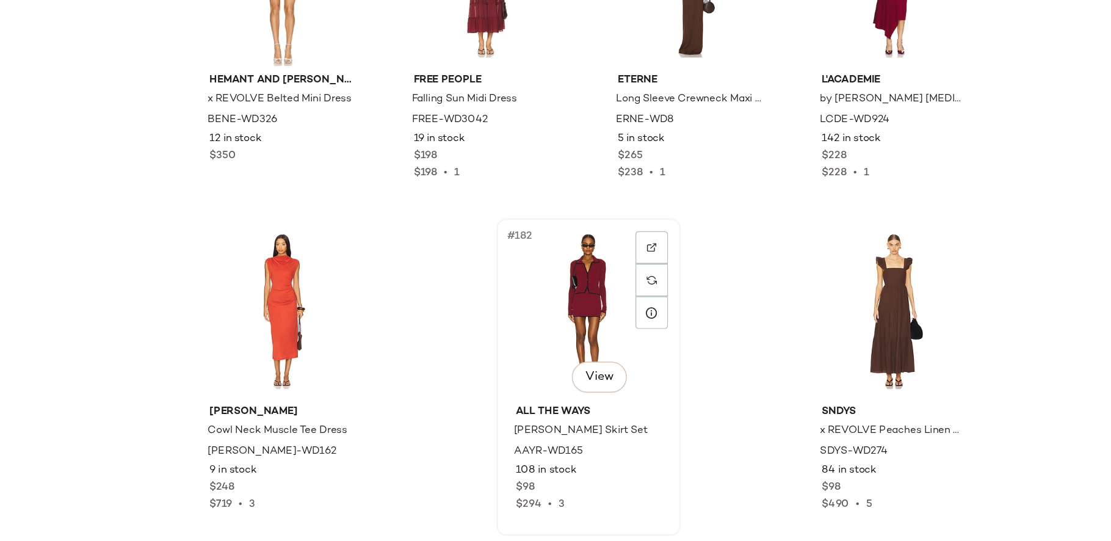
click at [650, 375] on div "#182 View" at bounding box center [659, 376] width 123 height 123
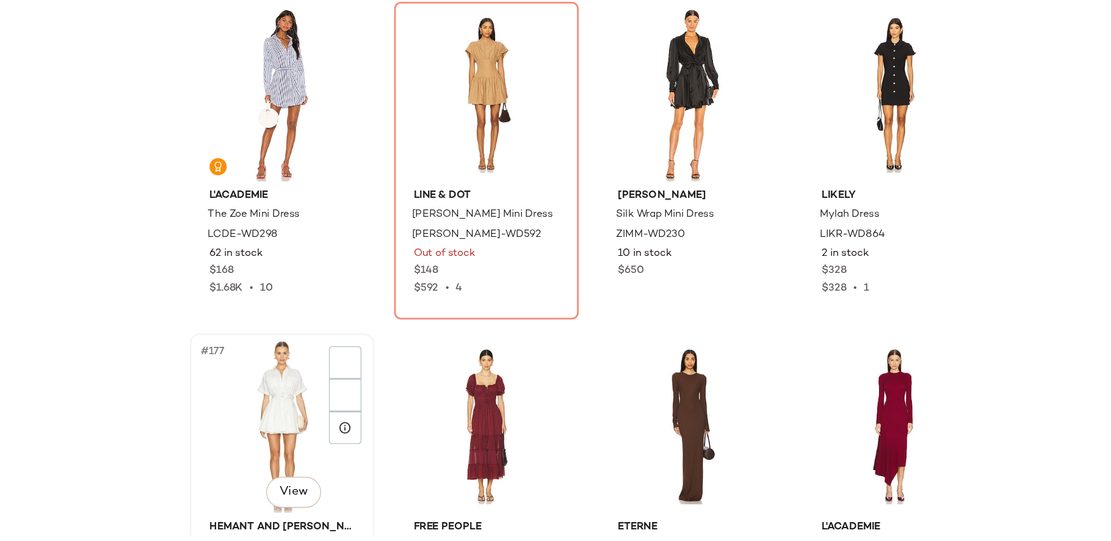
scroll to position [10155, 0]
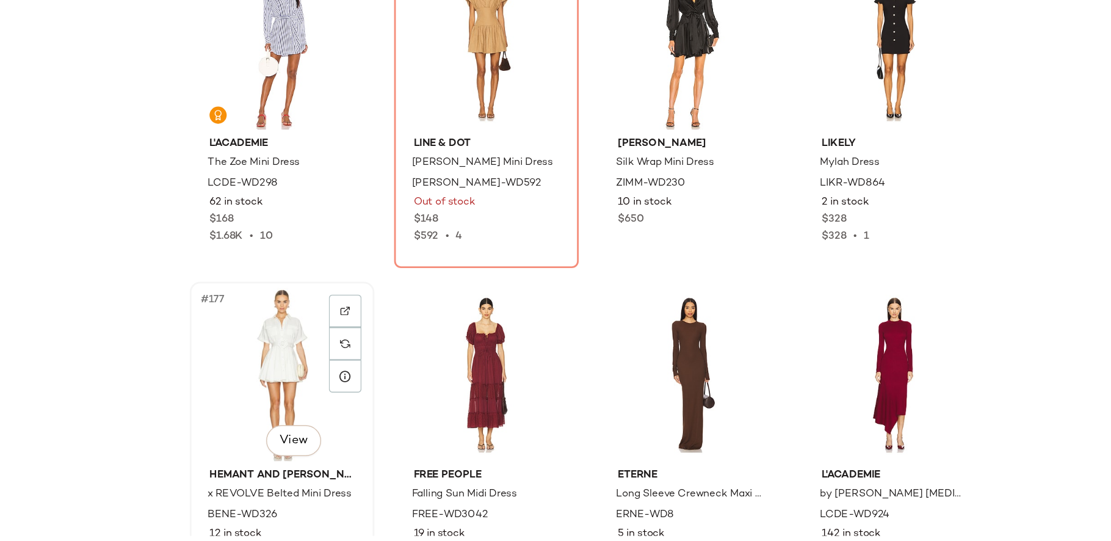
click at [441, 436] on div "#177 View" at bounding box center [441, 422] width 123 height 123
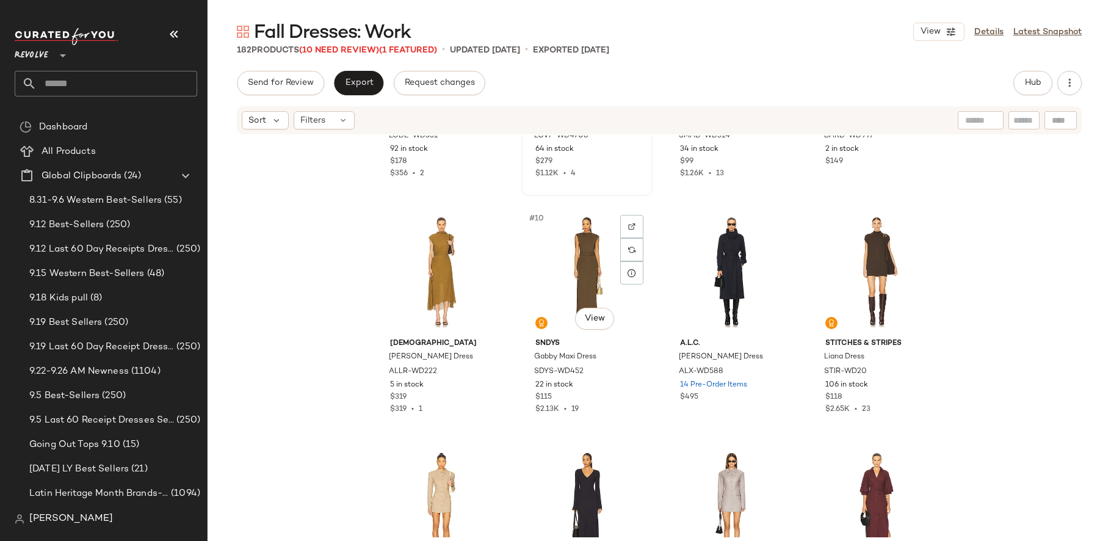
scroll to position [420, 0]
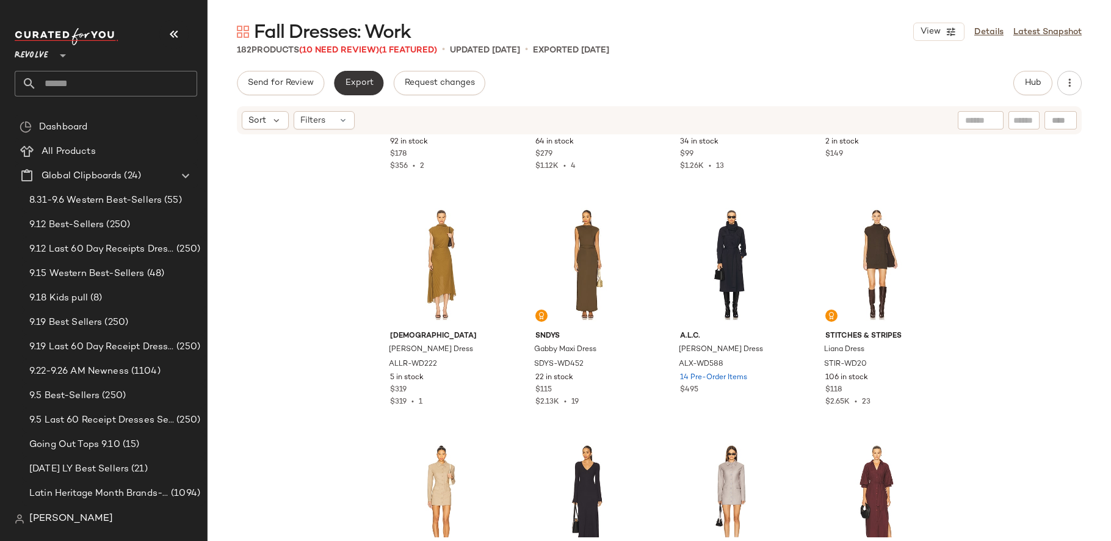
click at [358, 94] on button "Export" at bounding box center [358, 83] width 49 height 24
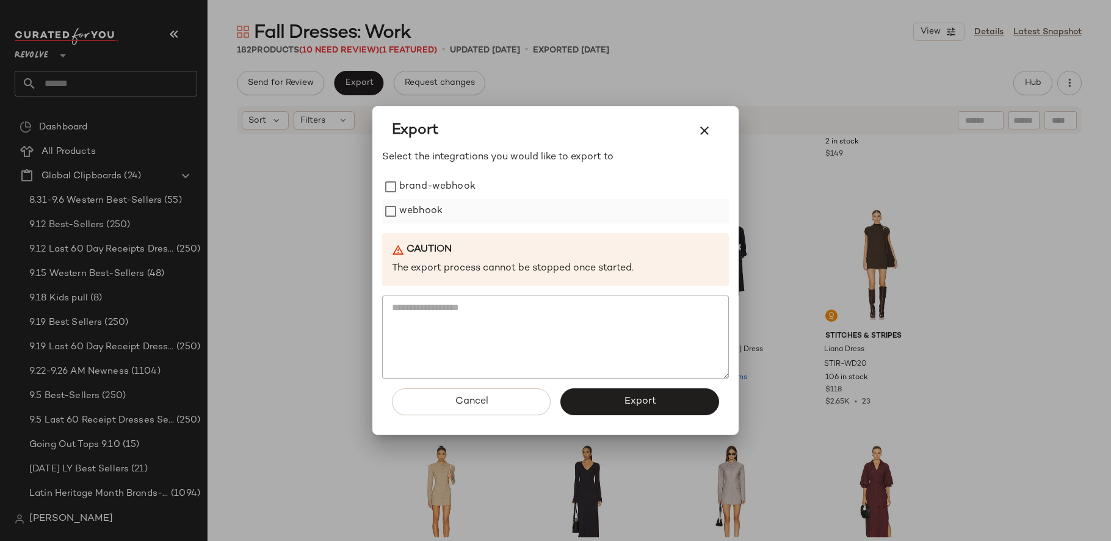
click at [417, 215] on label "webhook" at bounding box center [420, 211] width 43 height 24
click at [619, 395] on button "Export" at bounding box center [639, 401] width 159 height 27
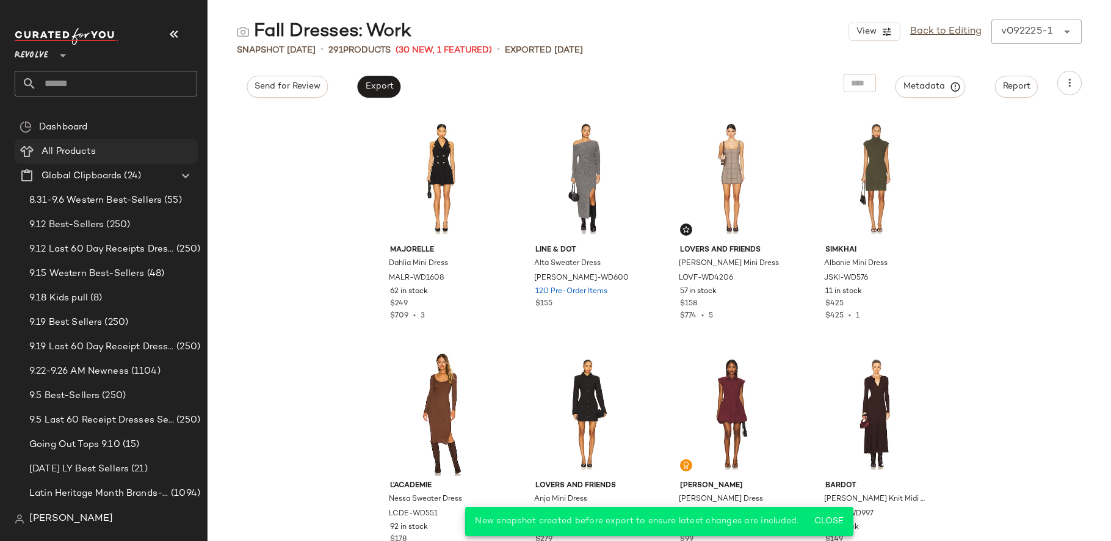
click at [85, 156] on span "All Products" at bounding box center [68, 152] width 54 height 14
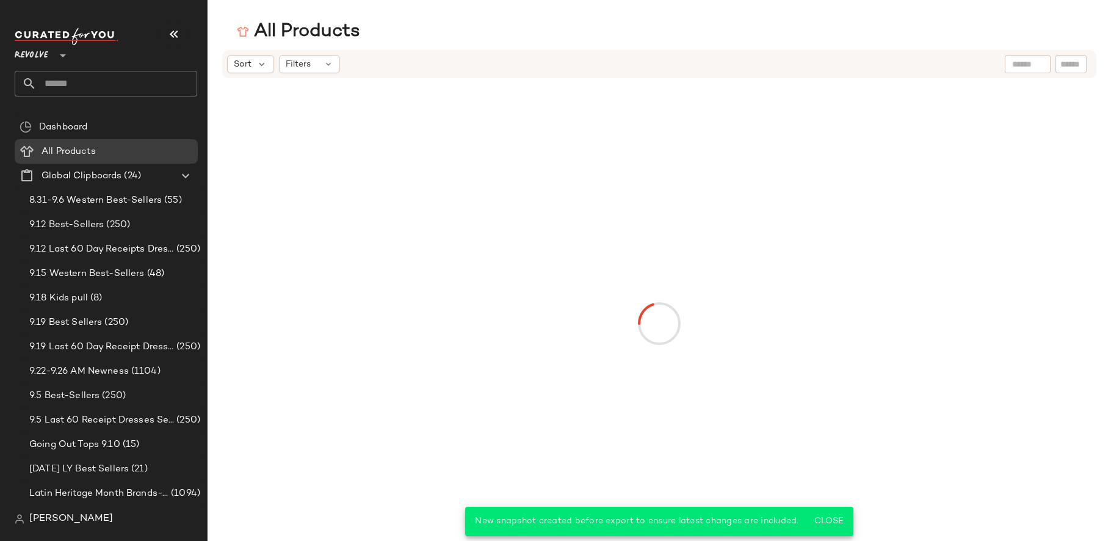
click at [1002, 65] on div "Sort Filters" at bounding box center [659, 64] width 874 height 28
click at [1009, 65] on div at bounding box center [1027, 64] width 46 height 18
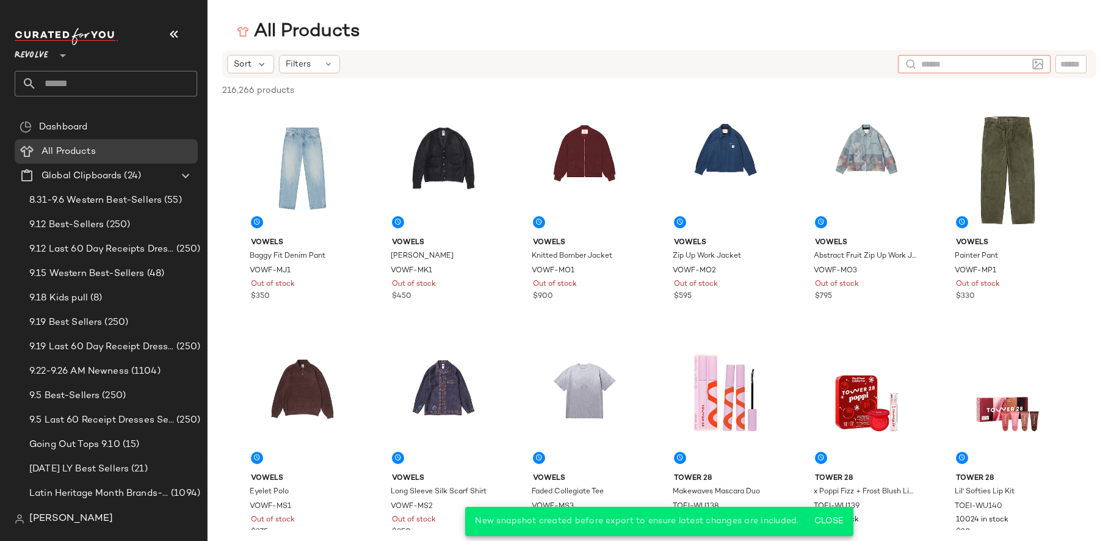
click at [1010, 65] on input "text" at bounding box center [974, 64] width 106 height 13
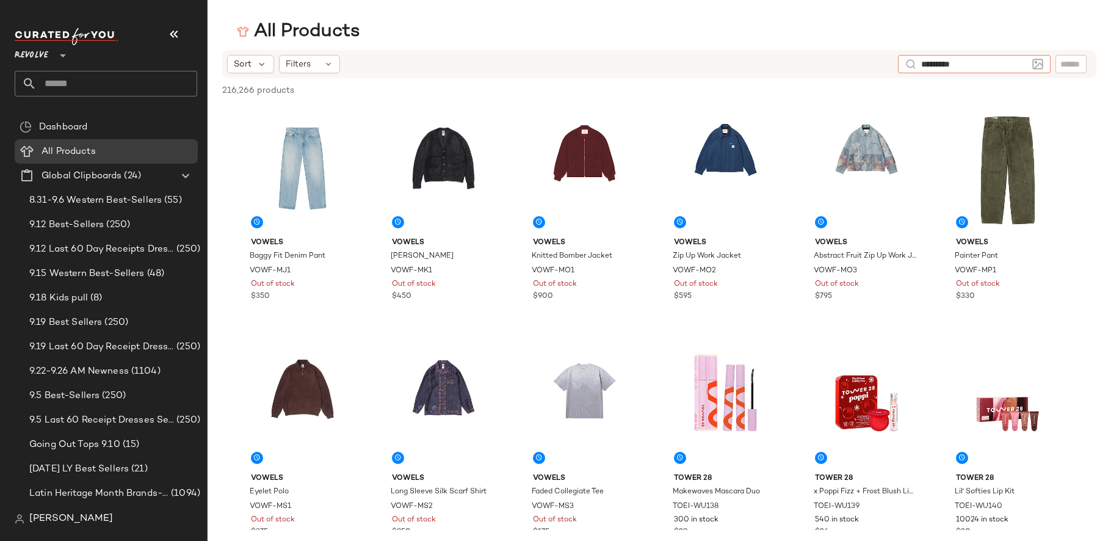
type input "**********"
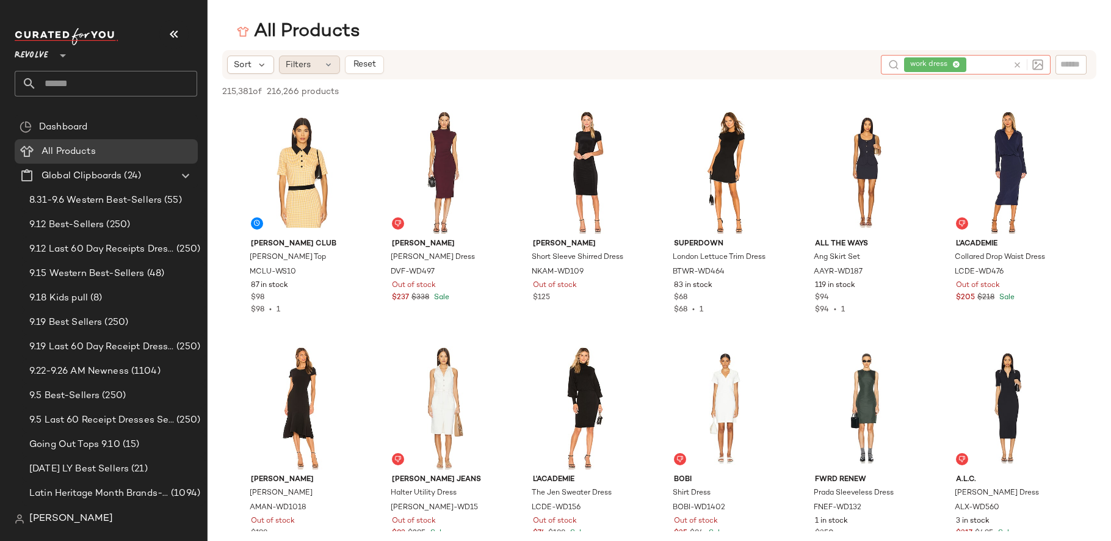
click at [303, 73] on div "Filters" at bounding box center [309, 65] width 61 height 18
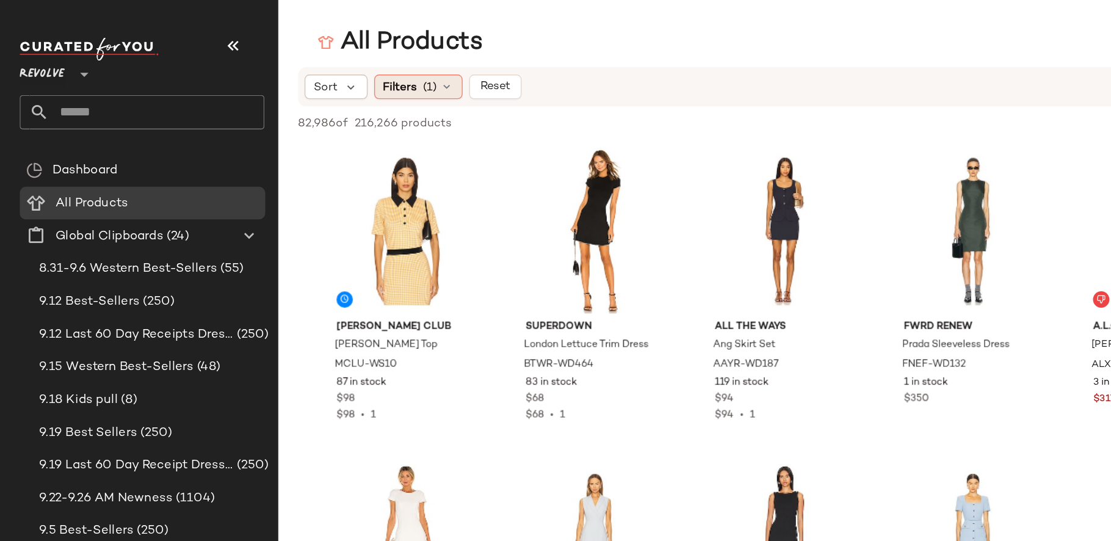
click at [310, 64] on span "Filters" at bounding box center [298, 65] width 25 height 13
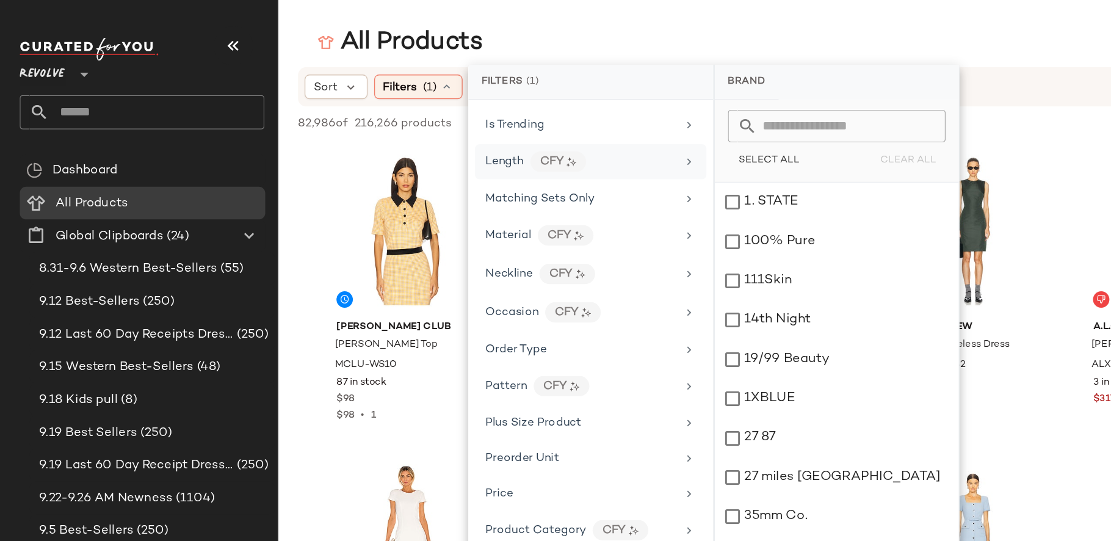
scroll to position [684, 0]
click at [469, 364] on div "Price" at bounding box center [433, 365] width 142 height 13
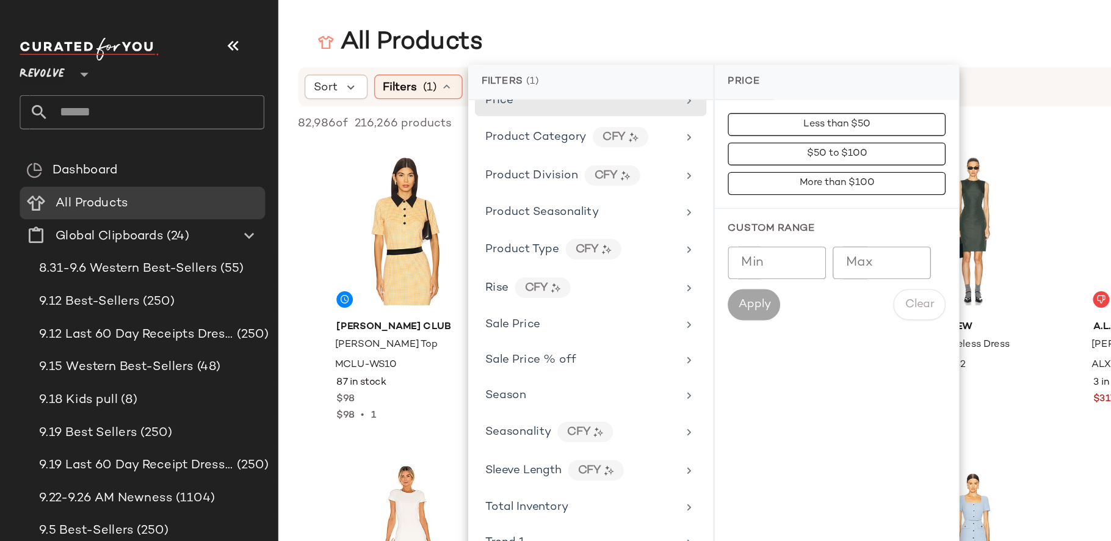
scroll to position [976, 0]
click at [459, 238] on div "Sale Price" at bounding box center [433, 241] width 142 height 13
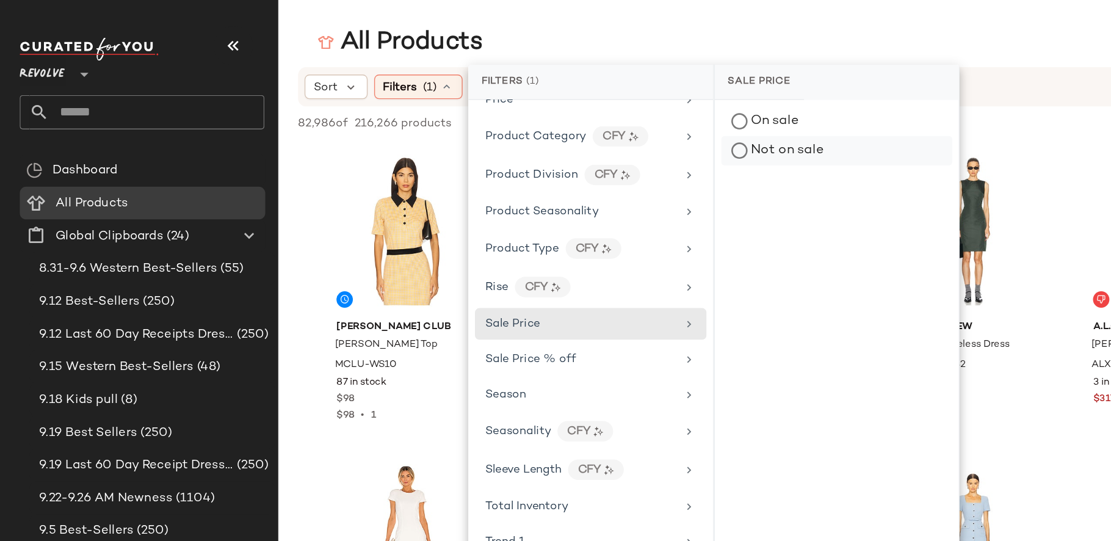
click at [570, 105] on div "Not on sale" at bounding box center [624, 112] width 172 height 22
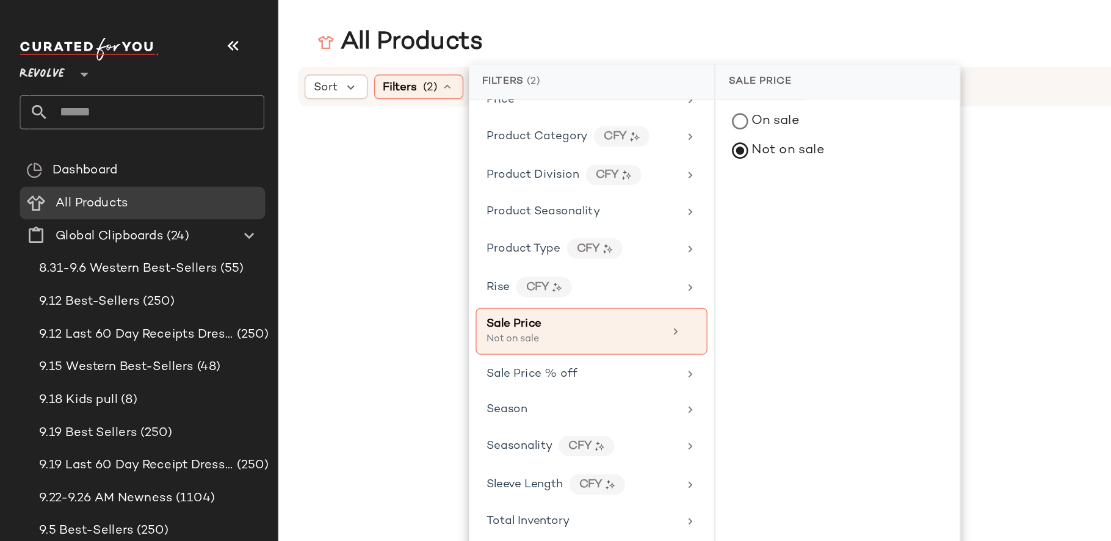
click at [514, 25] on div "All Products" at bounding box center [658, 32] width 903 height 24
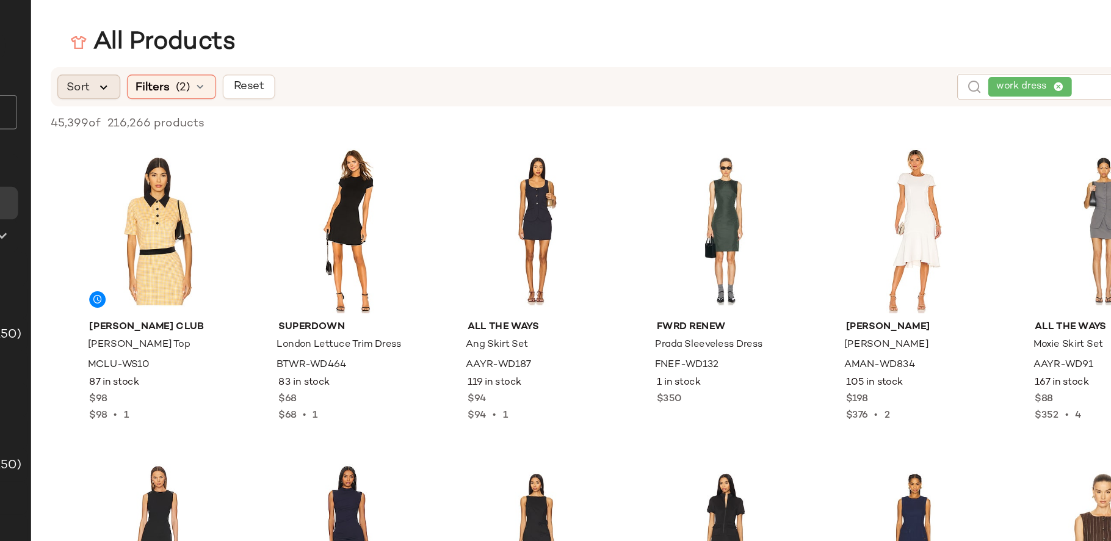
click at [261, 66] on icon at bounding box center [261, 64] width 11 height 11
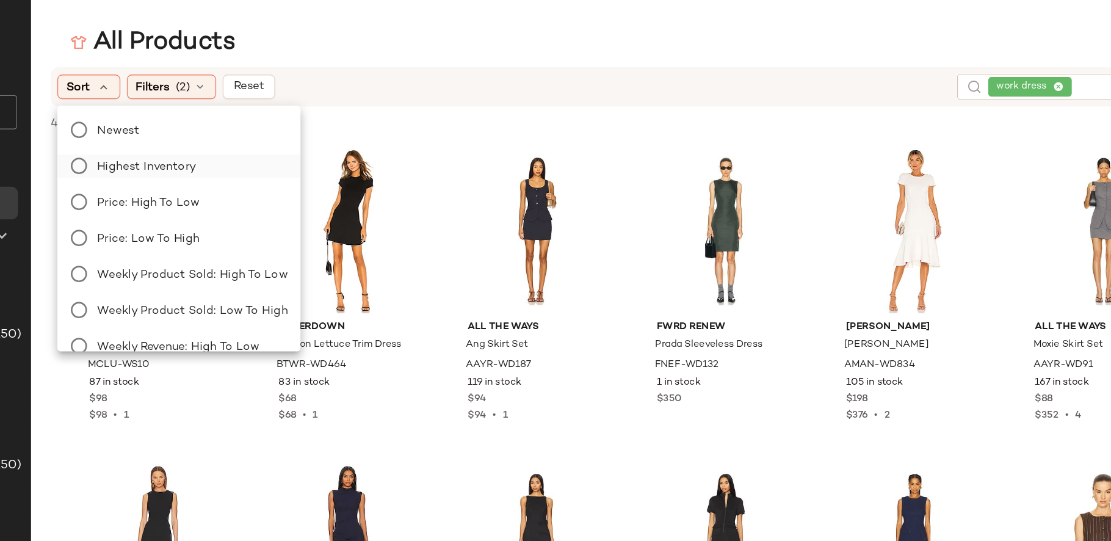
click at [312, 128] on span "Highest Inventory" at bounding box center [293, 124] width 74 height 13
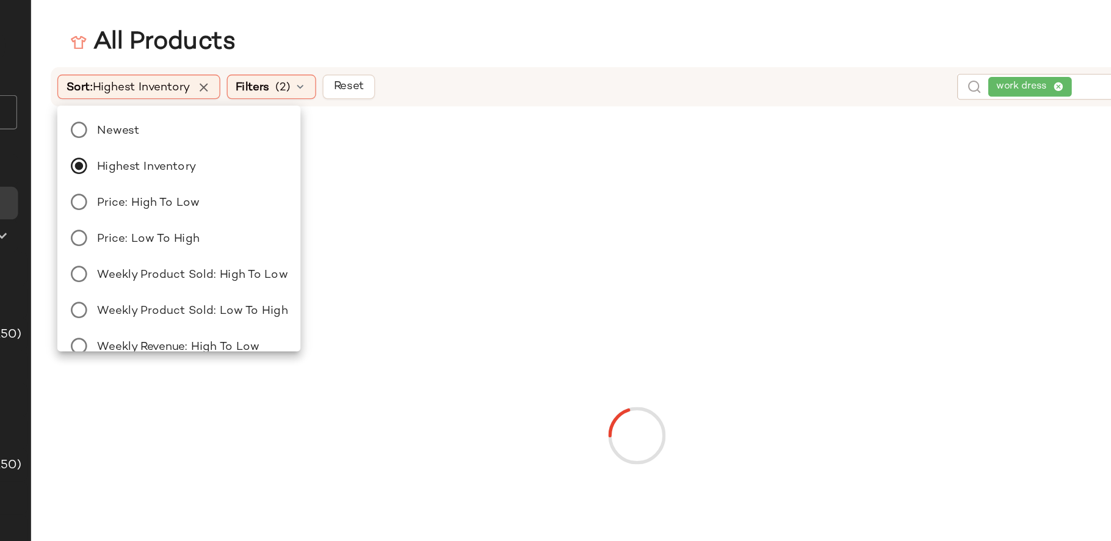
click at [513, 26] on div "All Products" at bounding box center [658, 32] width 903 height 24
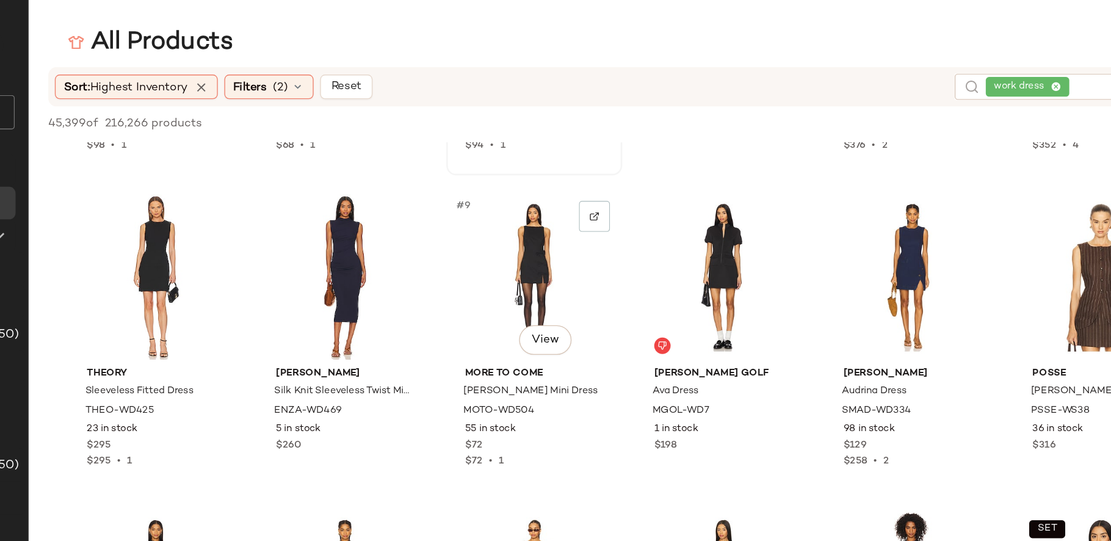
scroll to position [202, 0]
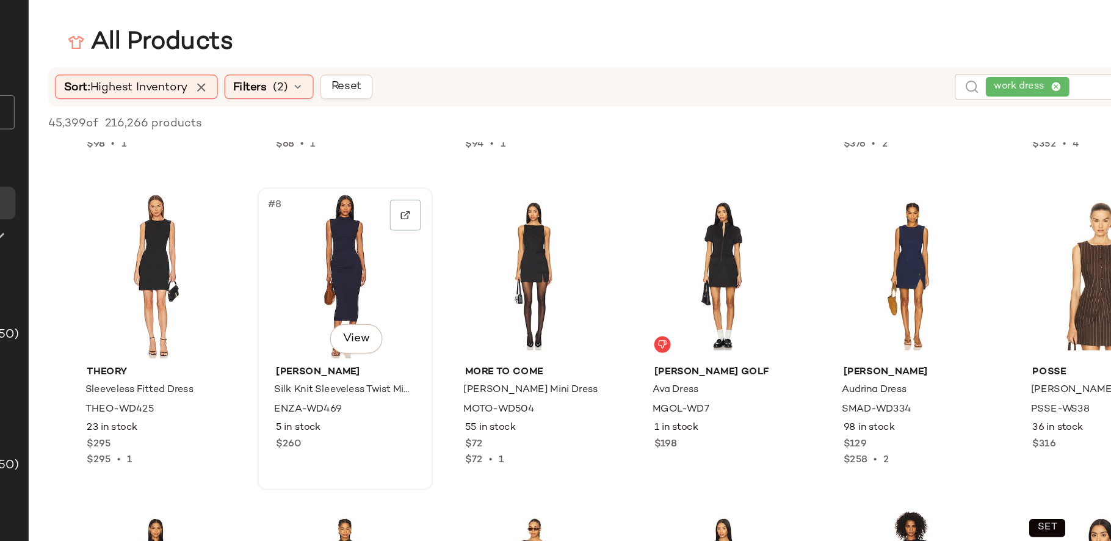
click at [453, 188] on div "#8 View" at bounding box center [443, 205] width 123 height 123
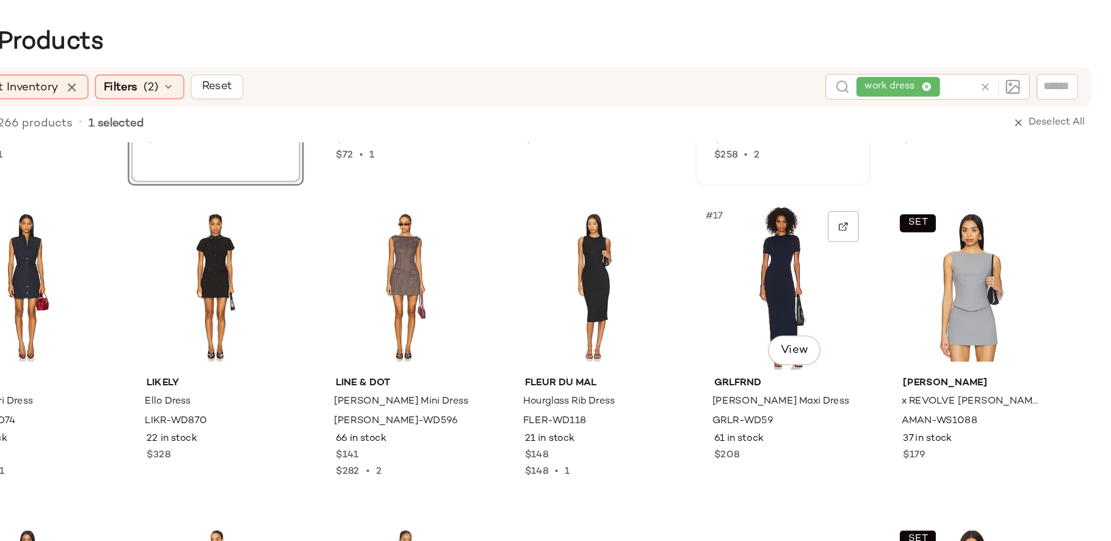
scroll to position [467, 0]
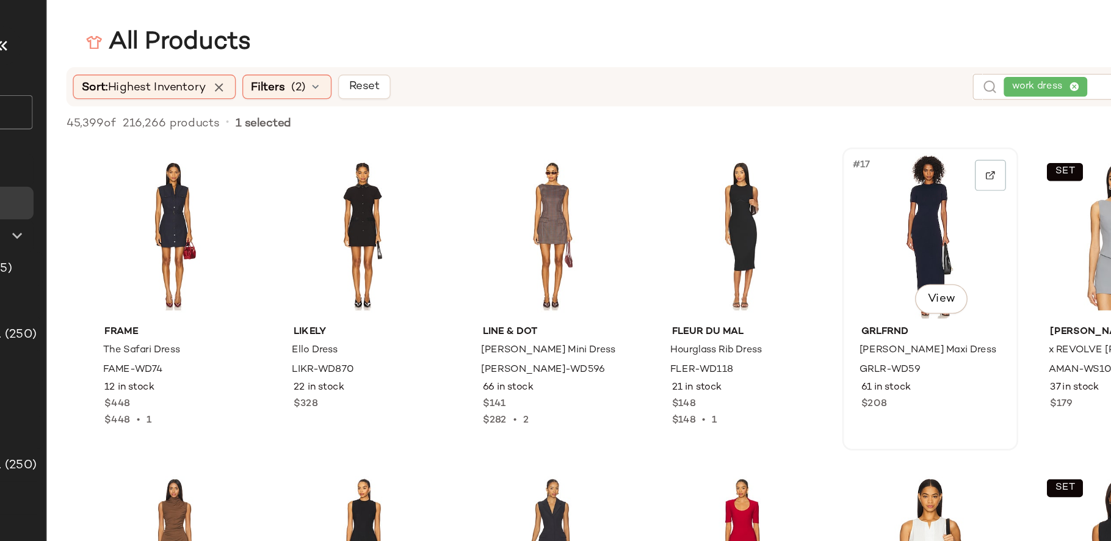
click at [870, 176] on div "#17 View" at bounding box center [866, 175] width 123 height 123
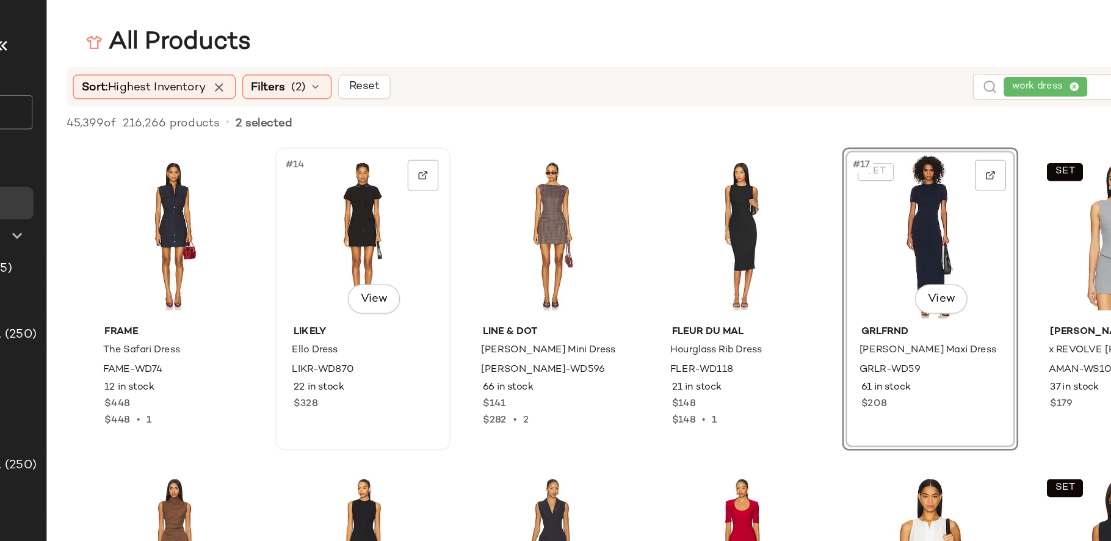
click at [440, 170] on div "#14 View" at bounding box center [443, 175] width 123 height 123
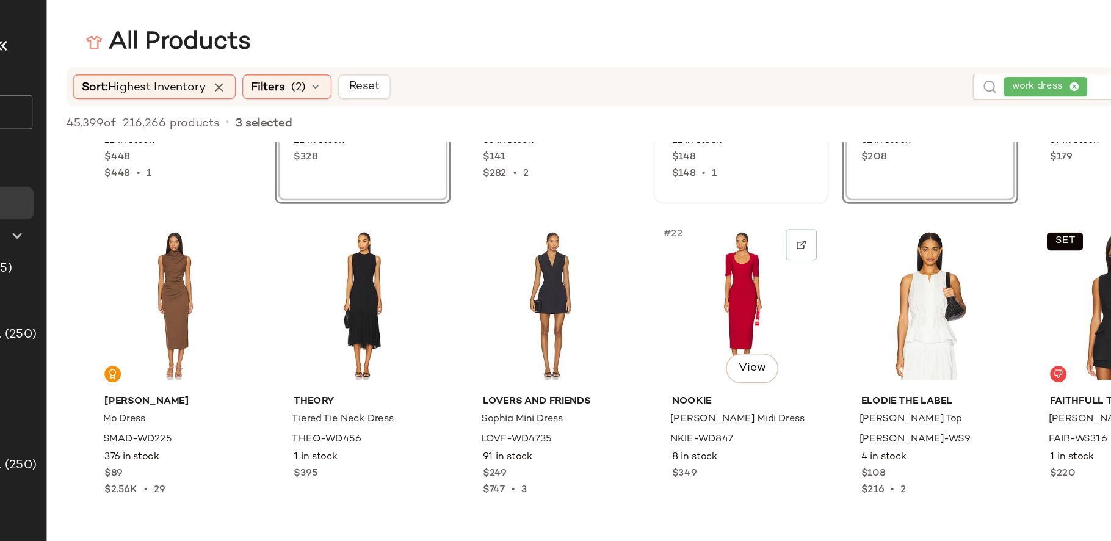
scroll to position [647, 0]
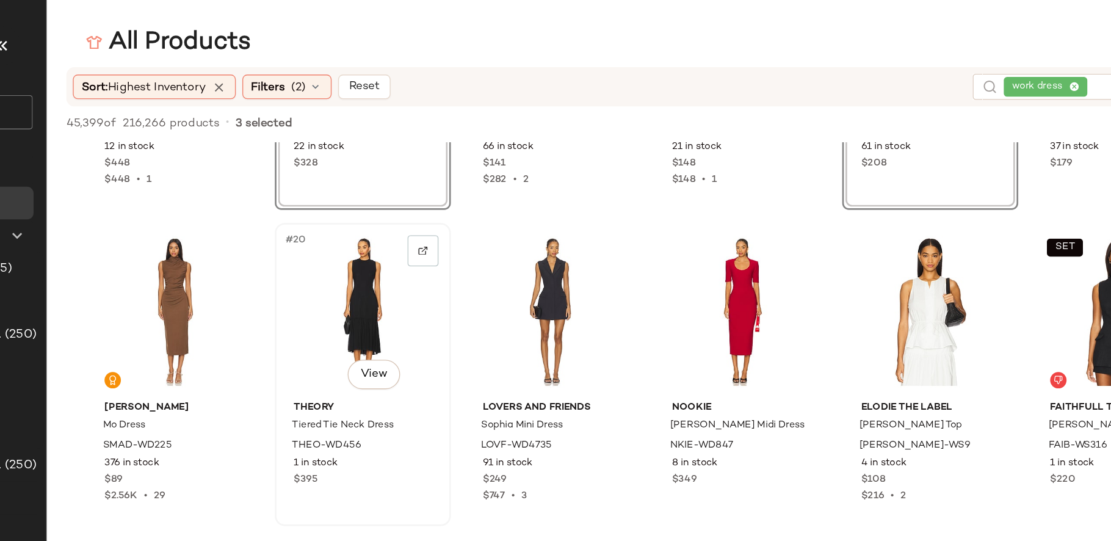
click at [456, 253] on div "#20 View" at bounding box center [443, 231] width 123 height 123
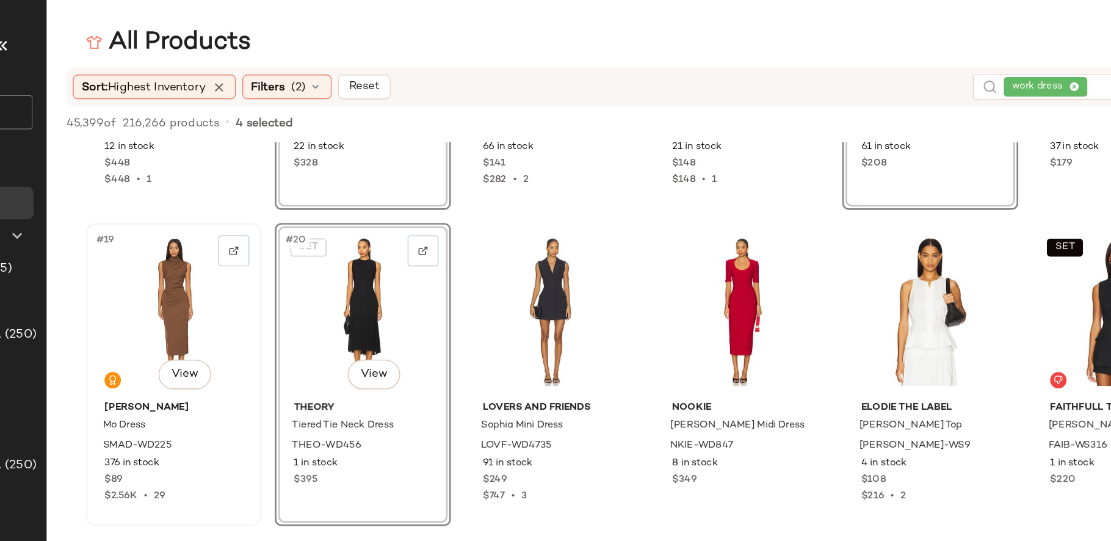
click at [324, 247] on div "#19 View" at bounding box center [302, 231] width 123 height 123
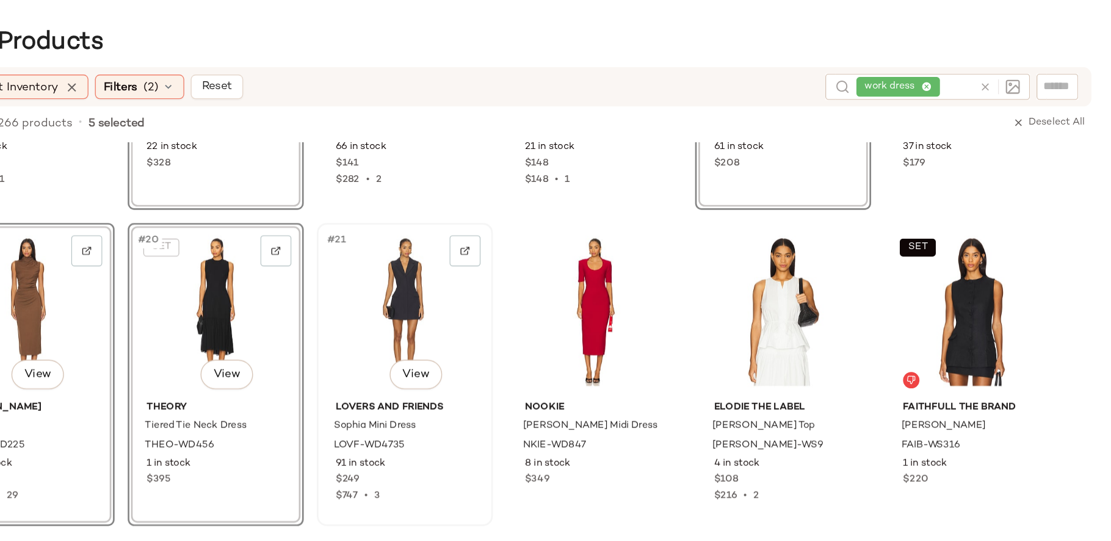
scroll to position [852, 0]
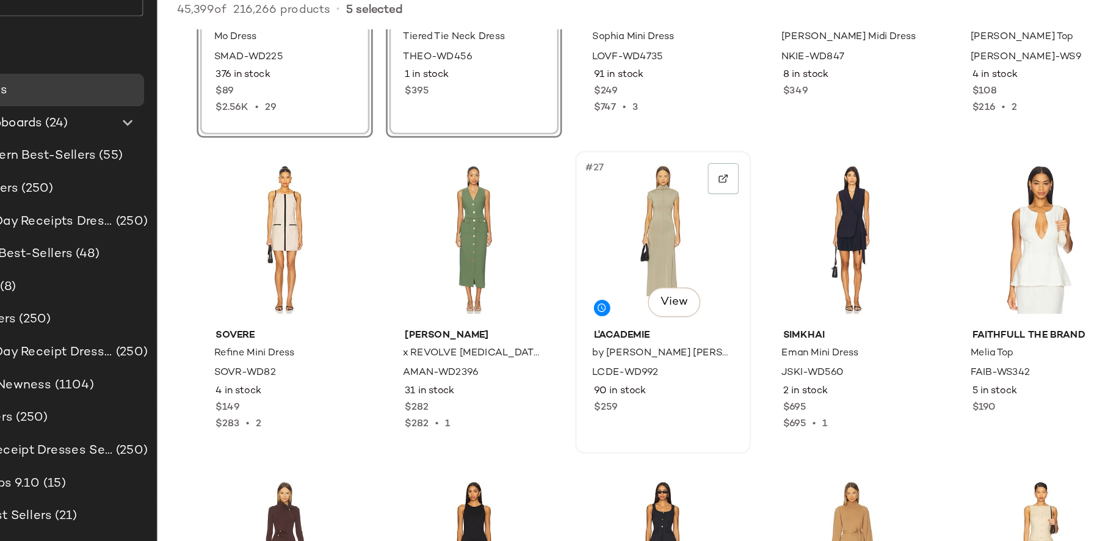
click at [583, 260] on div "#27 View" at bounding box center [584, 262] width 123 height 123
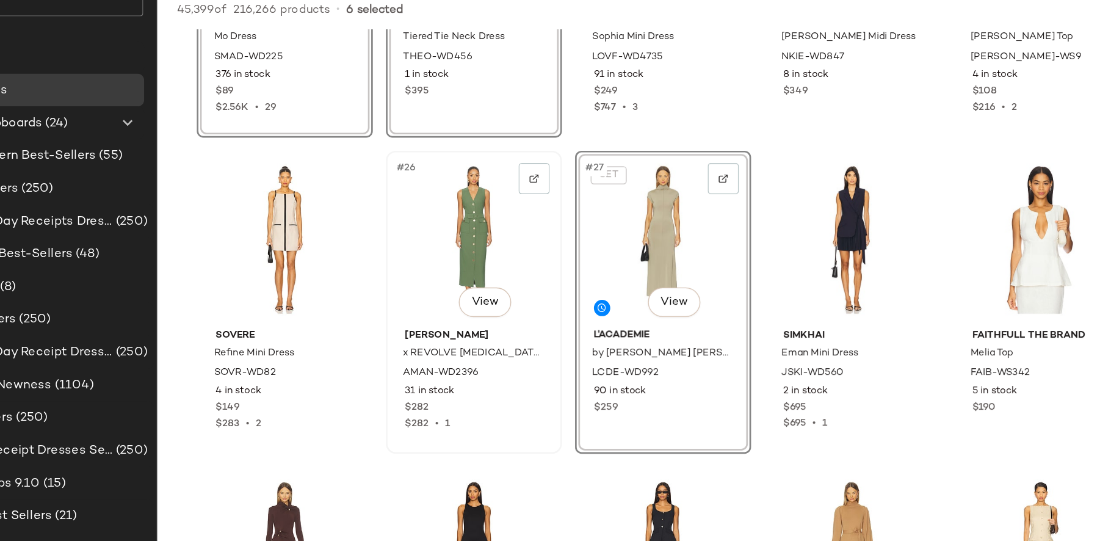
click at [461, 273] on div "#26 View" at bounding box center [443, 262] width 123 height 123
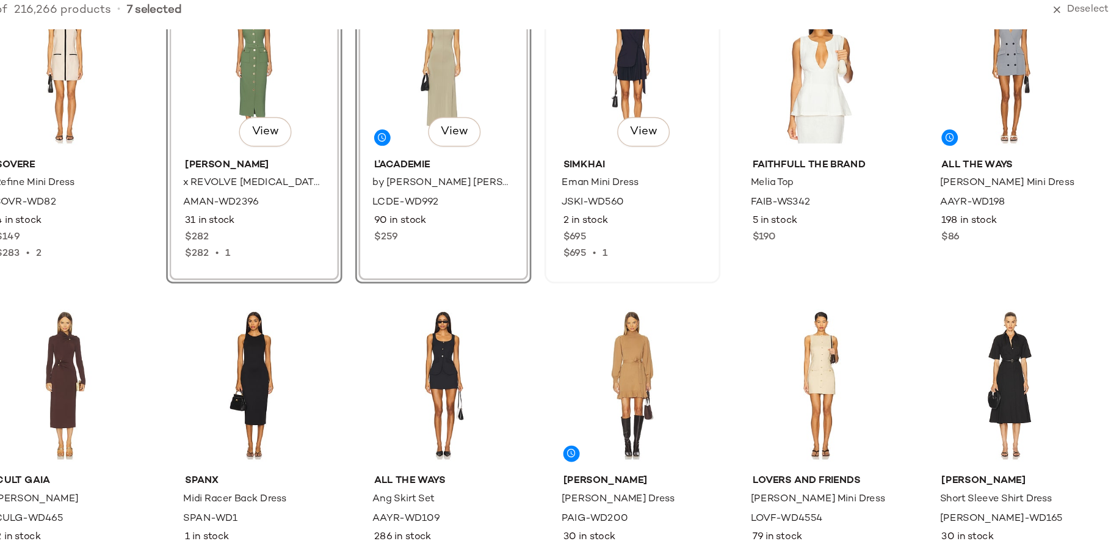
scroll to position [1093, 0]
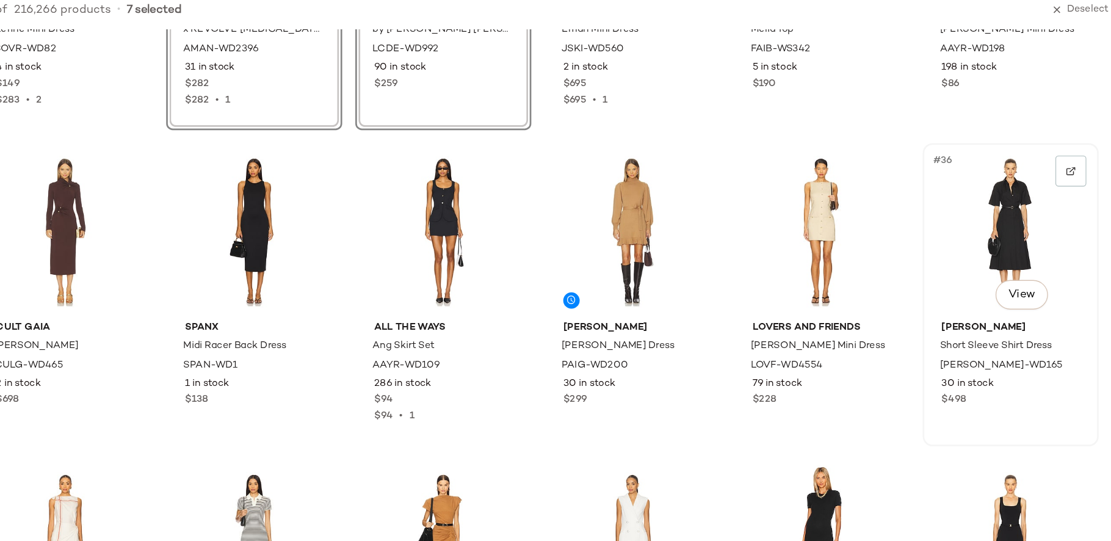
click at [1006, 257] on div "#36 View" at bounding box center [1007, 256] width 123 height 123
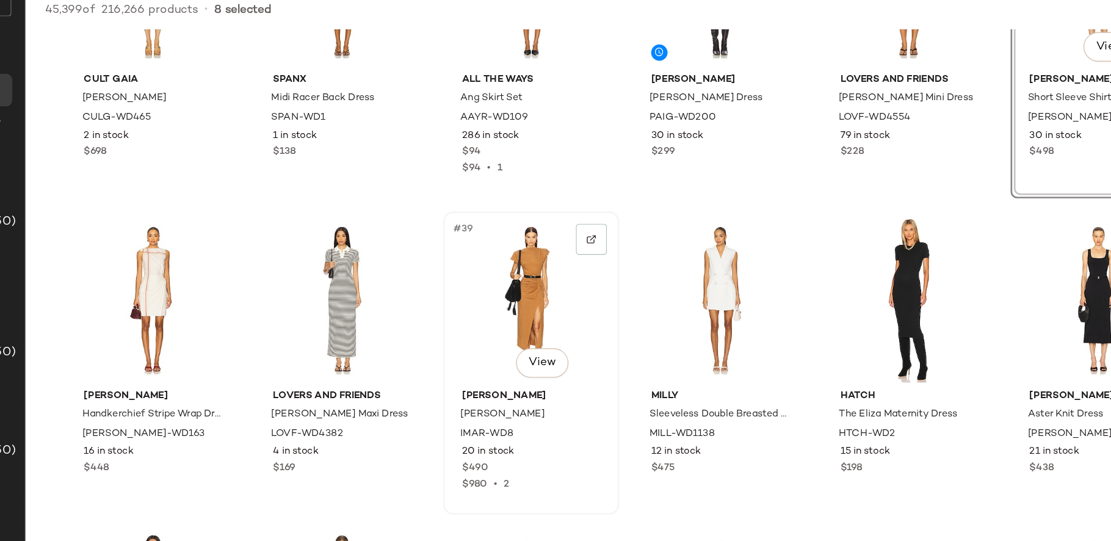
scroll to position [1317, 0]
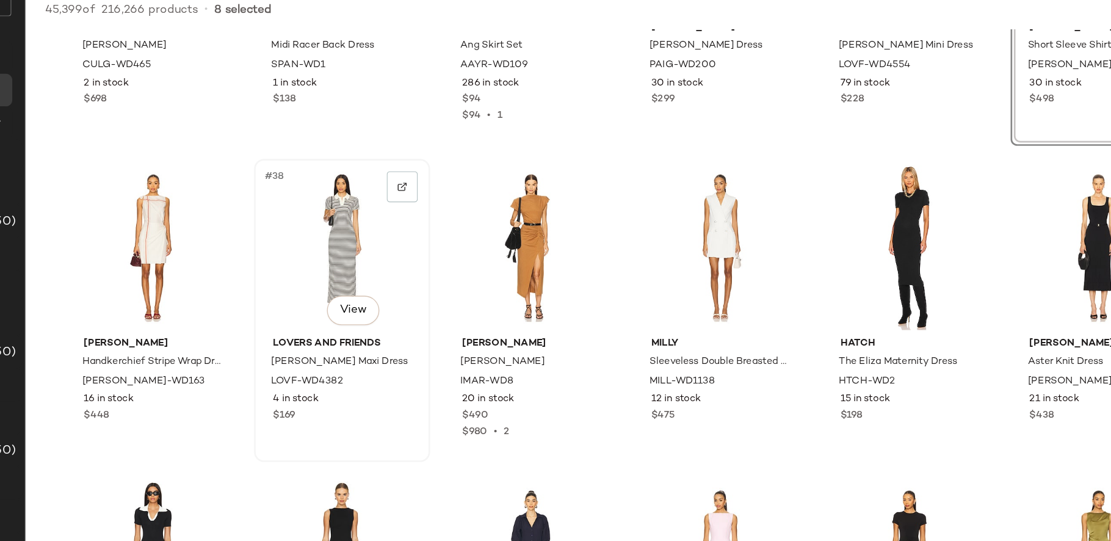
click at [453, 273] on div "#38 View" at bounding box center [443, 268] width 123 height 123
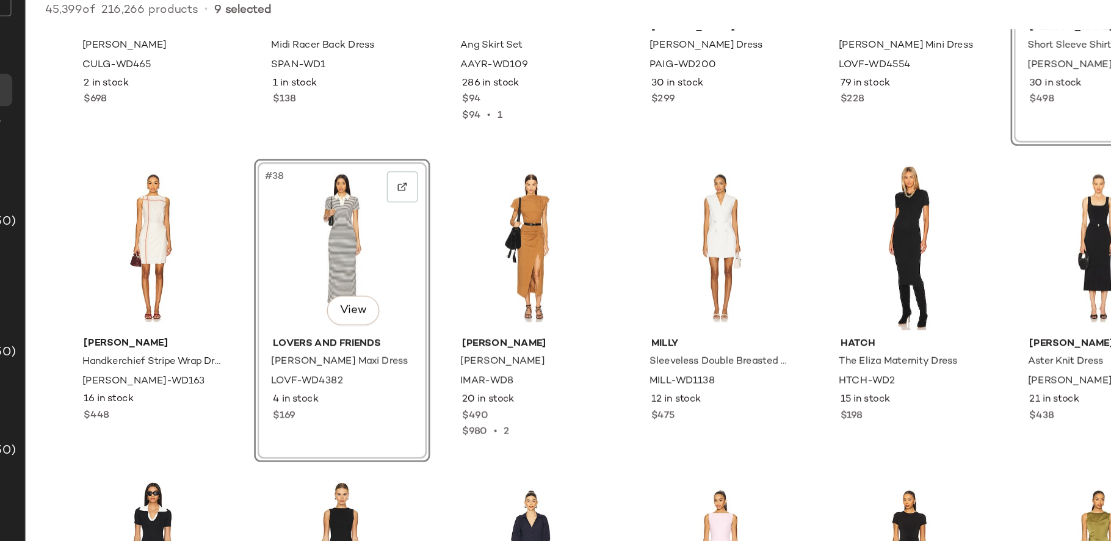
click at [464, 277] on div "#38 View" at bounding box center [443, 268] width 123 height 123
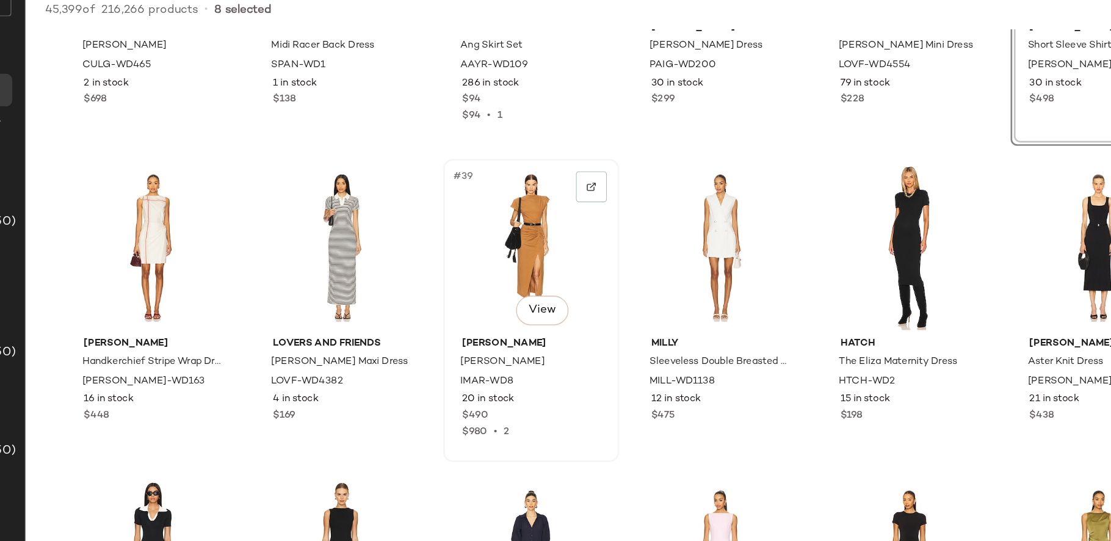
click at [566, 275] on div "#39 View" at bounding box center [584, 268] width 123 height 123
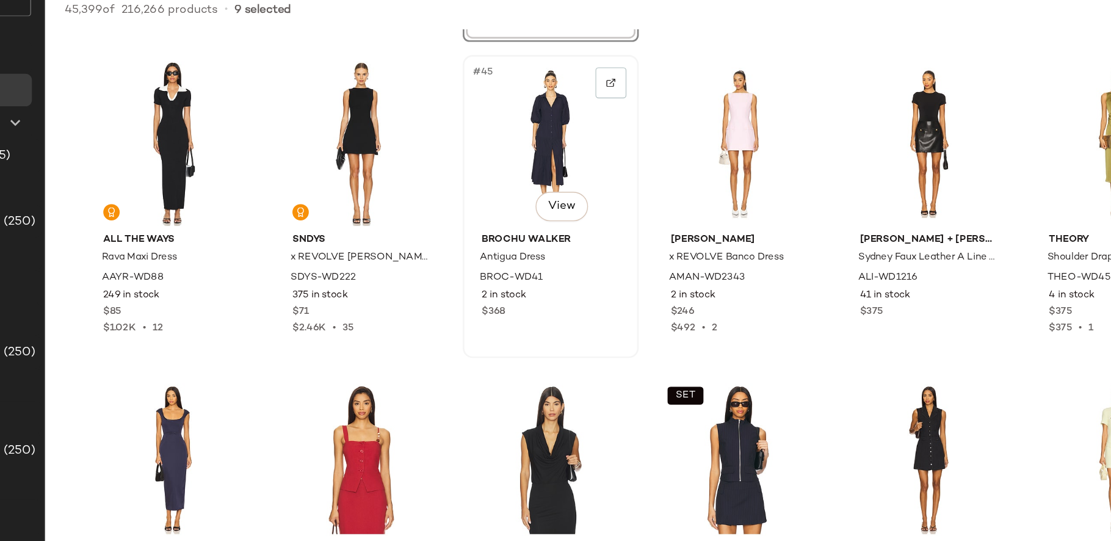
scroll to position [1629, 0]
click at [292, 179] on div "#43 View" at bounding box center [302, 191] width 123 height 123
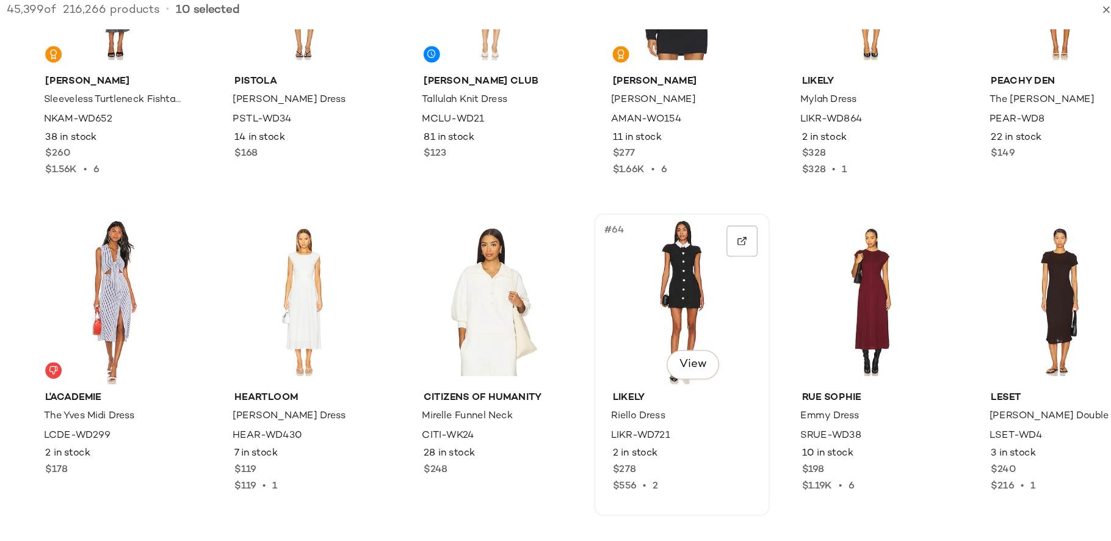
scroll to position [2249, 0]
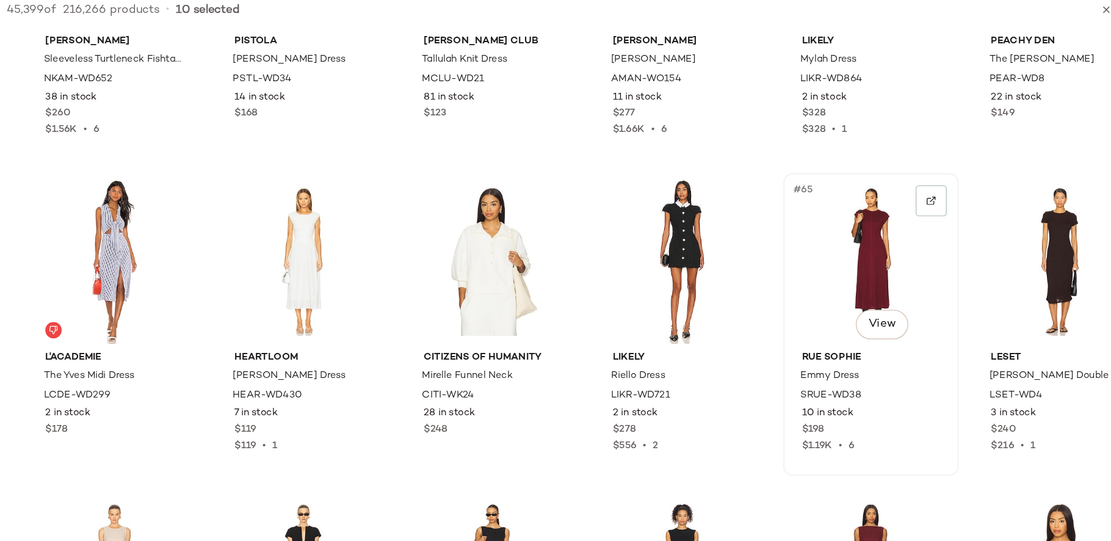
click at [868, 273] on div "#65 View" at bounding box center [866, 278] width 123 height 123
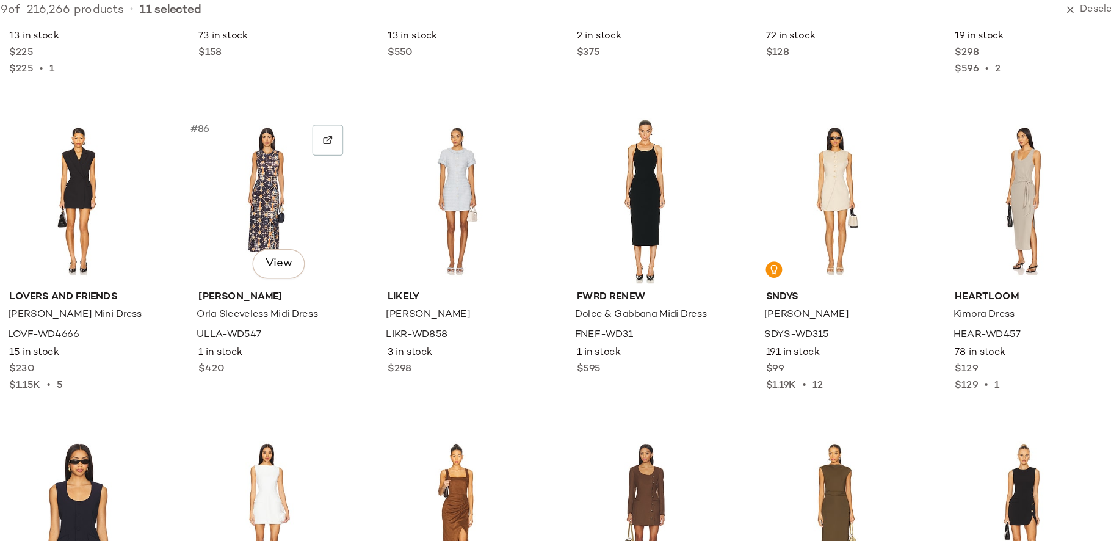
scroll to position [3437, 0]
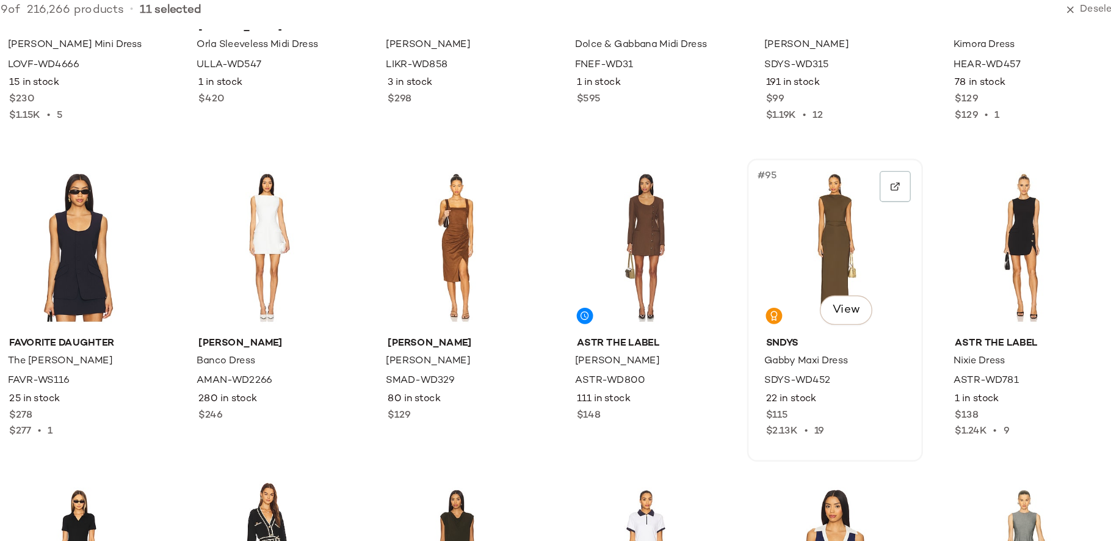
click at [840, 249] on div "#95 View" at bounding box center [866, 268] width 123 height 123
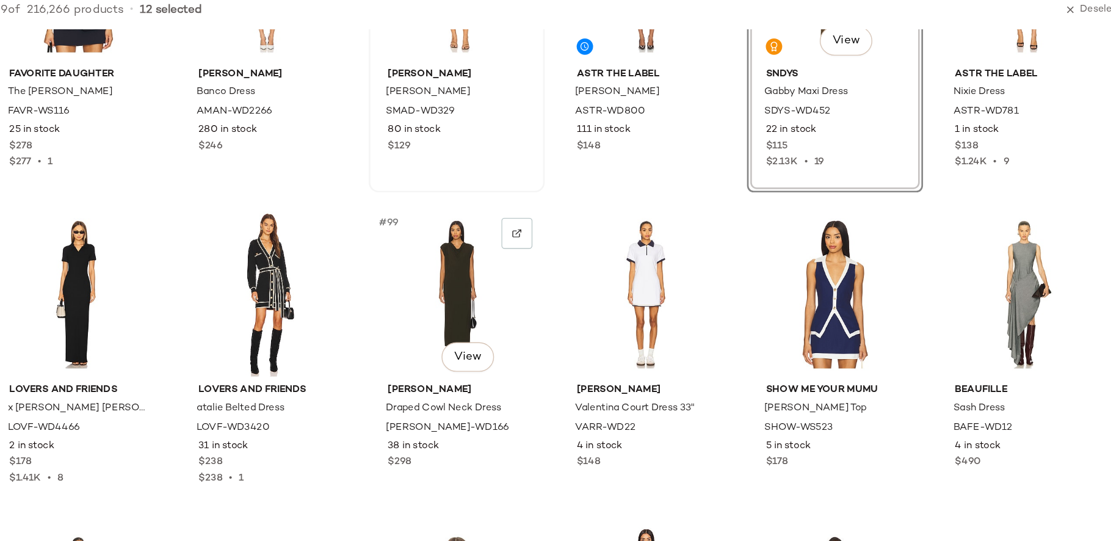
scroll to position [3639, 0]
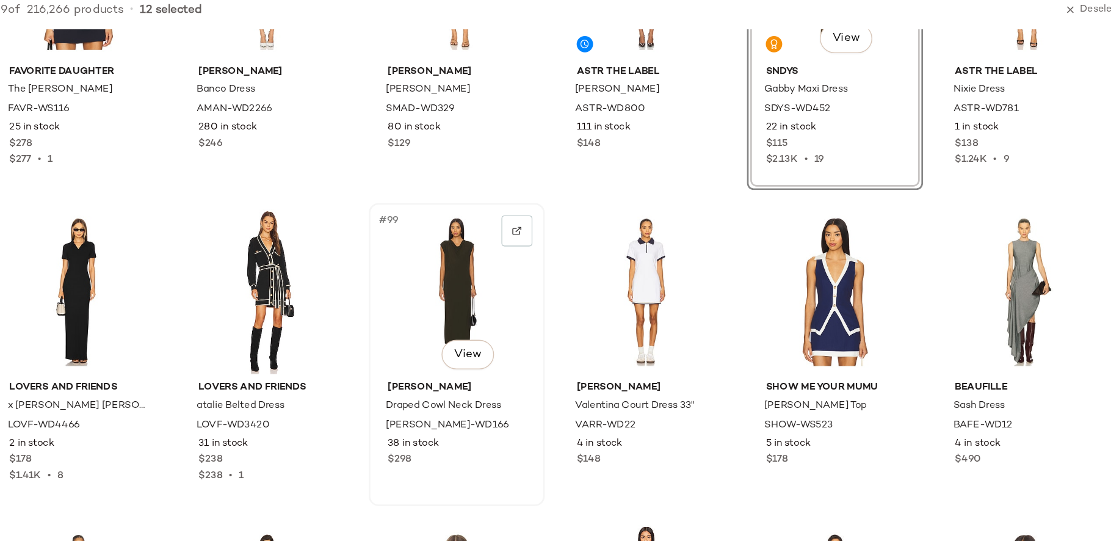
click at [586, 295] on div "#99 View" at bounding box center [584, 301] width 123 height 123
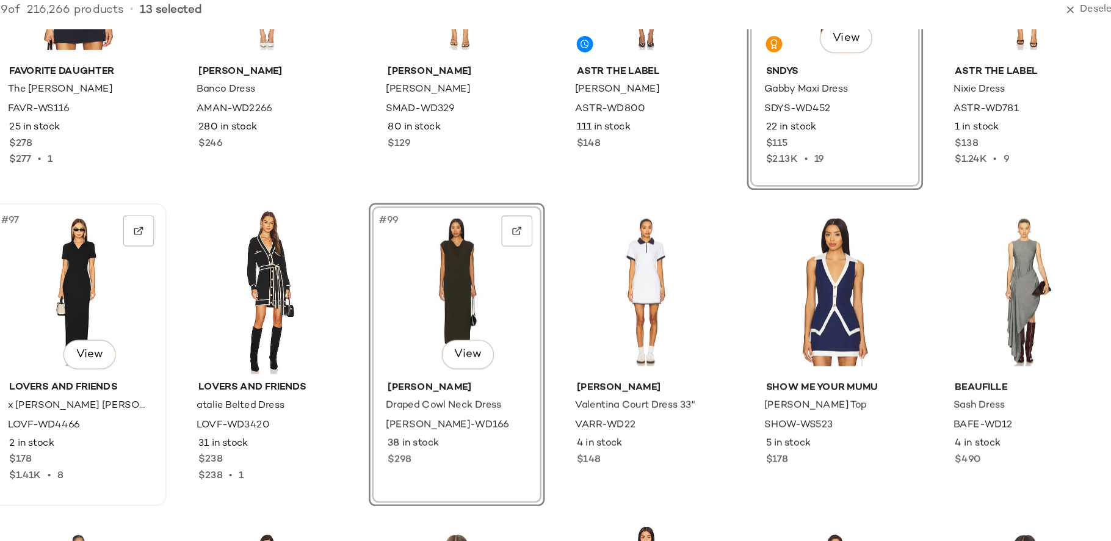
click at [320, 317] on div "#97 View" at bounding box center [302, 301] width 123 height 123
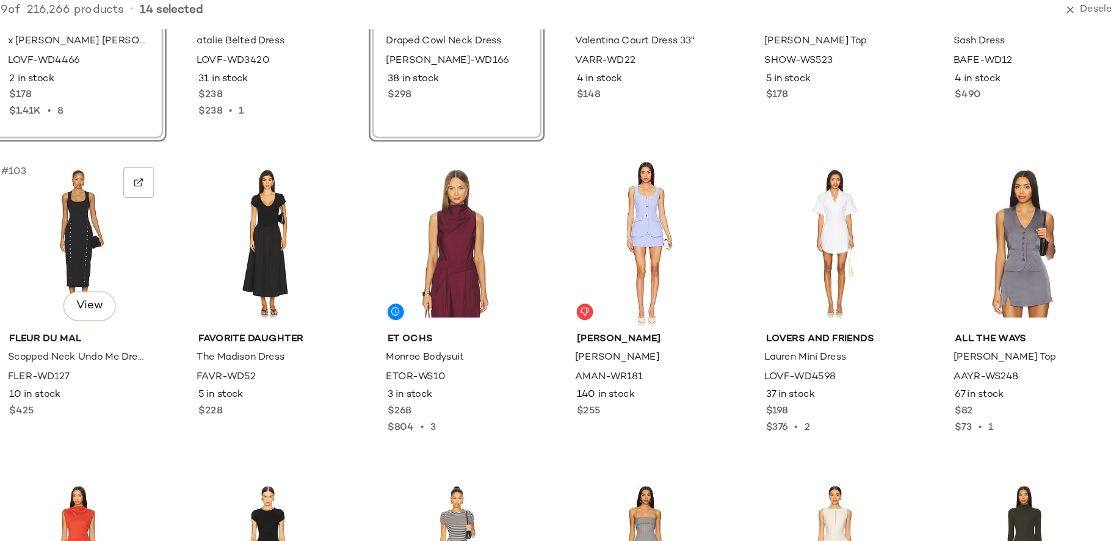
scroll to position [3910, 0]
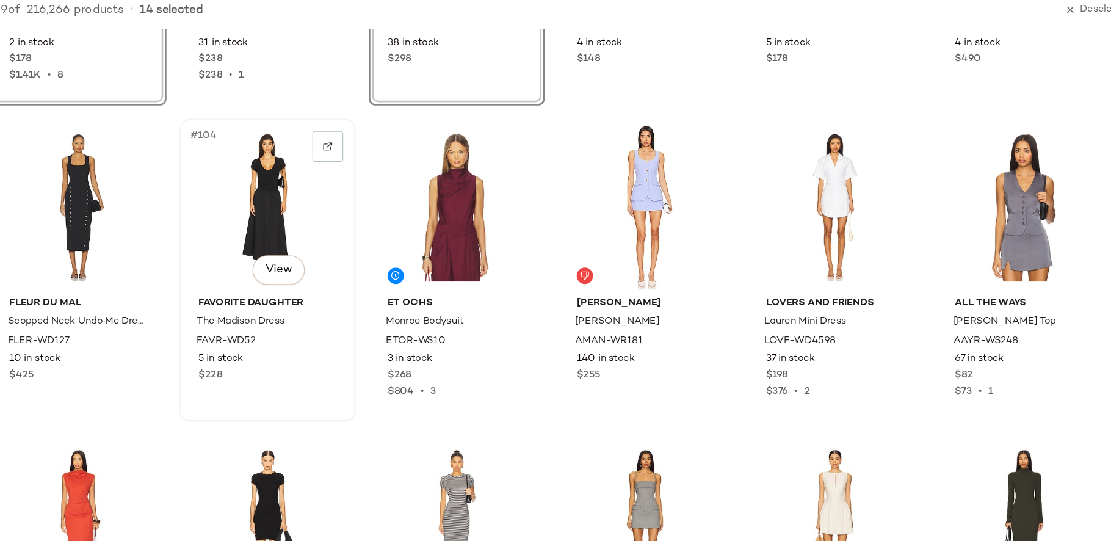
click at [450, 249] on div "#104 View" at bounding box center [443, 238] width 123 height 123
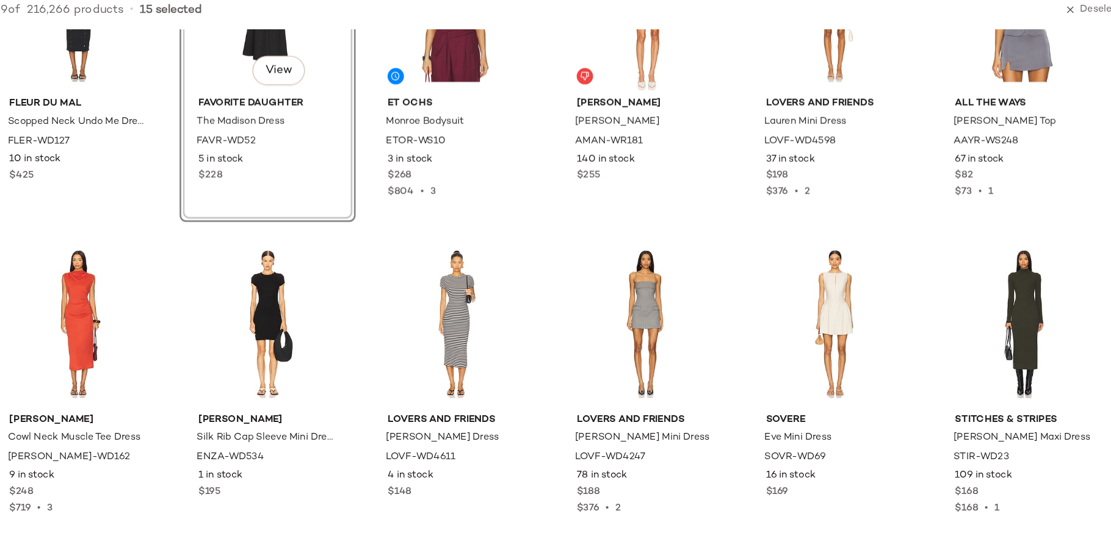
scroll to position [4089, 0]
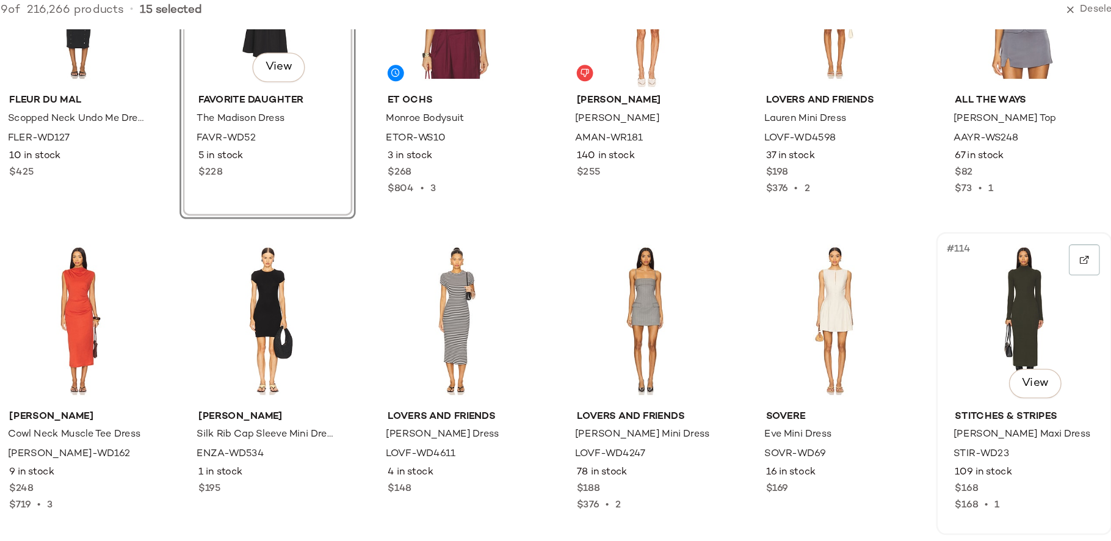
click at [998, 313] on div "#114 View" at bounding box center [1007, 322] width 123 height 123
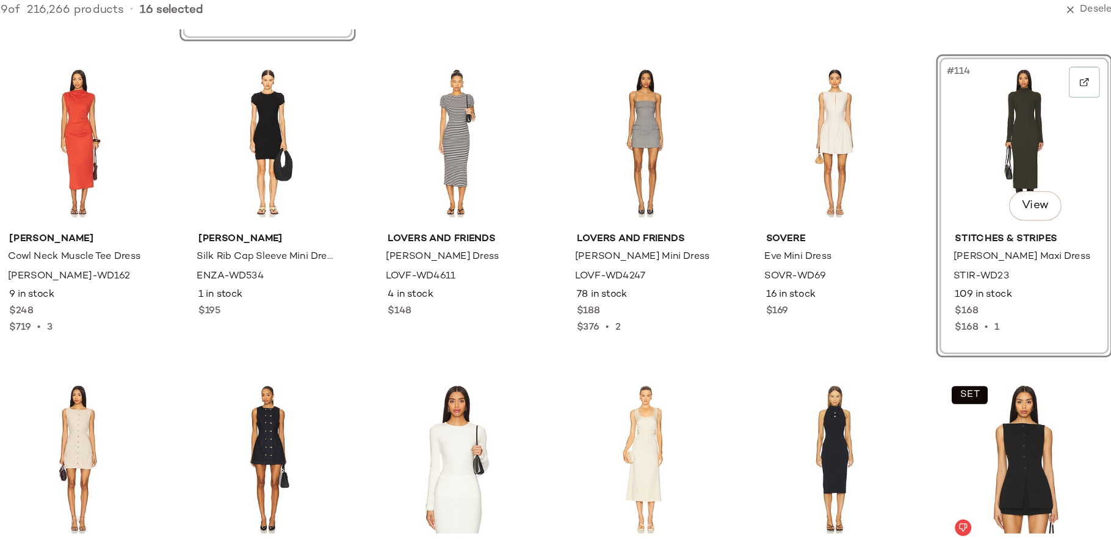
scroll to position [4218, 0]
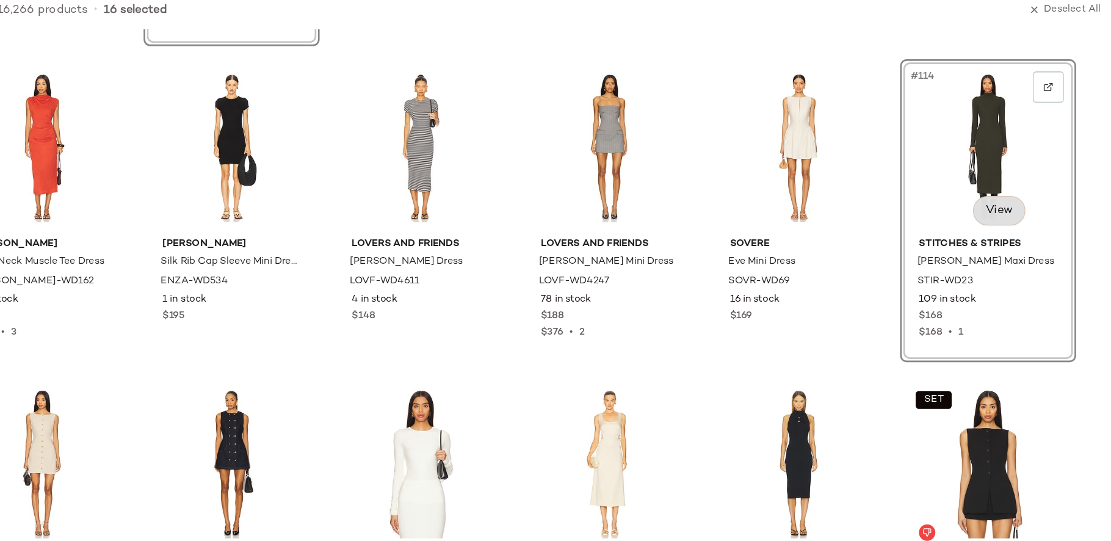
click at [1015, 246] on body "Revolve ** Dashboard All Products Global Clipboards (24) 8.31-9.6 Western Best-…" at bounding box center [555, 270] width 1111 height 541
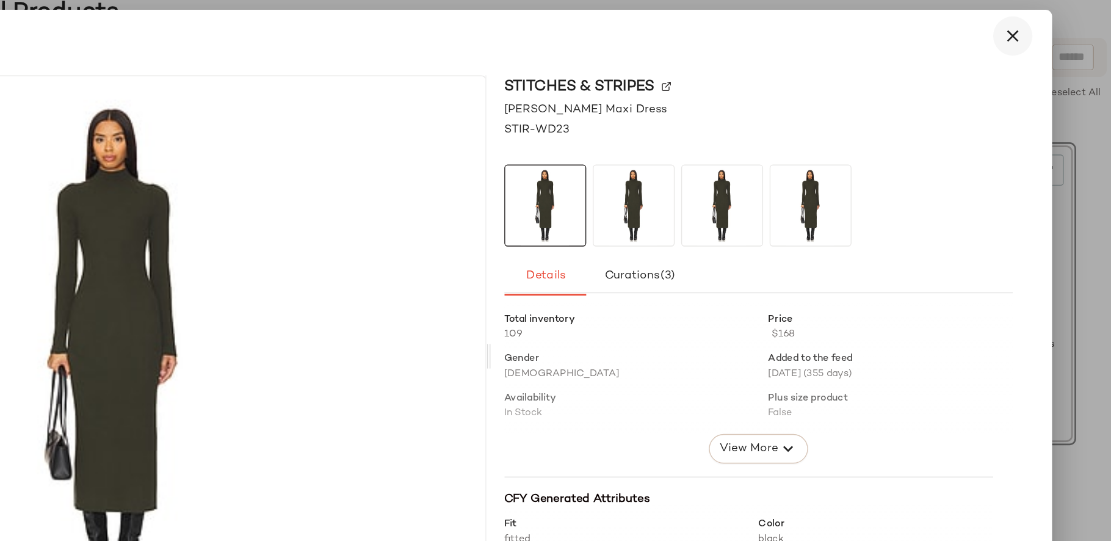
click at [1032, 49] on icon "button" at bounding box center [1025, 48] width 15 height 15
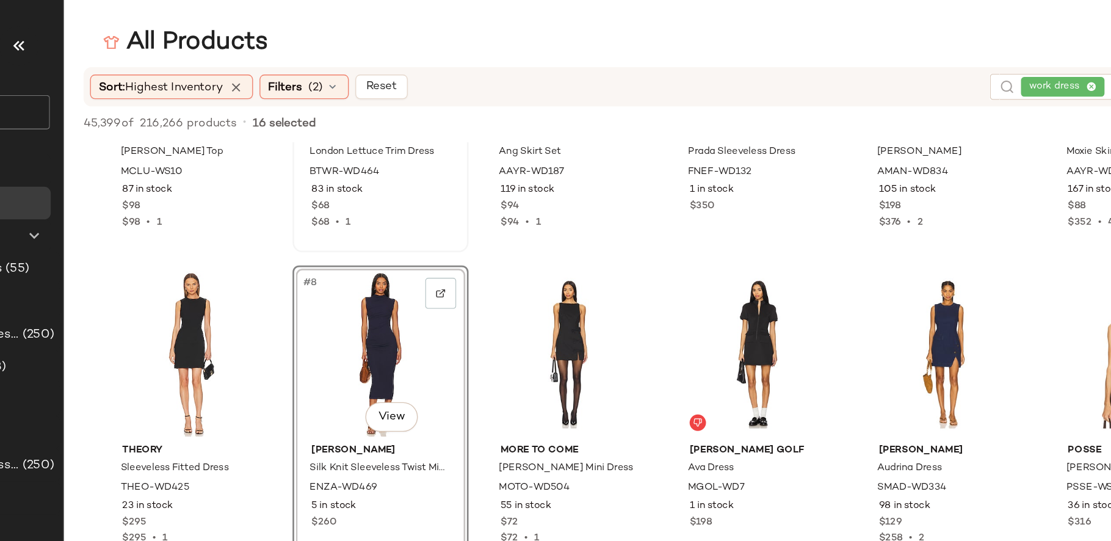
scroll to position [146, 0]
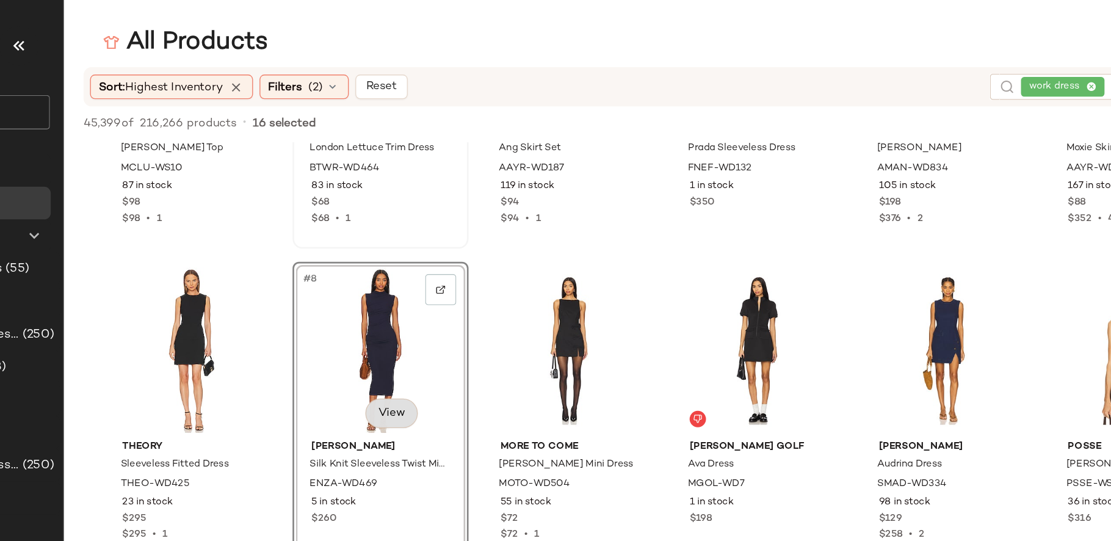
click at [458, 306] on body "Revolve ** Dashboard All Products Global Clipboards (24) 8.31-9.6 Western Best-…" at bounding box center [555, 270] width 1111 height 541
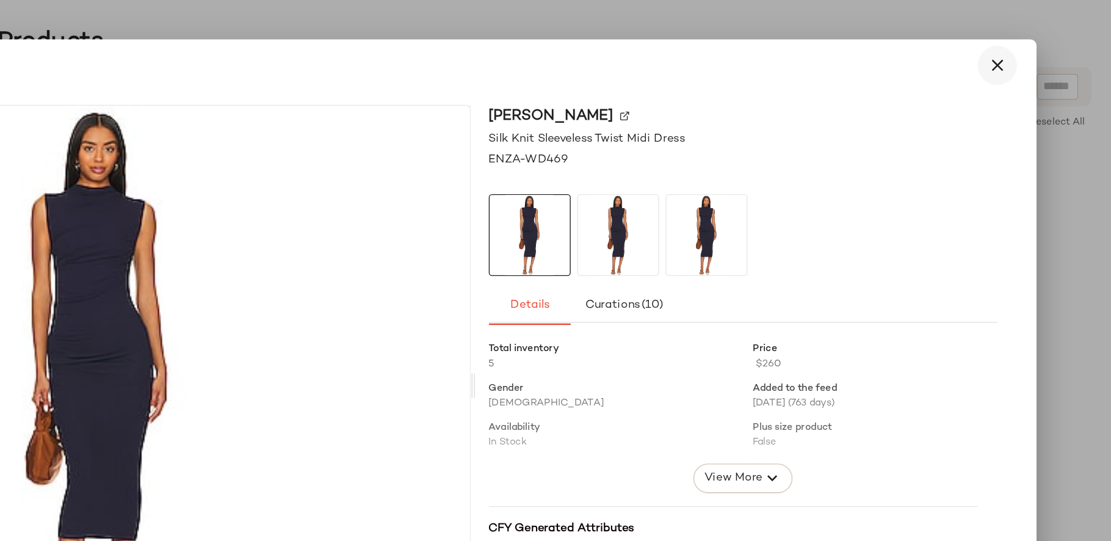
click at [1029, 53] on icon "button" at bounding box center [1025, 48] width 15 height 15
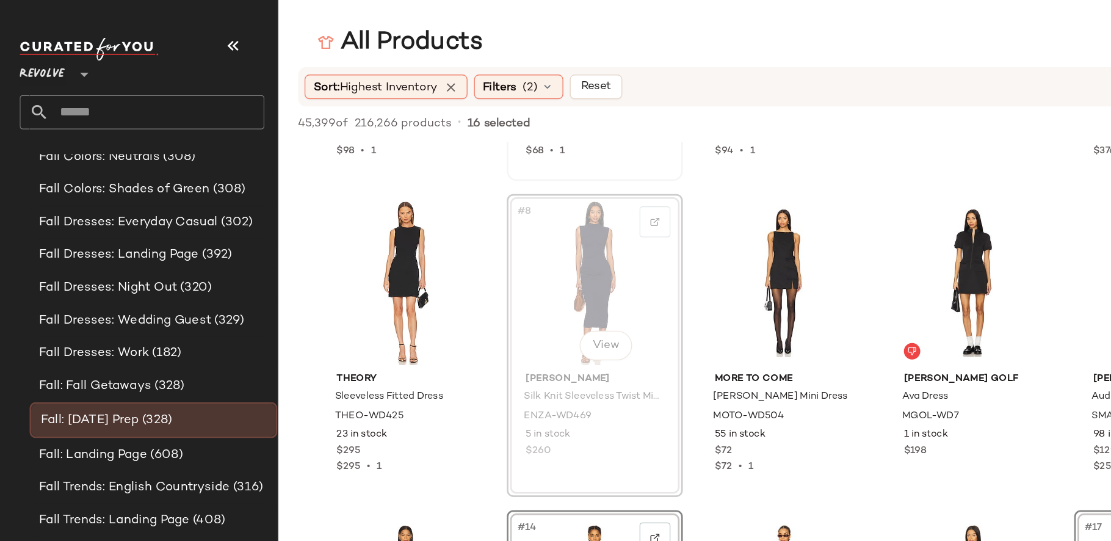
scroll to position [1687, 0]
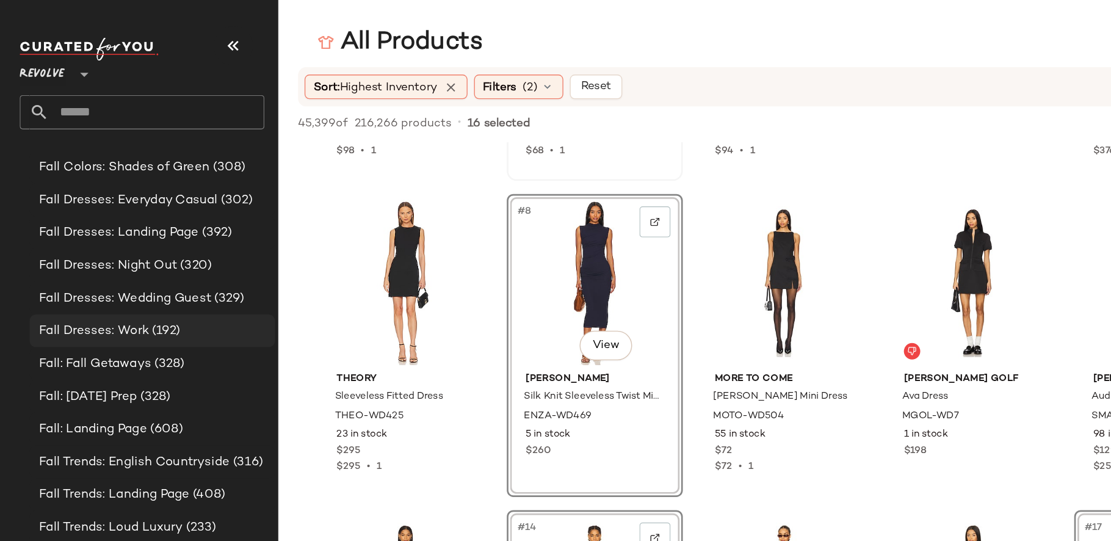
click at [112, 251] on span "(192)" at bounding box center [123, 247] width 24 height 14
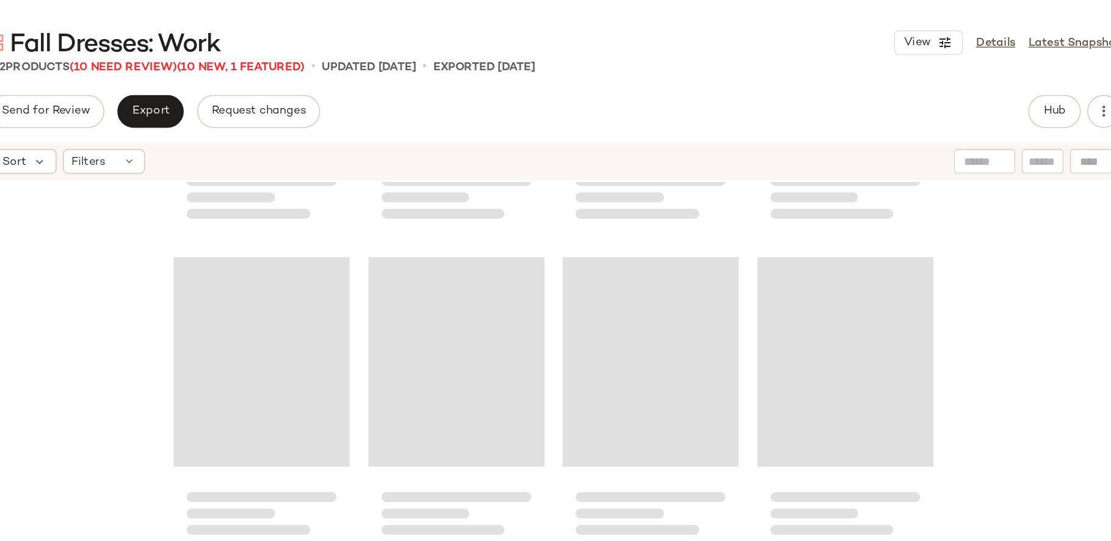
scroll to position [10907, 0]
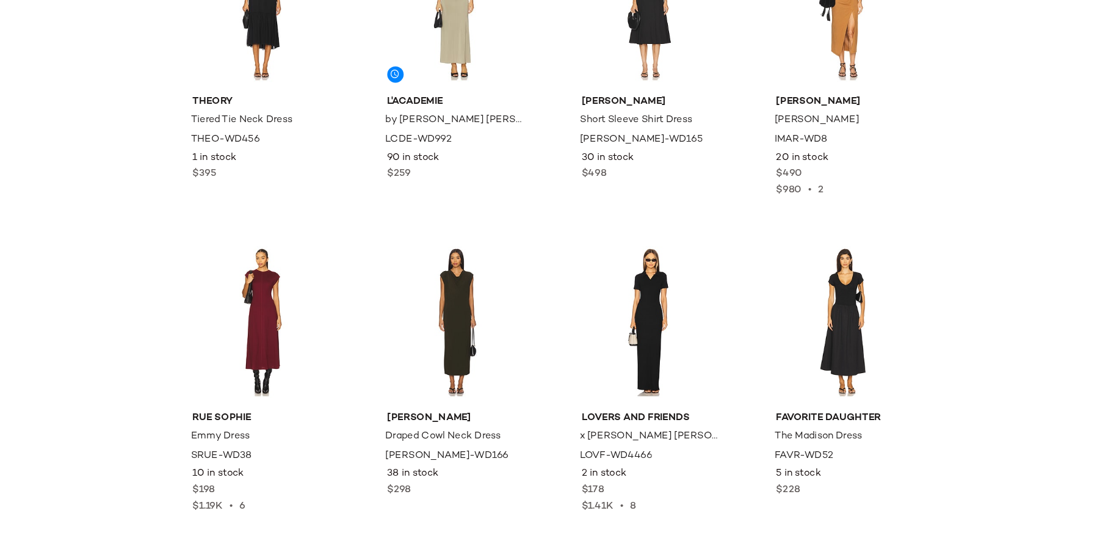
click at [960, 398] on div "ALL THE WAYS Hollis Skirt Set AAYR-WD165 108 in stock $98 $294 • 3 SNDYS x REVO…" at bounding box center [658, 336] width 903 height 402
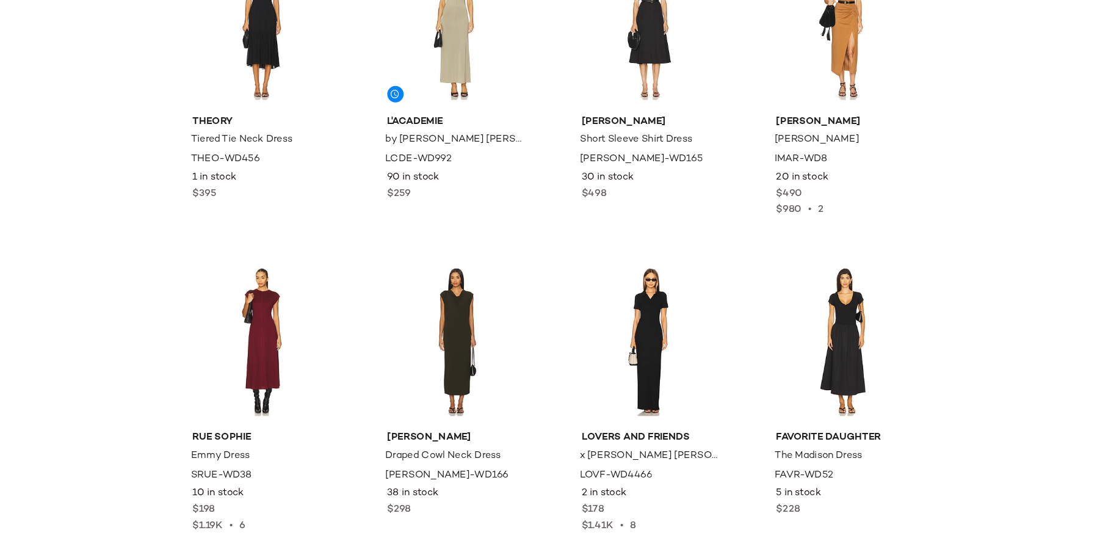
scroll to position [10885, 0]
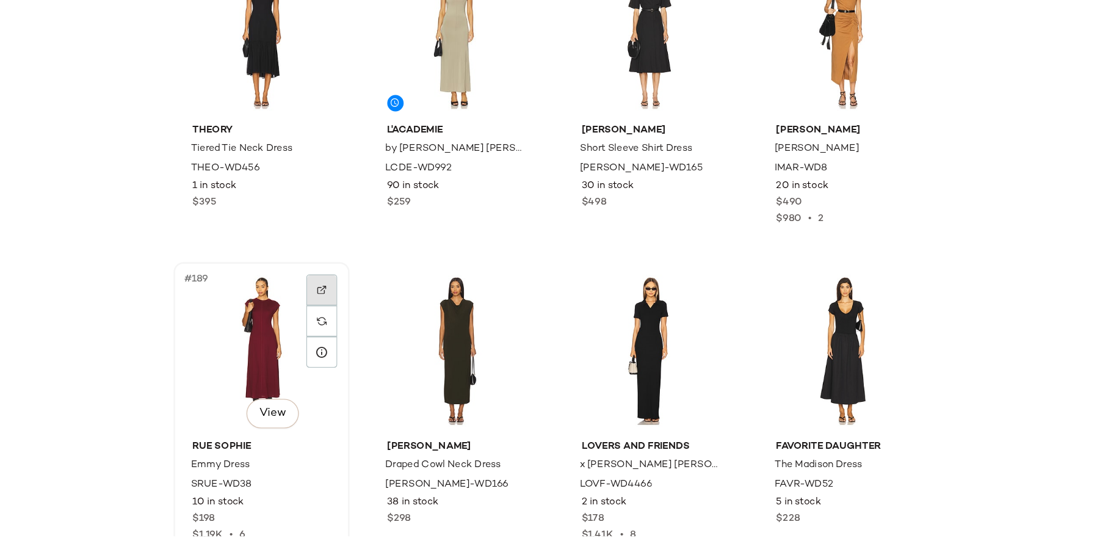
click at [483, 352] on img at bounding box center [486, 353] width 7 height 7
click at [455, 375] on div "#189 View" at bounding box center [441, 398] width 123 height 123
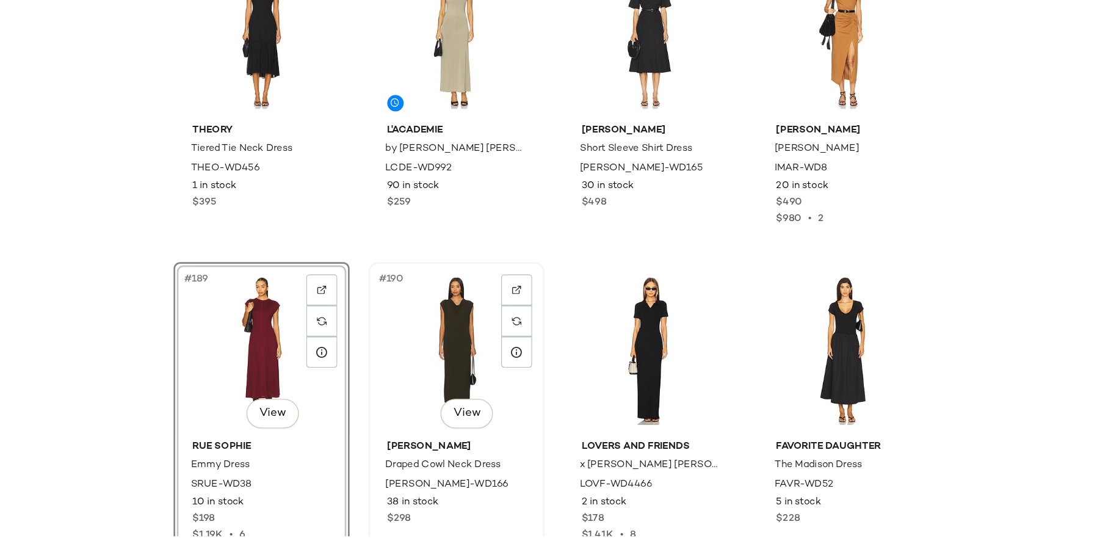
click at [581, 369] on div "#190 View" at bounding box center [586, 398] width 123 height 123
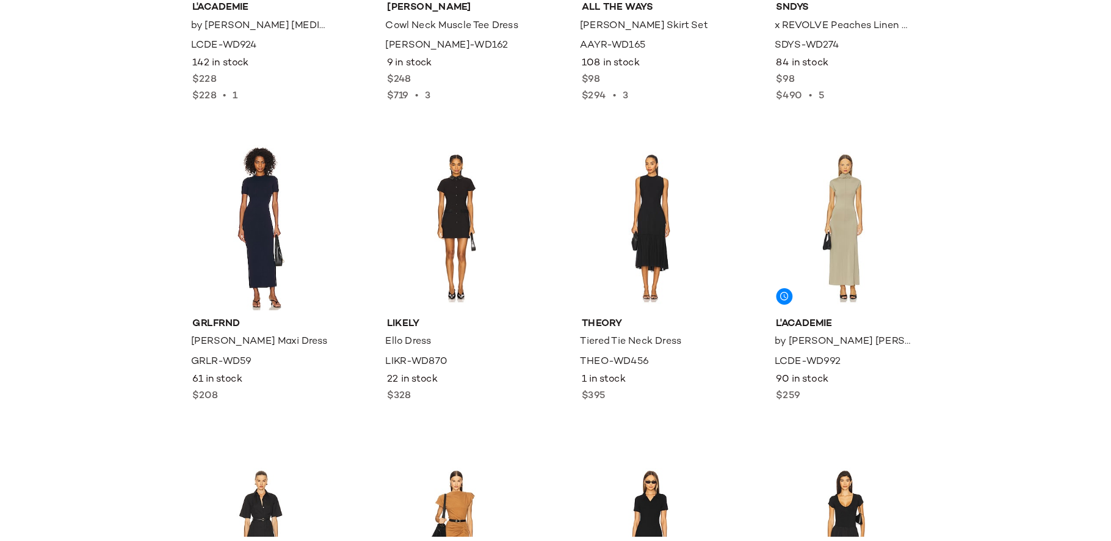
click at [348, 420] on div "L'Academie by Marianna Odelya Asymmetrical Dress LCDE-WD924 142 in stock $228 $…" at bounding box center [658, 336] width 903 height 402
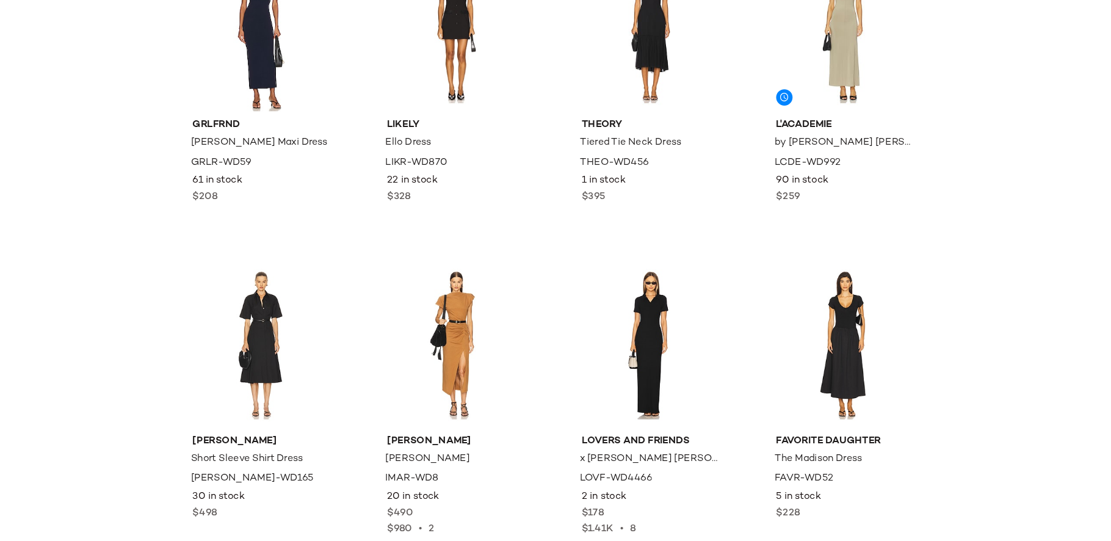
scroll to position [10891, 0]
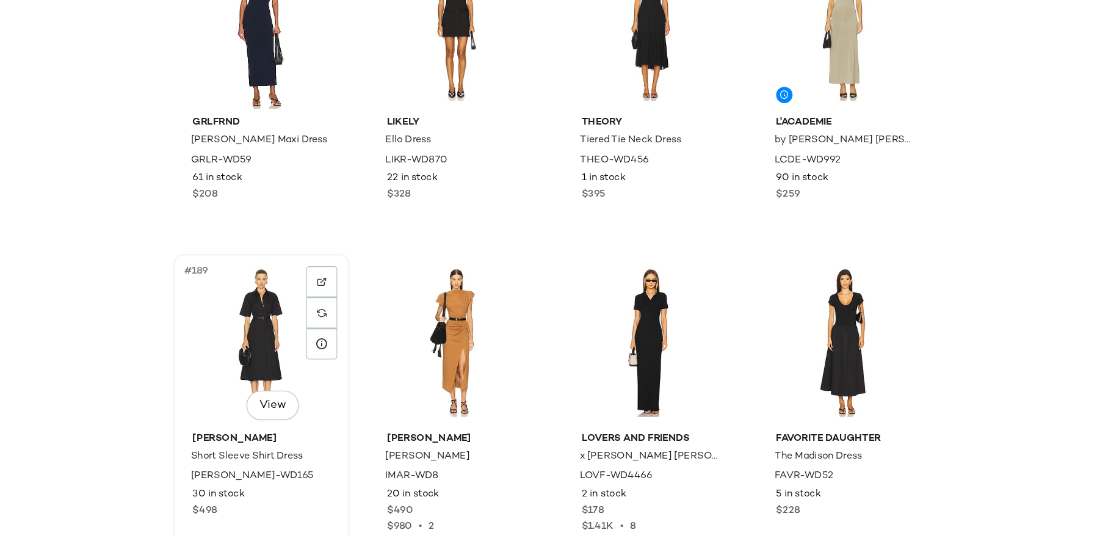
click at [433, 394] on div "#189 View" at bounding box center [441, 392] width 123 height 123
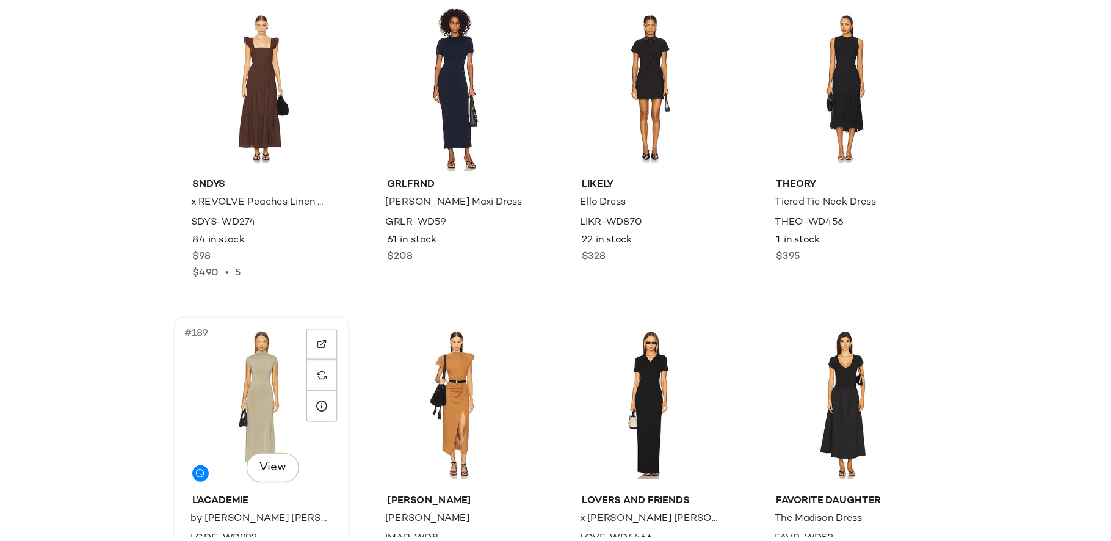
click at [464, 407] on div "#189 View" at bounding box center [441, 438] width 123 height 123
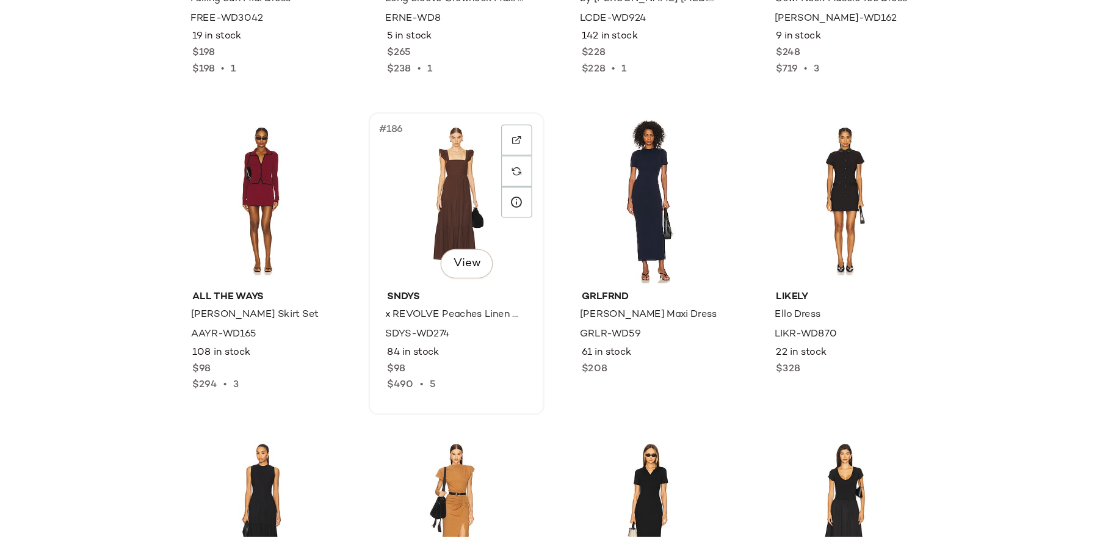
scroll to position [10741, 0]
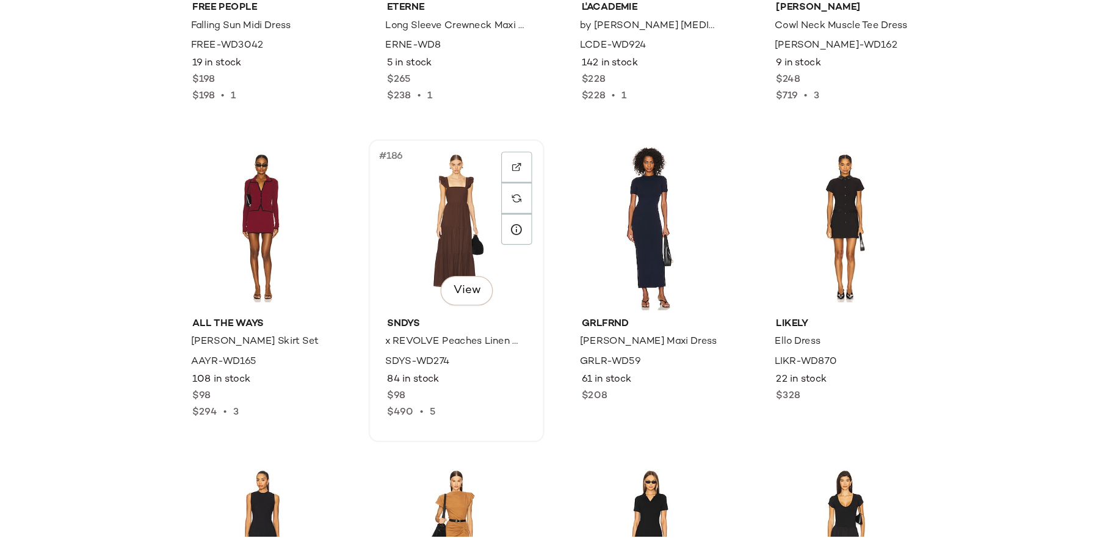
click at [588, 303] on div "#186 View" at bounding box center [586, 306] width 123 height 123
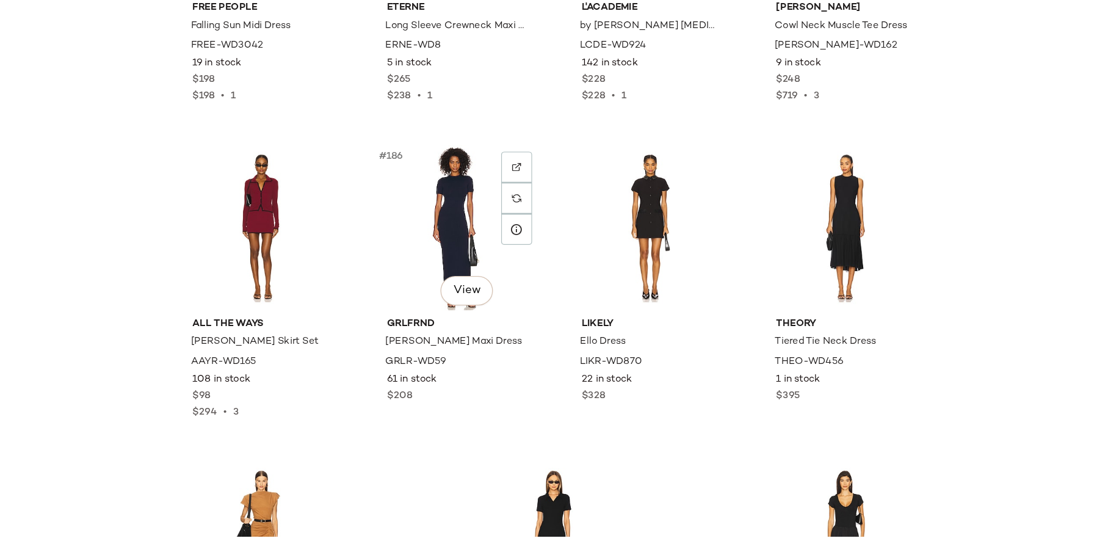
click at [588, 303] on div "#186 View" at bounding box center [586, 306] width 123 height 123
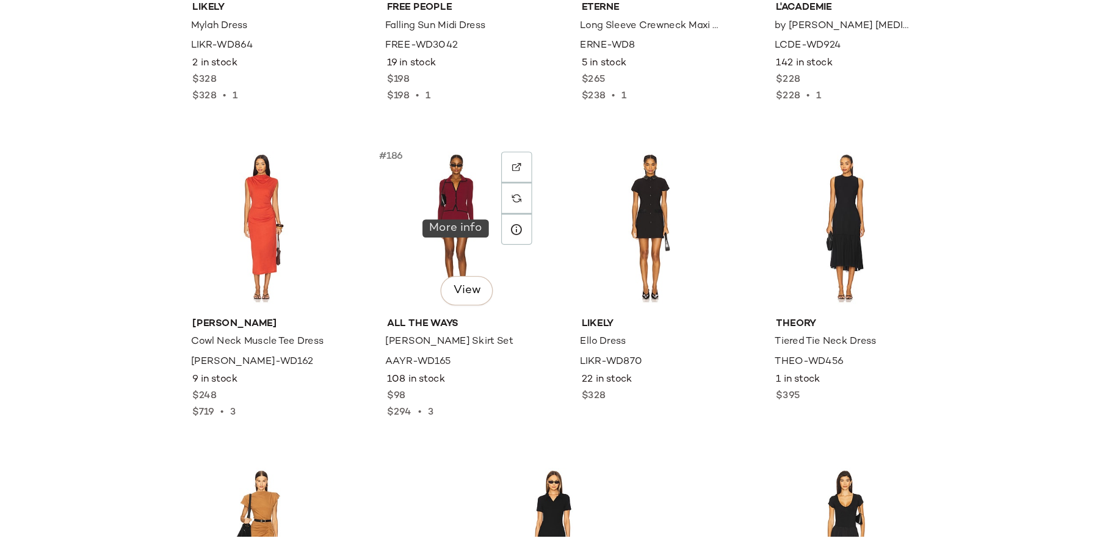
scroll to position [10710, 0]
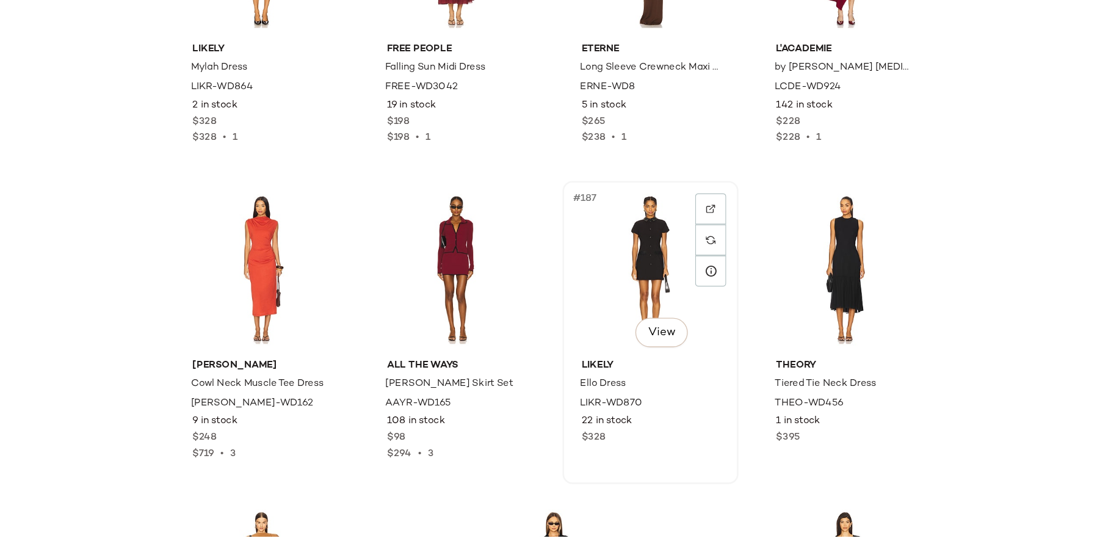
click at [718, 334] on div "#187 View" at bounding box center [731, 337] width 123 height 123
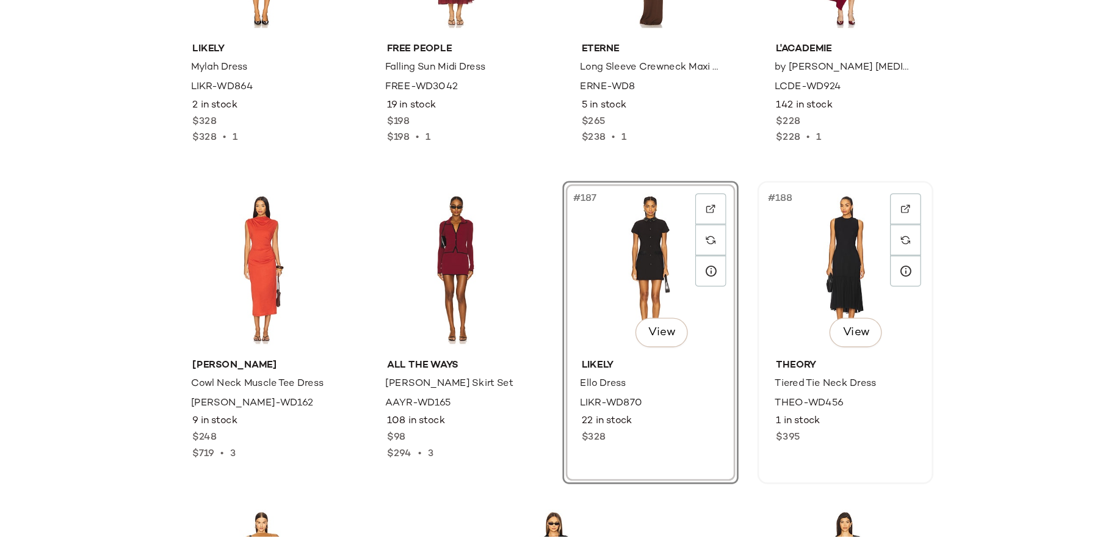
click at [888, 347] on div "#188 View" at bounding box center [876, 337] width 123 height 123
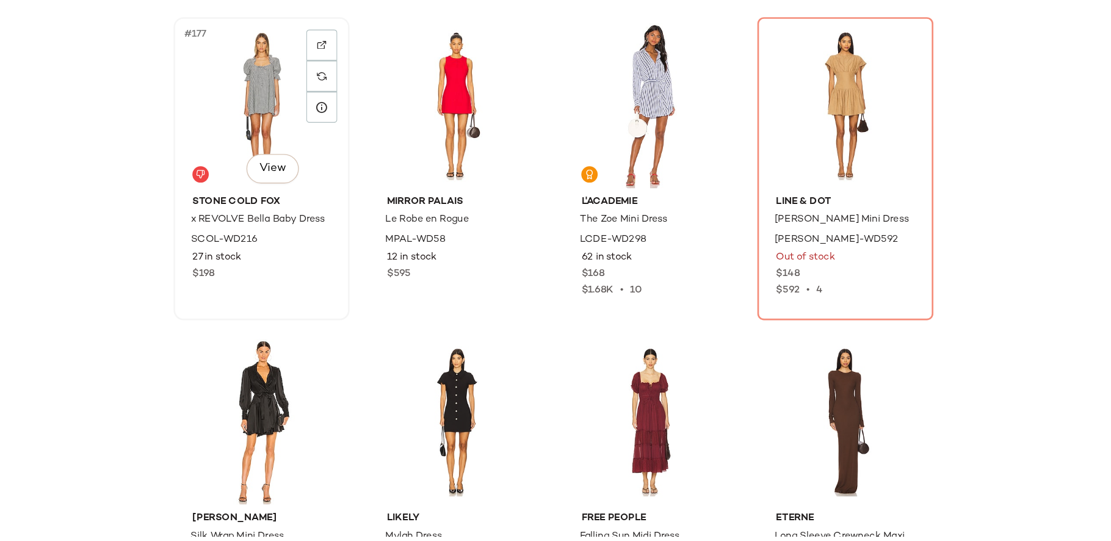
scroll to position [10386, 0]
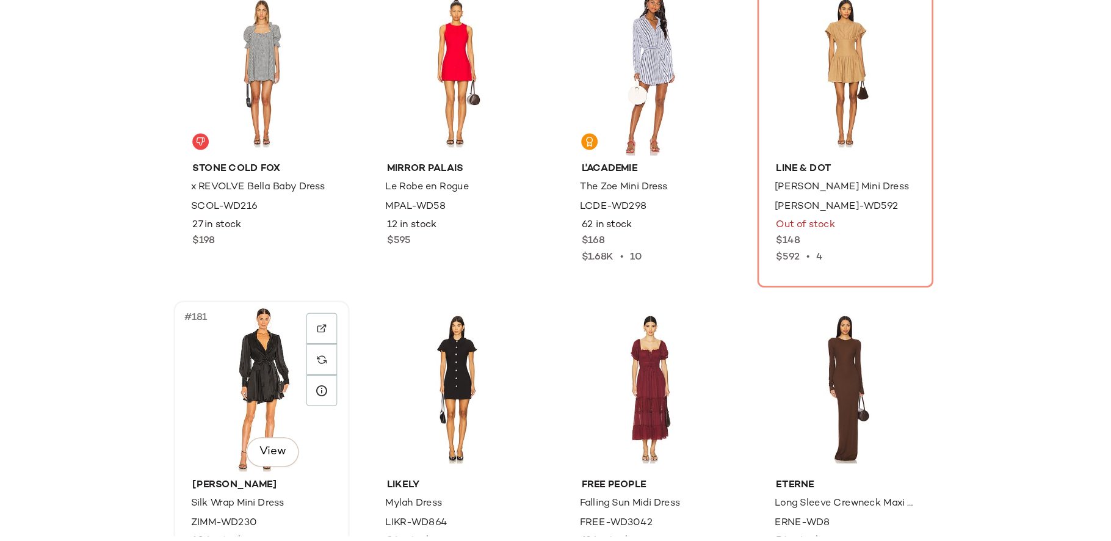
click at [410, 411] on div "#181 View" at bounding box center [441, 427] width 123 height 123
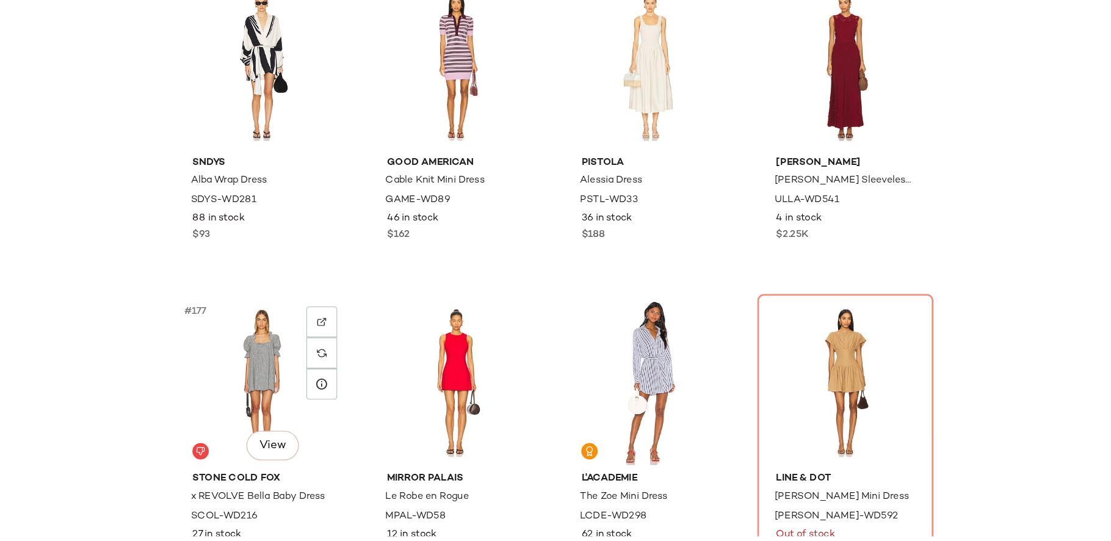
scroll to position [10151, 0]
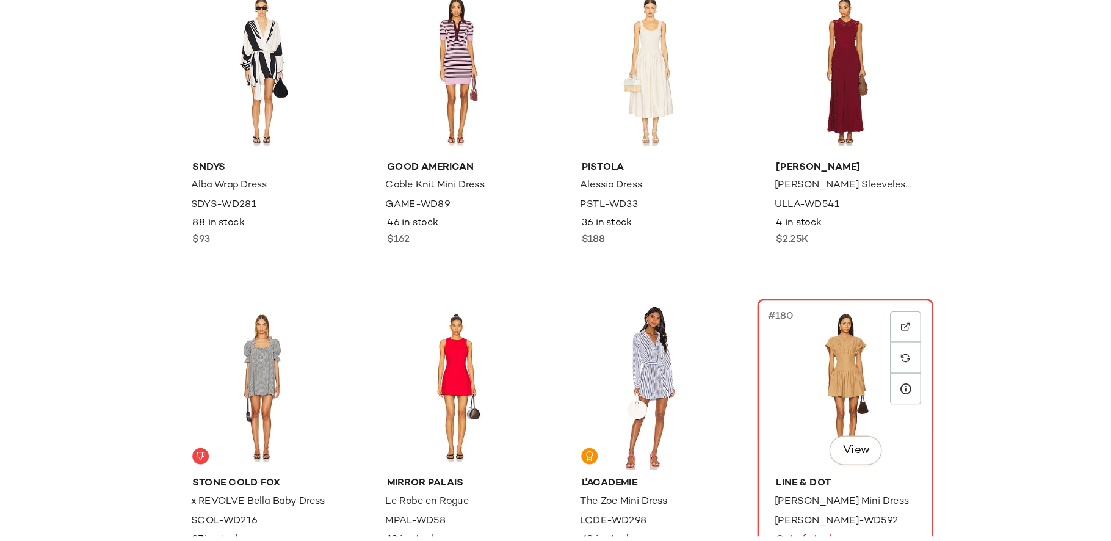
click at [846, 420] on div "#180 View" at bounding box center [876, 425] width 123 height 123
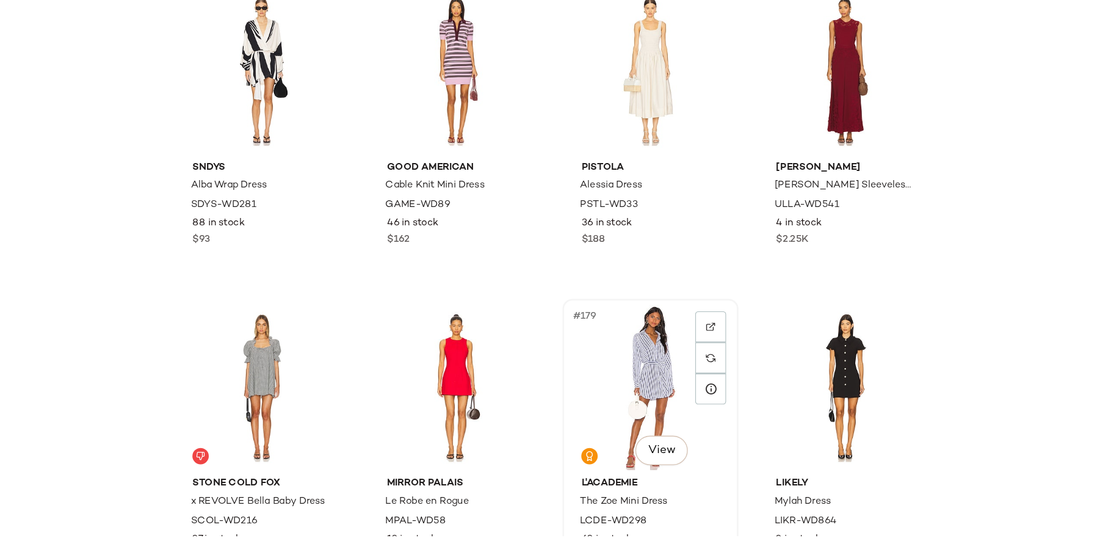
click at [728, 412] on div "#179 View" at bounding box center [731, 425] width 123 height 123
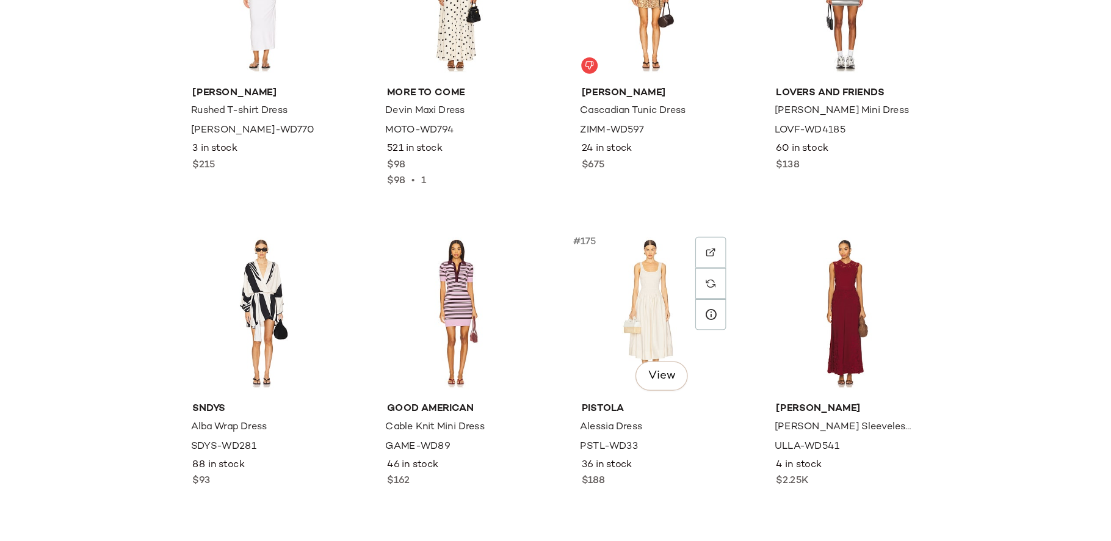
scroll to position [9971, 0]
click at [568, 365] on div "#174 View" at bounding box center [586, 370] width 123 height 123
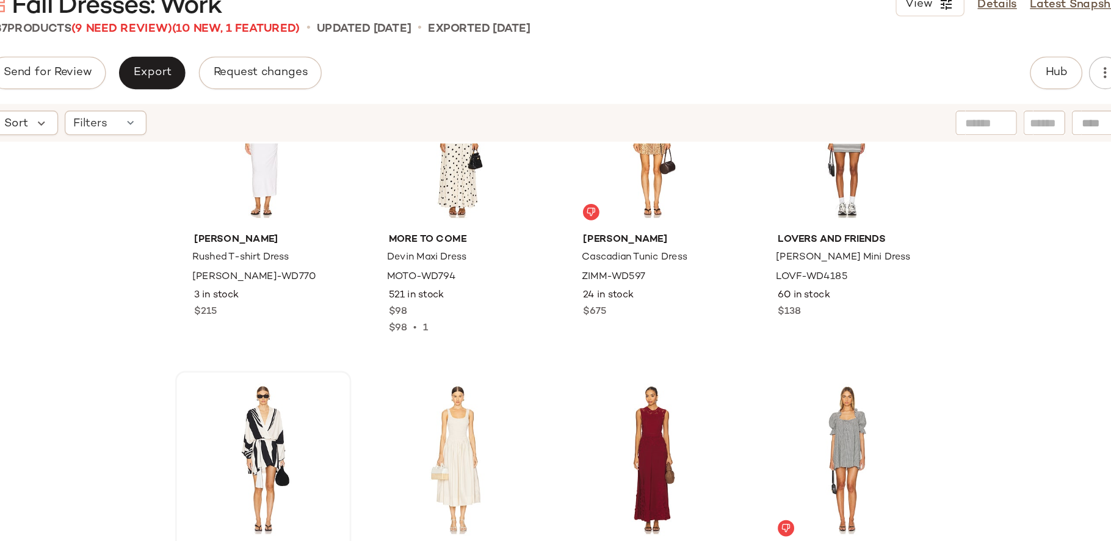
click at [420, 346] on div at bounding box center [441, 370] width 123 height 123
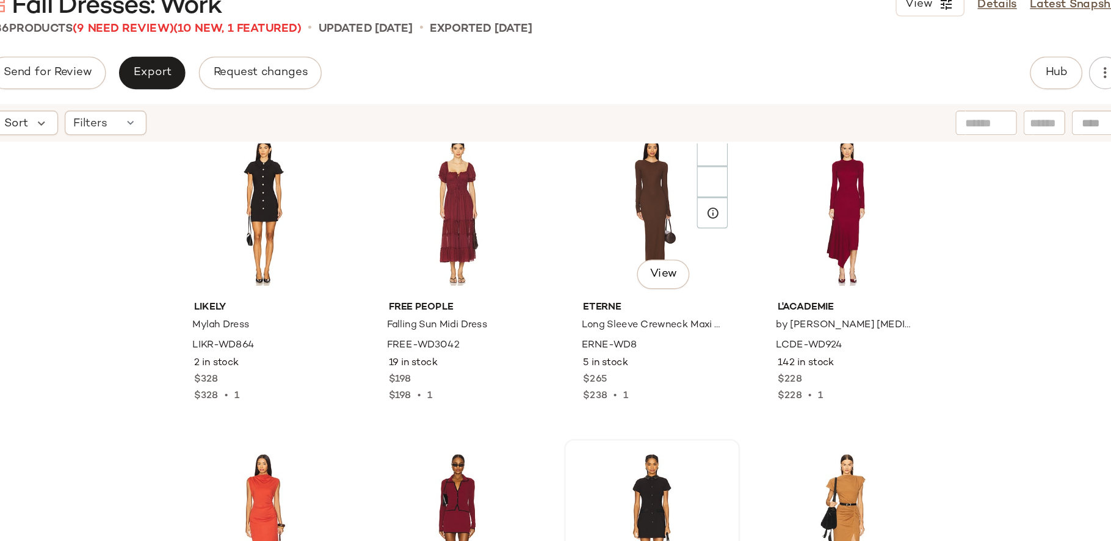
scroll to position [10072, 0]
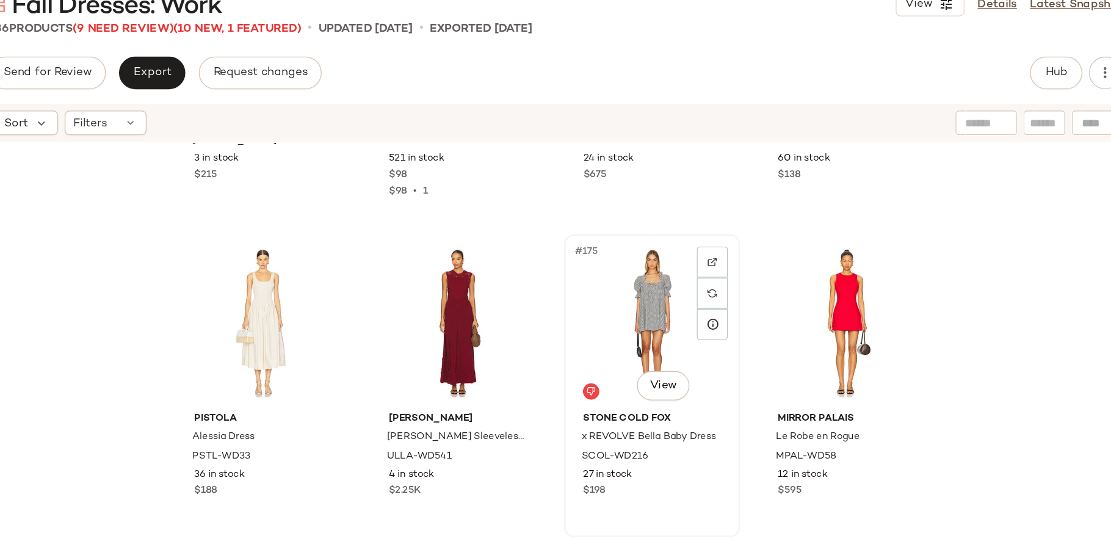
click at [724, 278] on div "#175 View" at bounding box center [731, 268] width 123 height 123
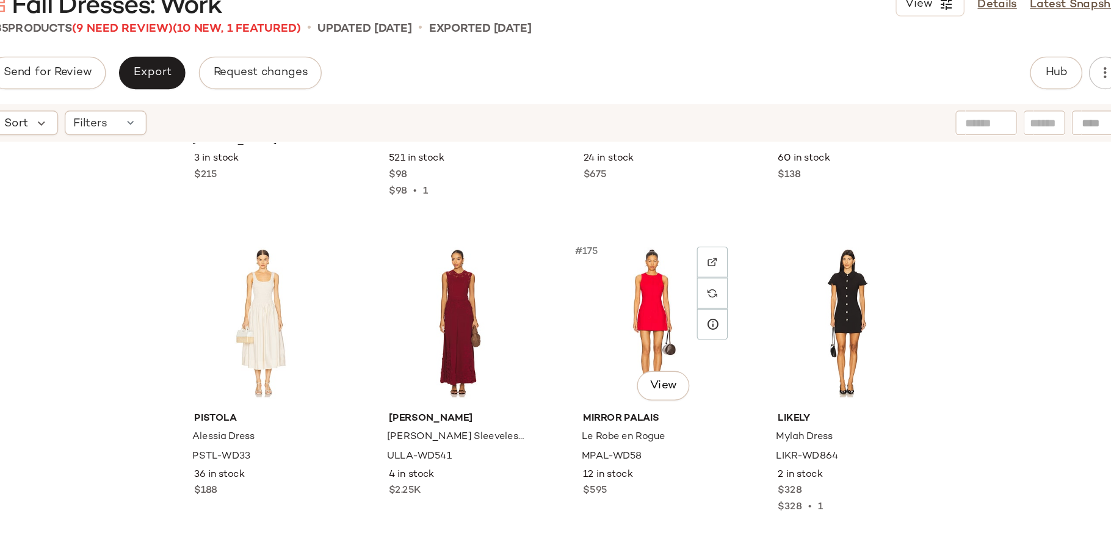
click at [724, 278] on div "#175 View" at bounding box center [731, 268] width 123 height 123
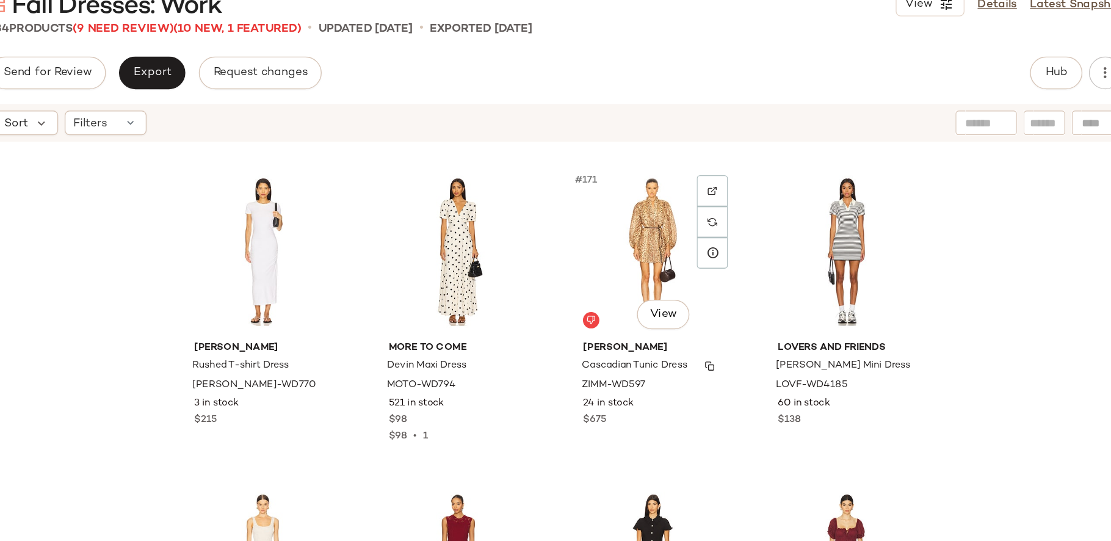
scroll to position [9888, 0]
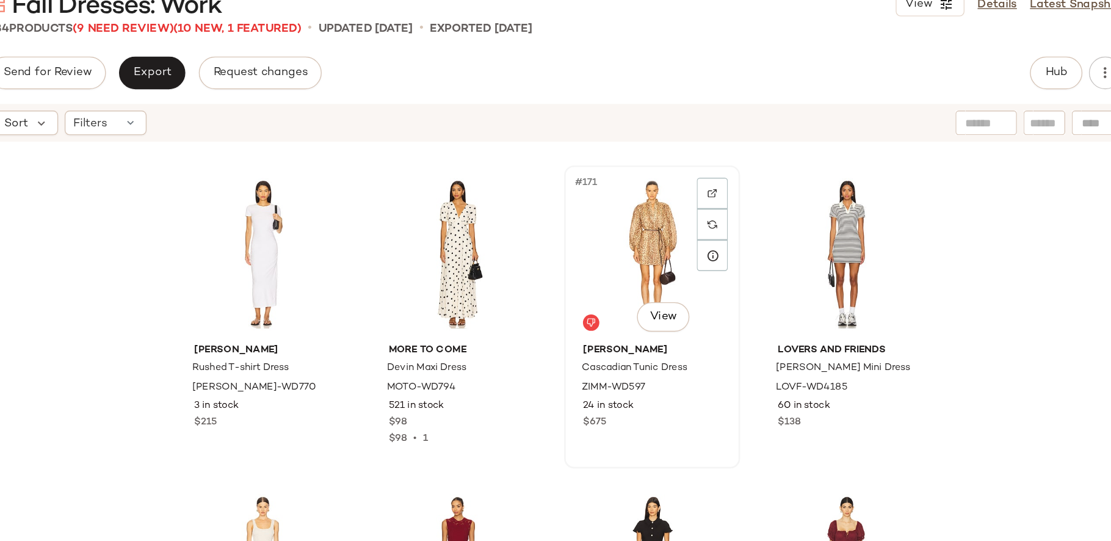
click at [717, 226] on div "#171 View" at bounding box center [731, 217] width 123 height 123
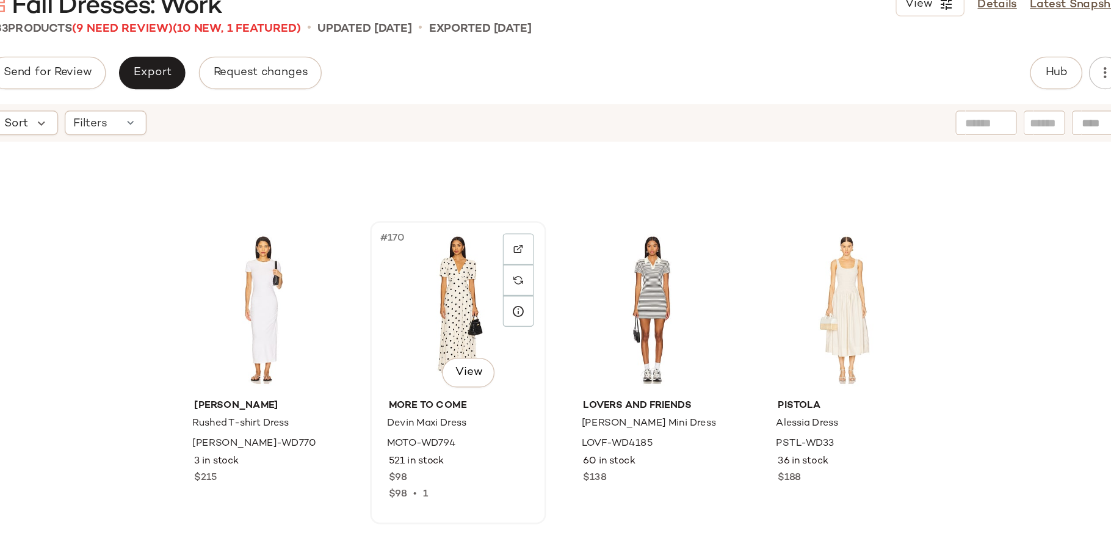
scroll to position [9844, 0]
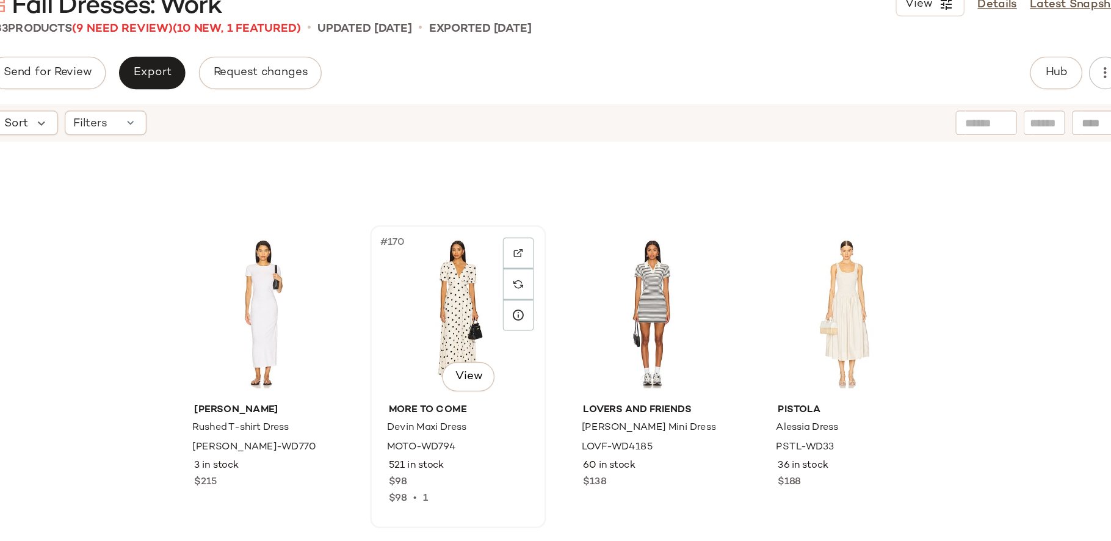
click at [556, 235] on div "#170 View" at bounding box center [586, 262] width 123 height 123
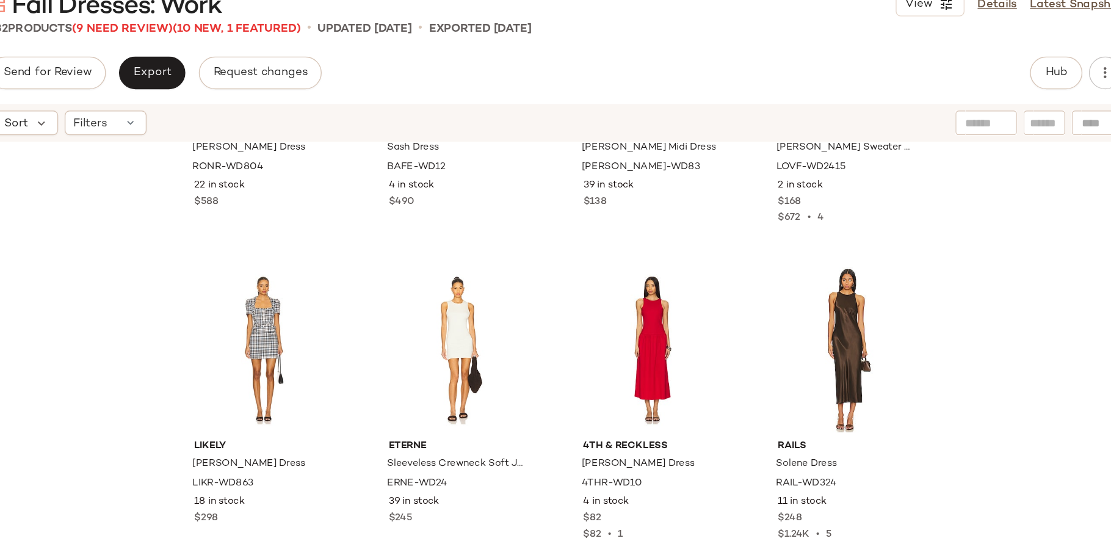
scroll to position [9581, 0]
click at [567, 247] on div at bounding box center [586, 289] width 123 height 123
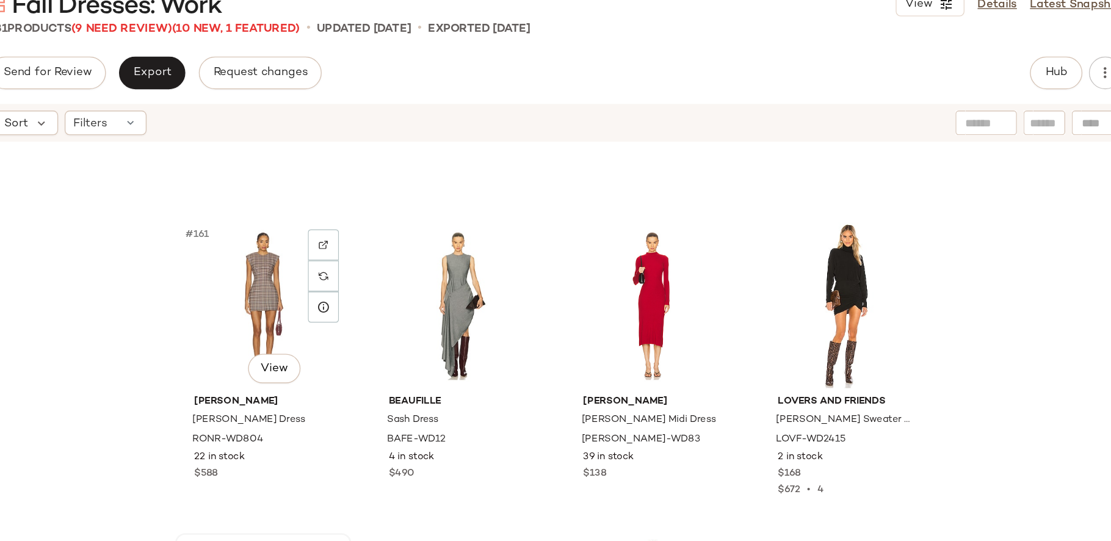
scroll to position [9377, 0]
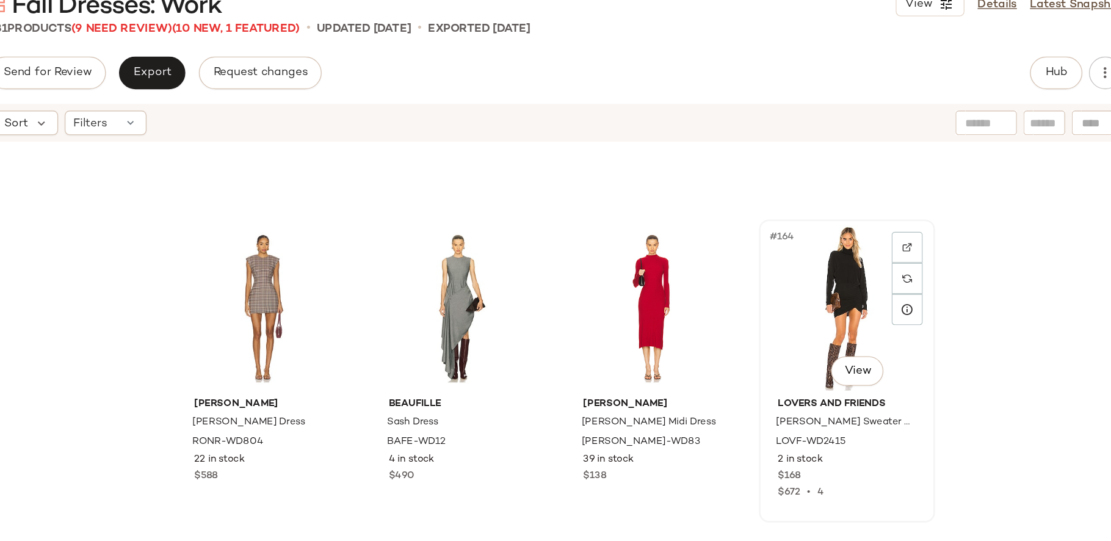
click at [861, 257] on div "#164 View" at bounding box center [876, 257] width 123 height 123
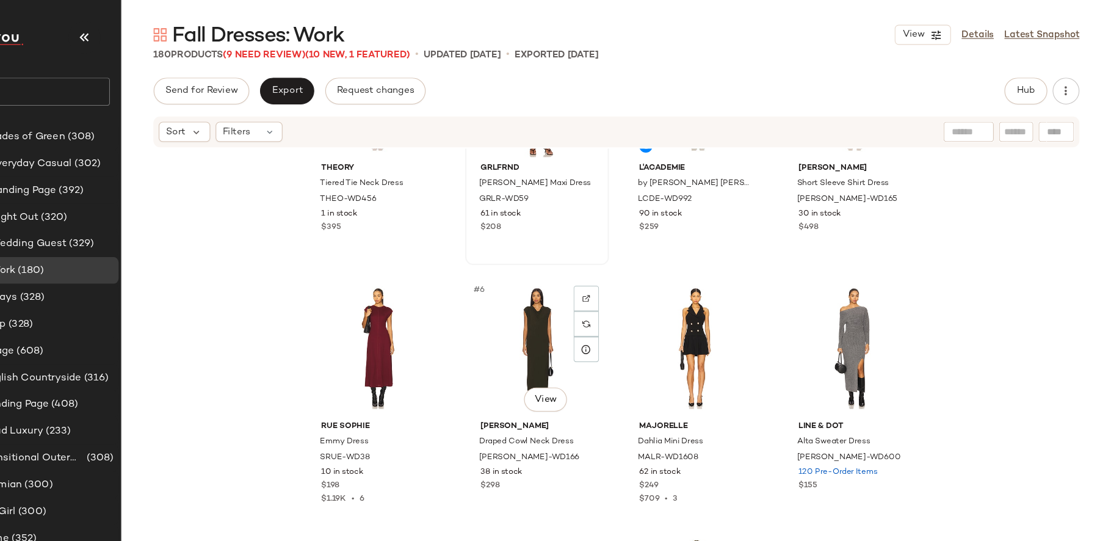
scroll to position [190, 0]
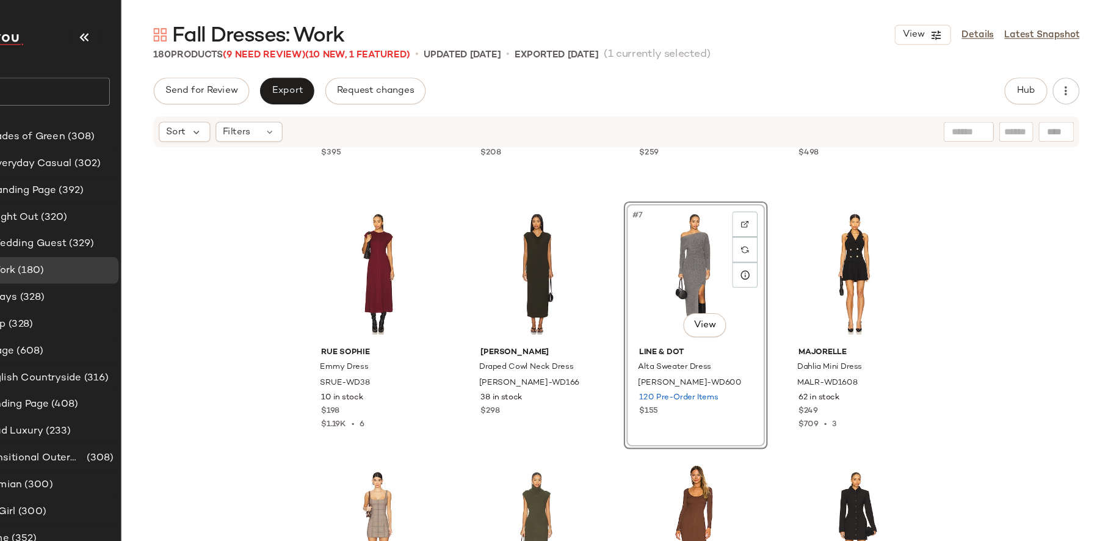
scroll to position [245, 0]
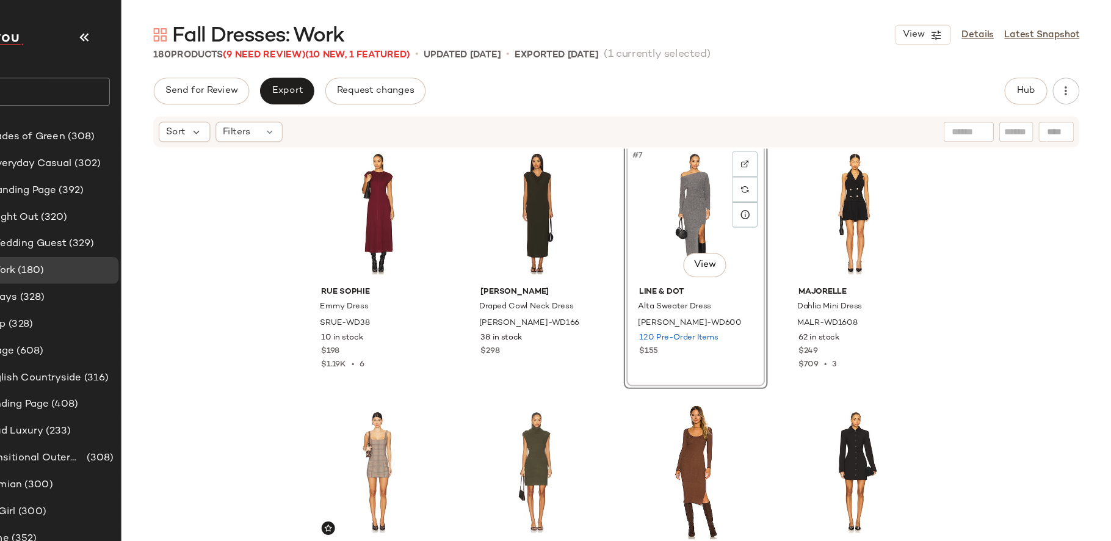
click at [961, 269] on div "Theory Tiered Tie Neck Dress THEO-WD456 1 in stock $395 GRLFRND Florrie Knit Ma…" at bounding box center [658, 336] width 903 height 402
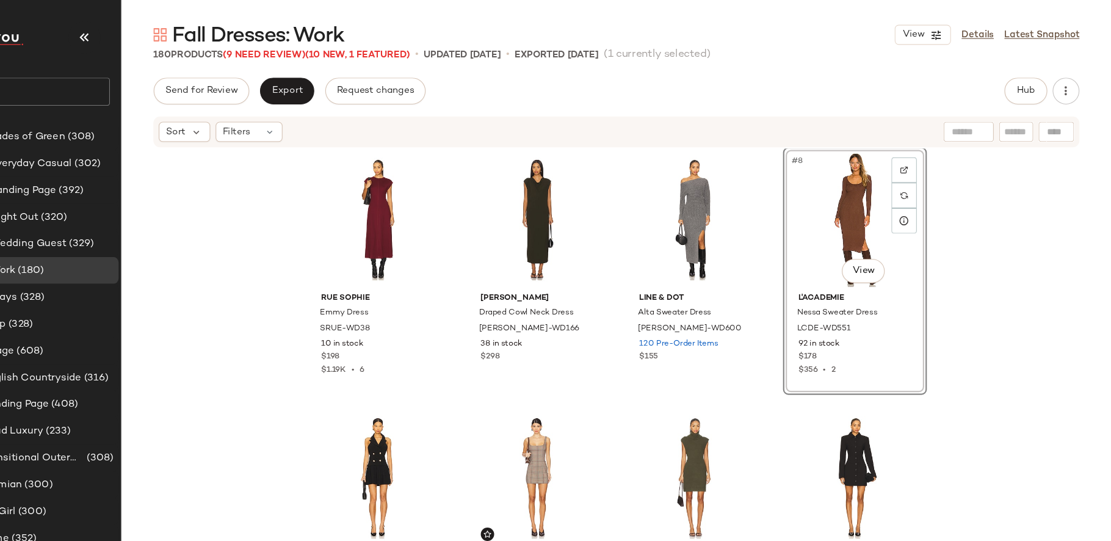
click at [951, 266] on div "Theory Tiered Tie Neck Dress THEO-WD456 1 in stock $395 GRLFRND Florrie Knit Ma…" at bounding box center [658, 336] width 903 height 402
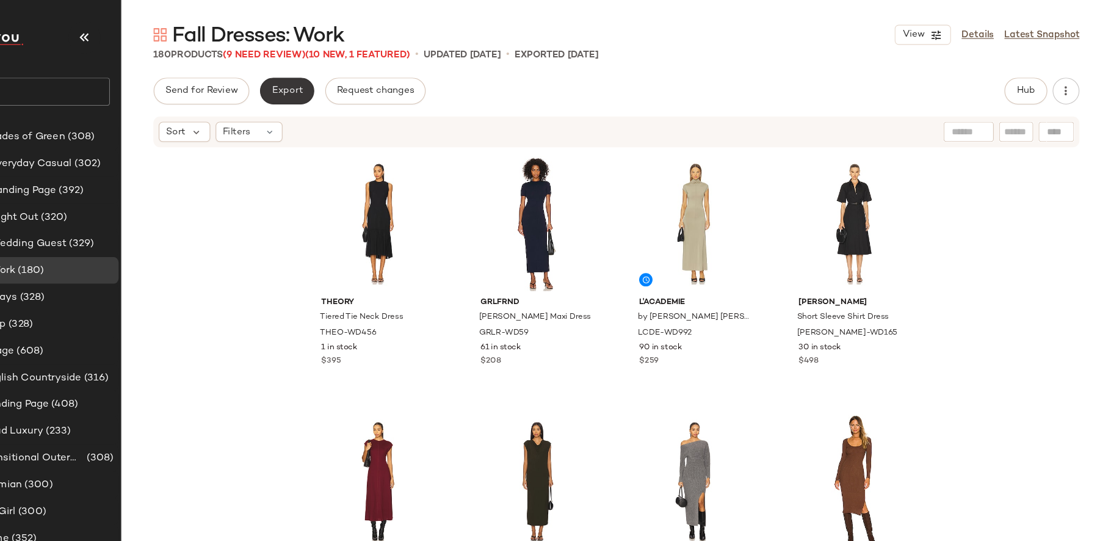
click at [353, 71] on button "Export" at bounding box center [358, 83] width 49 height 24
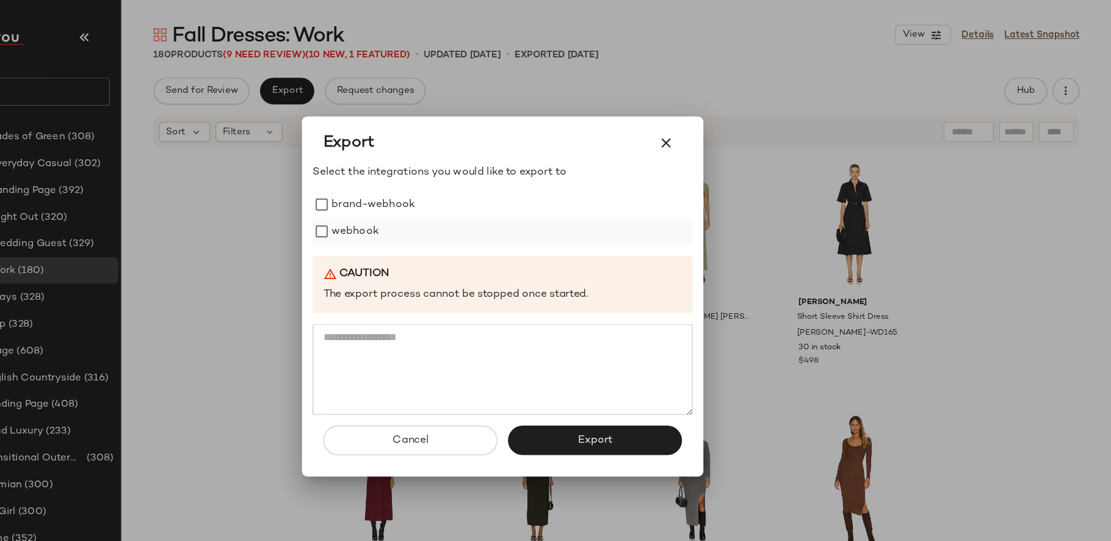
click at [422, 209] on label "webhook" at bounding box center [420, 211] width 43 height 24
click at [641, 398] on span "Export" at bounding box center [639, 401] width 32 height 12
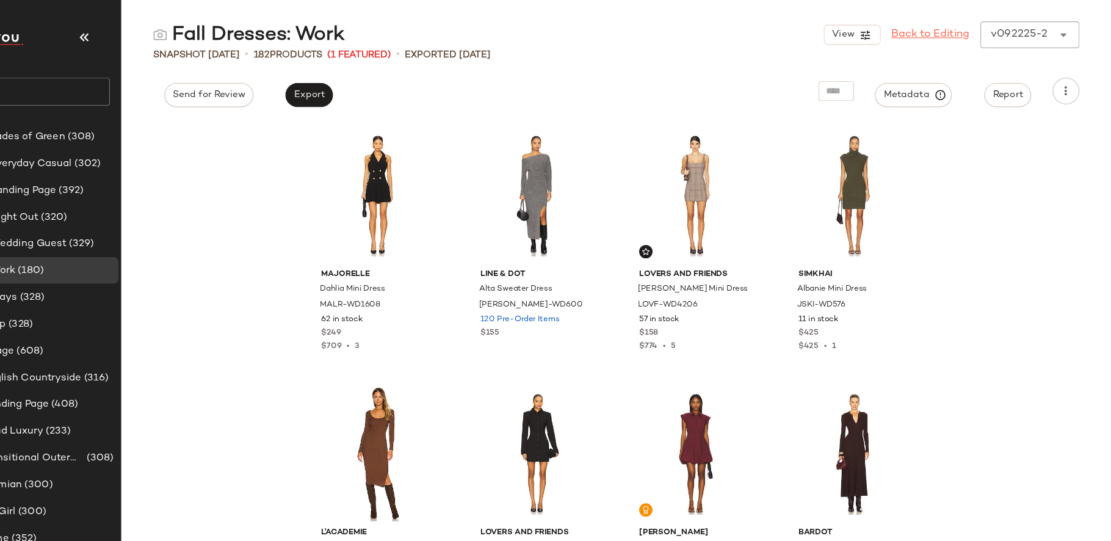
click at [941, 29] on link "Back to Editing" at bounding box center [945, 31] width 71 height 15
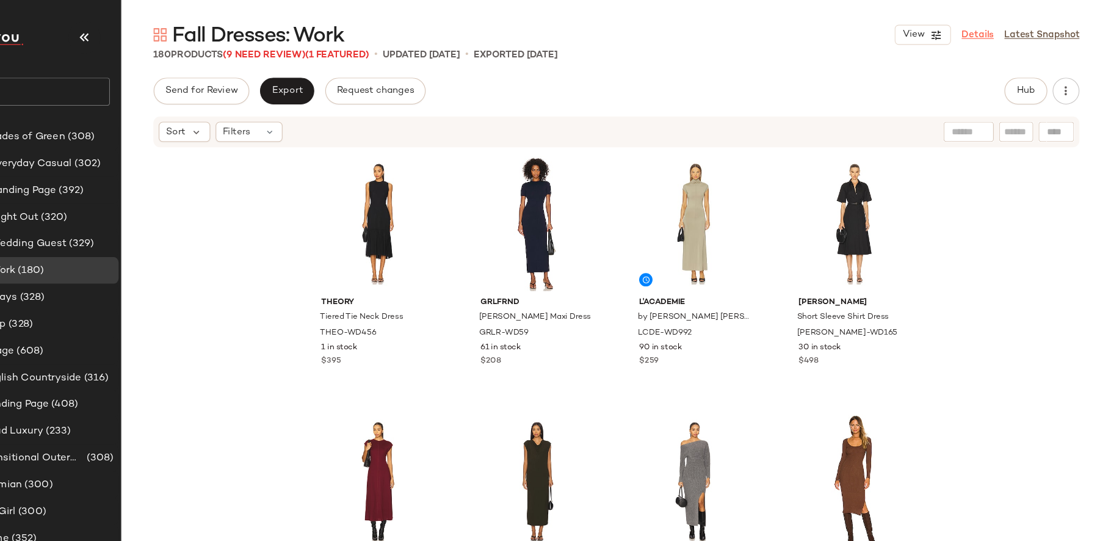
click at [993, 33] on link "Details" at bounding box center [988, 32] width 29 height 13
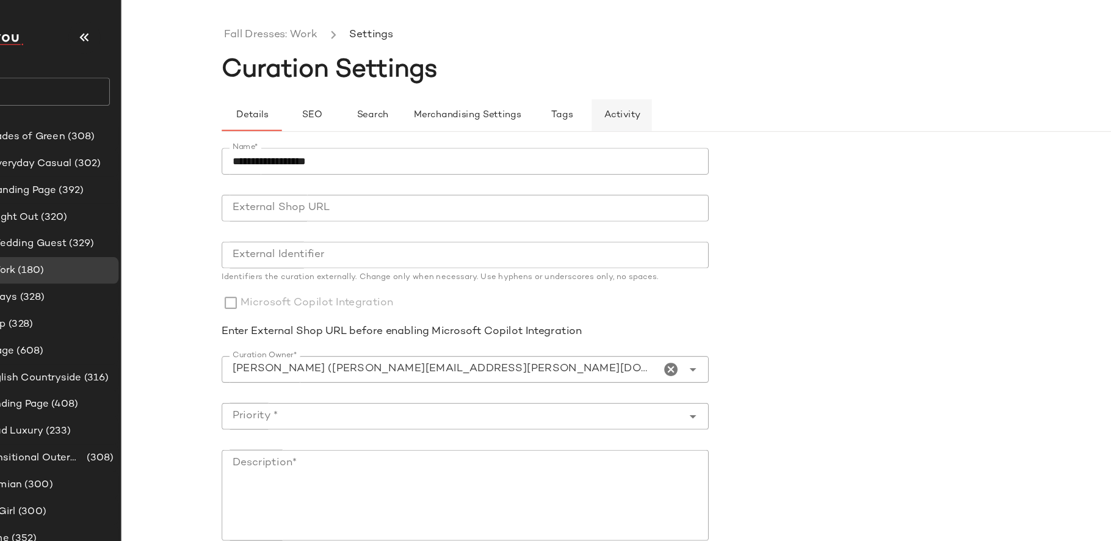
click at [669, 115] on button "Activity" at bounding box center [663, 104] width 55 height 29
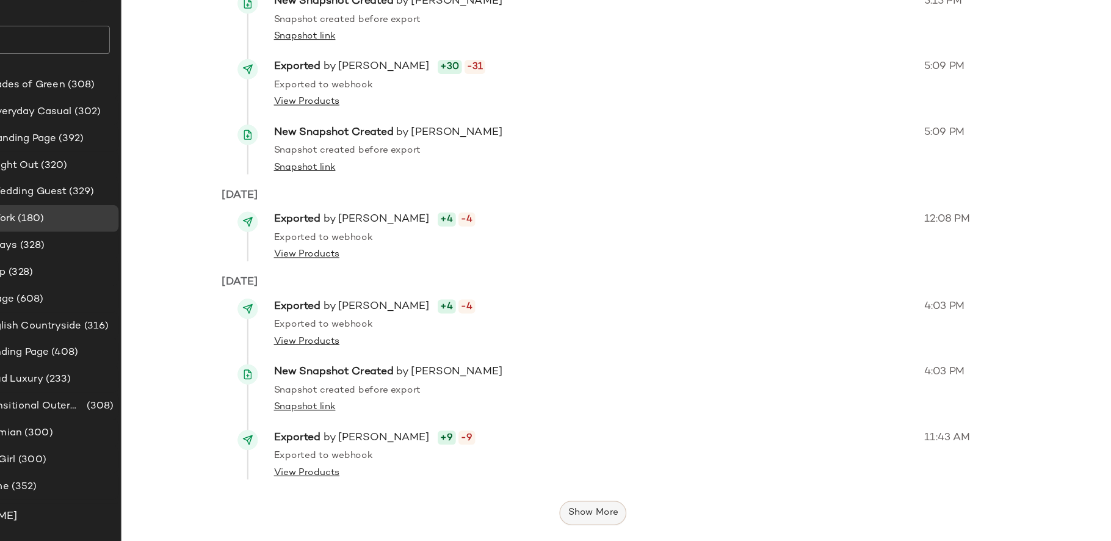
click at [630, 516] on span "Show More" at bounding box center [637, 515] width 46 height 10
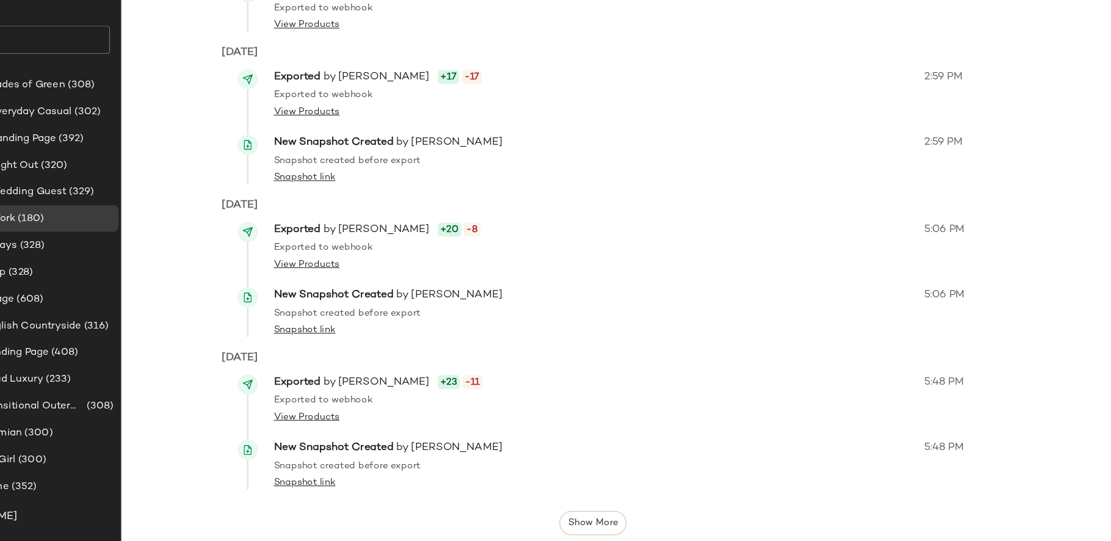
scroll to position [971, 0]
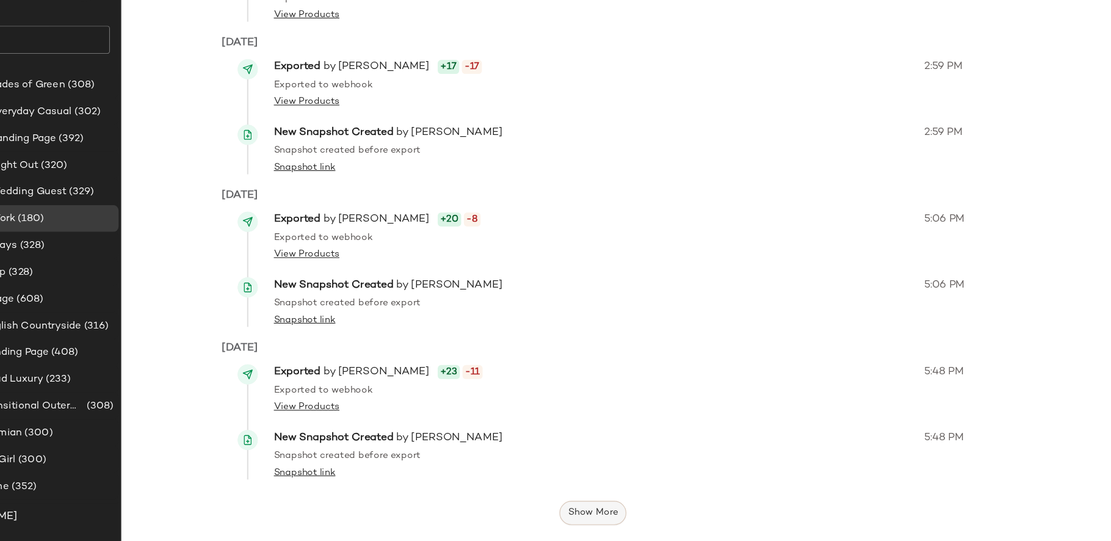
click at [634, 520] on button "Show More" at bounding box center [637, 515] width 61 height 22
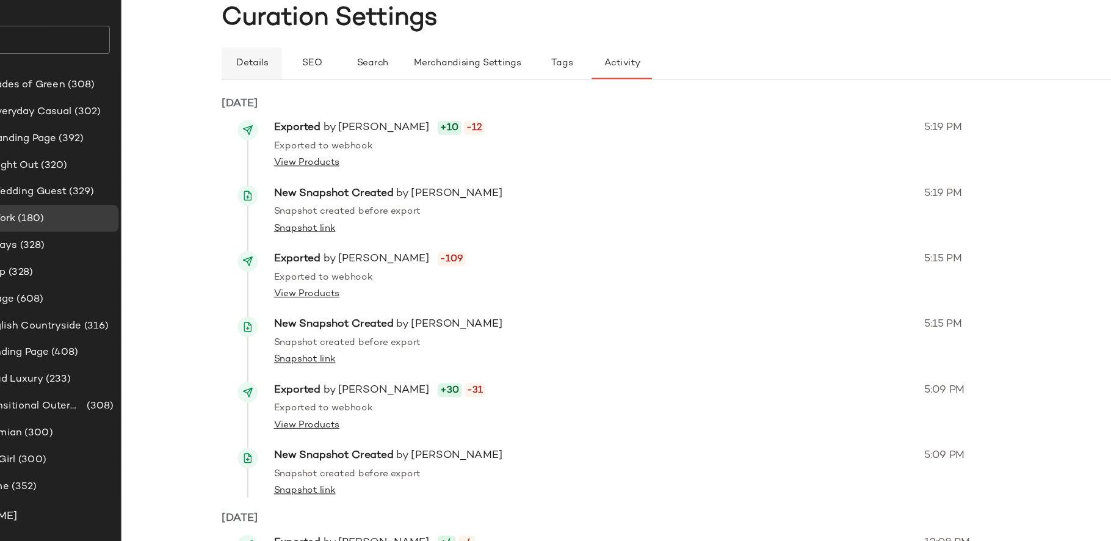
scroll to position [0, 0]
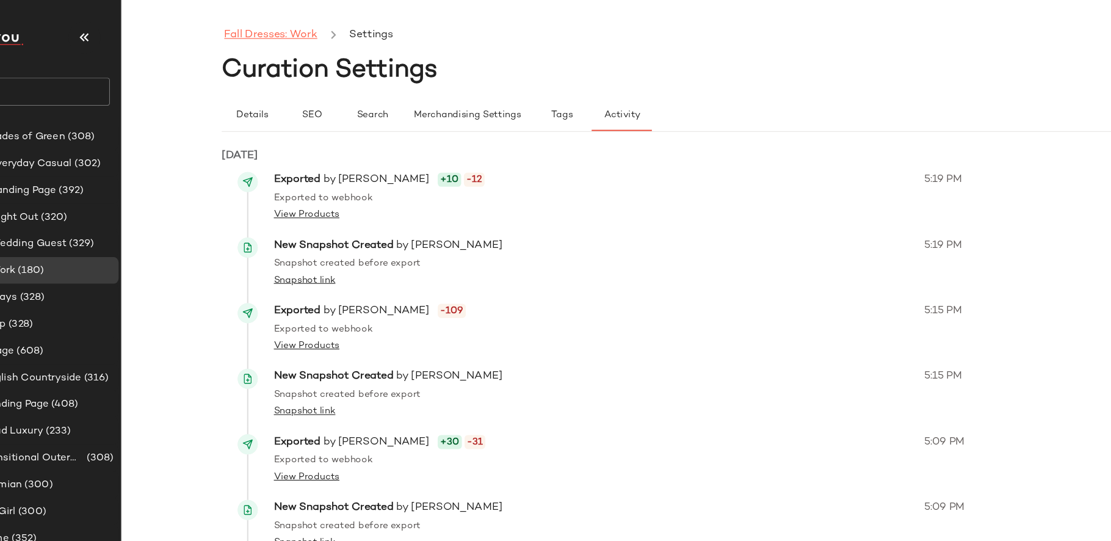
click at [345, 31] on link "Fall Dresses: Work" at bounding box center [343, 32] width 85 height 16
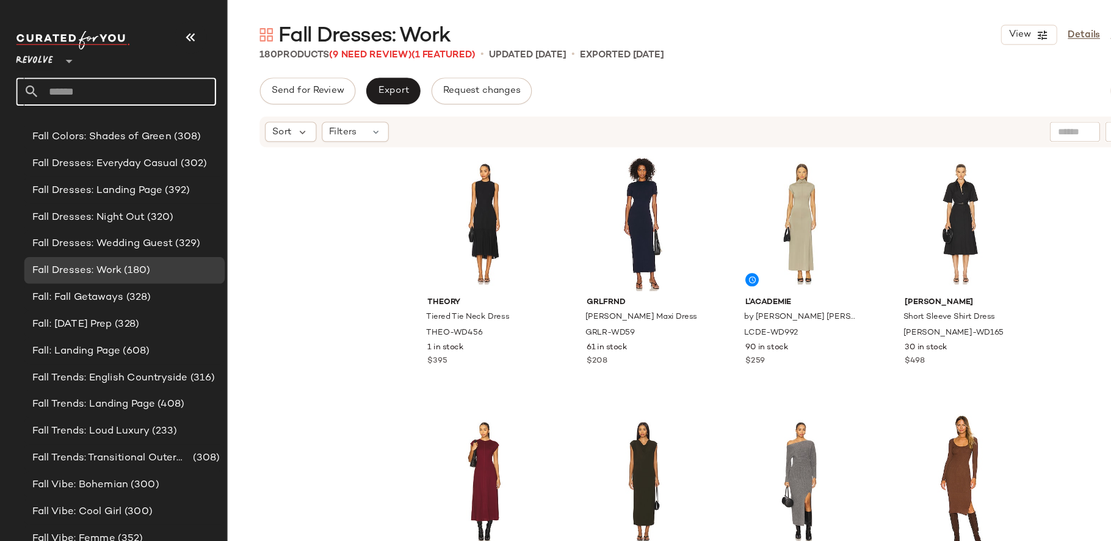
click at [95, 88] on input "text" at bounding box center [117, 84] width 160 height 26
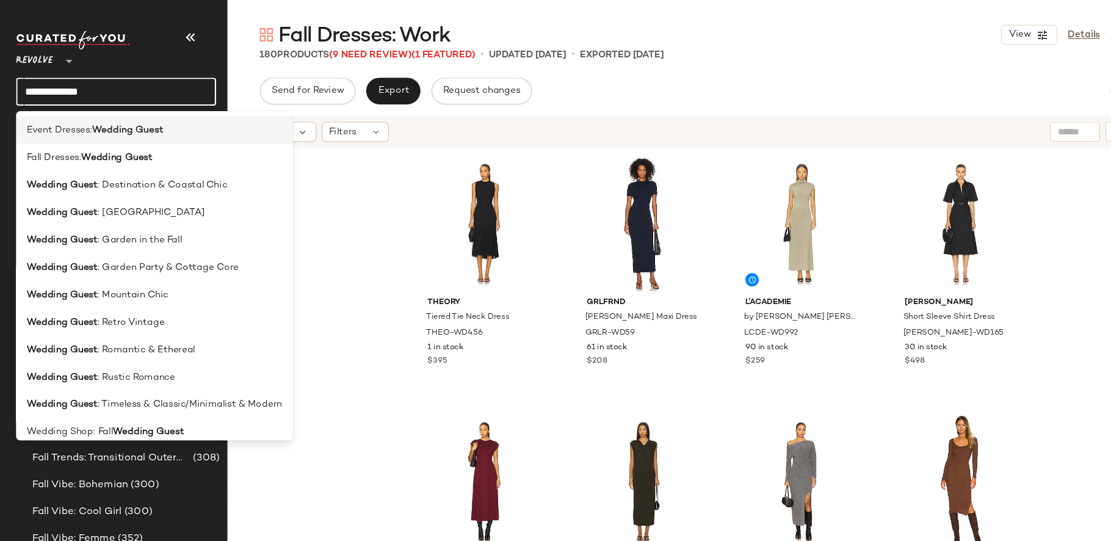
type input "**********"
click at [97, 115] on b "Wedding Guest" at bounding box center [116, 118] width 65 height 13
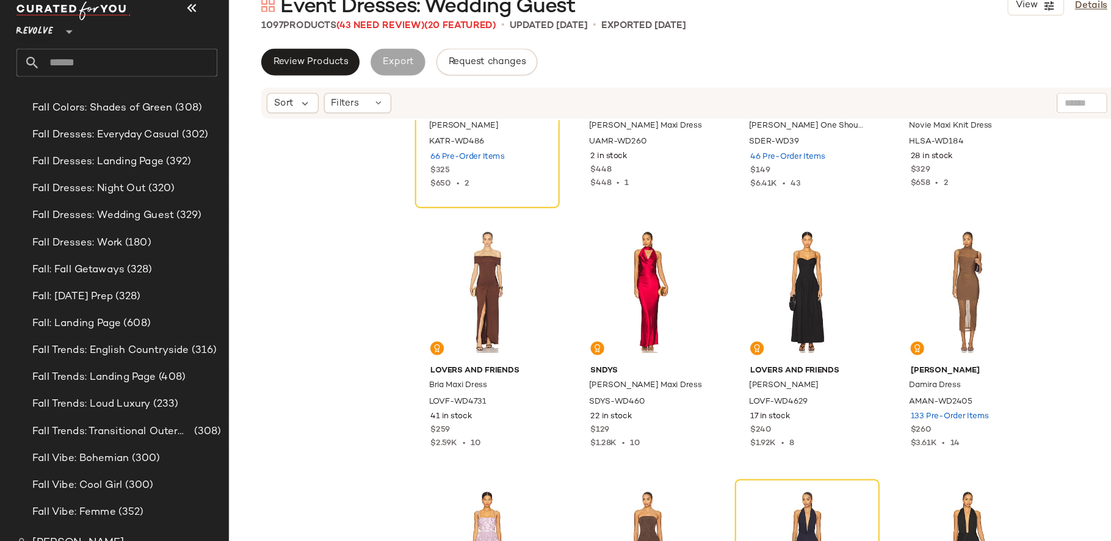
scroll to position [305, 0]
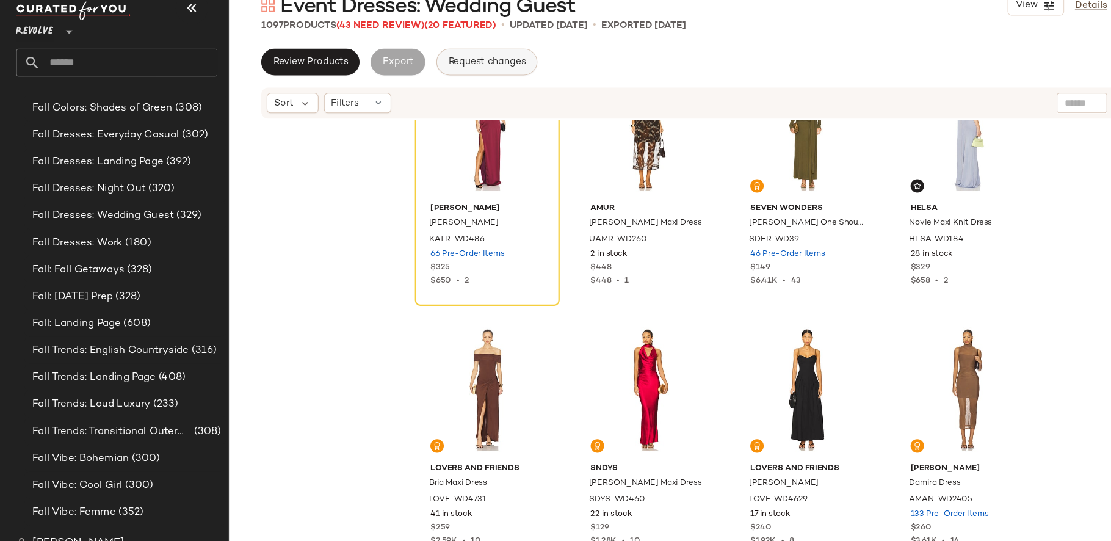
click at [451, 79] on span "Request changes" at bounding box center [441, 83] width 71 height 10
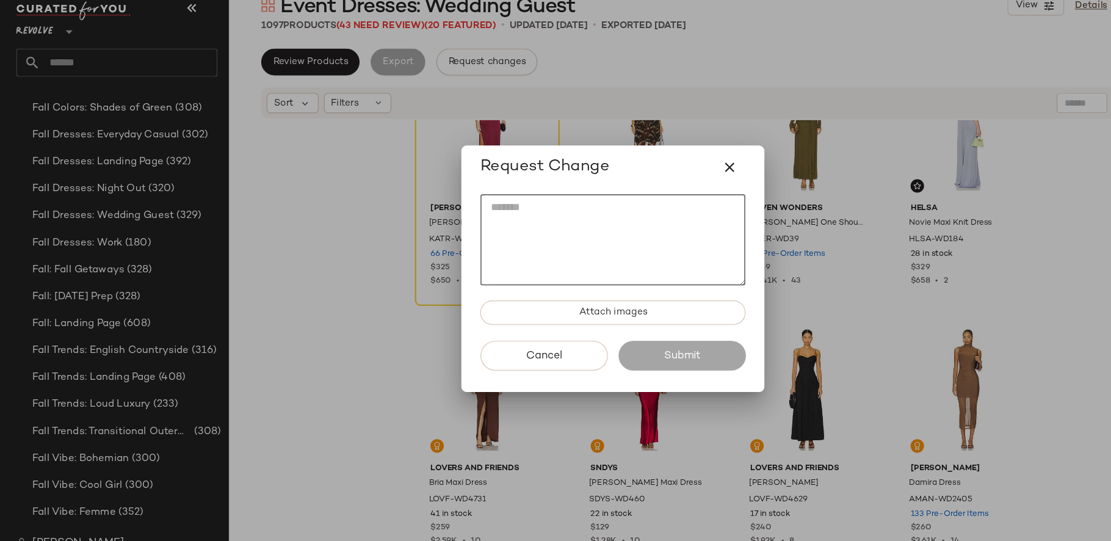
click at [558, 226] on textarea at bounding box center [555, 244] width 240 height 83
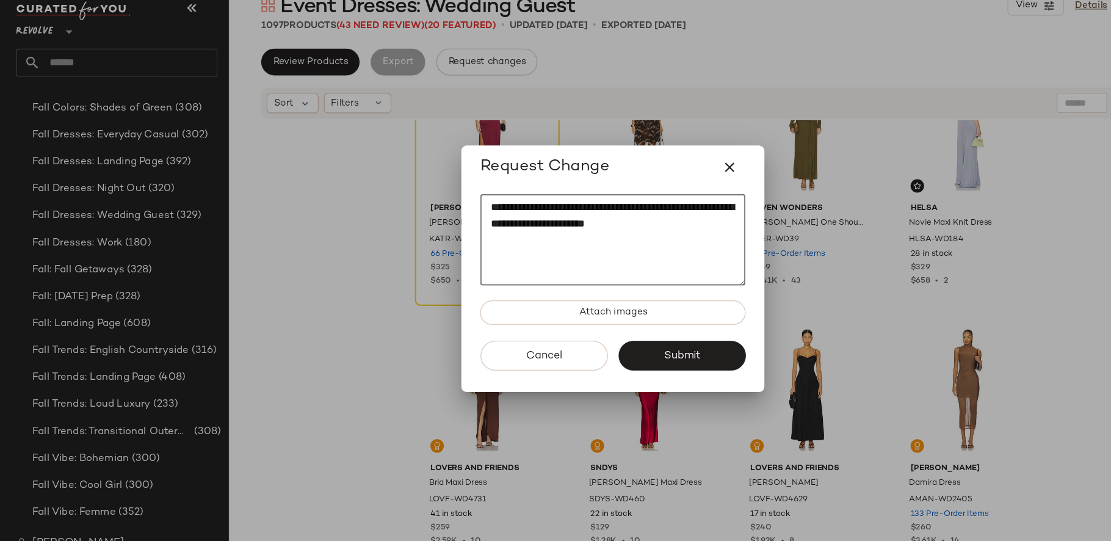
paste textarea "*********"
click at [552, 231] on textarea "**********" at bounding box center [555, 244] width 240 height 83
click at [510, 262] on textarea "**********" at bounding box center [555, 244] width 240 height 83
paste textarea "**********"
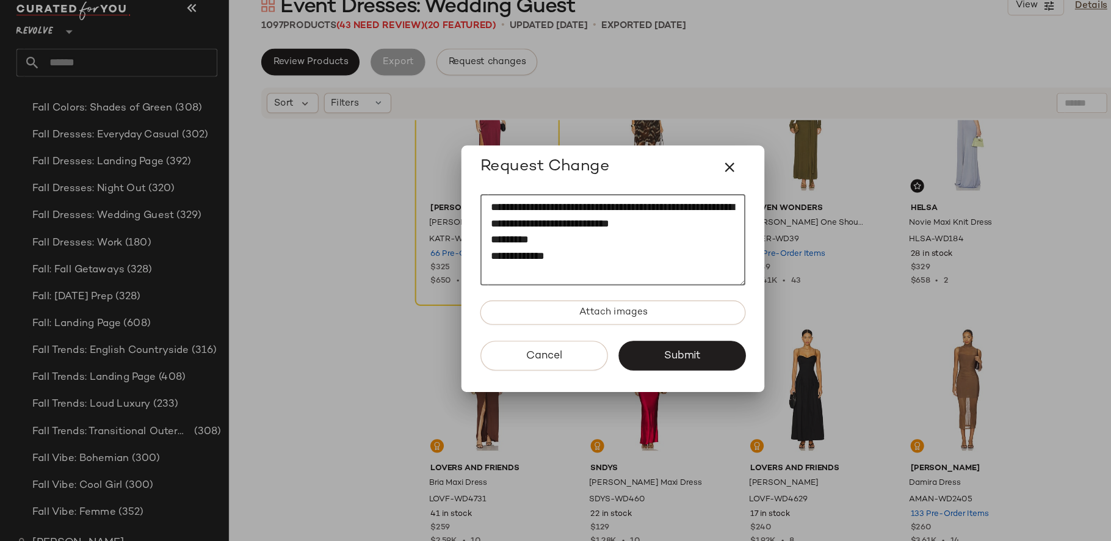
paste textarea "**********"
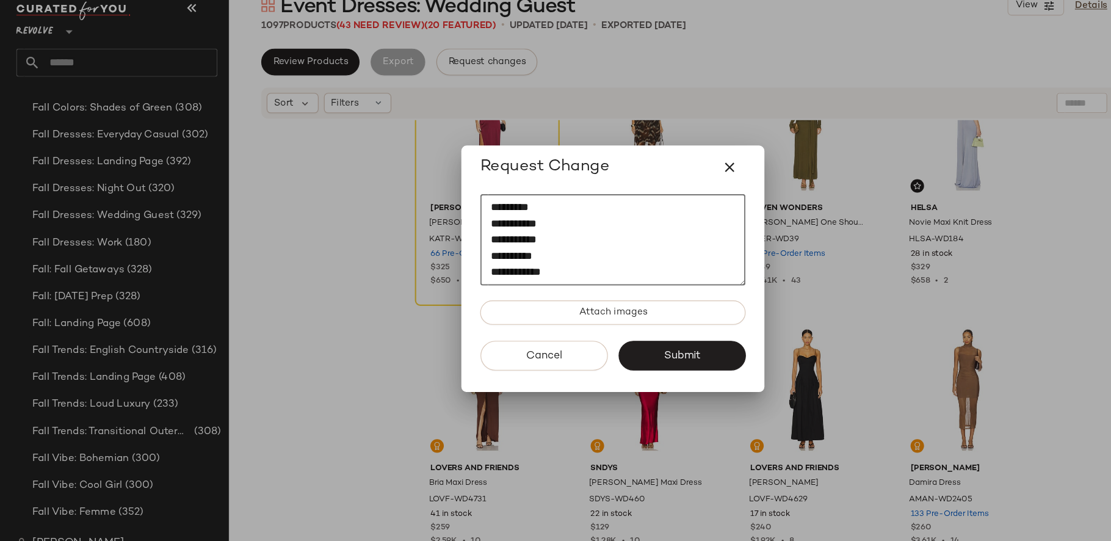
scroll to position [51, 0]
paste textarea "*********"
paste textarea "**********"
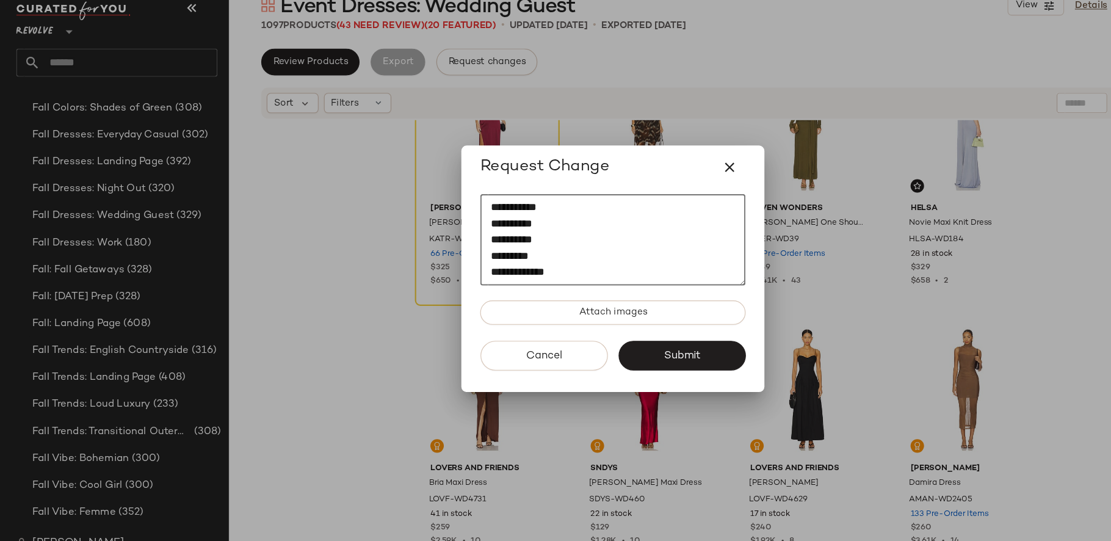
paste textarea "**********"
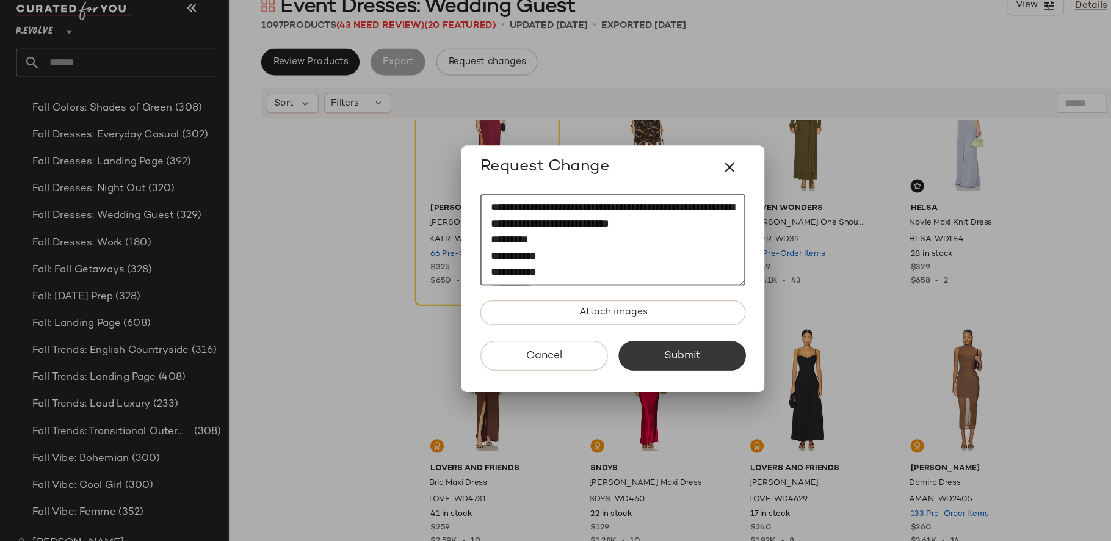
type textarea "**********"
click at [616, 352] on span "Submit" at bounding box center [617, 350] width 34 height 12
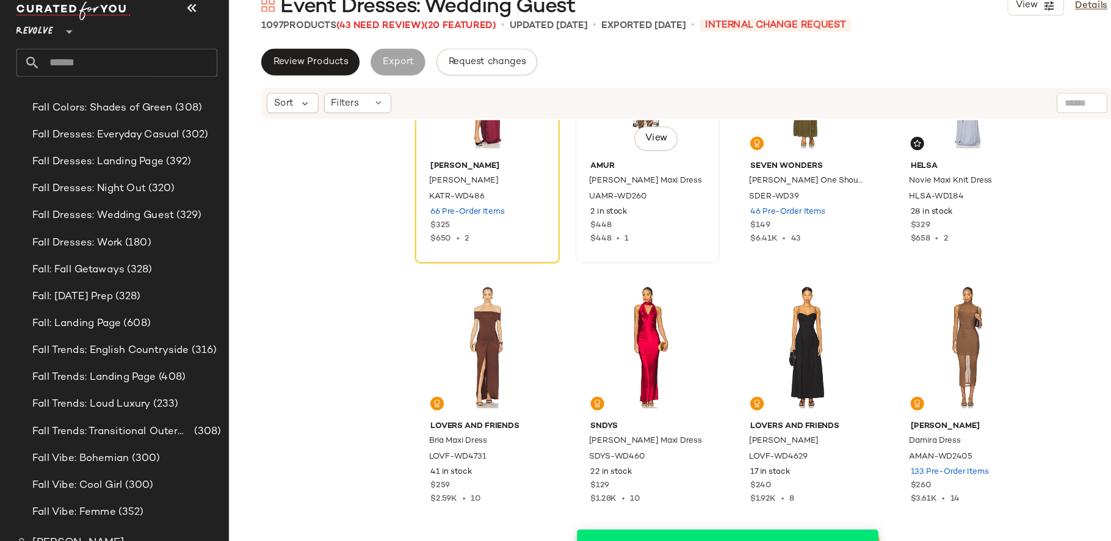
scroll to position [361, 0]
